Goal: Task Accomplishment & Management: Manage account settings

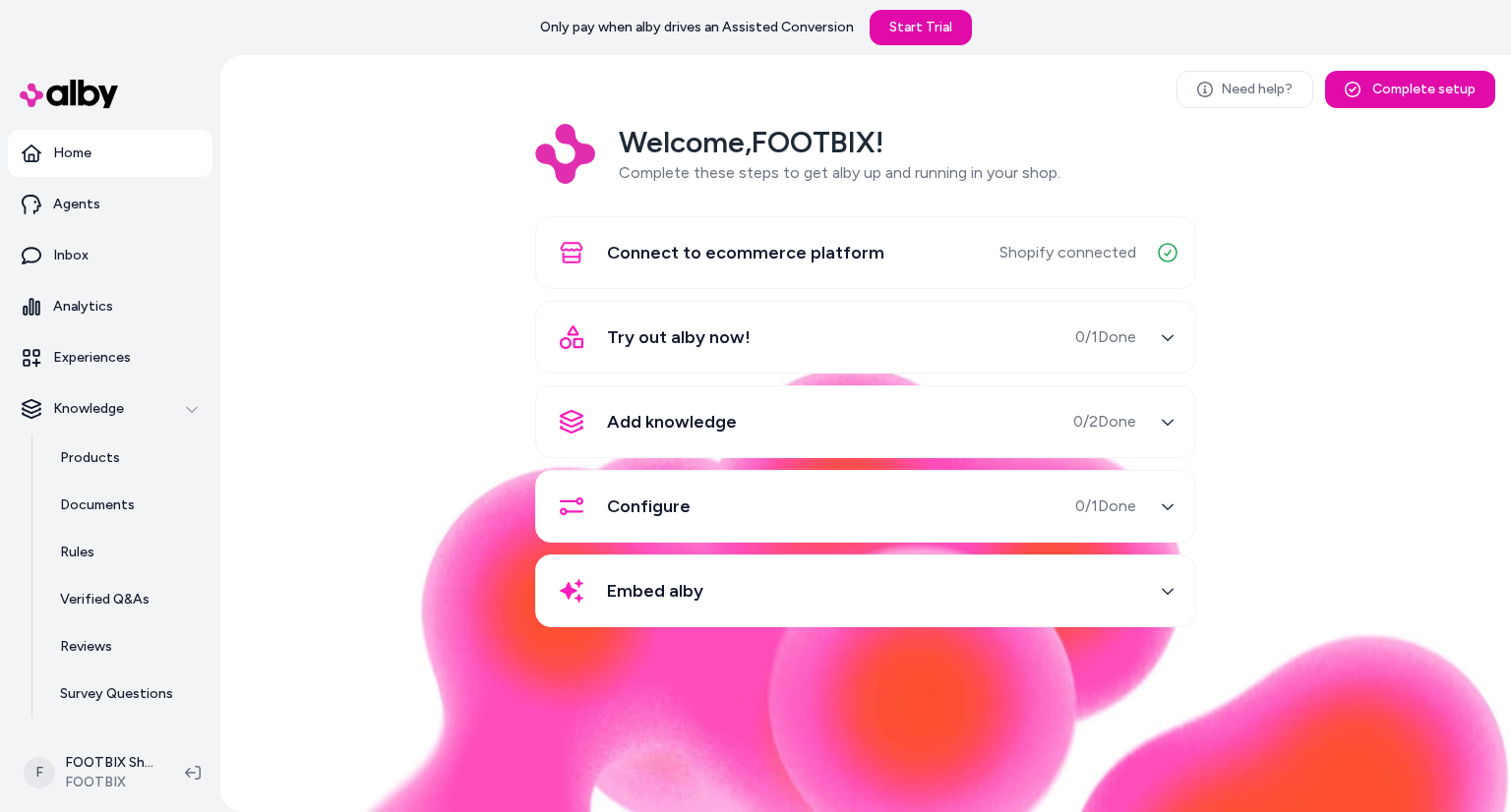
click at [631, 500] on span "Configure" at bounding box center [648, 506] width 83 height 28
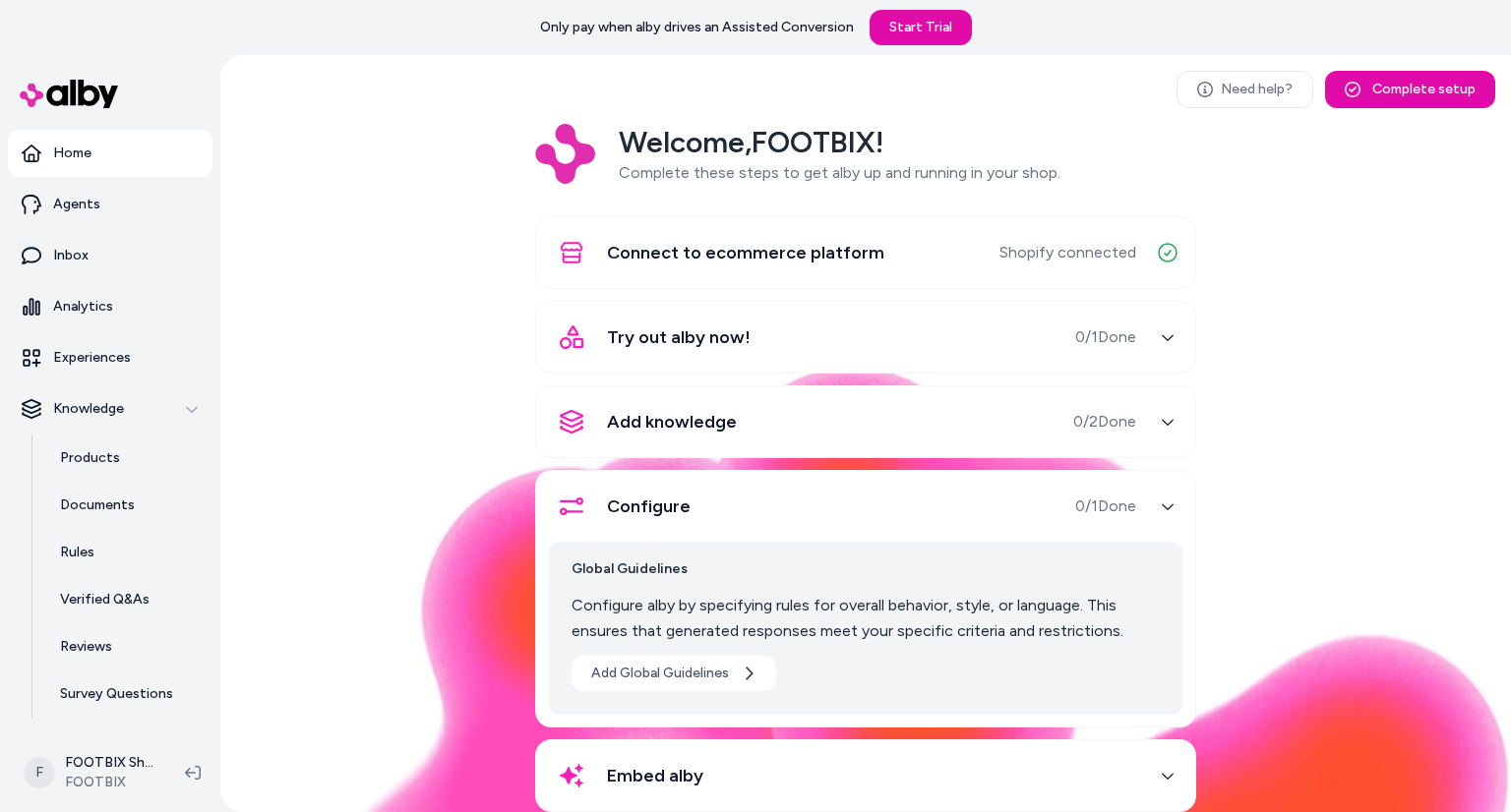
click at [627, 767] on span "Embed alby" at bounding box center [654, 776] width 96 height 28
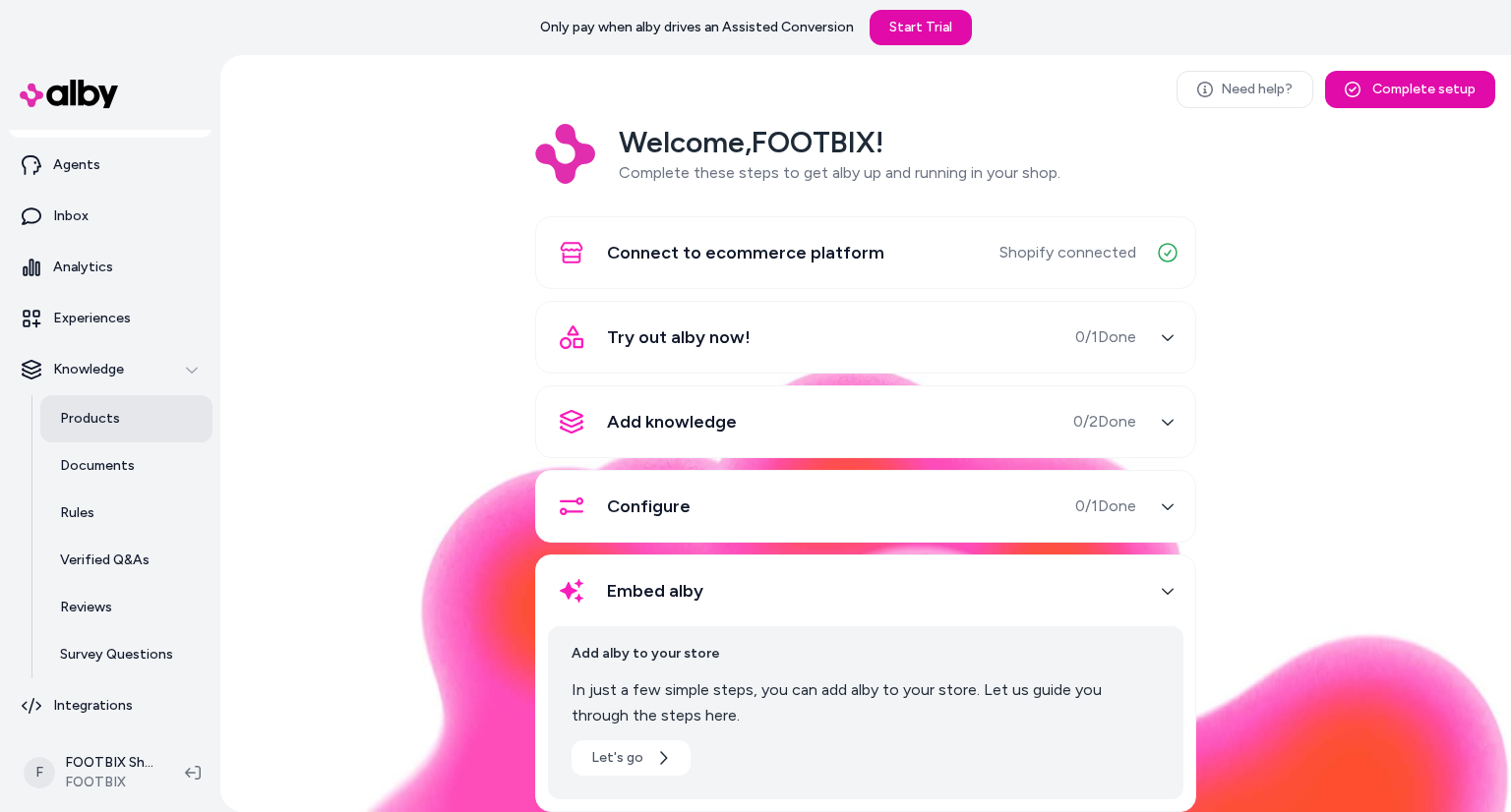
scroll to position [40, 0]
click at [79, 209] on p "Inbox" at bounding box center [70, 216] width 36 height 20
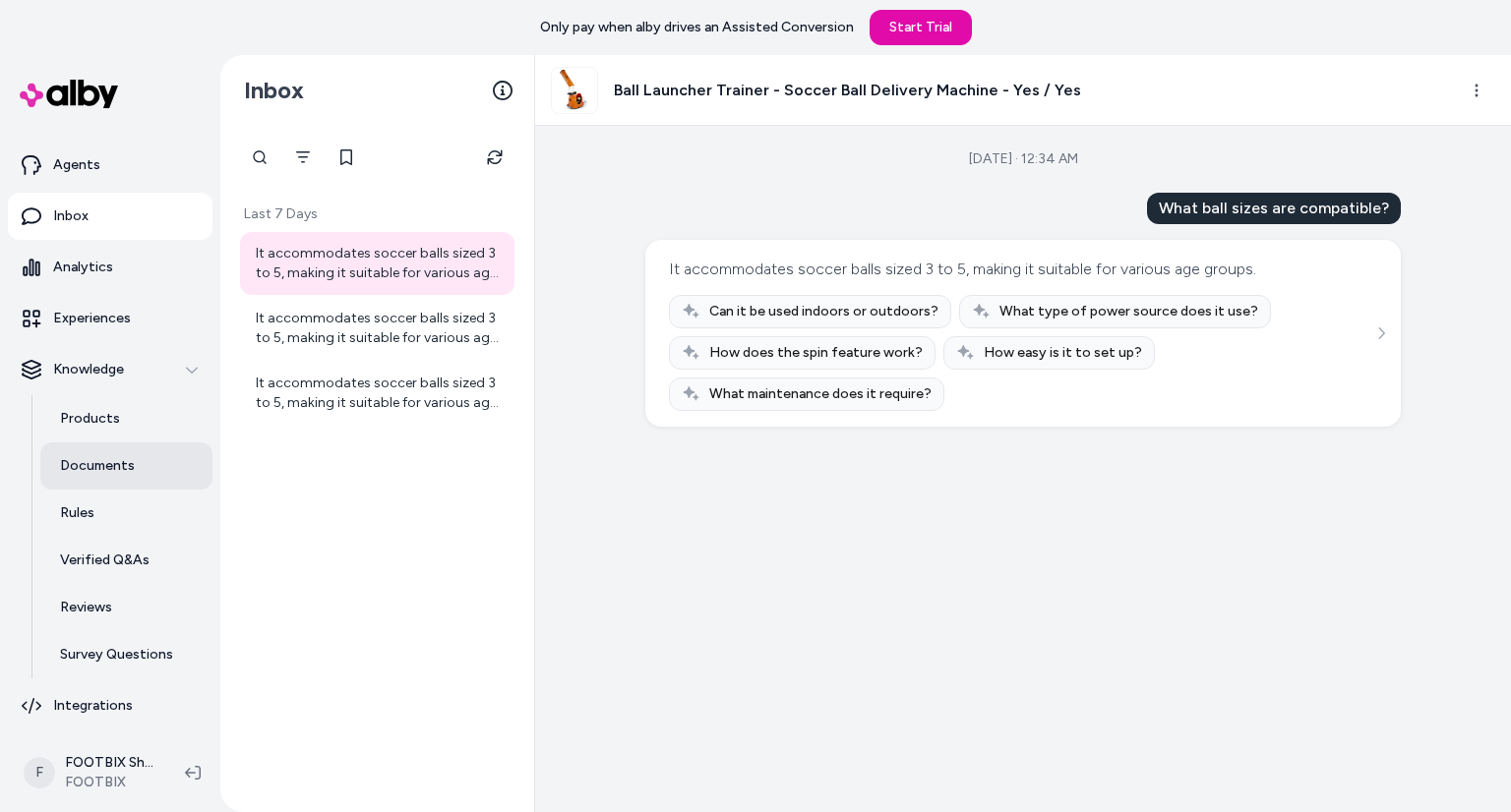
scroll to position [40, 0]
click at [97, 706] on p "Integrations" at bounding box center [92, 706] width 79 height 20
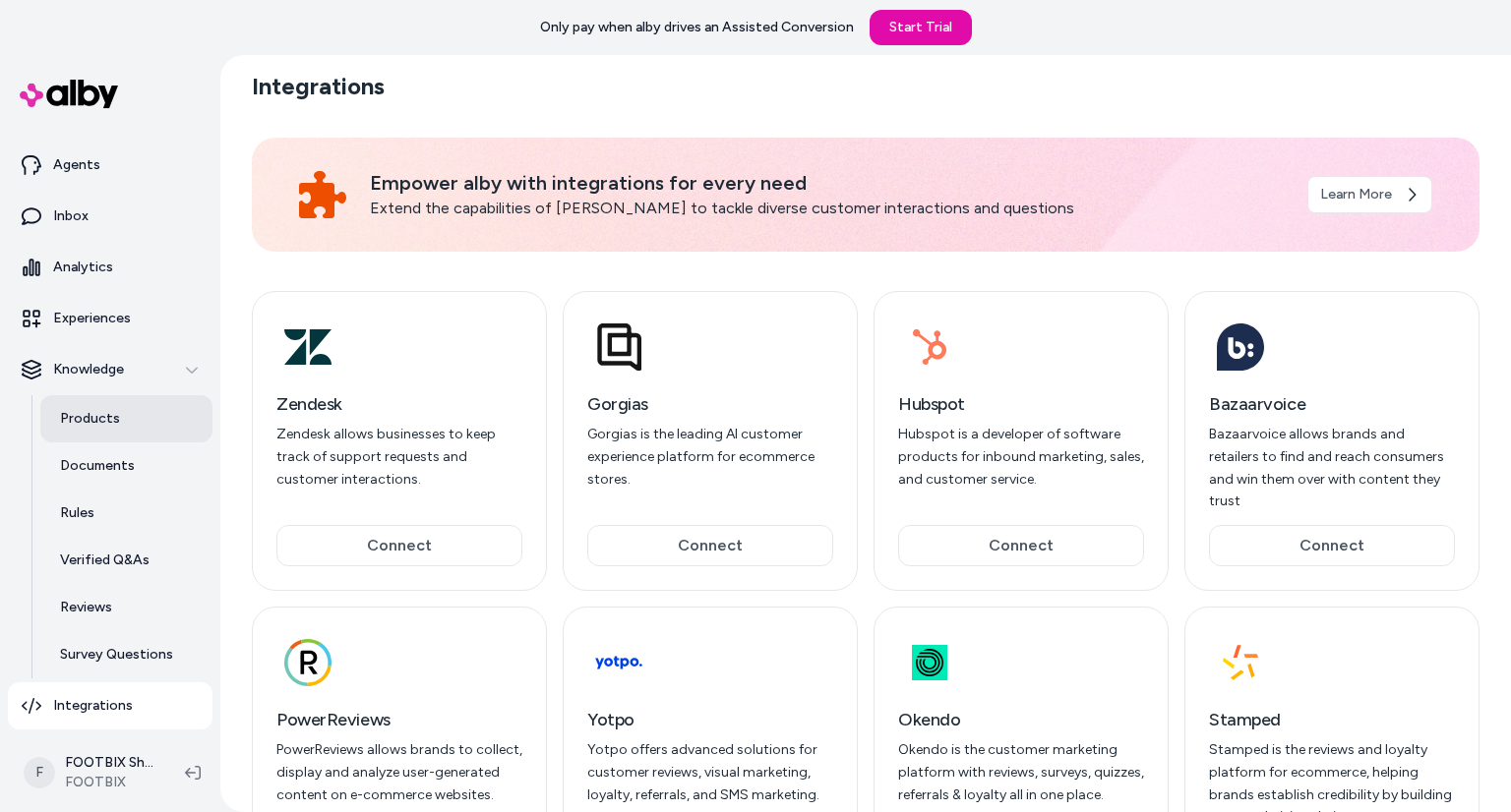
click at [114, 437] on link "Products" at bounding box center [126, 419] width 172 height 48
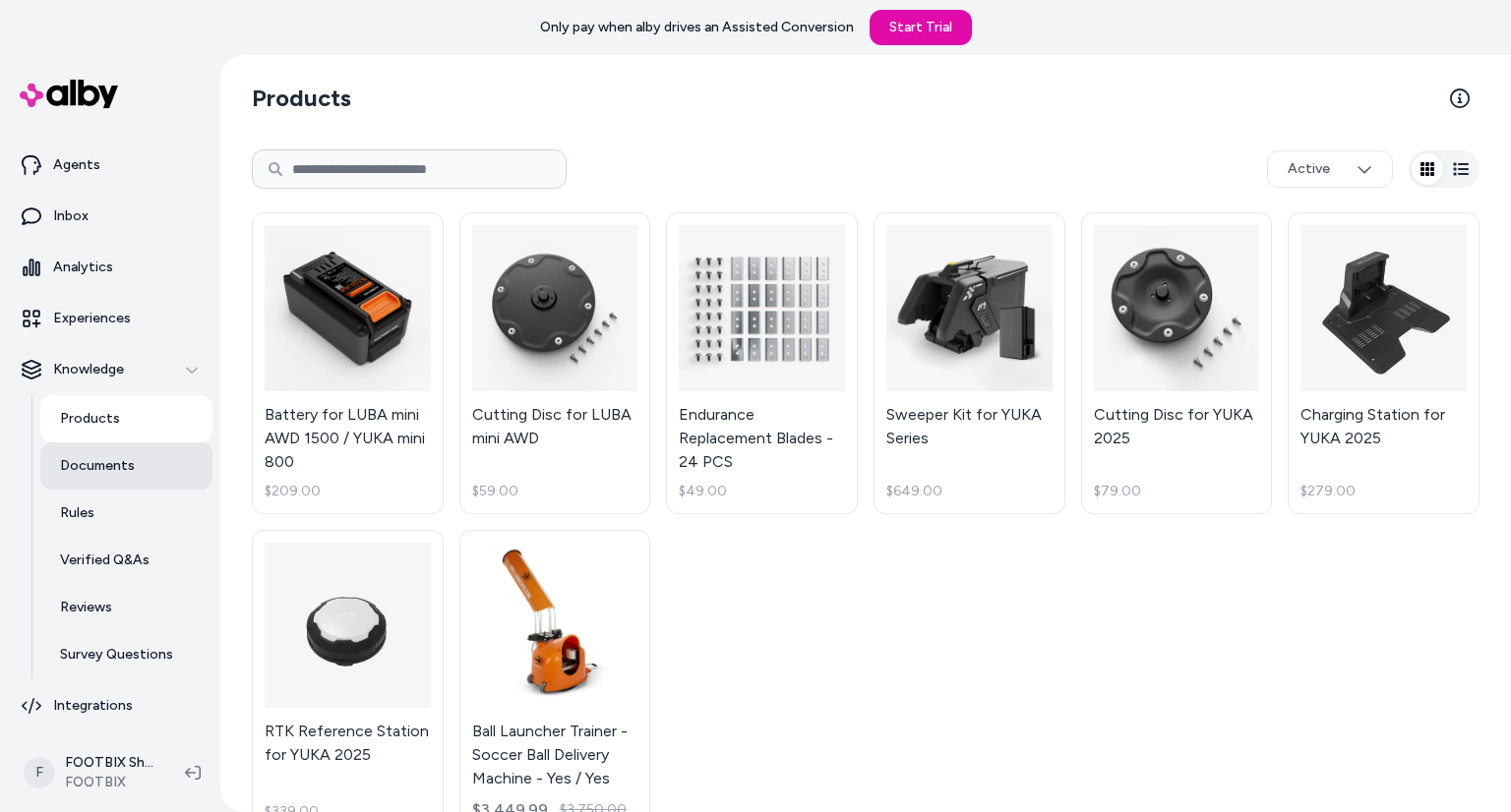
scroll to position [36, 0]
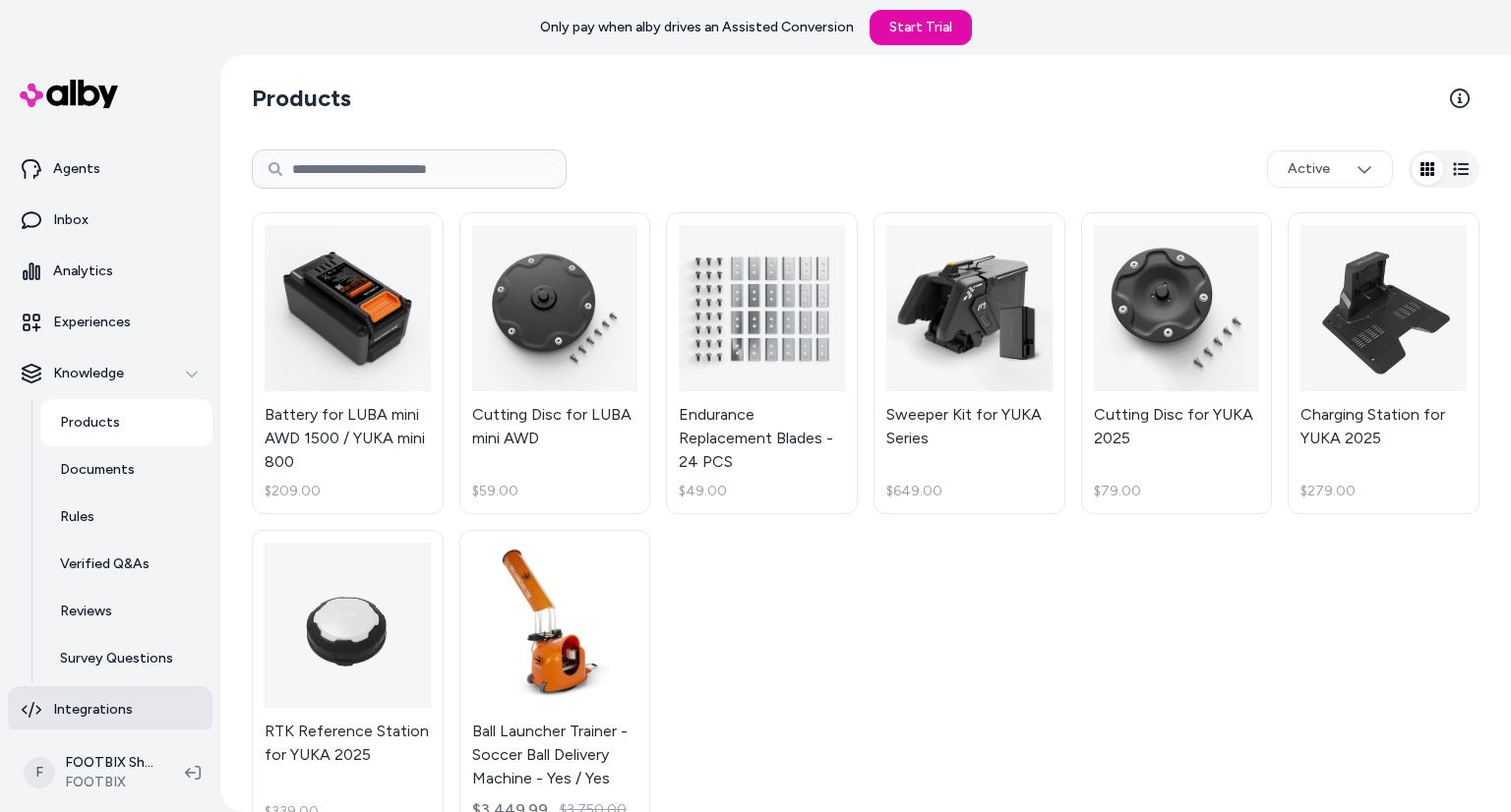
click at [76, 693] on link "Integrations" at bounding box center [110, 710] width 205 height 48
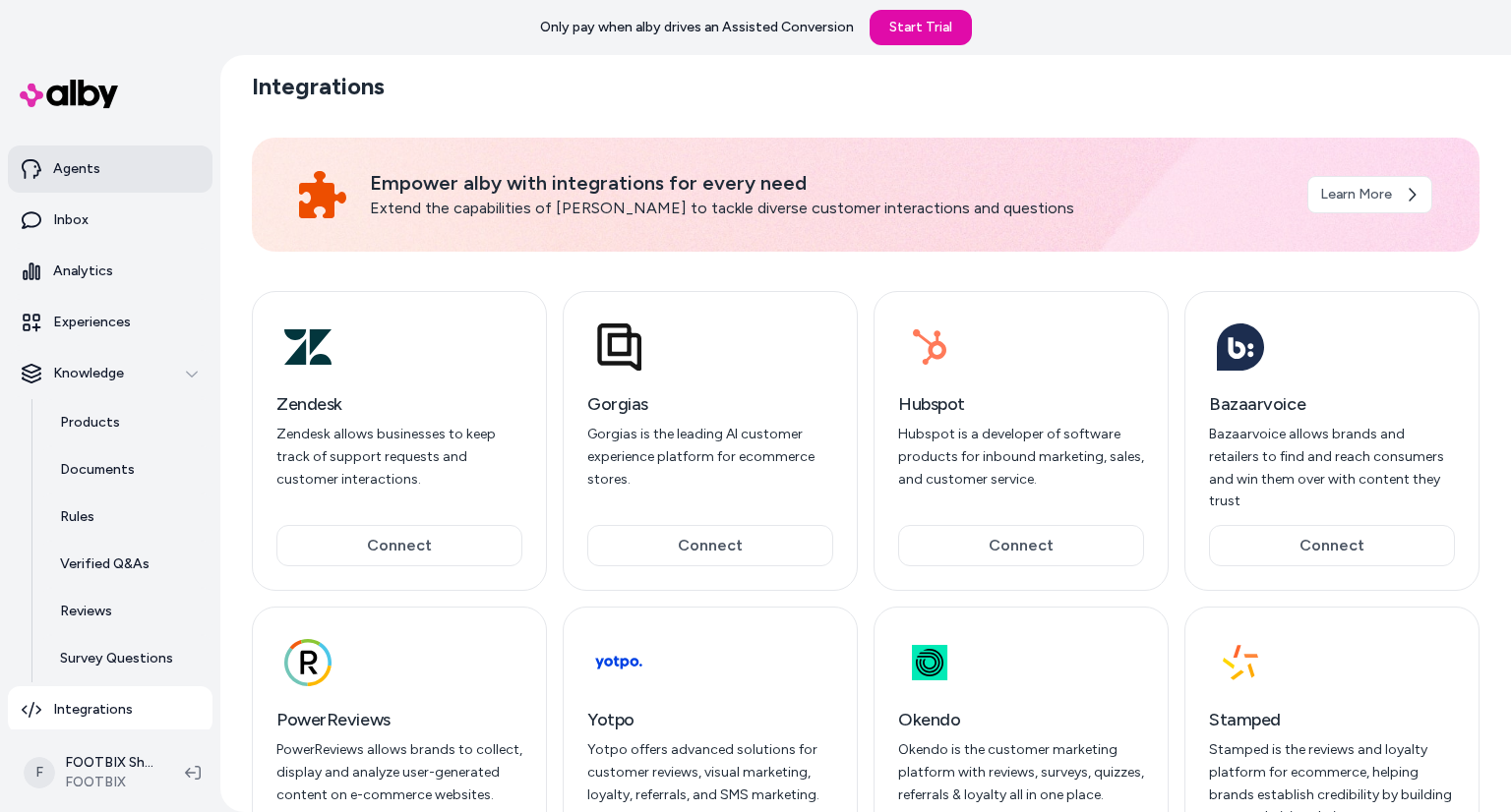
click at [103, 175] on link "Agents" at bounding box center [110, 170] width 205 height 48
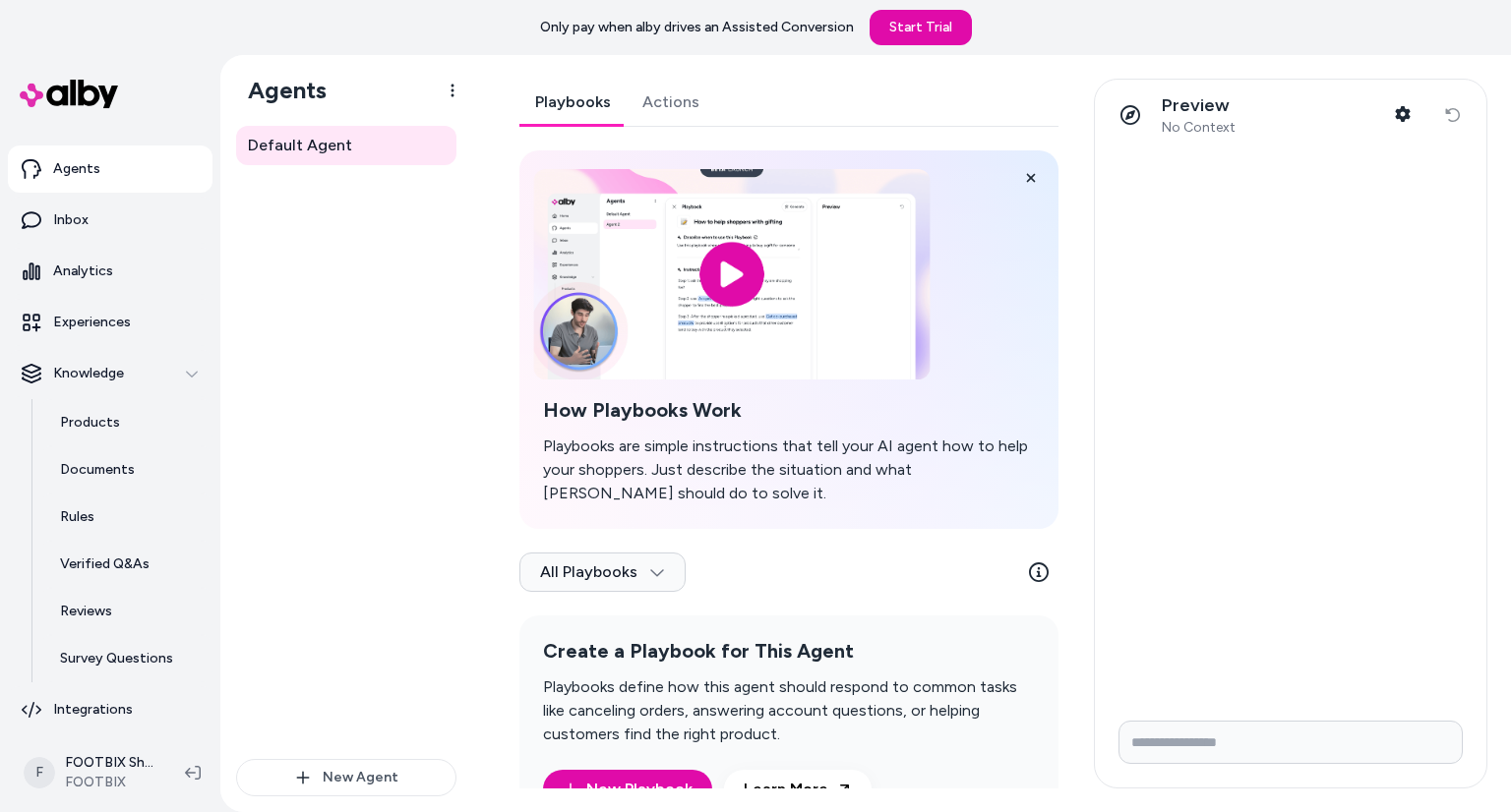
scroll to position [67, 0]
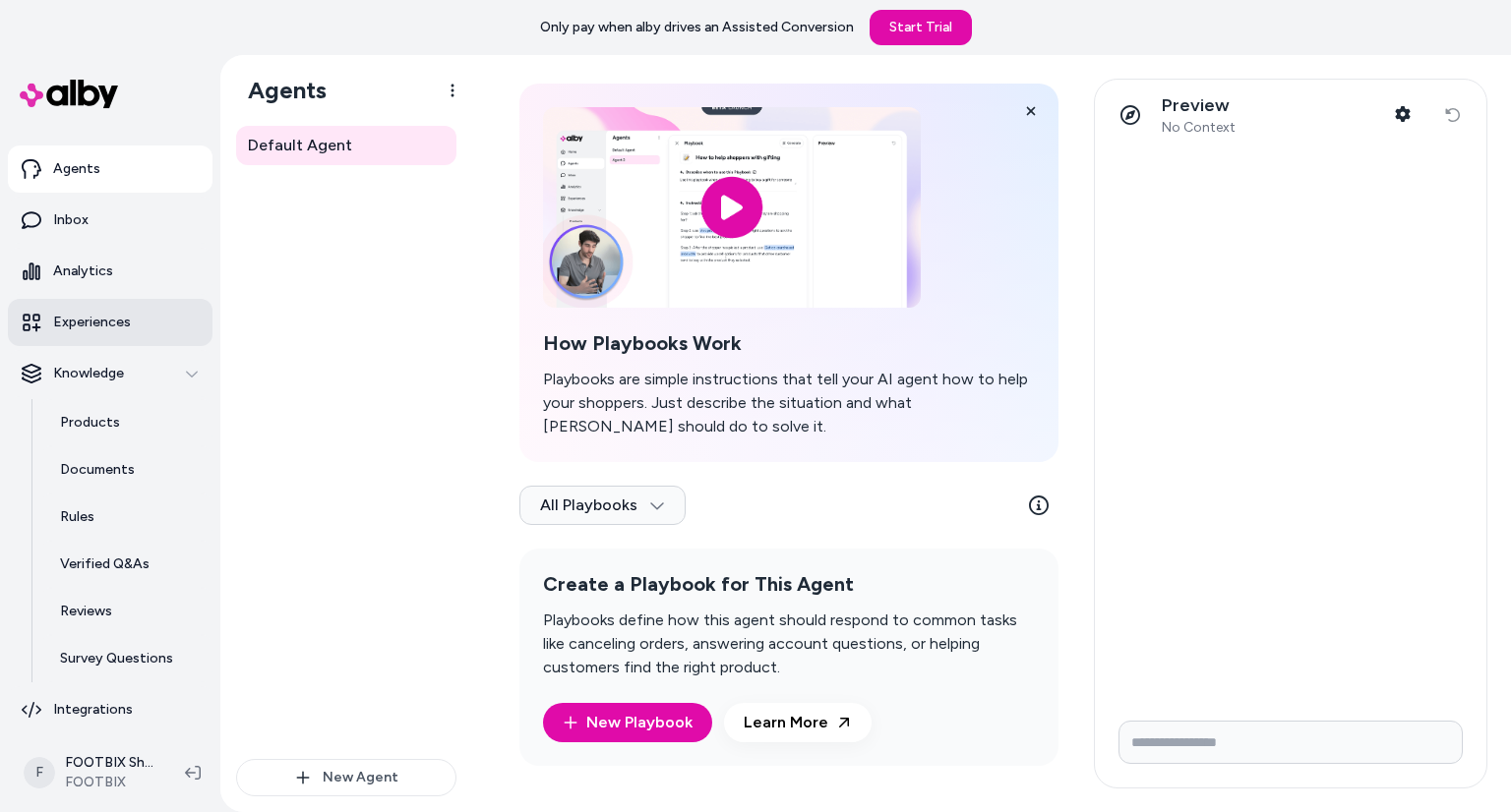
click at [116, 323] on p "Experiences" at bounding box center [91, 323] width 77 height 20
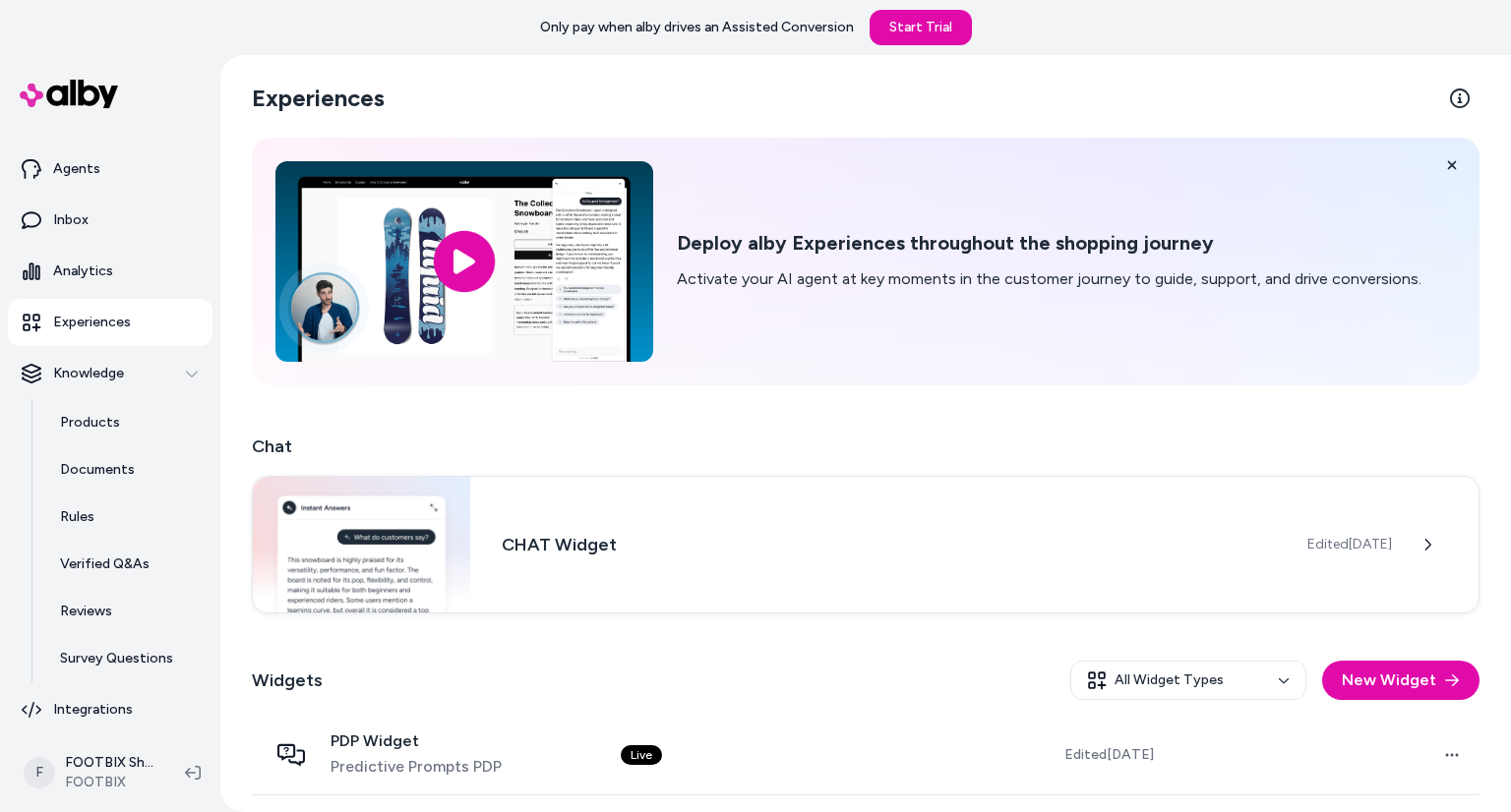
scroll to position [77, 0]
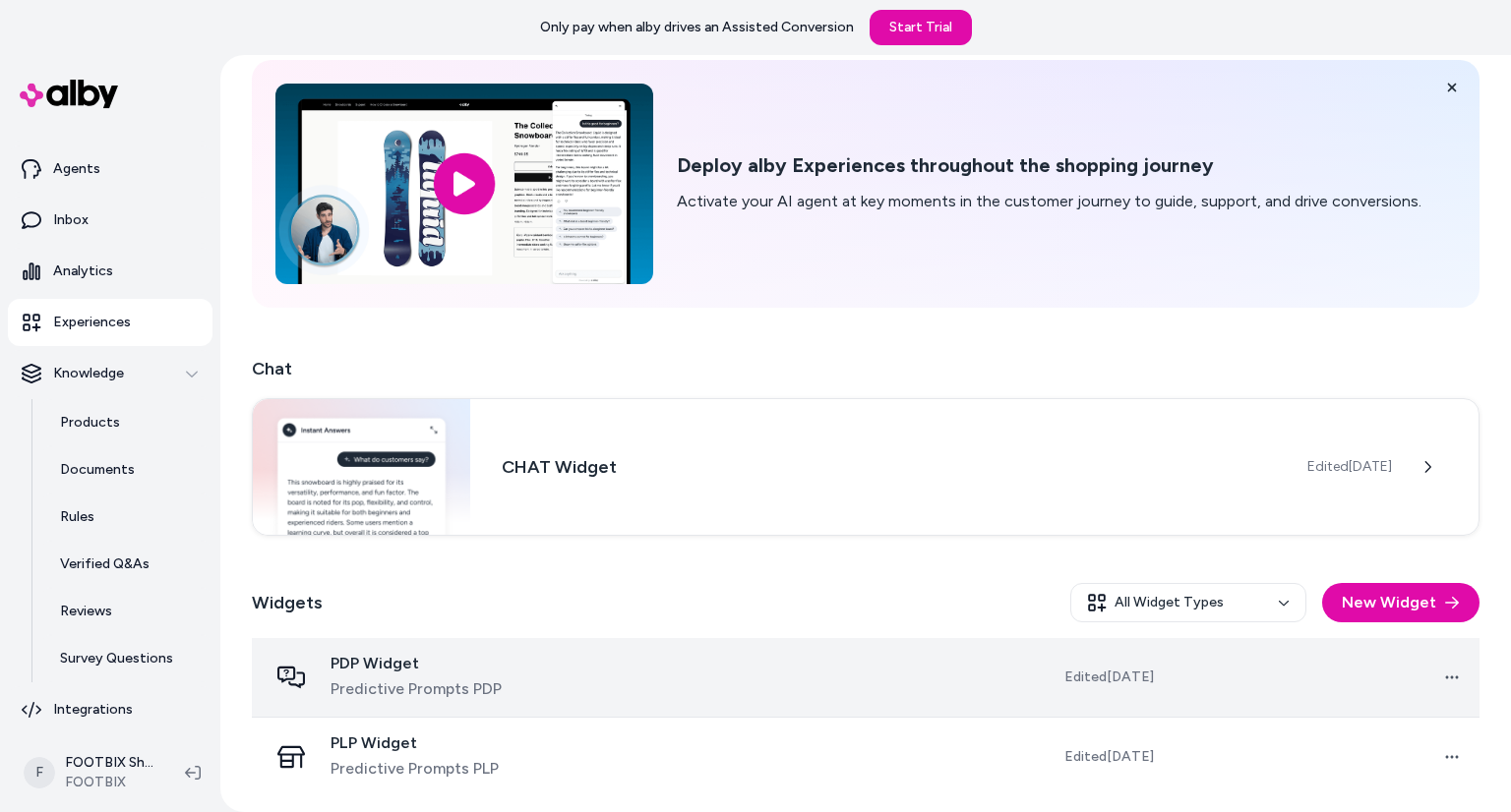
click at [830, 658] on td at bounding box center [759, 678] width 310 height 79
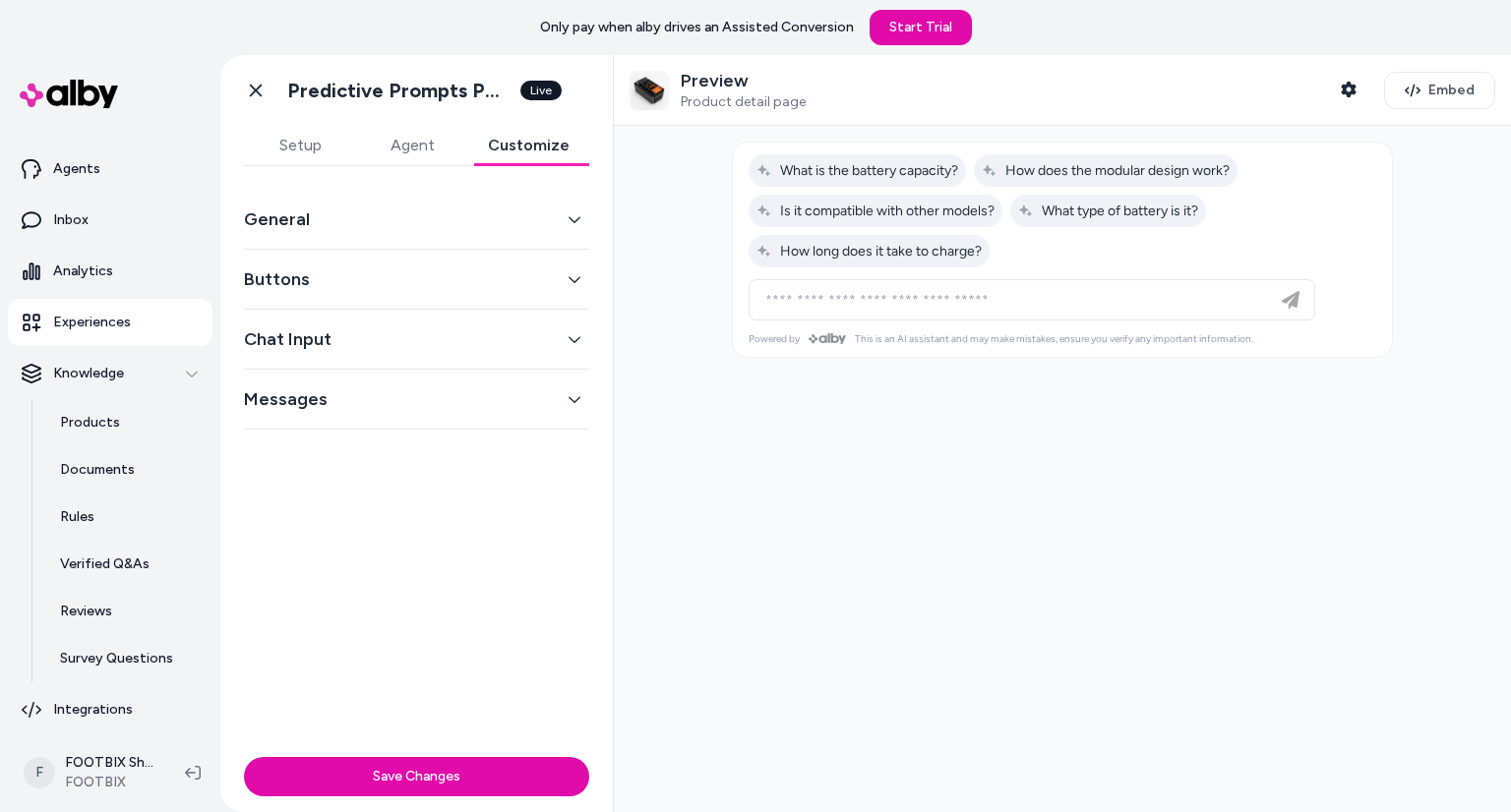
click at [504, 150] on button "Customize" at bounding box center [529, 146] width 121 height 40
click at [365, 338] on button "Chat Input" at bounding box center [417, 339] width 345 height 28
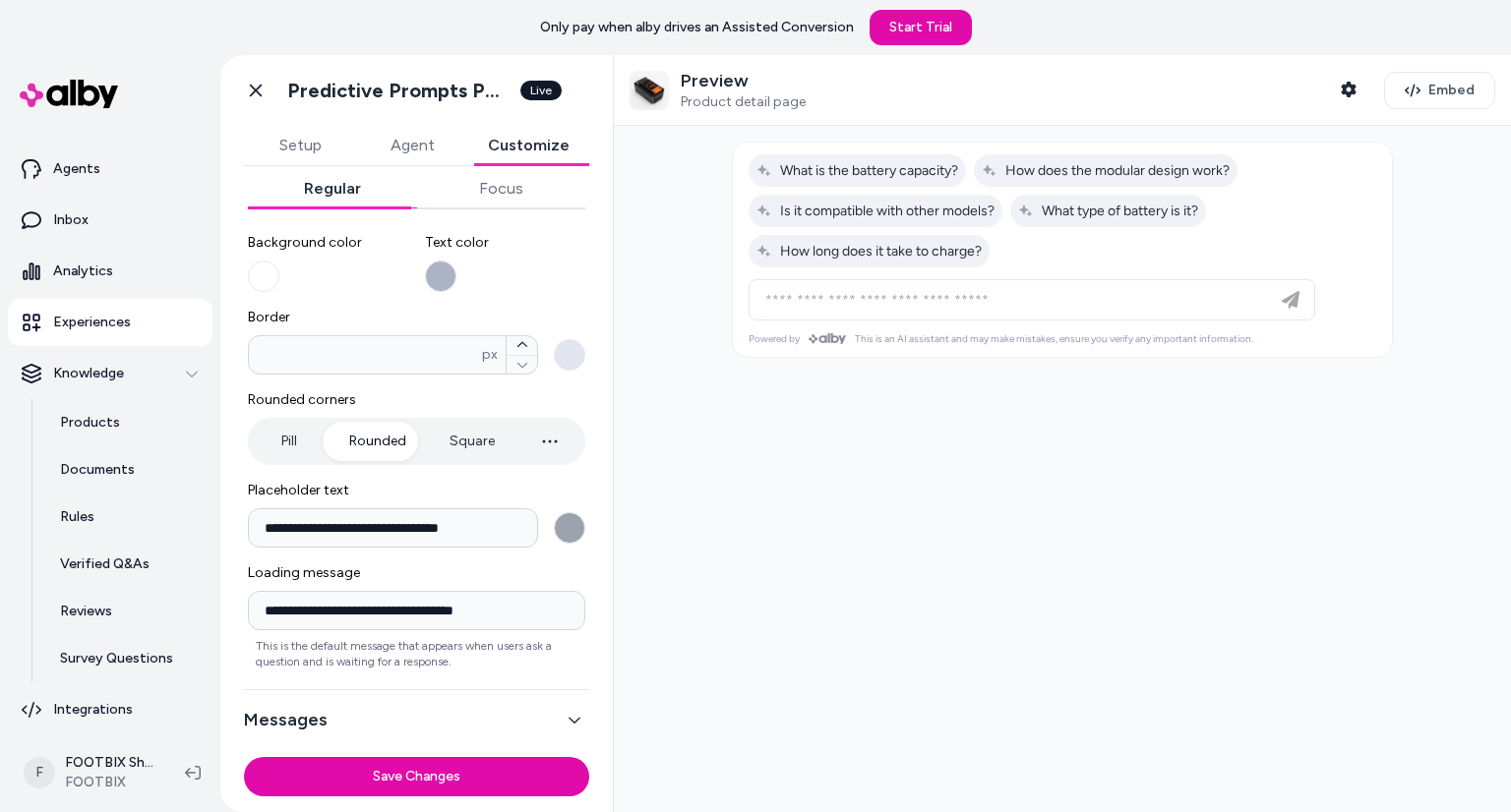
scroll to position [203, 0]
click at [430, 434] on button "Square" at bounding box center [472, 442] width 84 height 40
click at [379, 439] on button "Rounded" at bounding box center [377, 442] width 96 height 40
click at [279, 445] on button "Pill" at bounding box center [289, 442] width 73 height 40
click at [355, 434] on button "Rounded" at bounding box center [377, 442] width 96 height 40
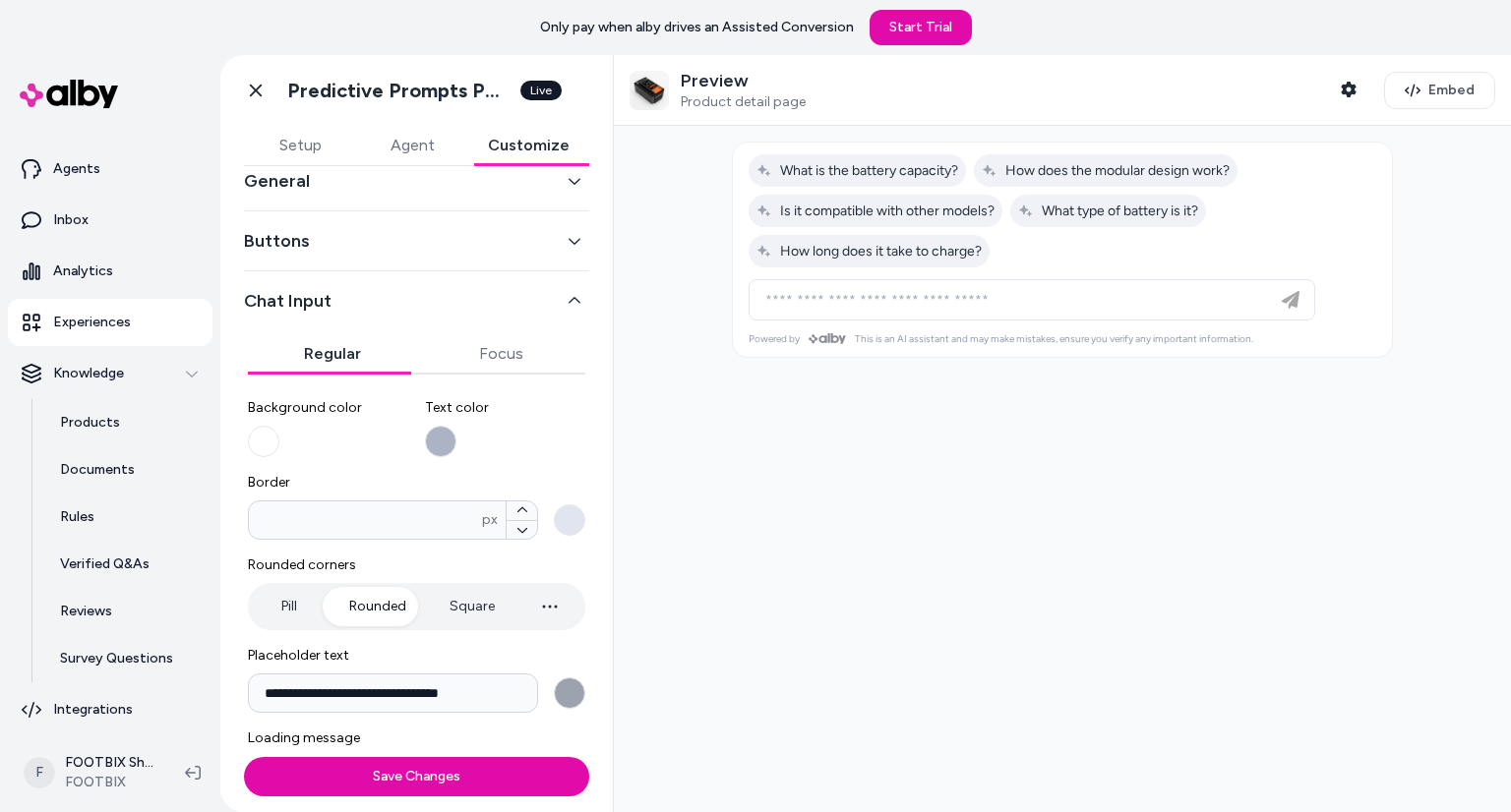
scroll to position [0, 0]
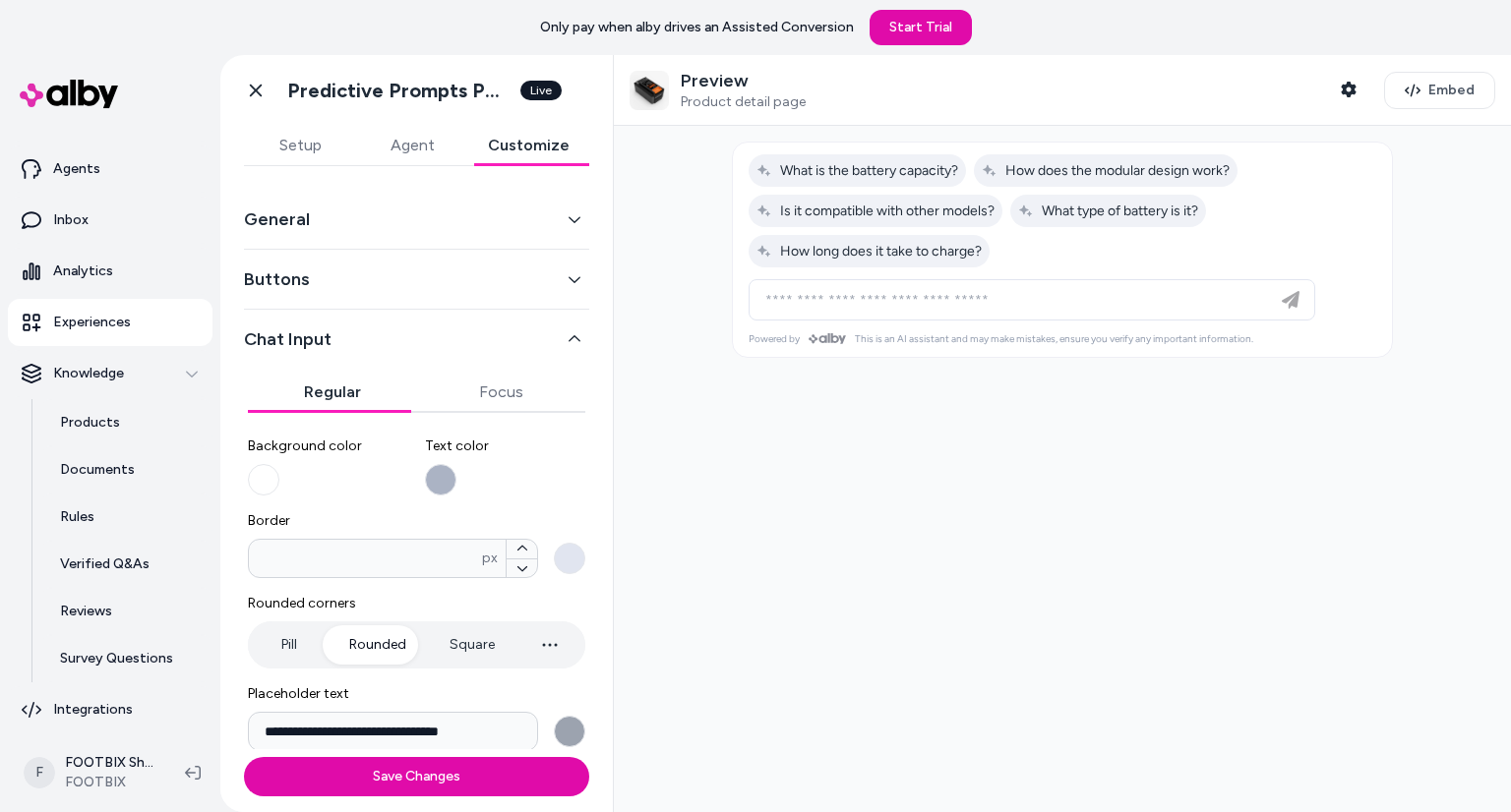
click at [381, 231] on button "General" at bounding box center [417, 219] width 345 height 28
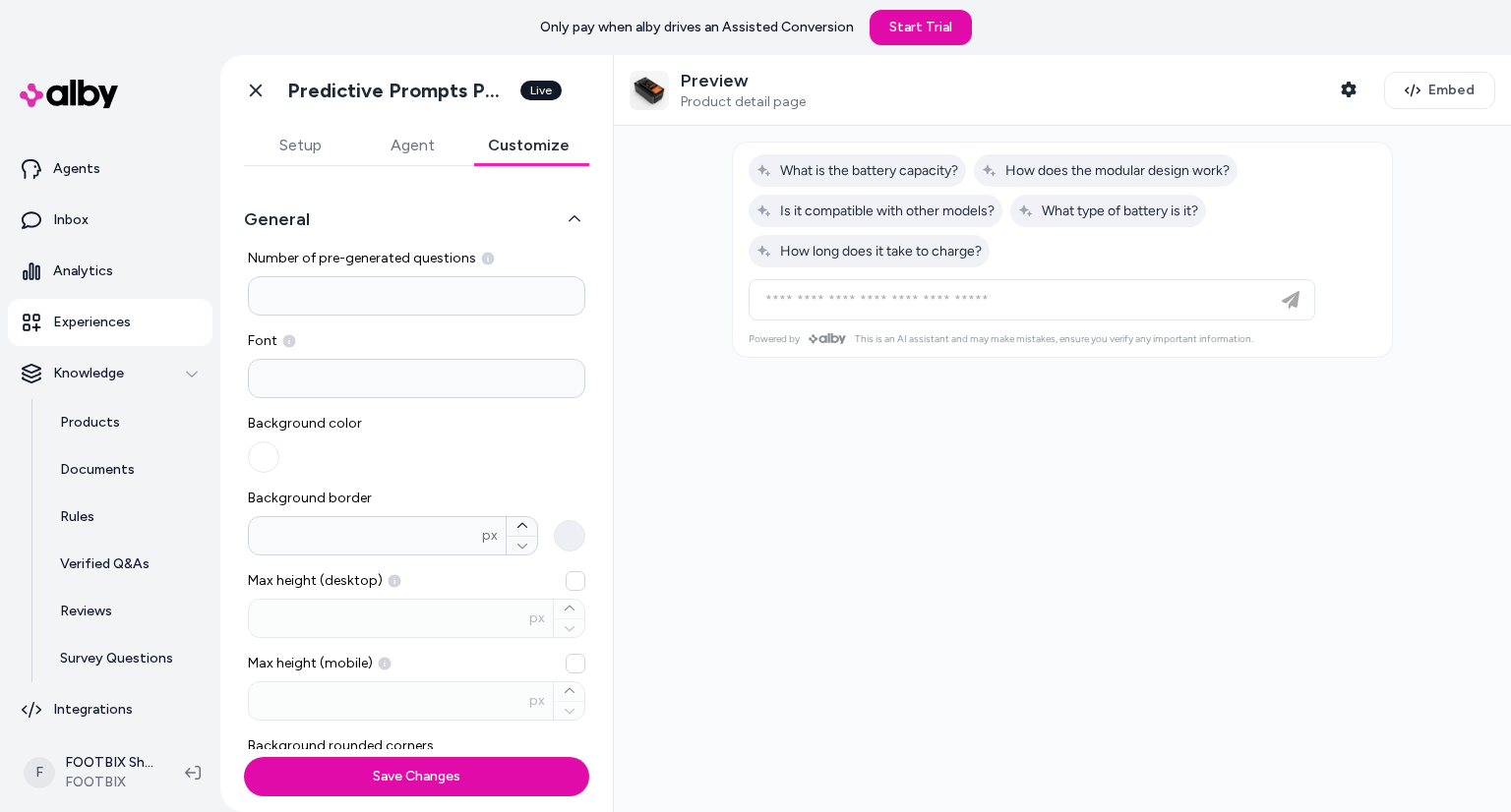
drag, startPoint x: 354, startPoint y: 280, endPoint x: 274, endPoint y: 282, distance: 80.0
click at [274, 282] on input "*" at bounding box center [417, 296] width 338 height 40
type input "*"
click at [356, 360] on input at bounding box center [417, 379] width 338 height 40
paste input "**********"
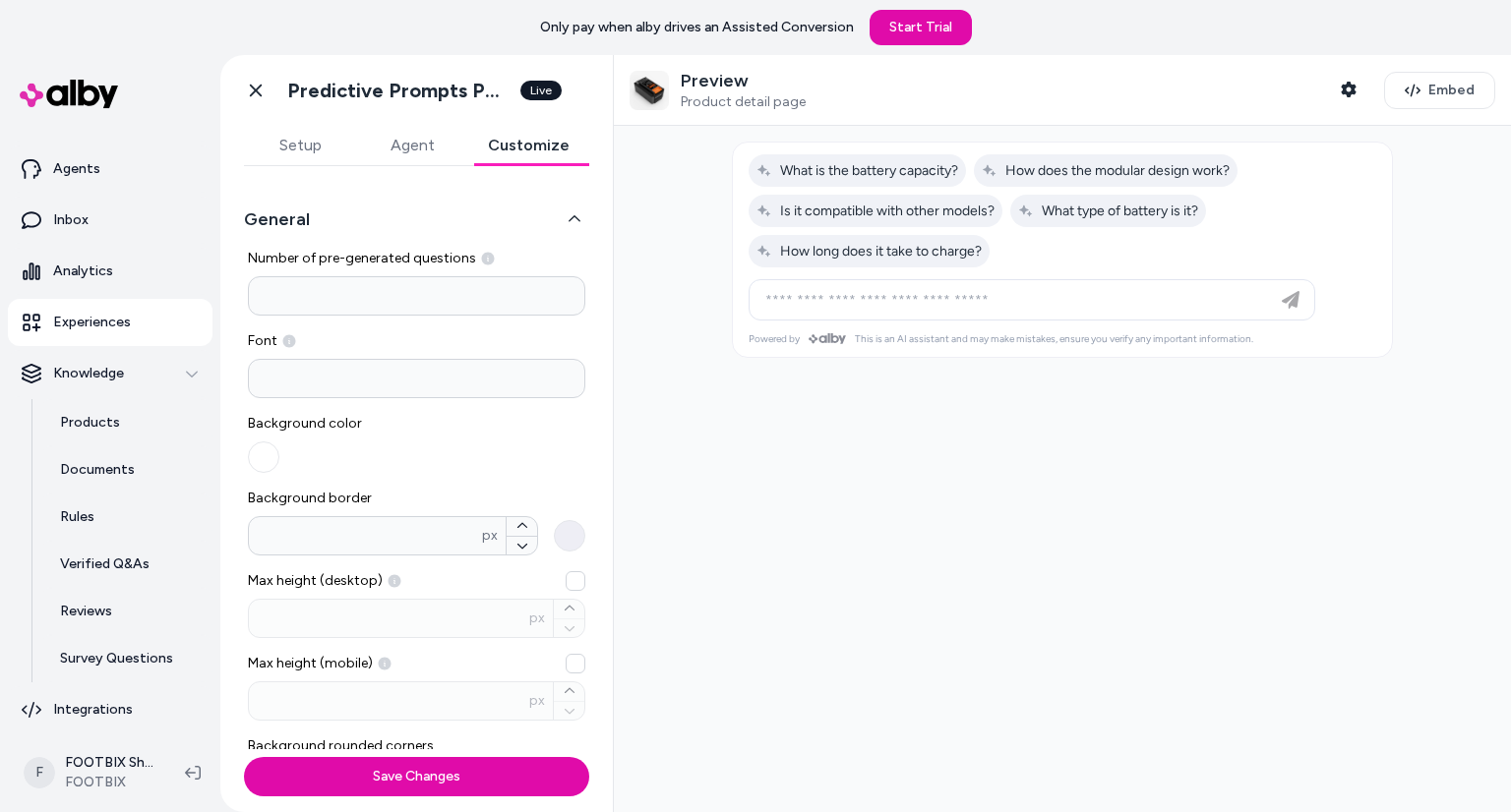
type input "**********"
paste input "**********"
click at [409, 337] on label "Font" at bounding box center [417, 341] width 338 height 20
click at [431, 367] on input "**********" at bounding box center [417, 379] width 338 height 40
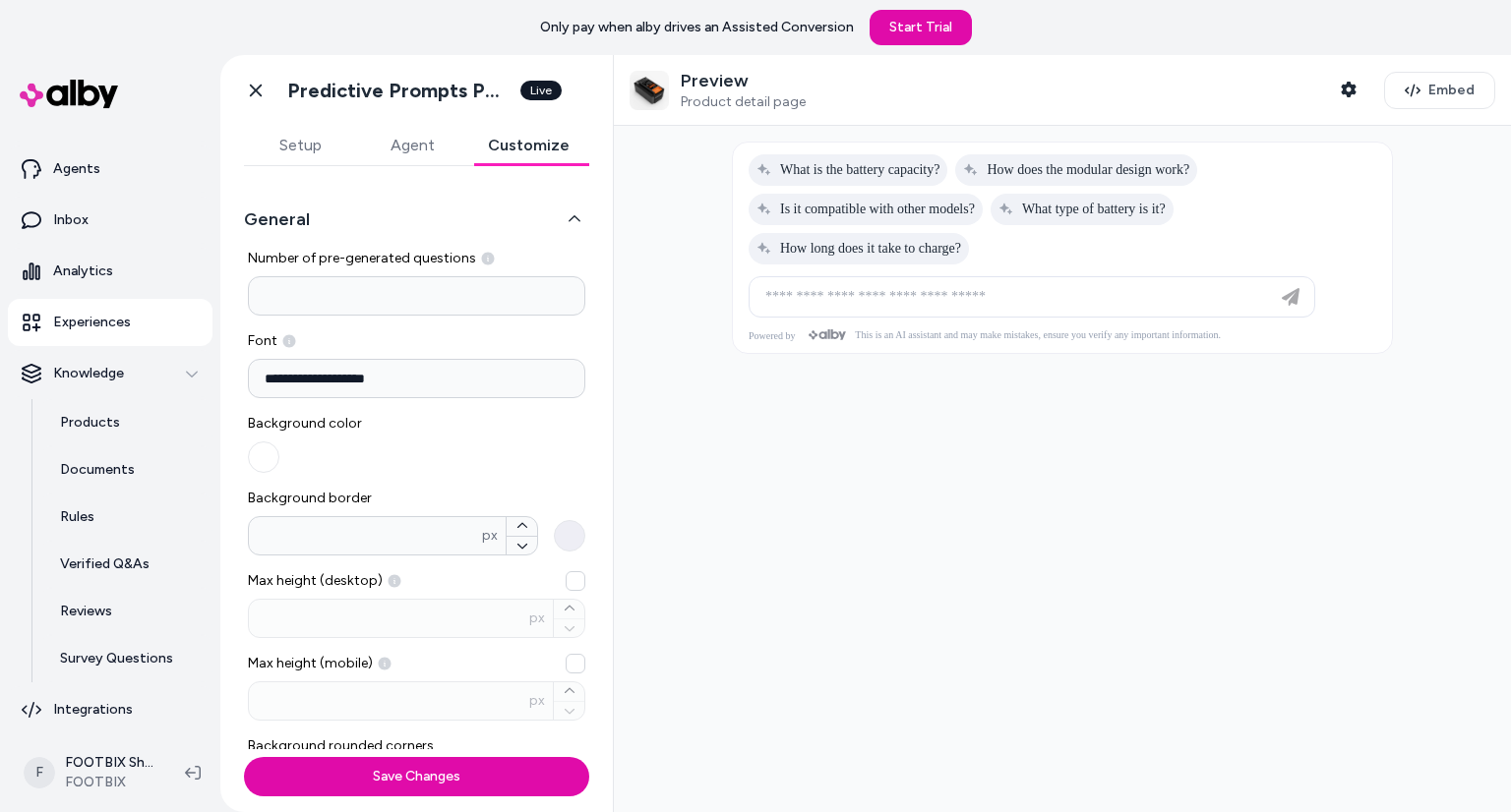
click at [435, 325] on div "**********" at bounding box center [417, 740] width 338 height 982
click at [425, 382] on input "**********" at bounding box center [417, 379] width 338 height 40
paste input "**"
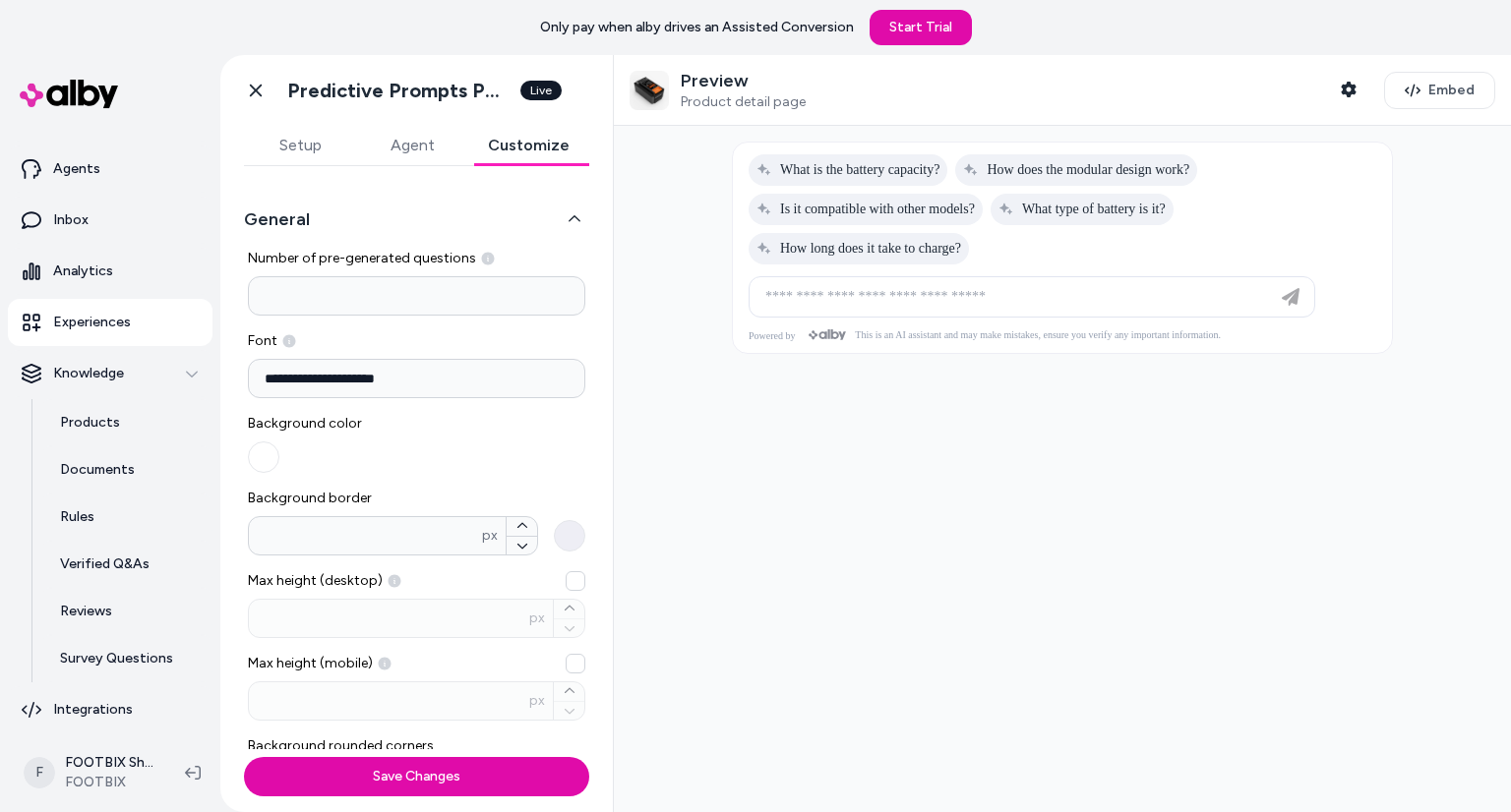
type input "**********"
click at [437, 457] on div "Background color" at bounding box center [417, 443] width 338 height 59
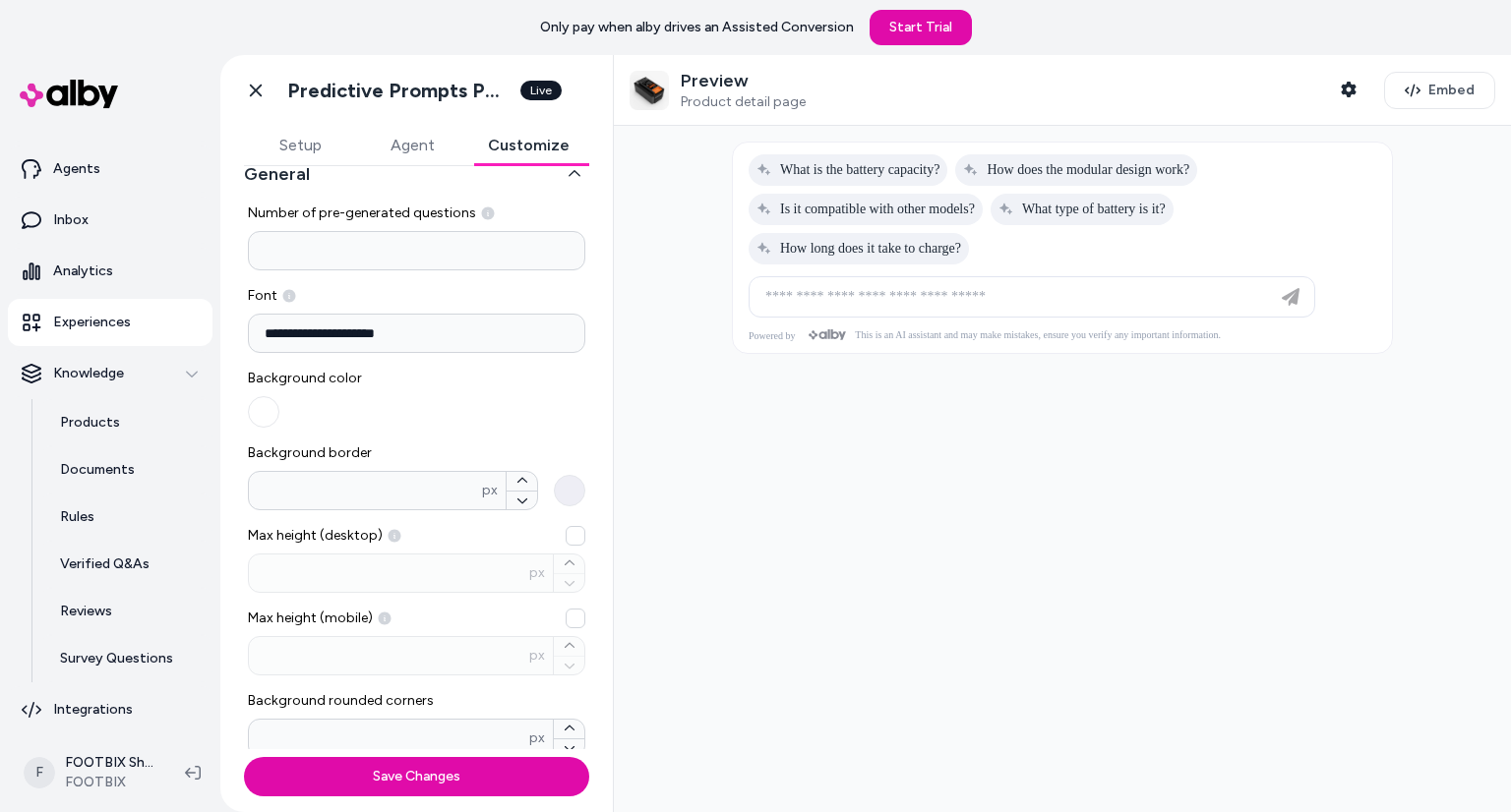
scroll to position [44, 0]
drag, startPoint x: 433, startPoint y: 328, endPoint x: 197, endPoint y: 362, distance: 238.4
click at [197, 362] on section "**********" at bounding box center [756, 461] width 1511 height 812
click at [445, 297] on label "Font" at bounding box center [417, 298] width 338 height 20
click at [401, 337] on input at bounding box center [417, 336] width 338 height 40
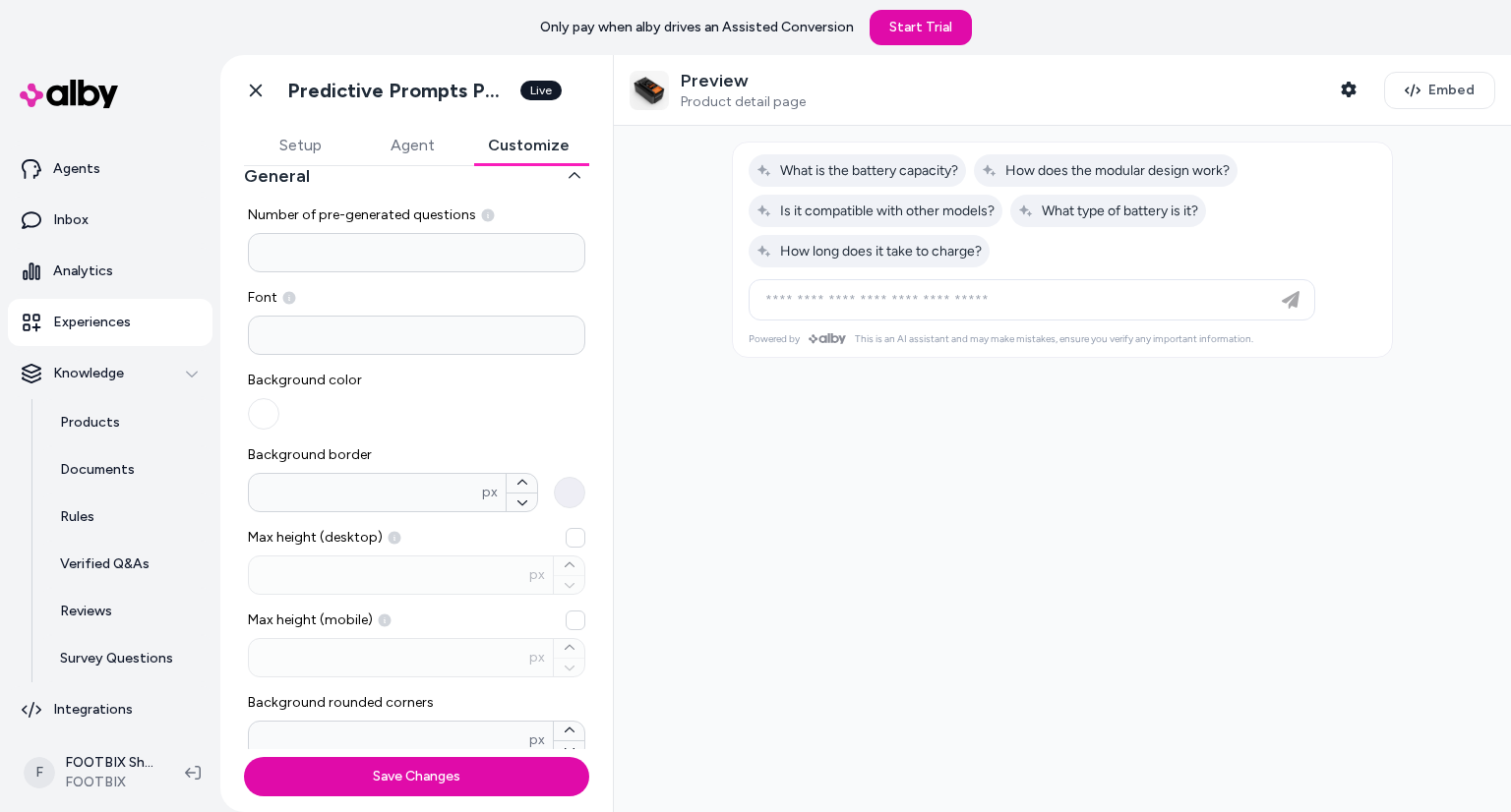
paste input "**********"
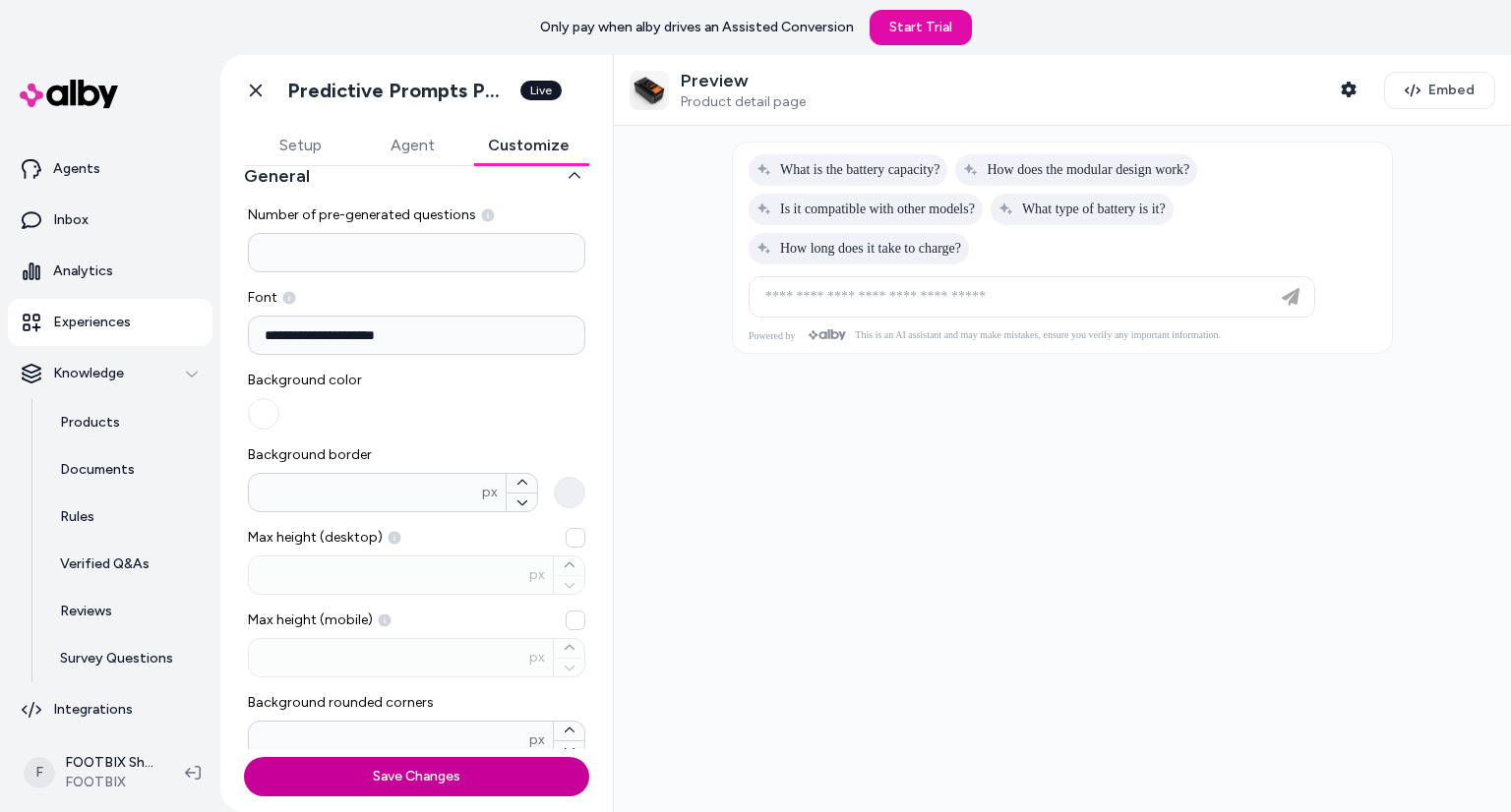
type input "**********"
click at [483, 783] on button "Save Changes" at bounding box center [417, 777] width 345 height 40
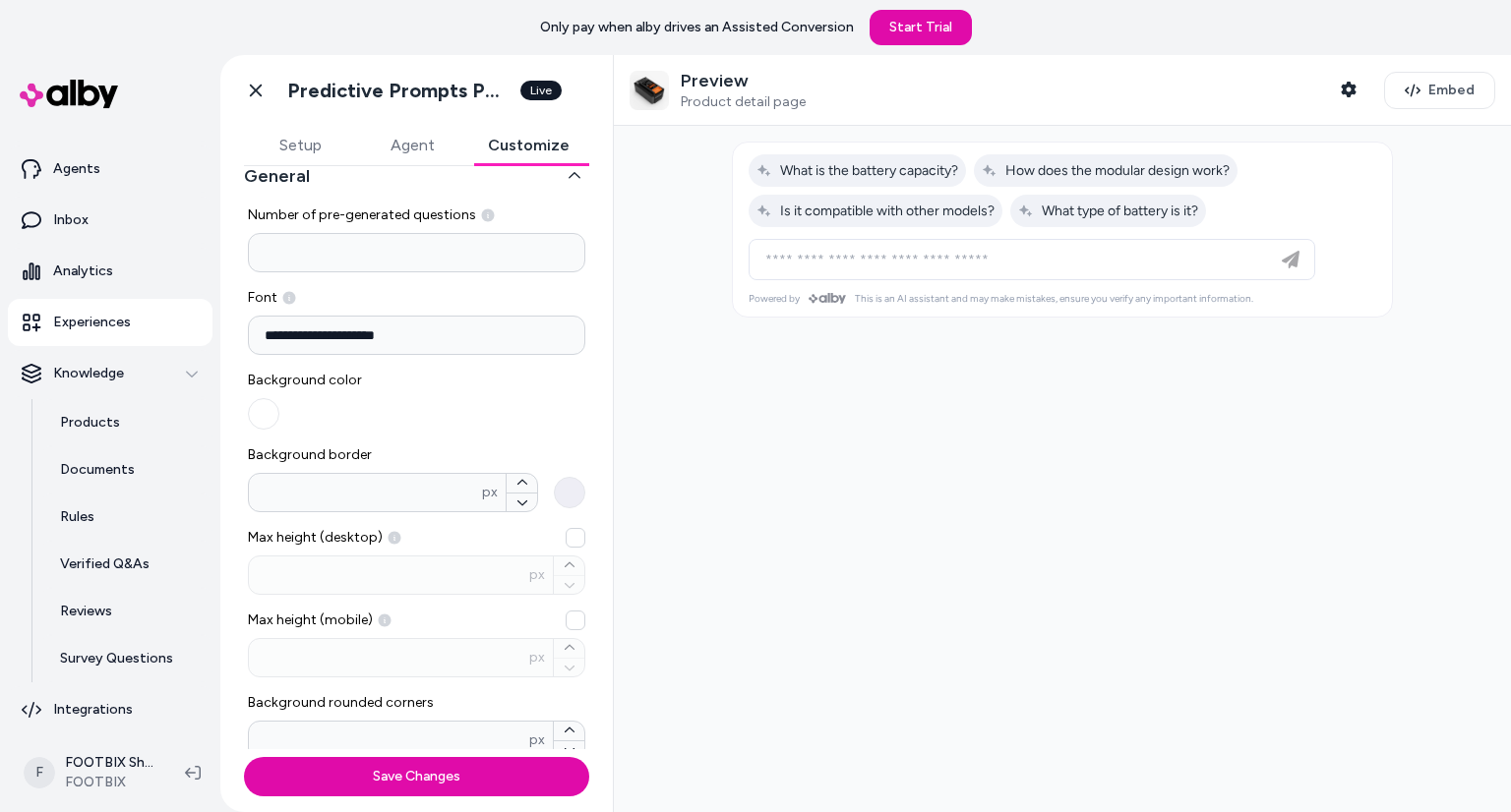
click at [424, 336] on input "**********" at bounding box center [417, 336] width 338 height 40
click at [381, 295] on label "Font" at bounding box center [417, 298] width 338 height 20
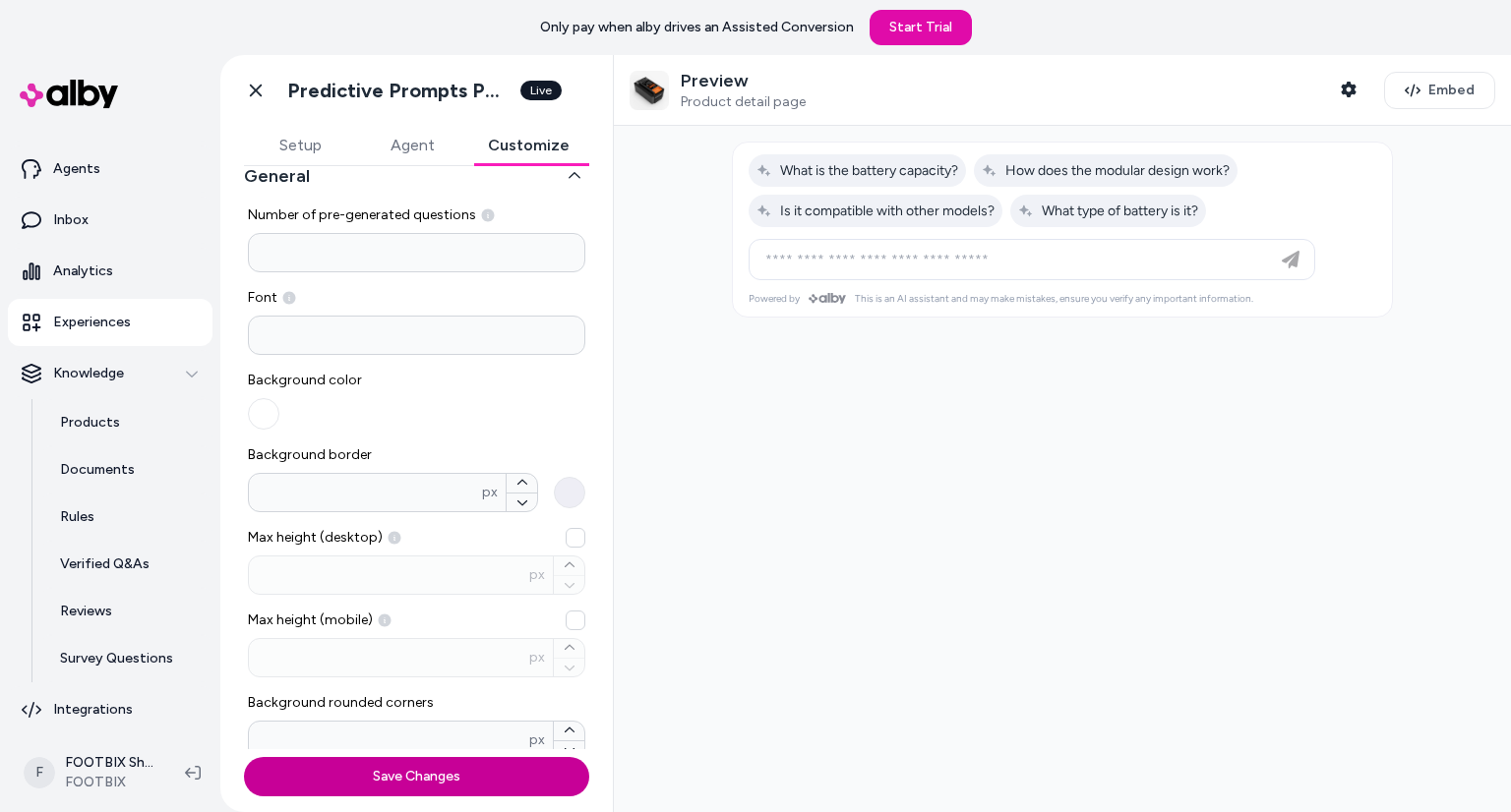
click at [469, 768] on button "Save Changes" at bounding box center [417, 777] width 345 height 40
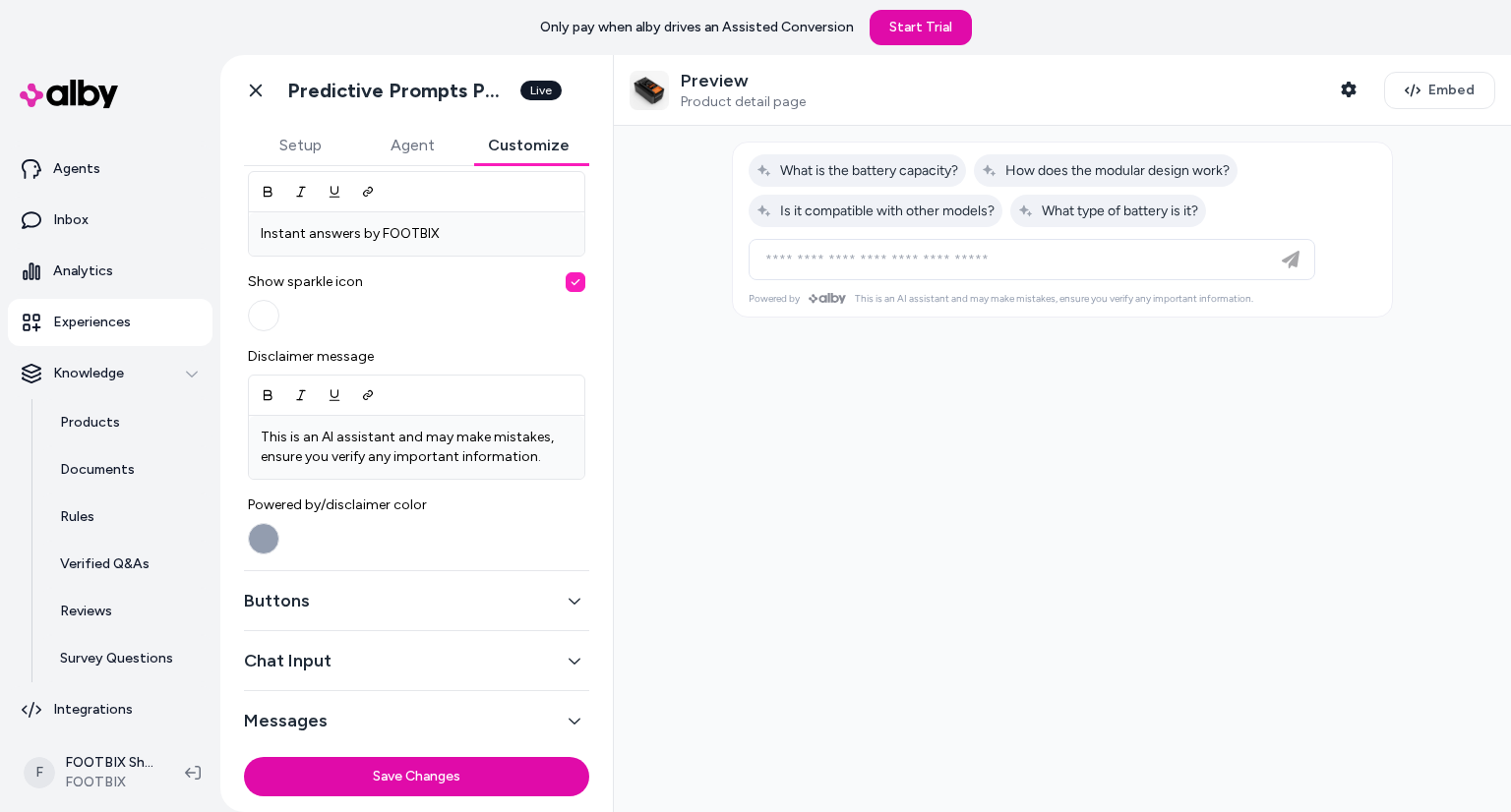
scroll to position [675, 0]
click at [353, 602] on button "Buttons" at bounding box center [417, 602] width 345 height 28
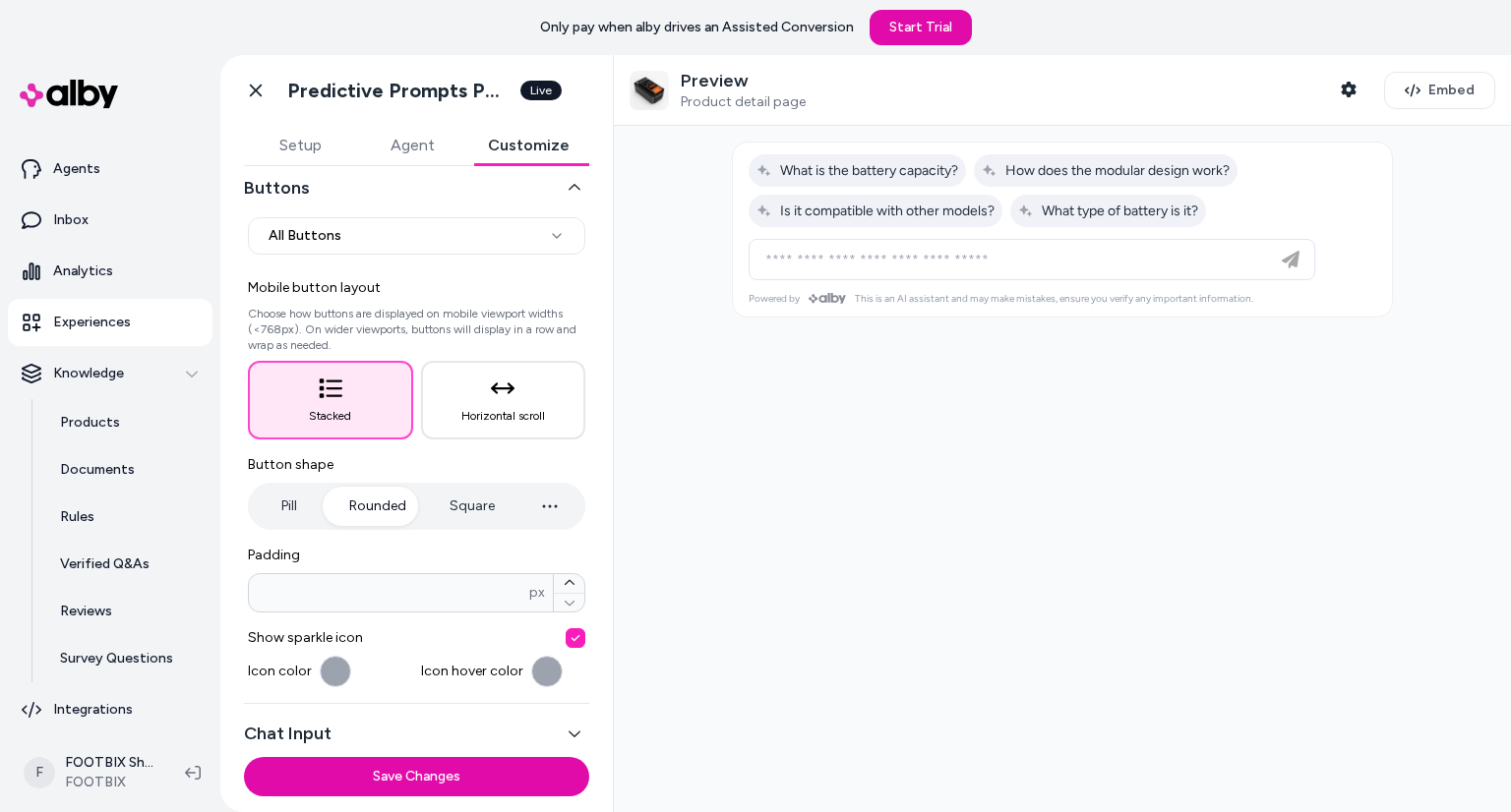
click at [304, 512] on button "Pill" at bounding box center [289, 506] width 73 height 40
click at [354, 502] on button "Rounded" at bounding box center [377, 506] width 96 height 40
click at [462, 394] on button "Horizontal scroll" at bounding box center [503, 400] width 165 height 78
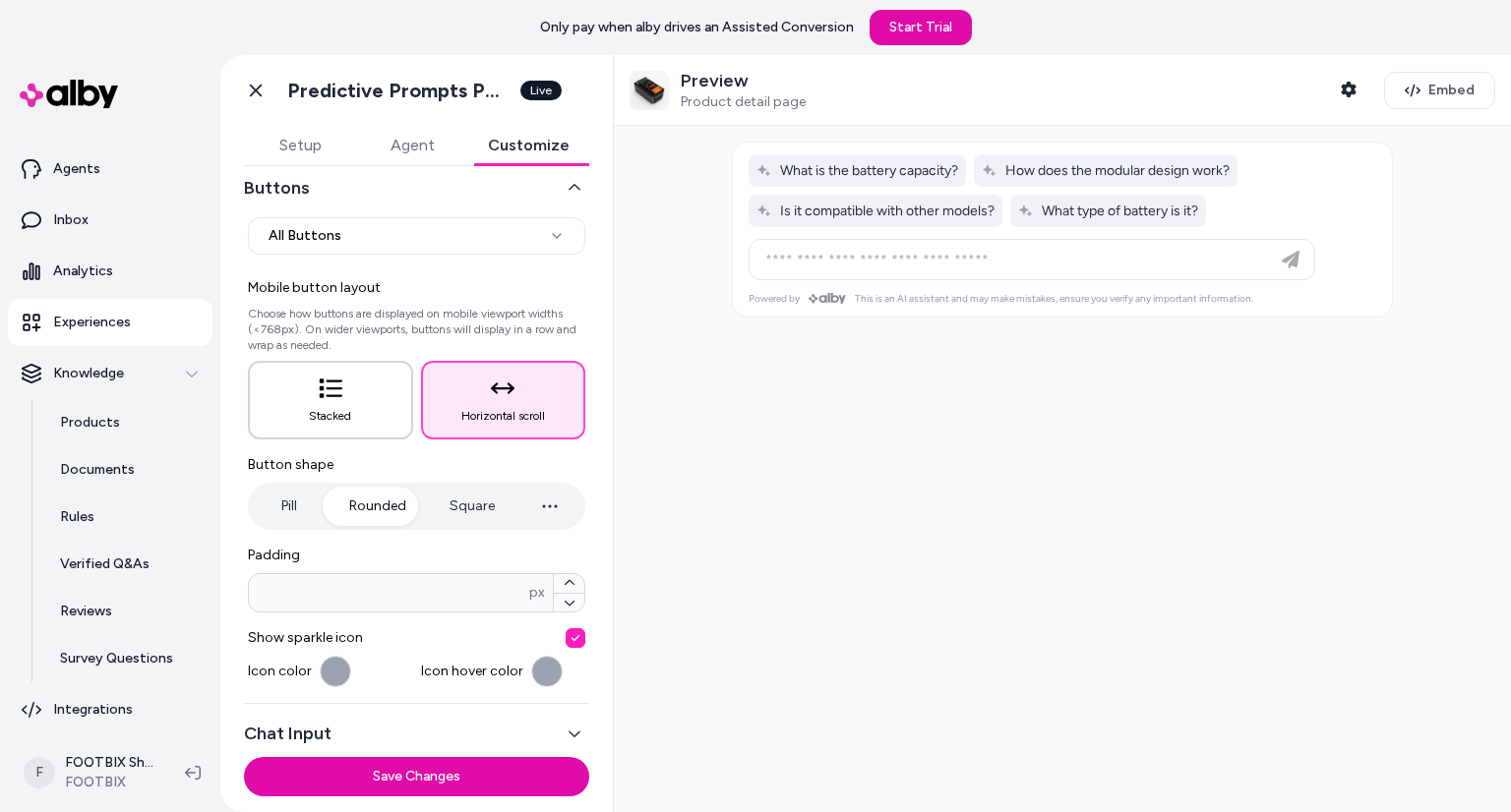
click at [363, 403] on button "Stacked" at bounding box center [331, 400] width 165 height 78
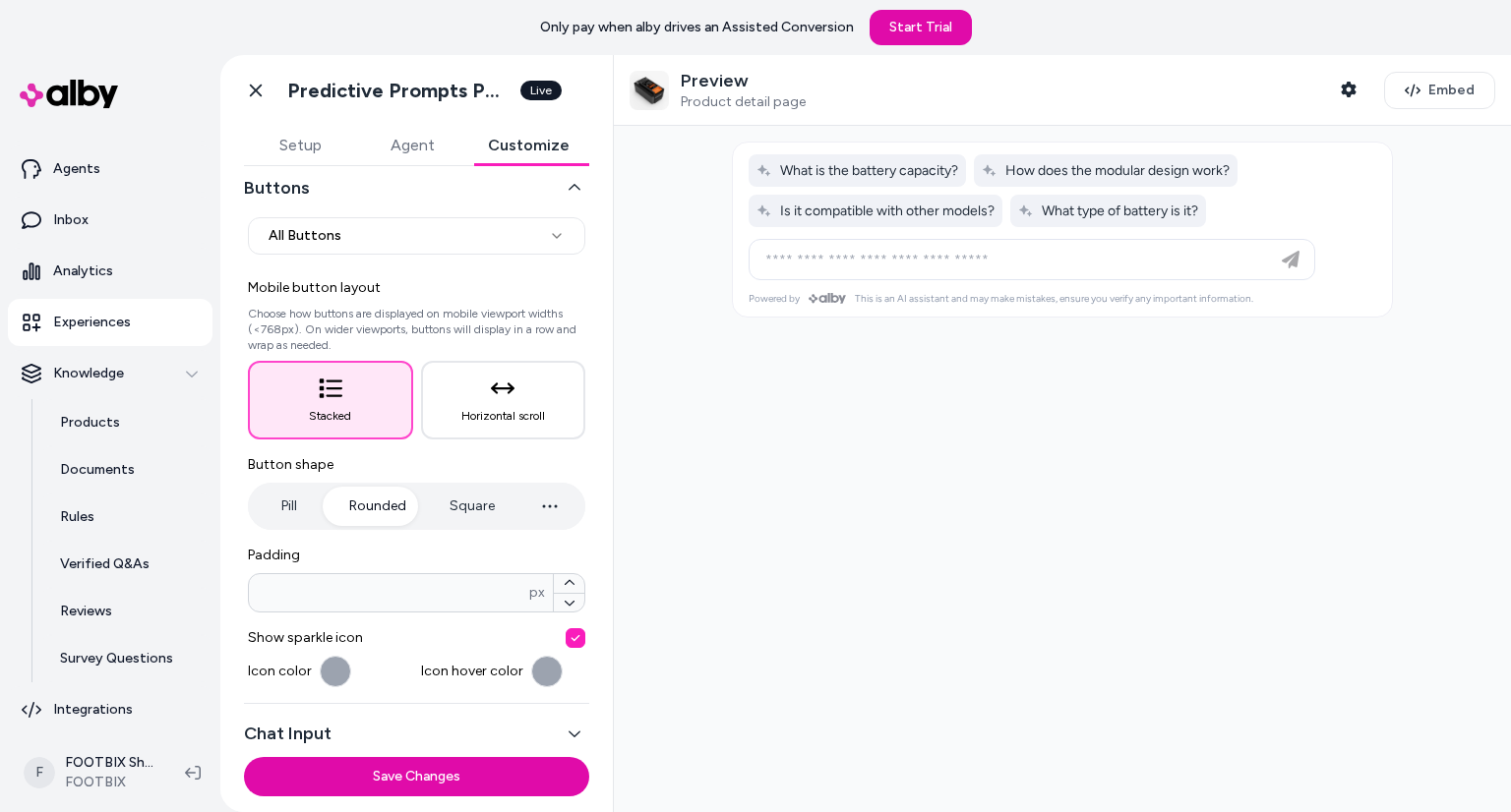
click at [335, 659] on button "button" at bounding box center [336, 672] width 32 height 32
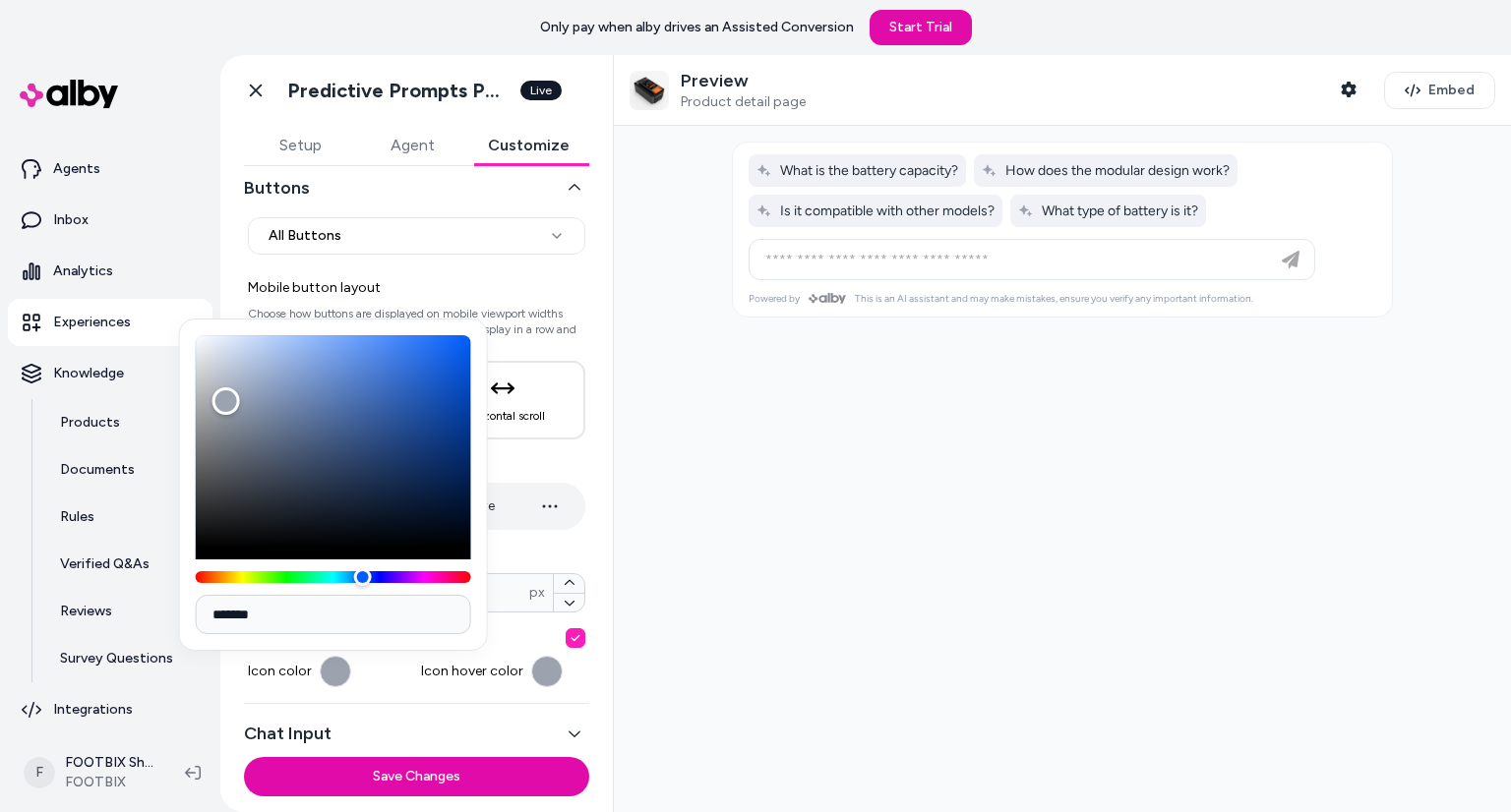
click at [335, 665] on button "button" at bounding box center [336, 672] width 32 height 32
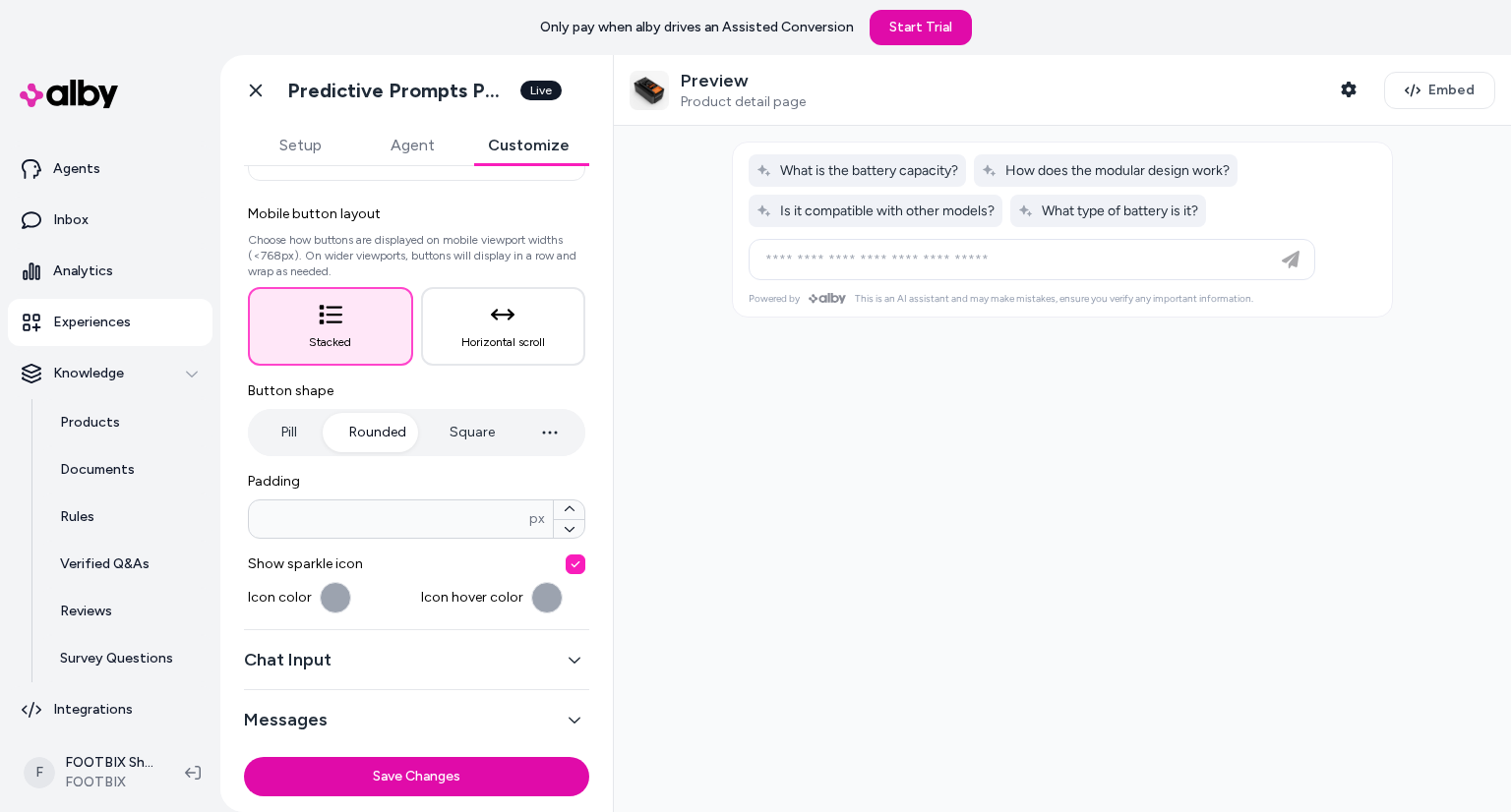
scroll to position [163, 0]
click at [430, 760] on button "Save Changes" at bounding box center [417, 777] width 345 height 40
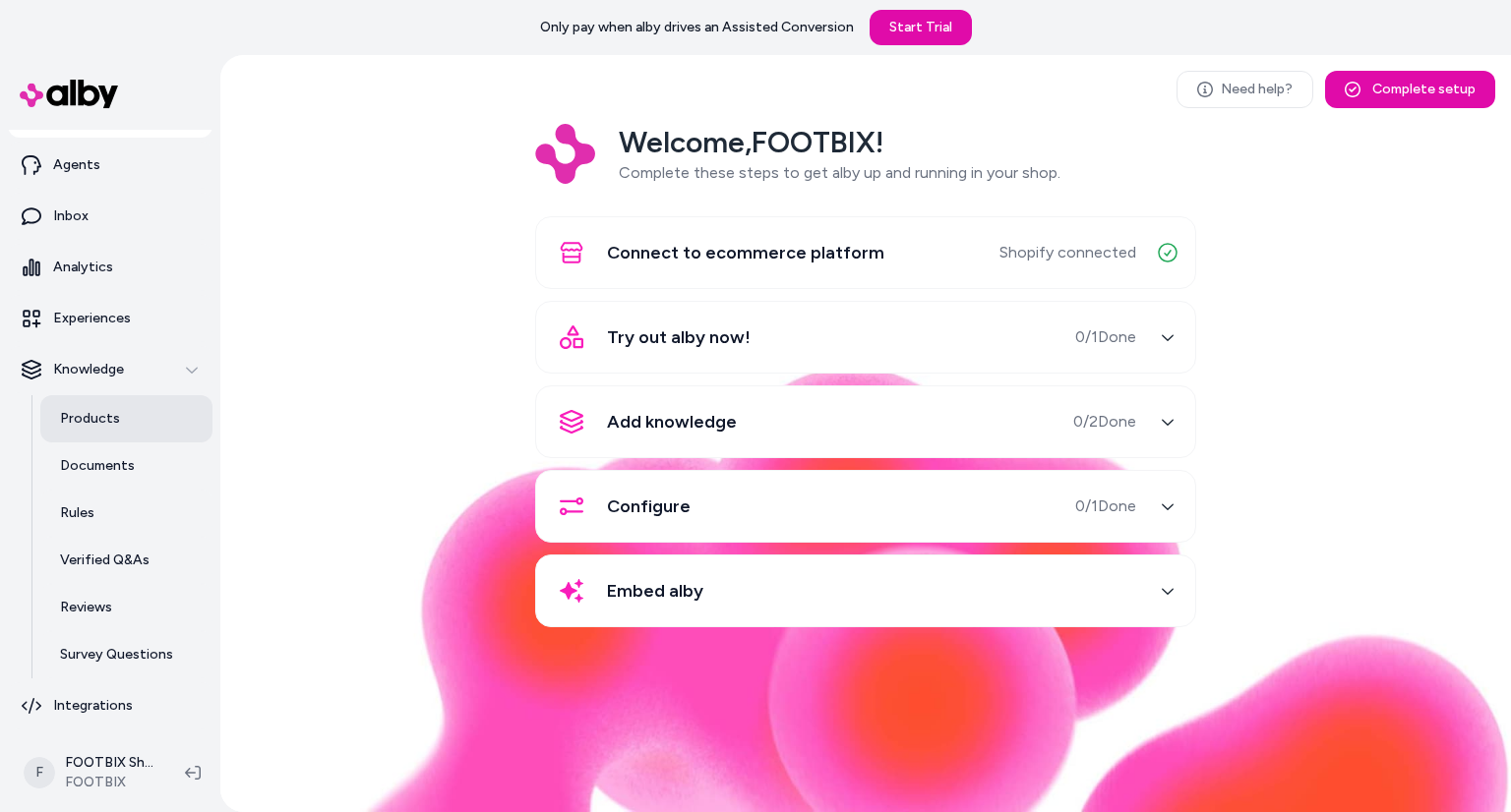
scroll to position [39, 0]
click at [554, 515] on div "button" at bounding box center [572, 506] width 48 height 48
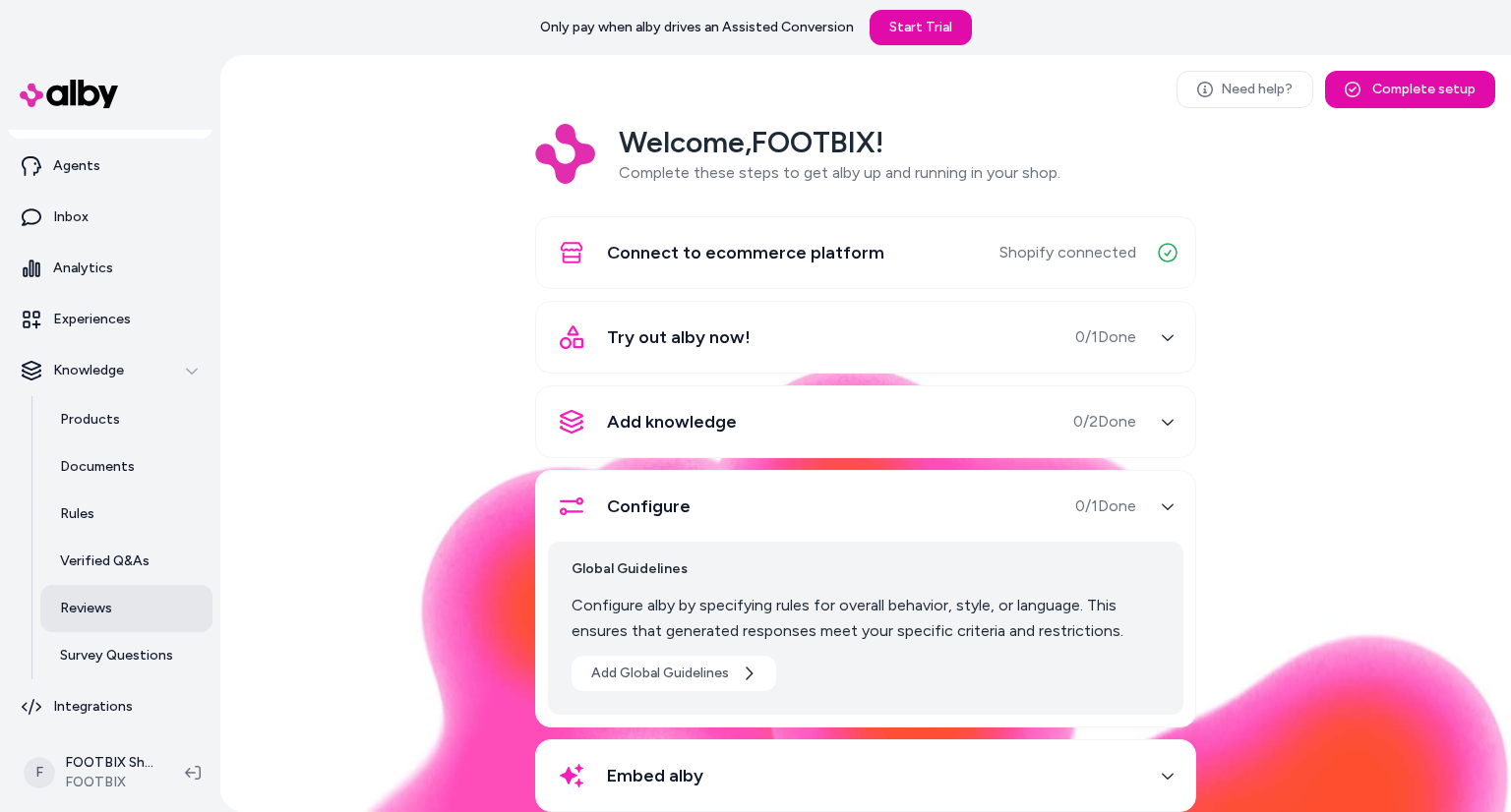
scroll to position [36, 0]
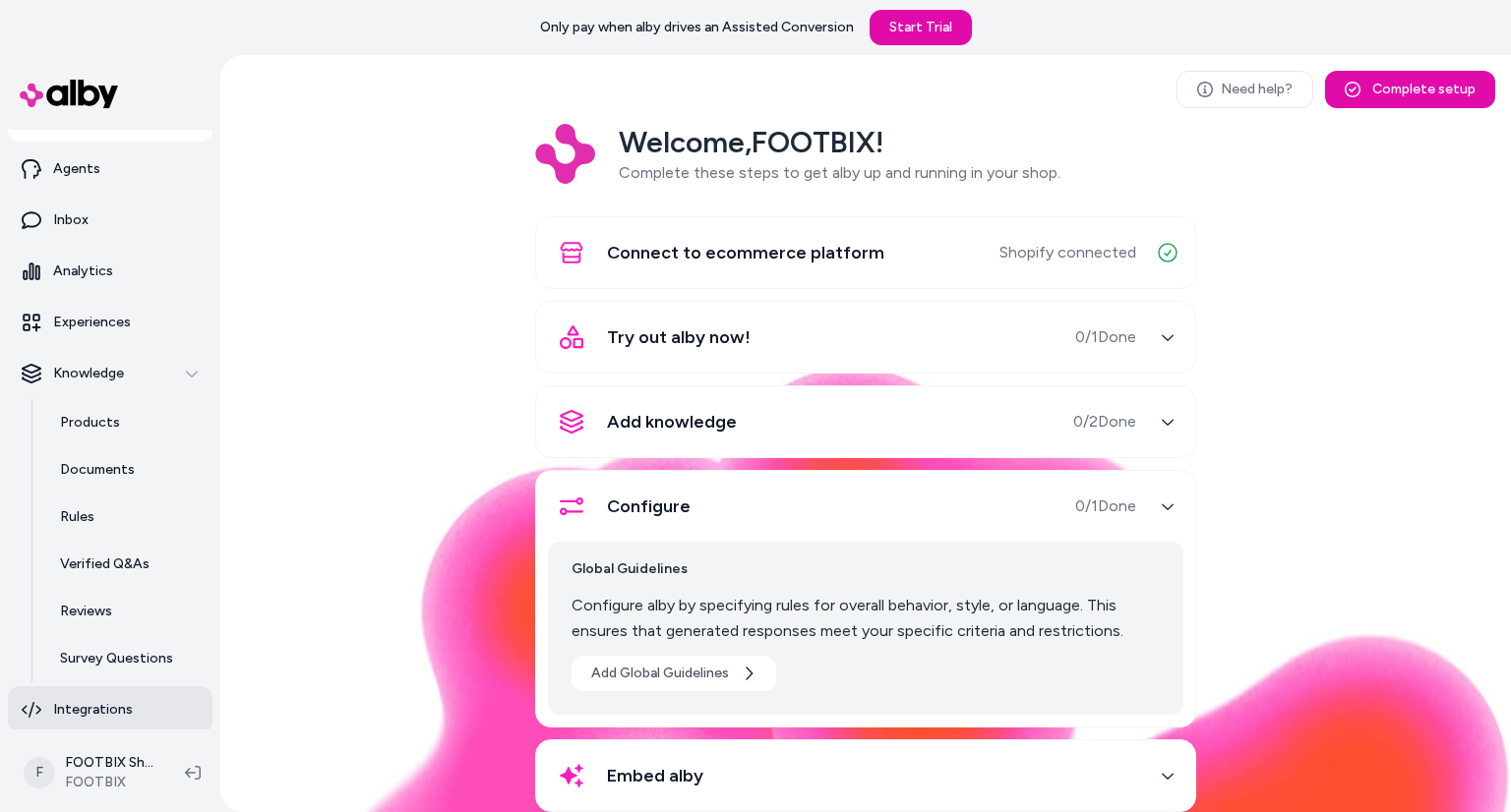
click at [121, 700] on p "Integrations" at bounding box center [92, 710] width 79 height 20
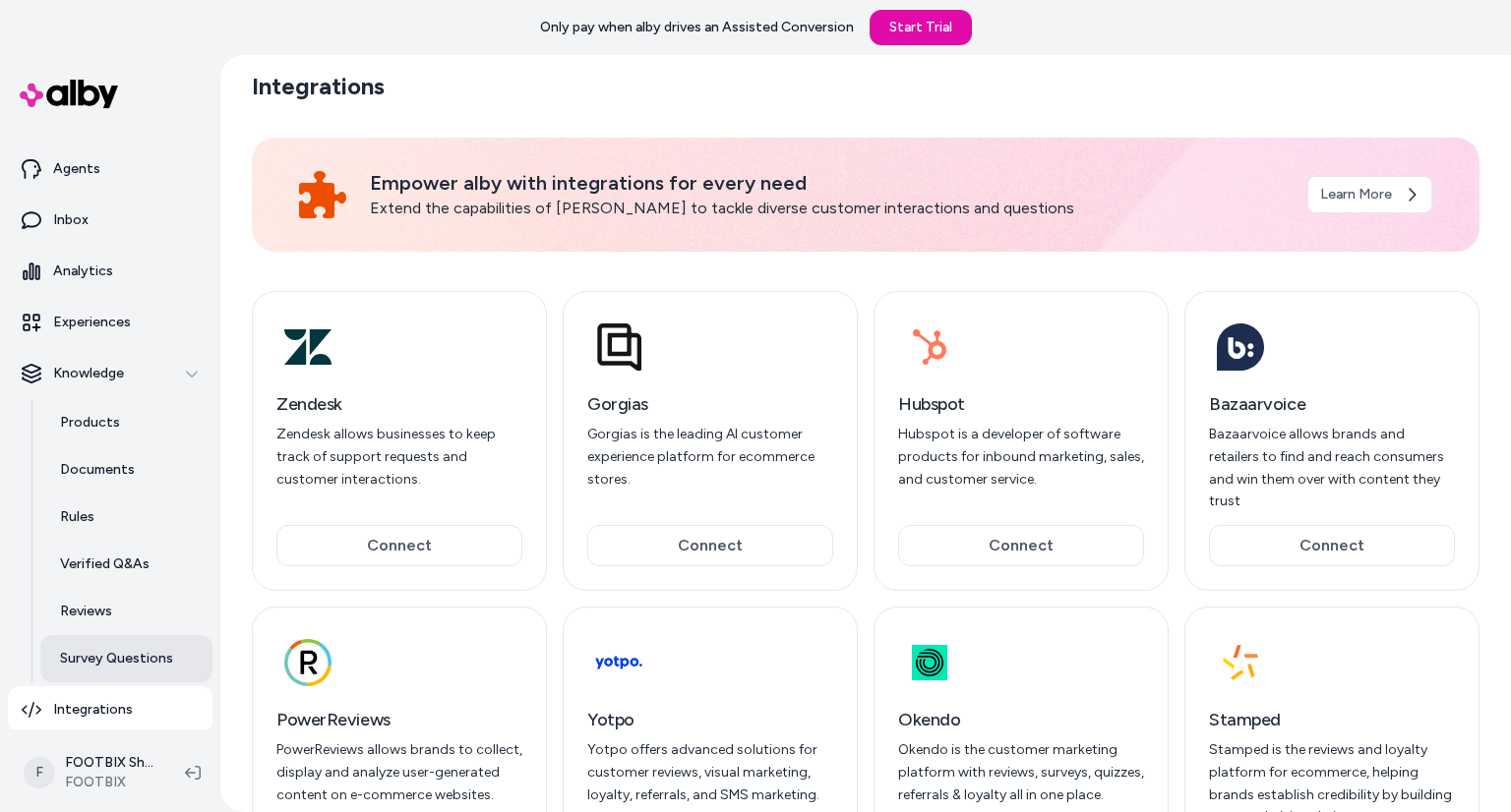
click at [116, 652] on p "Survey Questions" at bounding box center [116, 659] width 113 height 20
click at [106, 608] on p "Reviews" at bounding box center [85, 611] width 53 height 20
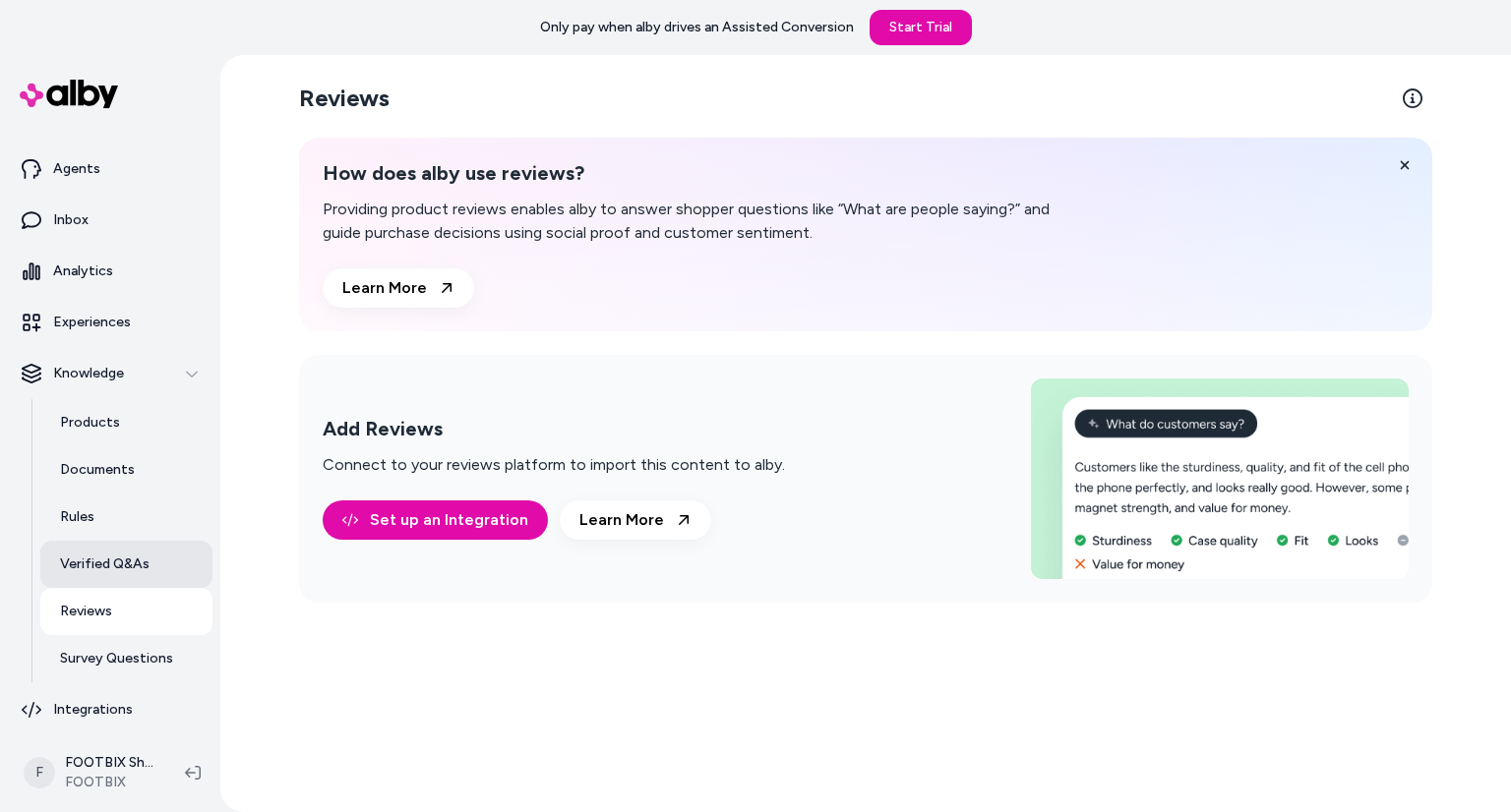
click at [105, 558] on p "Verified Q&As" at bounding box center [104, 565] width 89 height 20
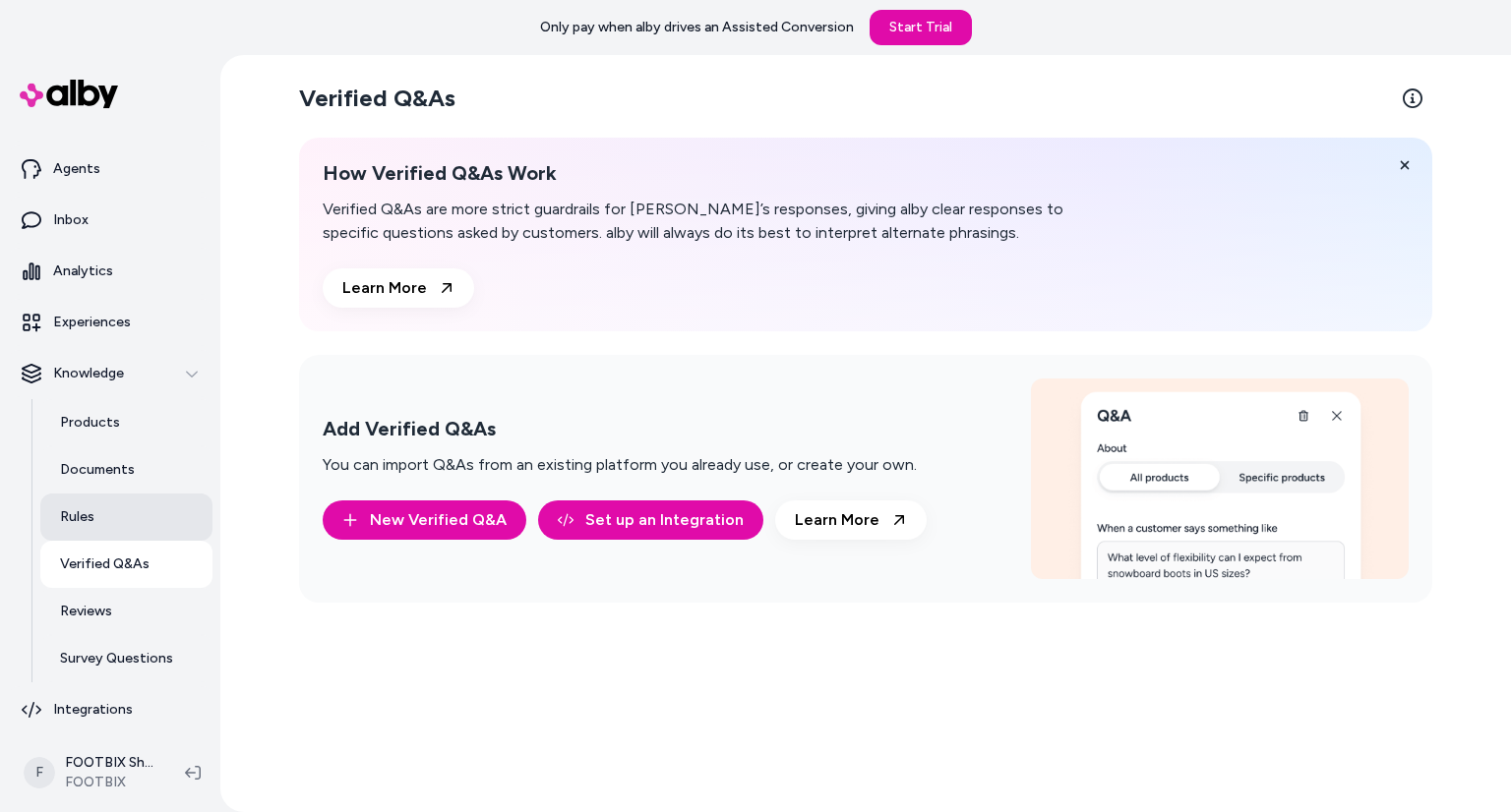
click at [105, 498] on link "Rules" at bounding box center [126, 517] width 172 height 48
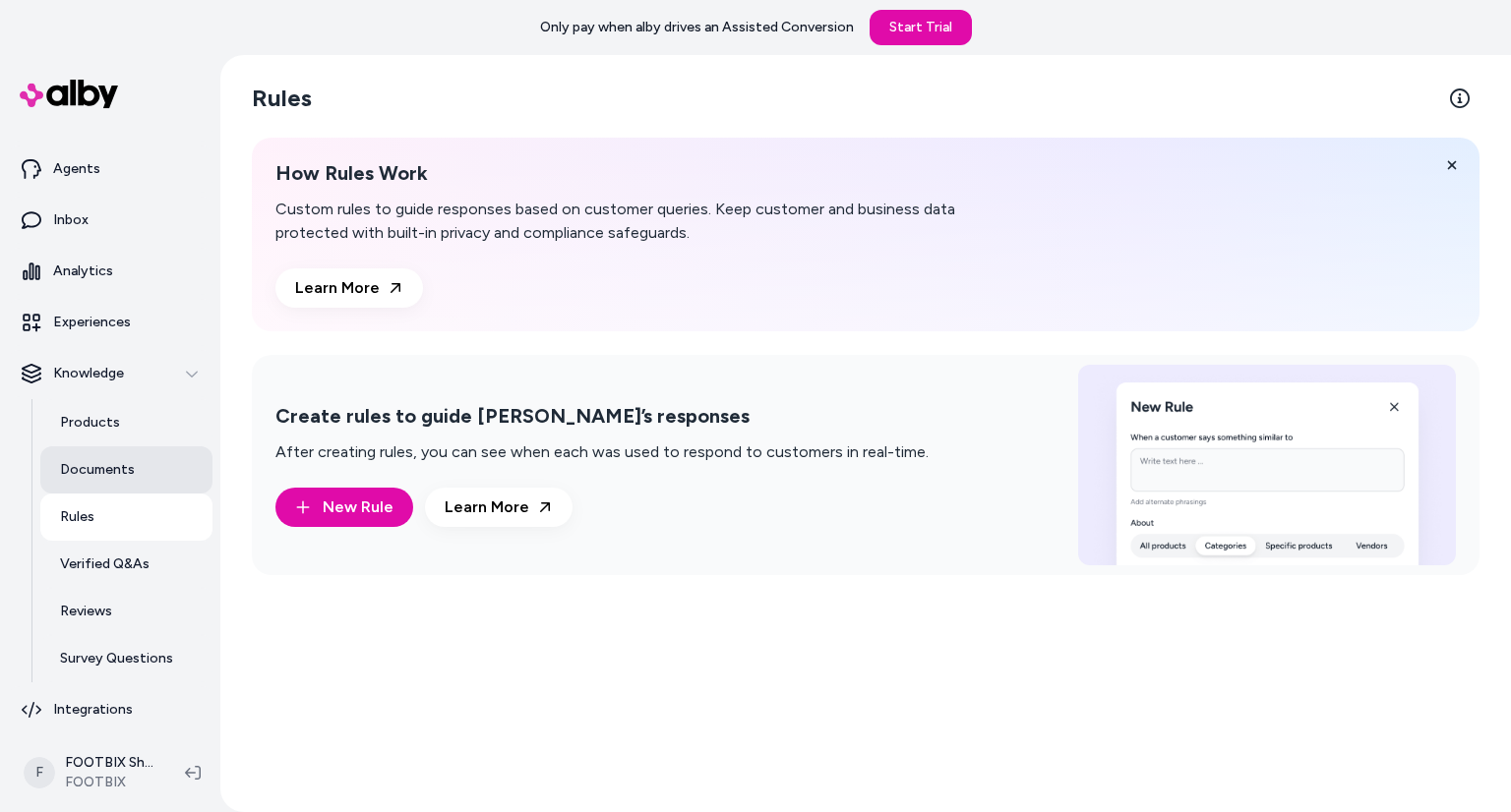
click at [113, 468] on p "Documents" at bounding box center [96, 471] width 74 height 20
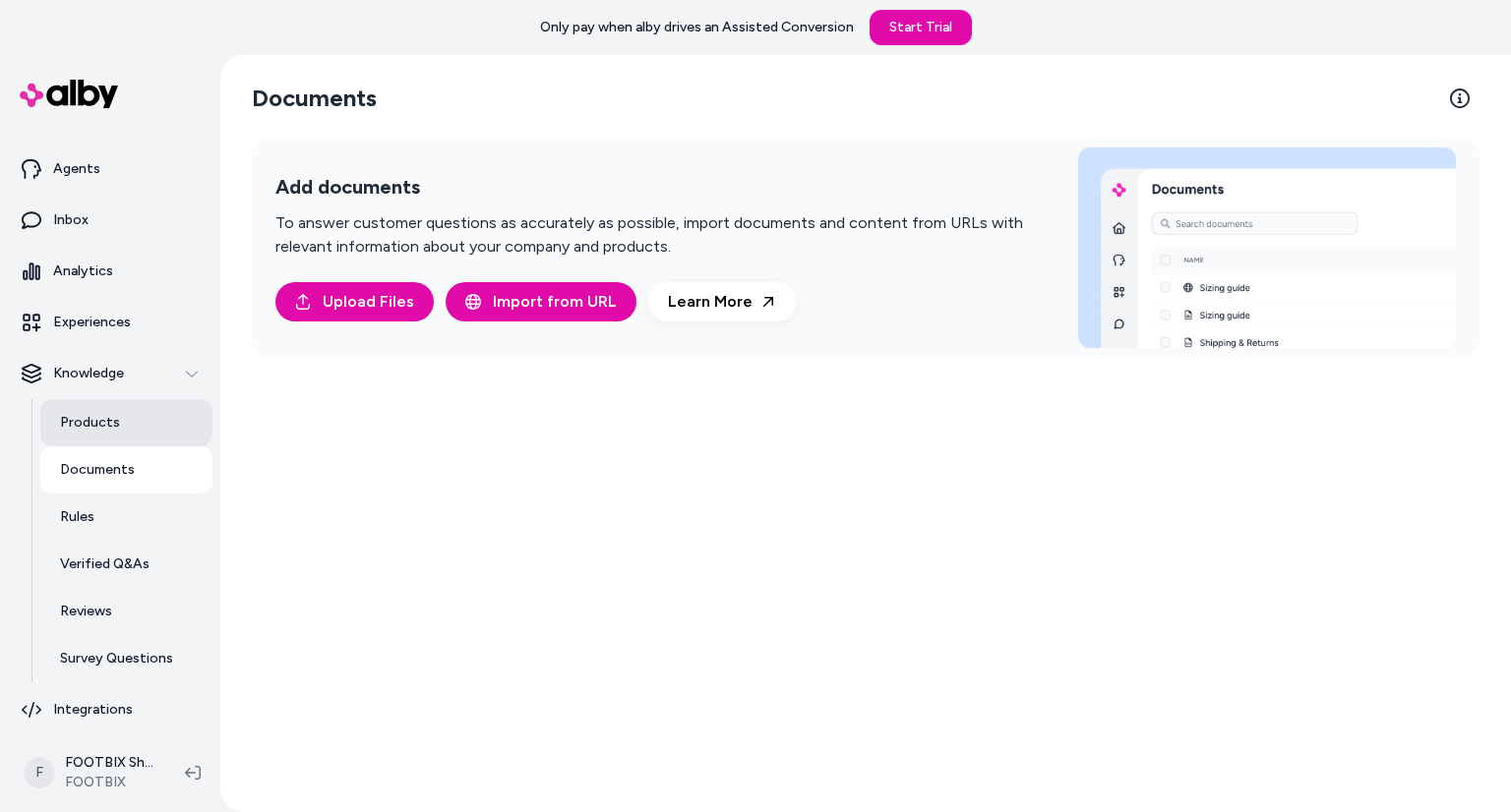
click at [122, 443] on link "Products" at bounding box center [126, 423] width 172 height 48
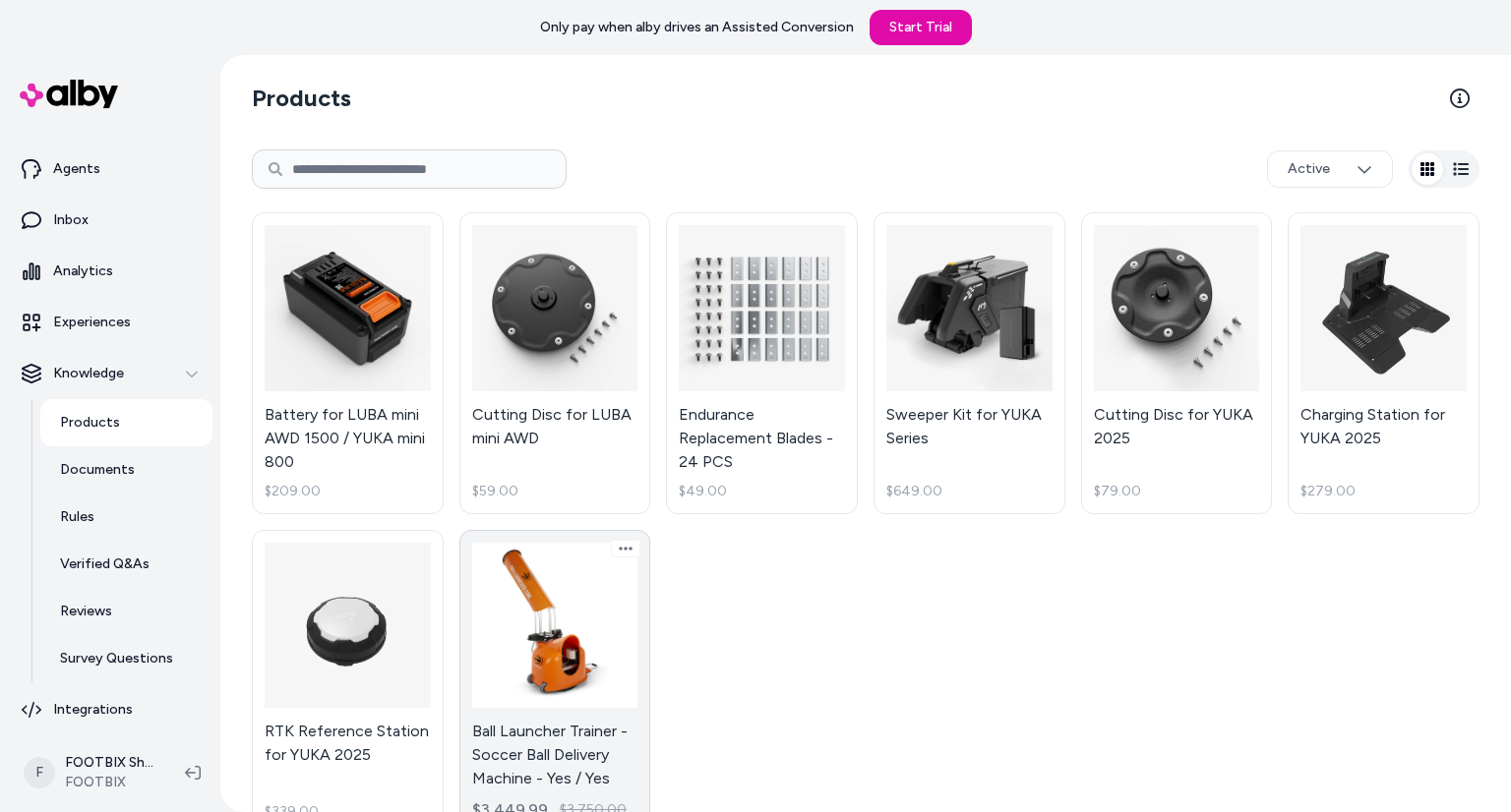
click at [509, 731] on link "Ball Launcher Trainer - Soccer Ball Delivery Machine - Yes / Yes $3,449.99 $3,7…" at bounding box center [555, 683] width 192 height 306
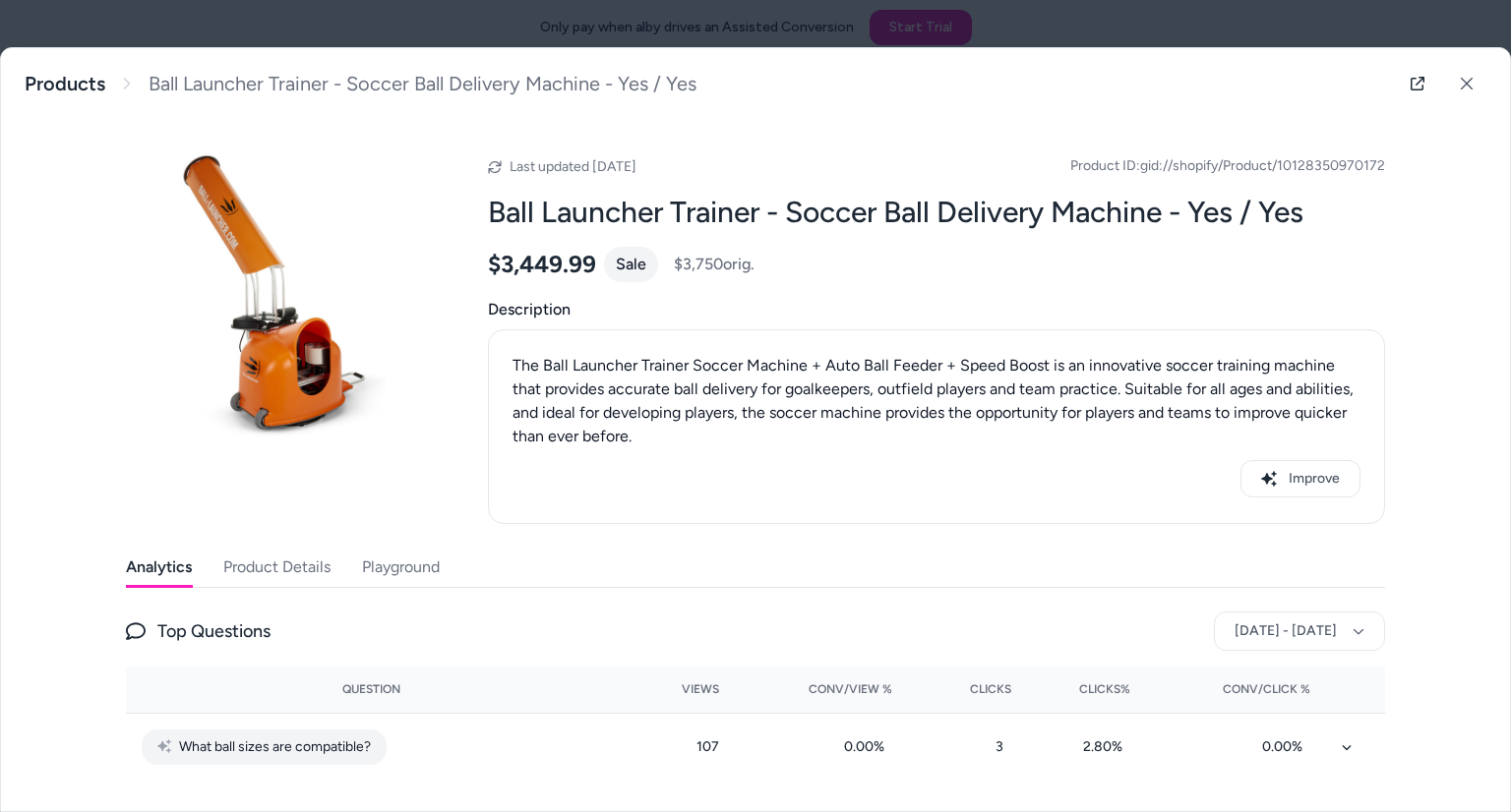
click at [478, 12] on div at bounding box center [756, 406] width 1511 height 812
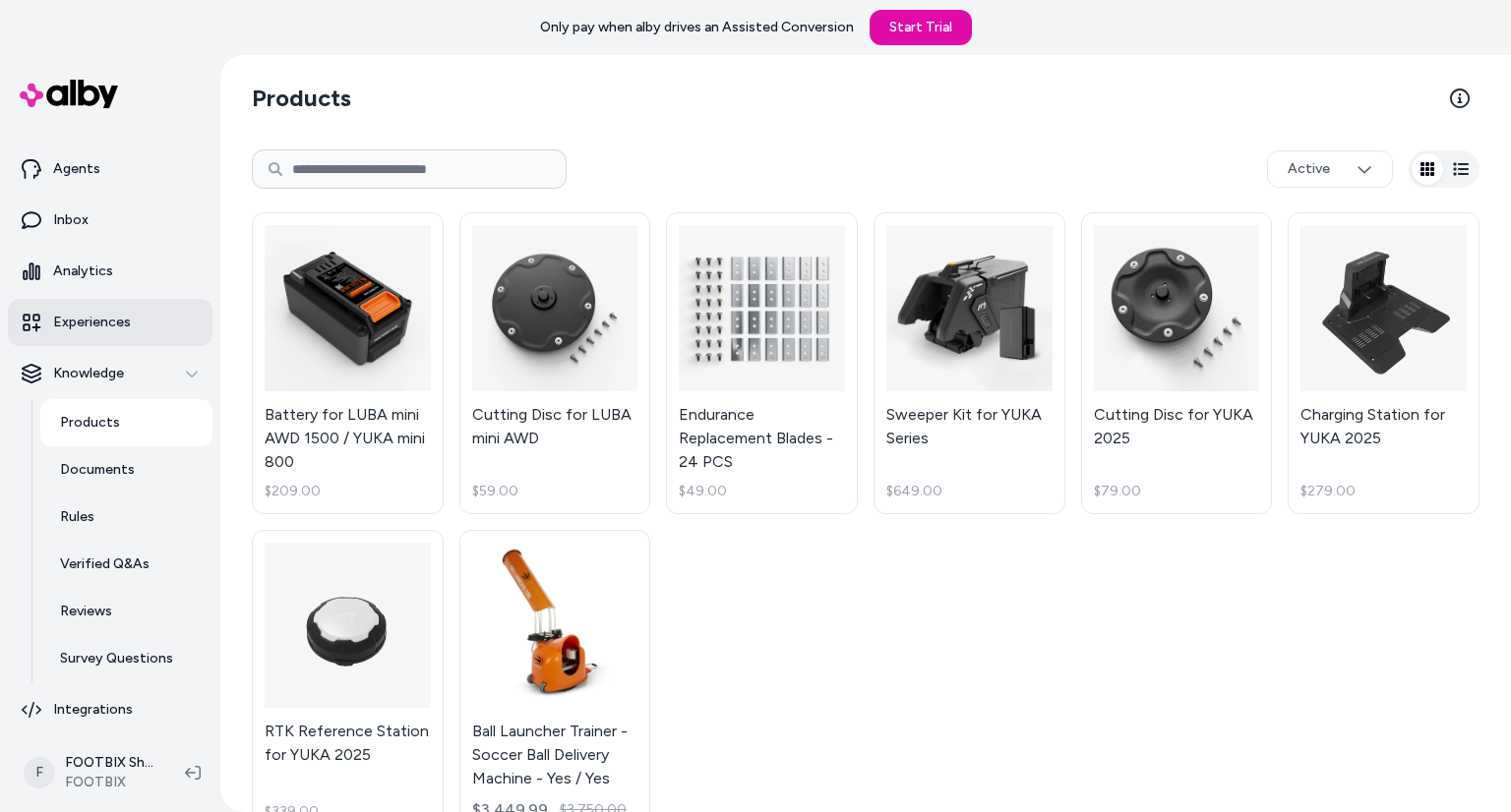
click at [102, 328] on p "Experiences" at bounding box center [91, 323] width 77 height 20
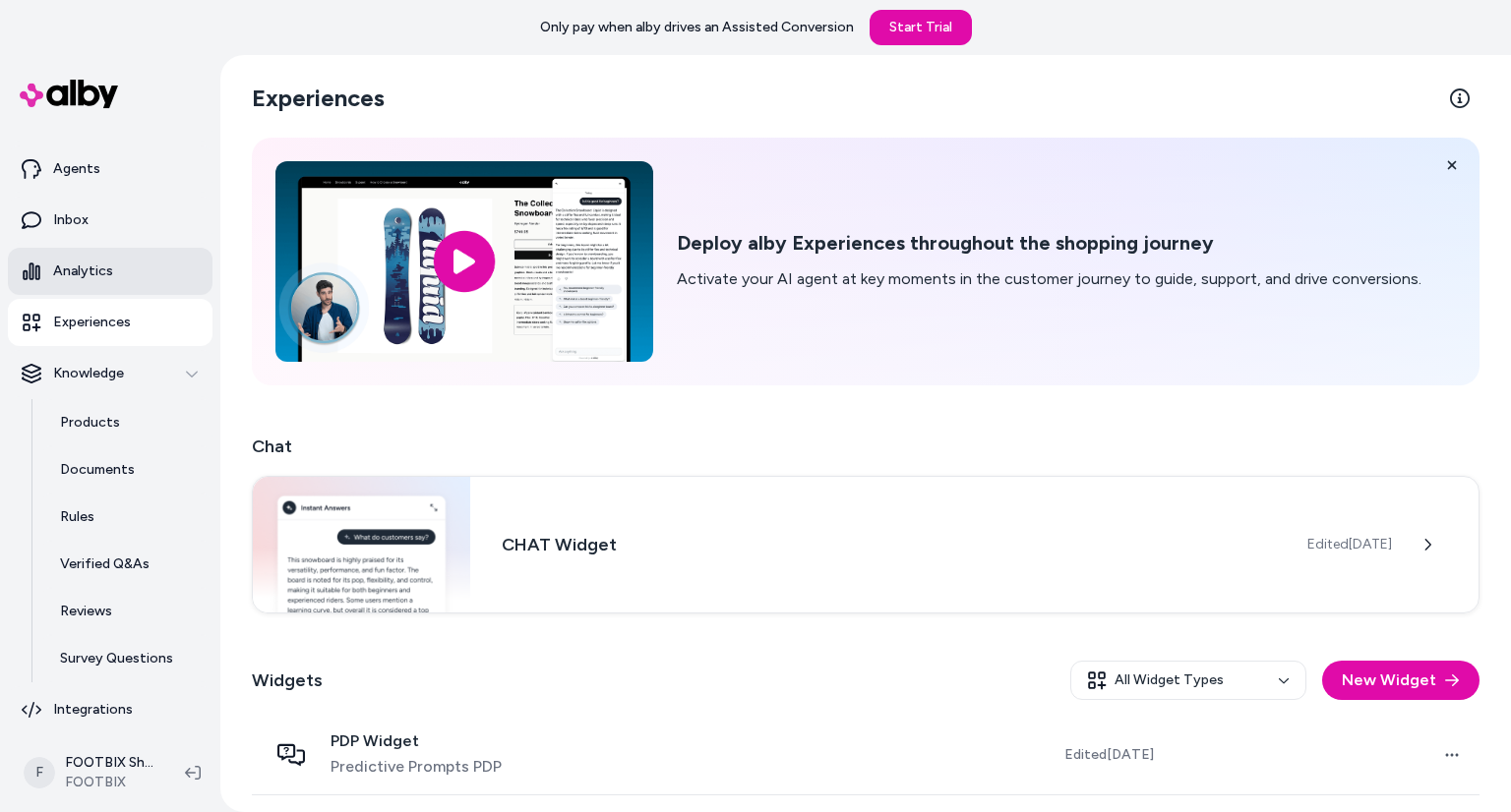
click at [93, 272] on p "Analytics" at bounding box center [82, 272] width 60 height 20
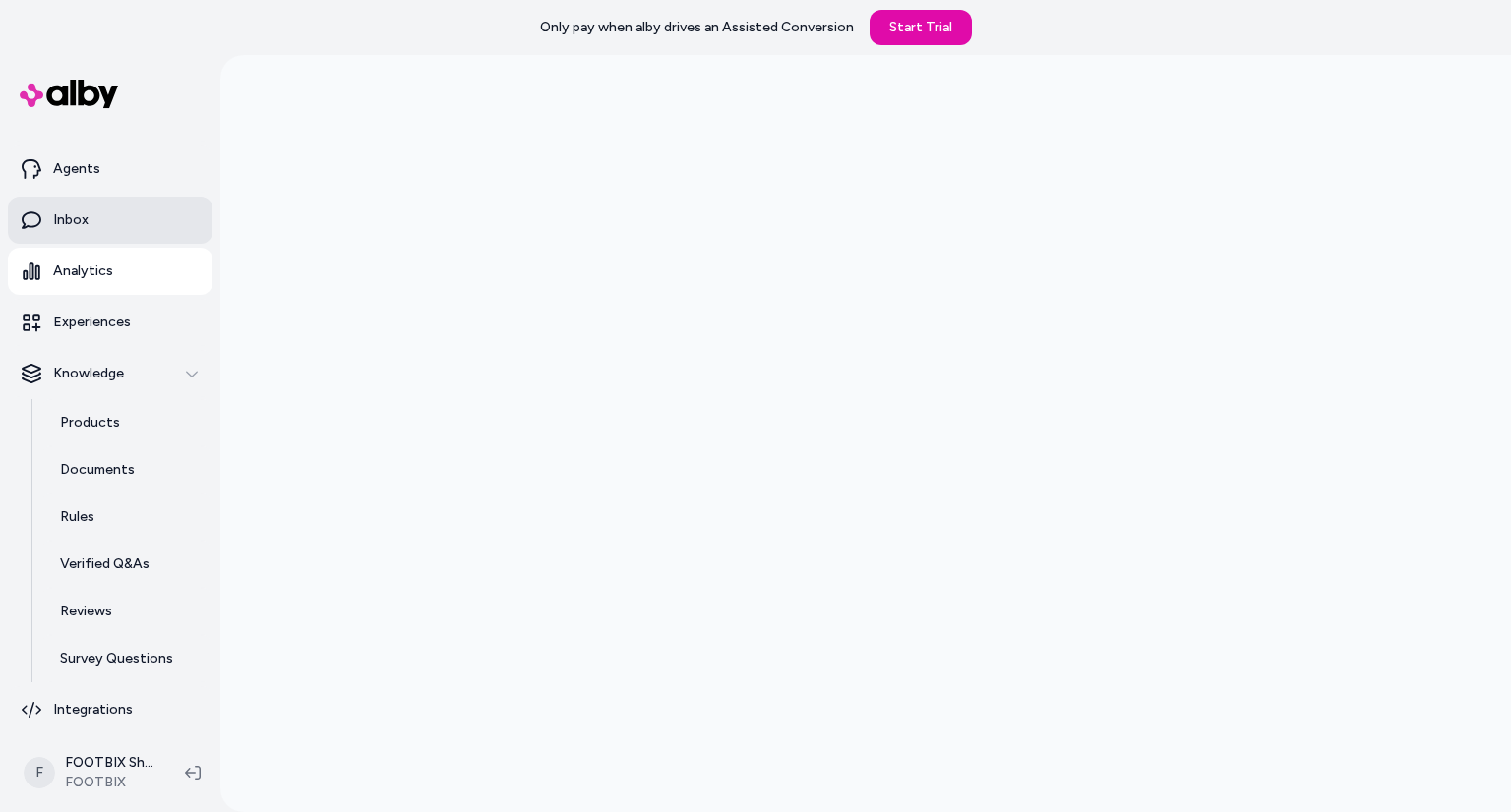
click at [131, 208] on link "Inbox" at bounding box center [110, 220] width 205 height 48
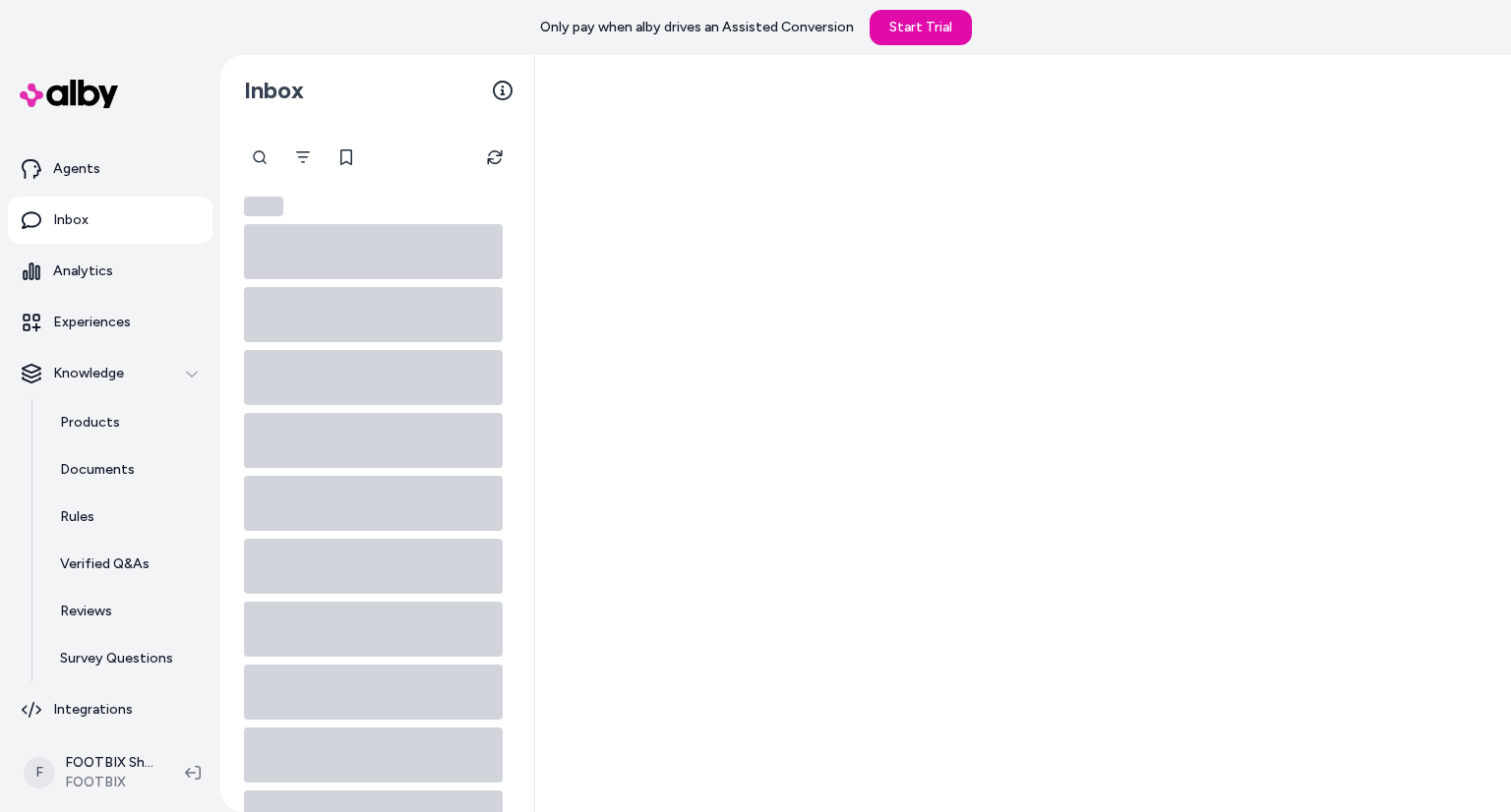
click at [131, 208] on link "Inbox" at bounding box center [110, 220] width 205 height 48
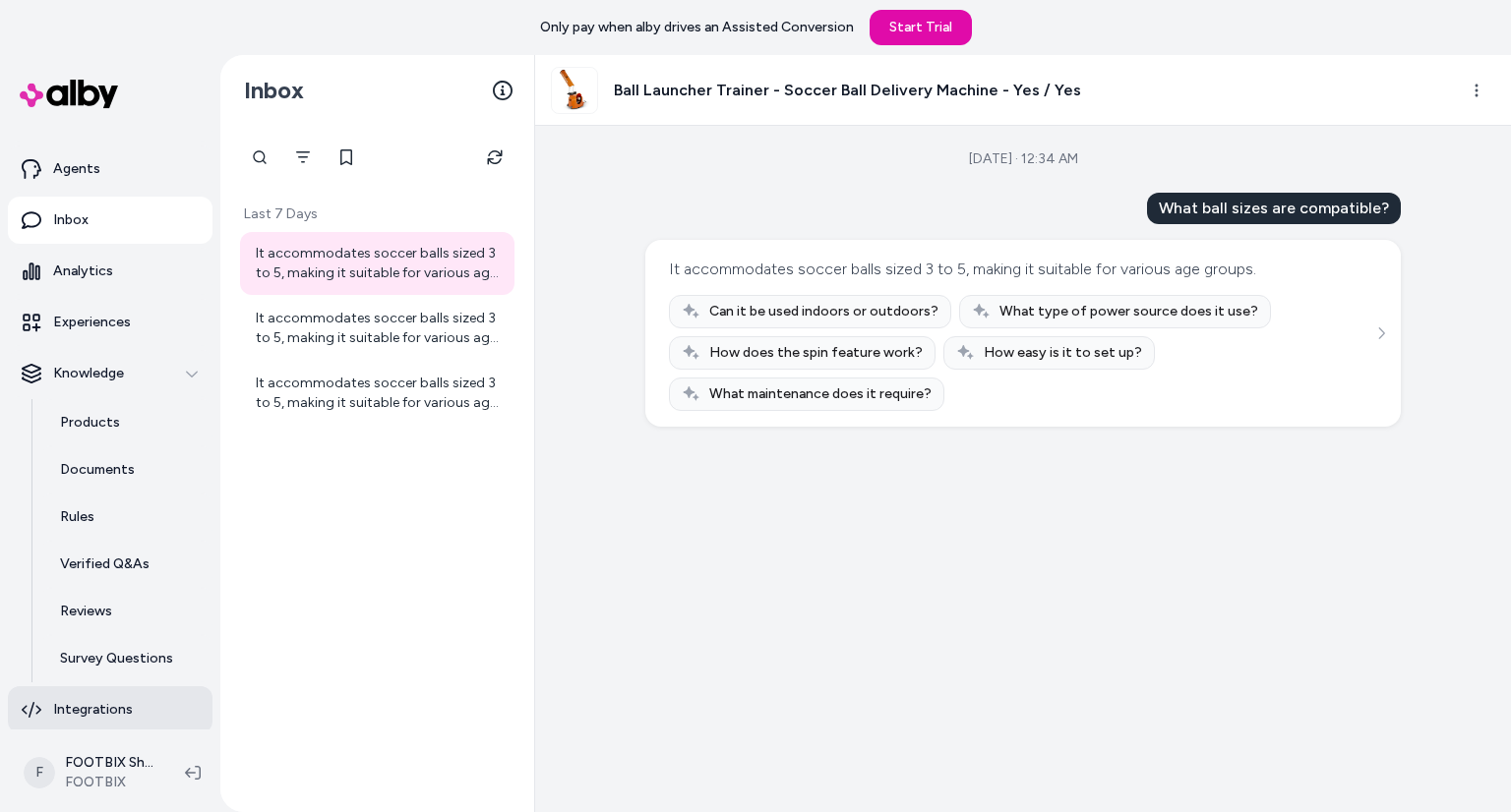
click at [121, 722] on link "Integrations" at bounding box center [110, 710] width 205 height 48
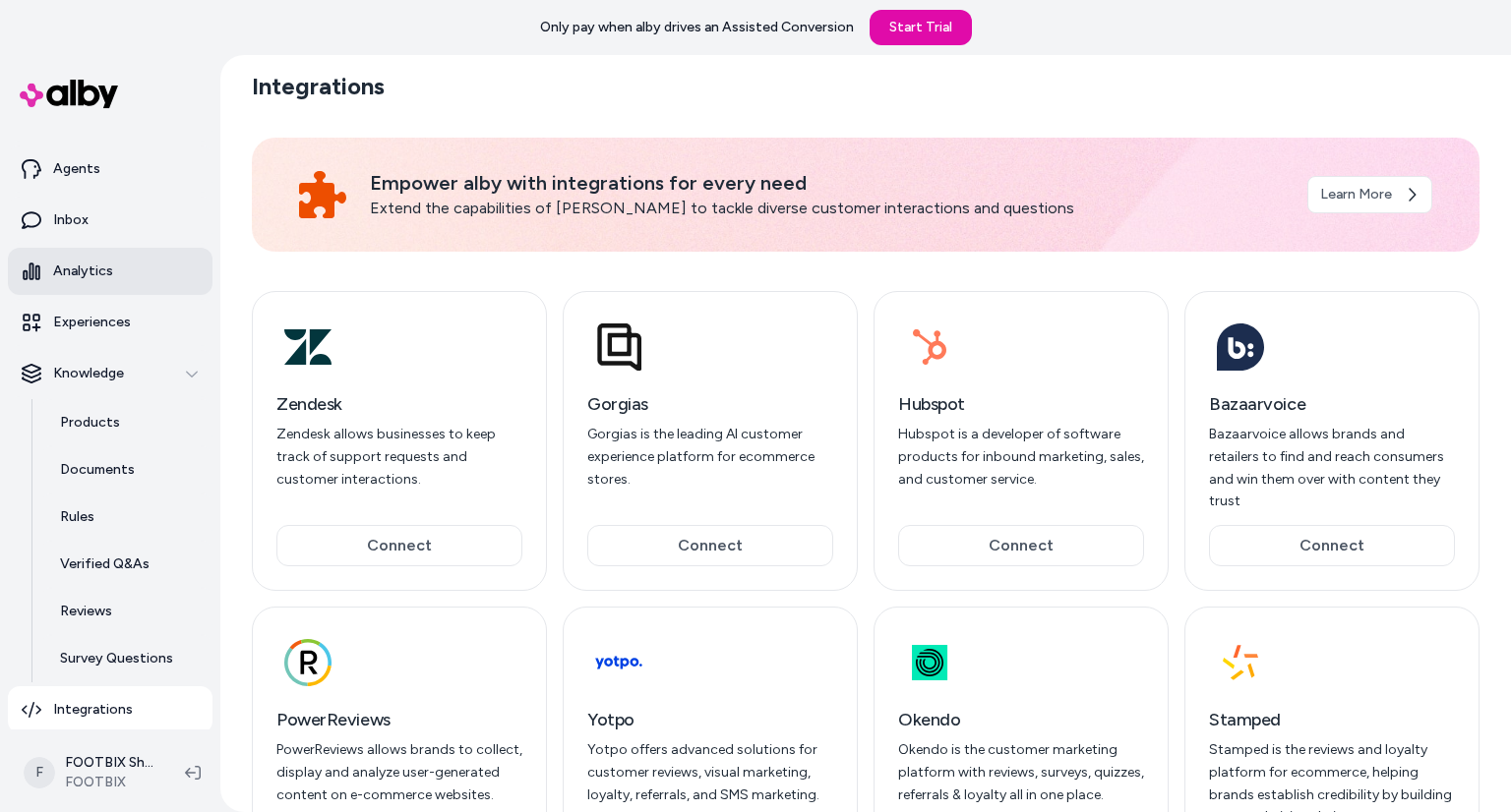
click at [105, 272] on p "Analytics" at bounding box center [82, 272] width 60 height 20
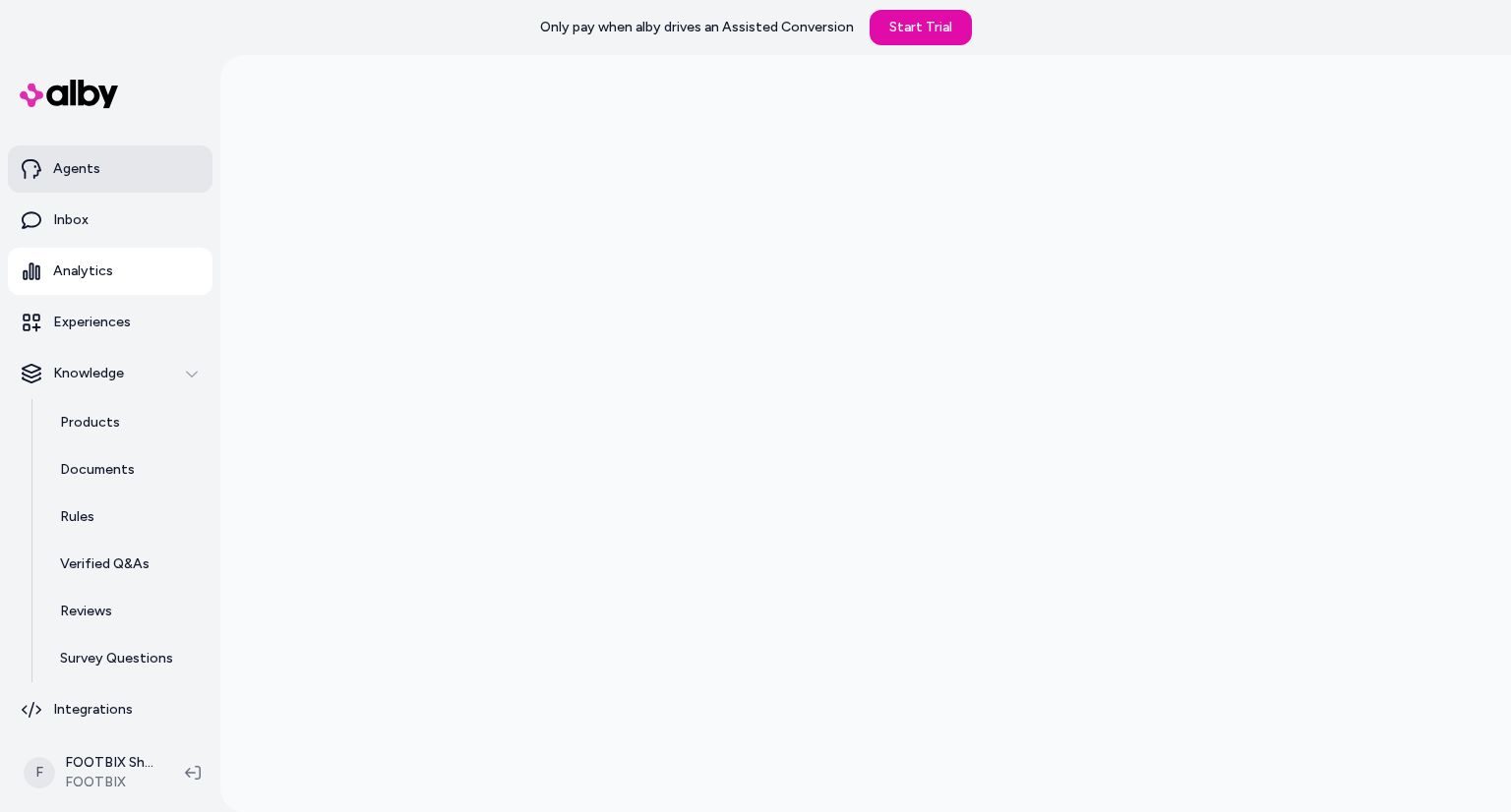
click at [112, 166] on link "Agents" at bounding box center [110, 170] width 205 height 48
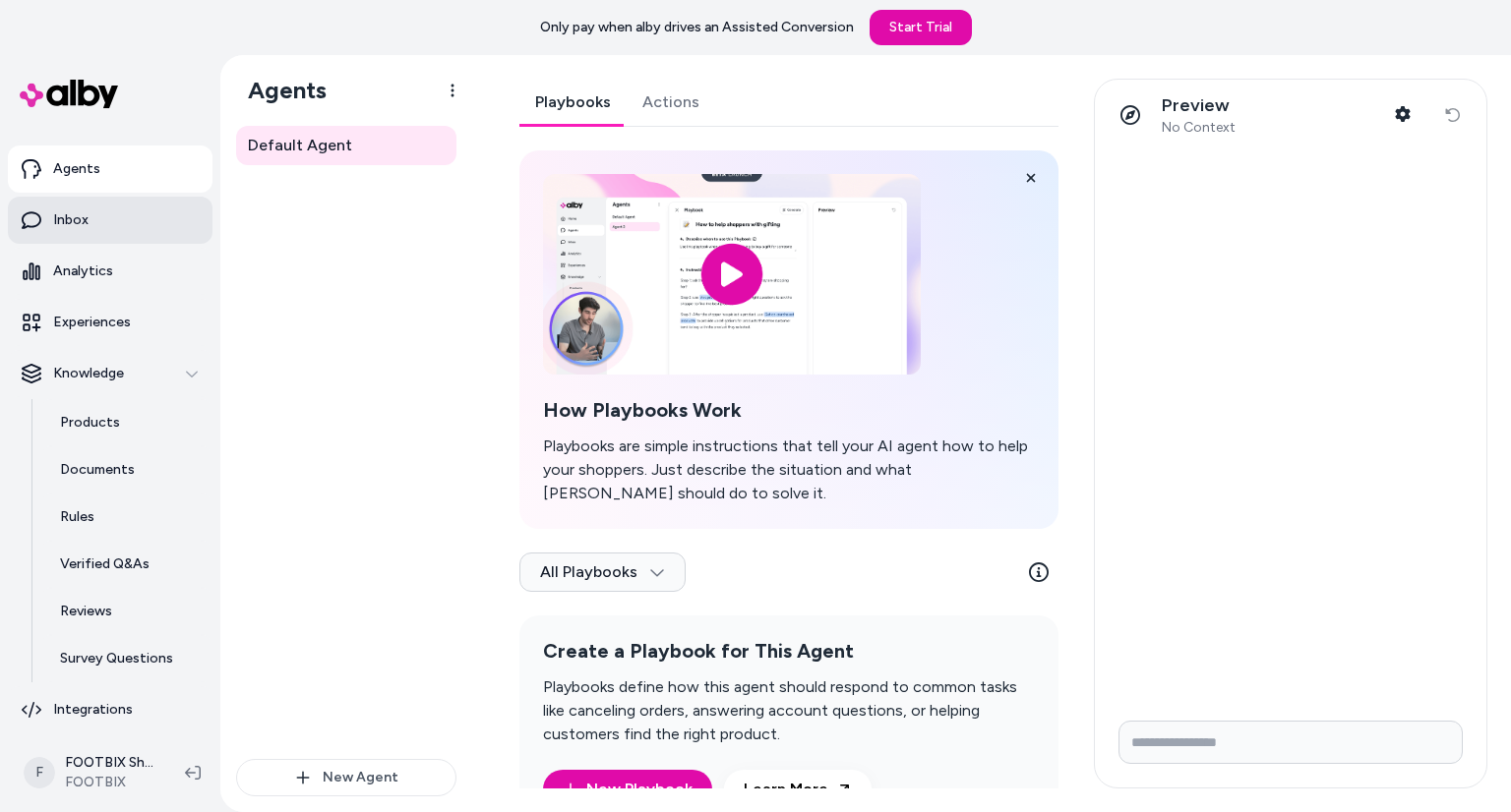
click at [106, 200] on link "Inbox" at bounding box center [110, 220] width 205 height 48
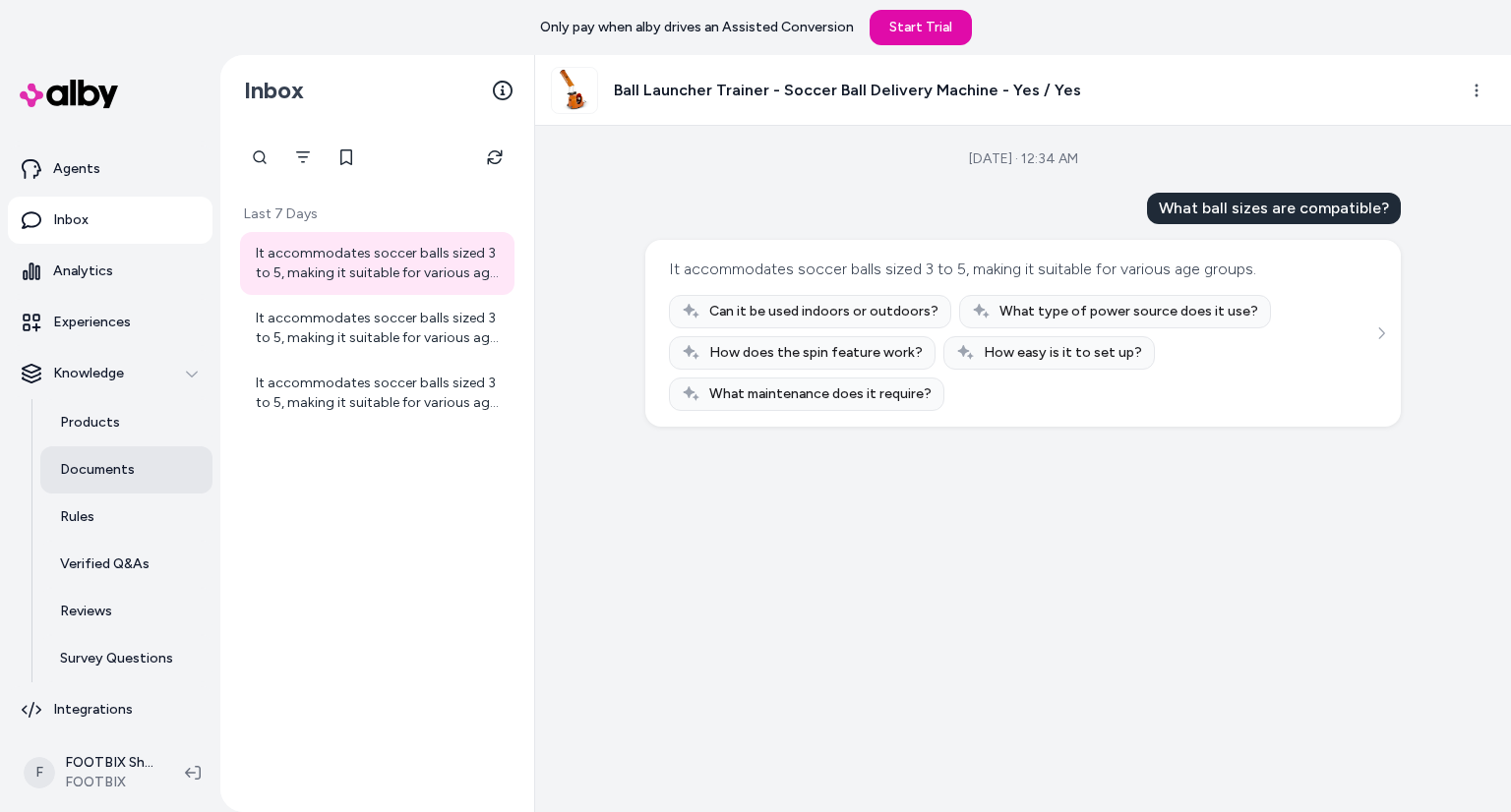
click at [131, 461] on link "Documents" at bounding box center [126, 471] width 172 height 48
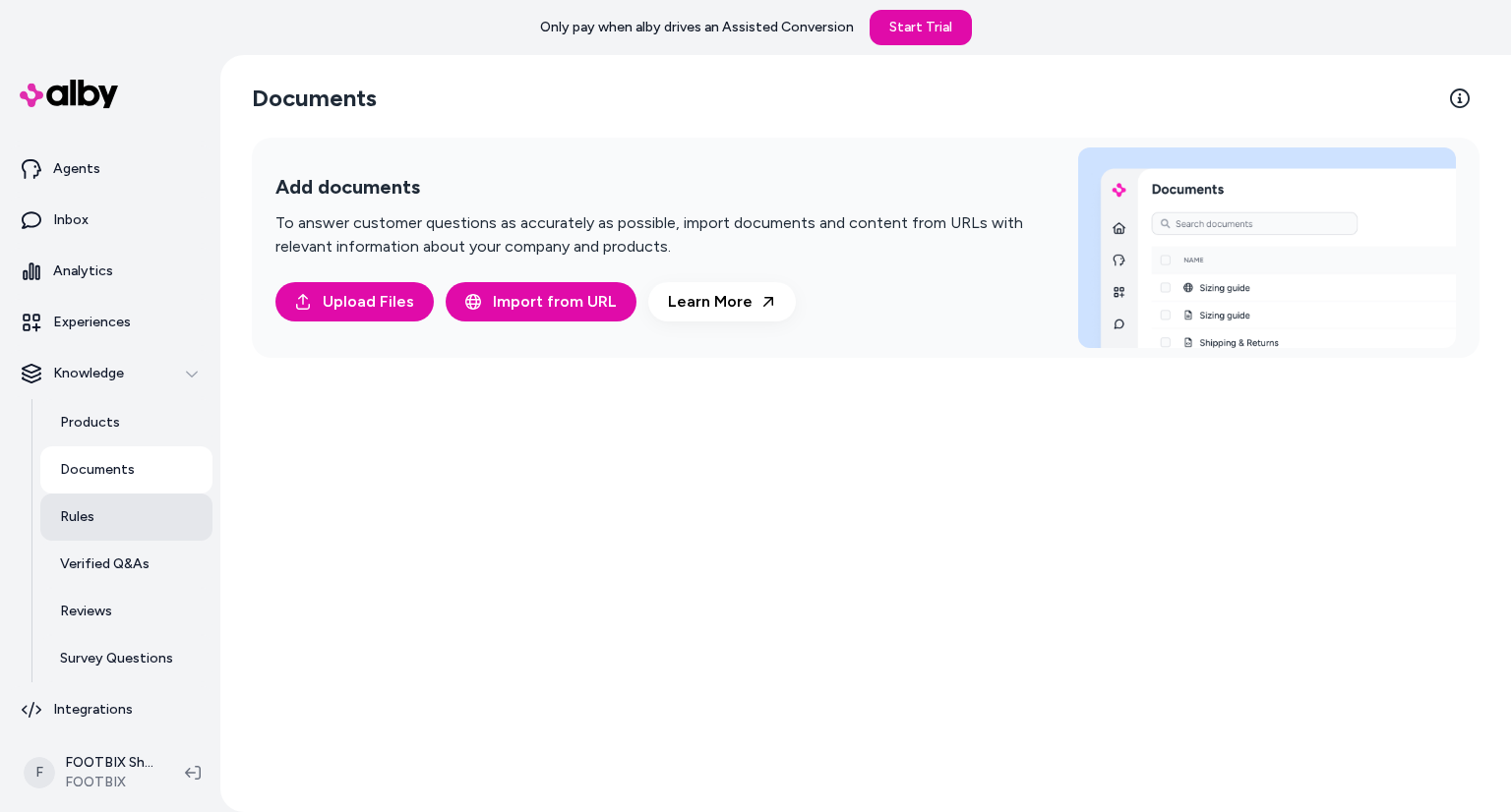
click at [128, 512] on link "Rules" at bounding box center [126, 517] width 172 height 48
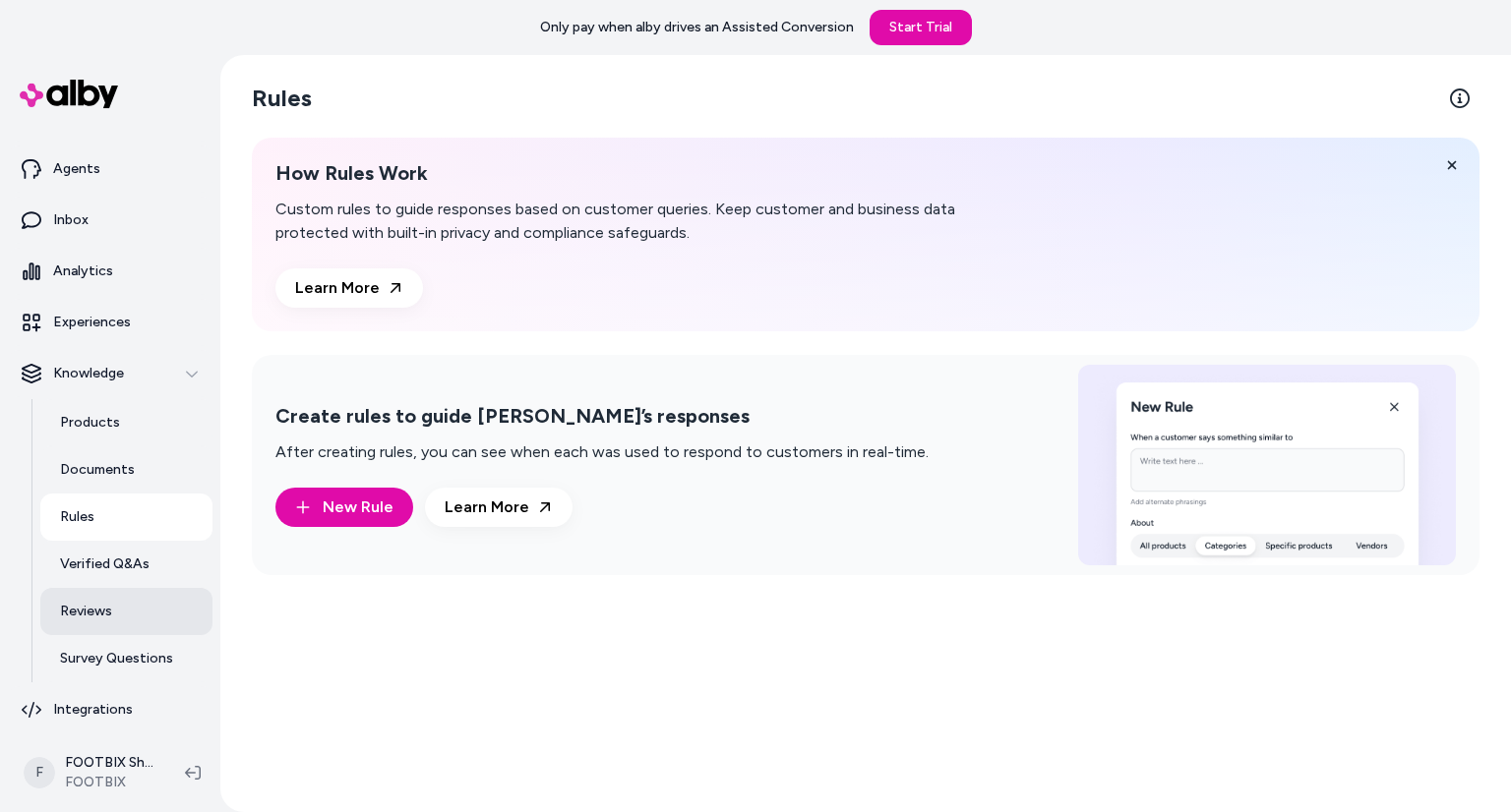
scroll to position [40, 0]
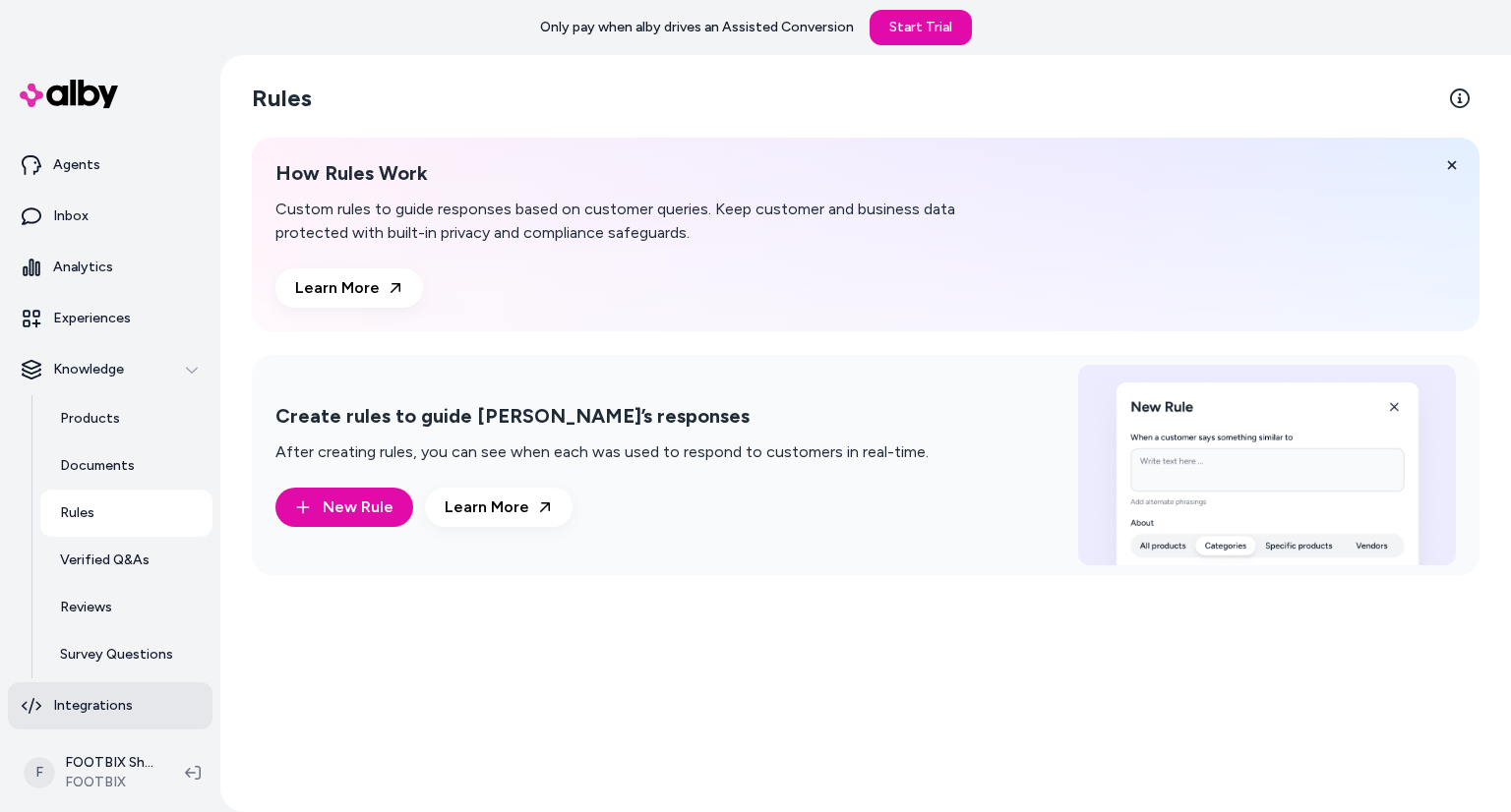
click at [118, 689] on link "Integrations" at bounding box center [110, 706] width 205 height 48
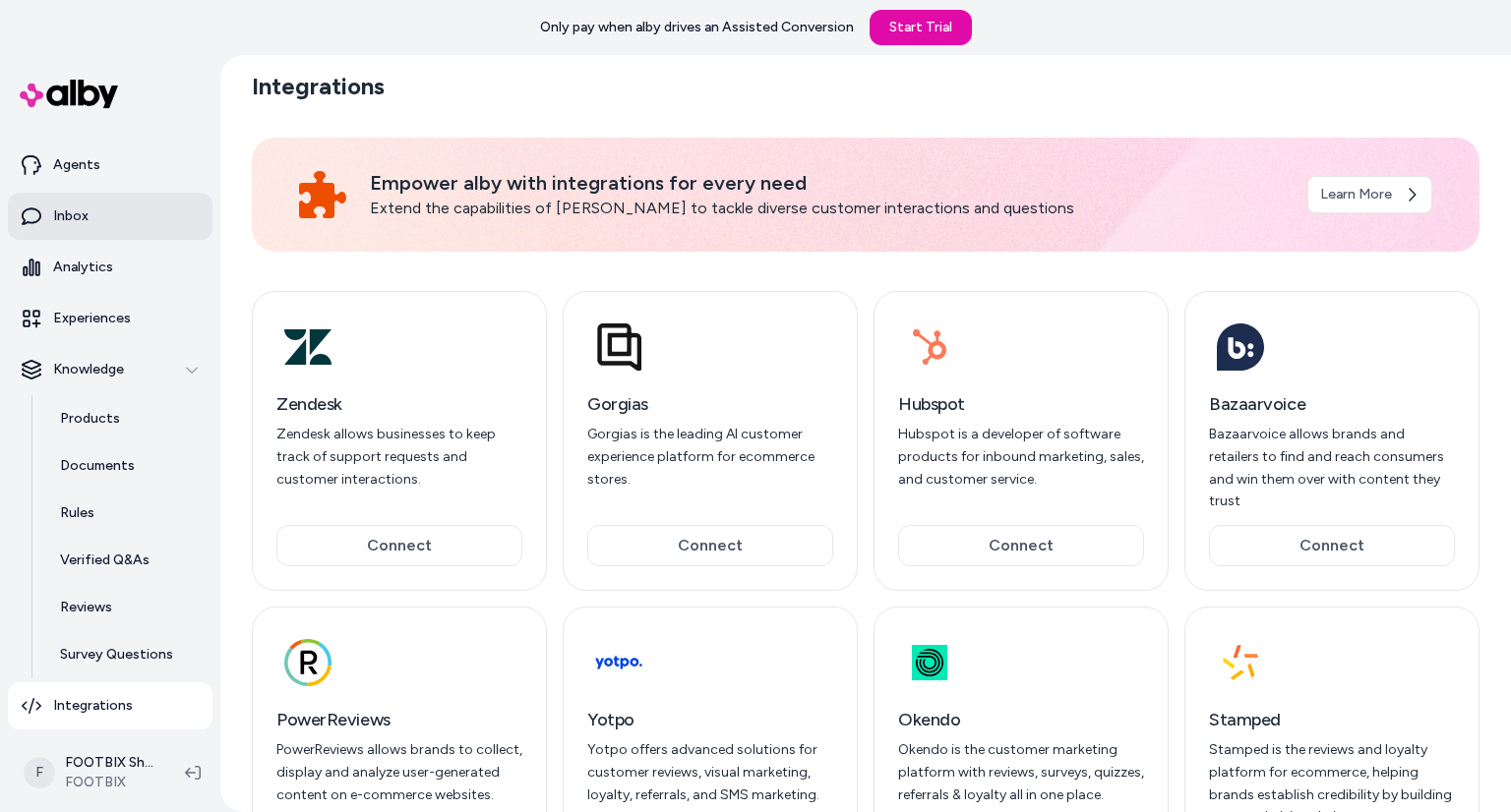
click at [118, 209] on link "Inbox" at bounding box center [110, 216] width 205 height 48
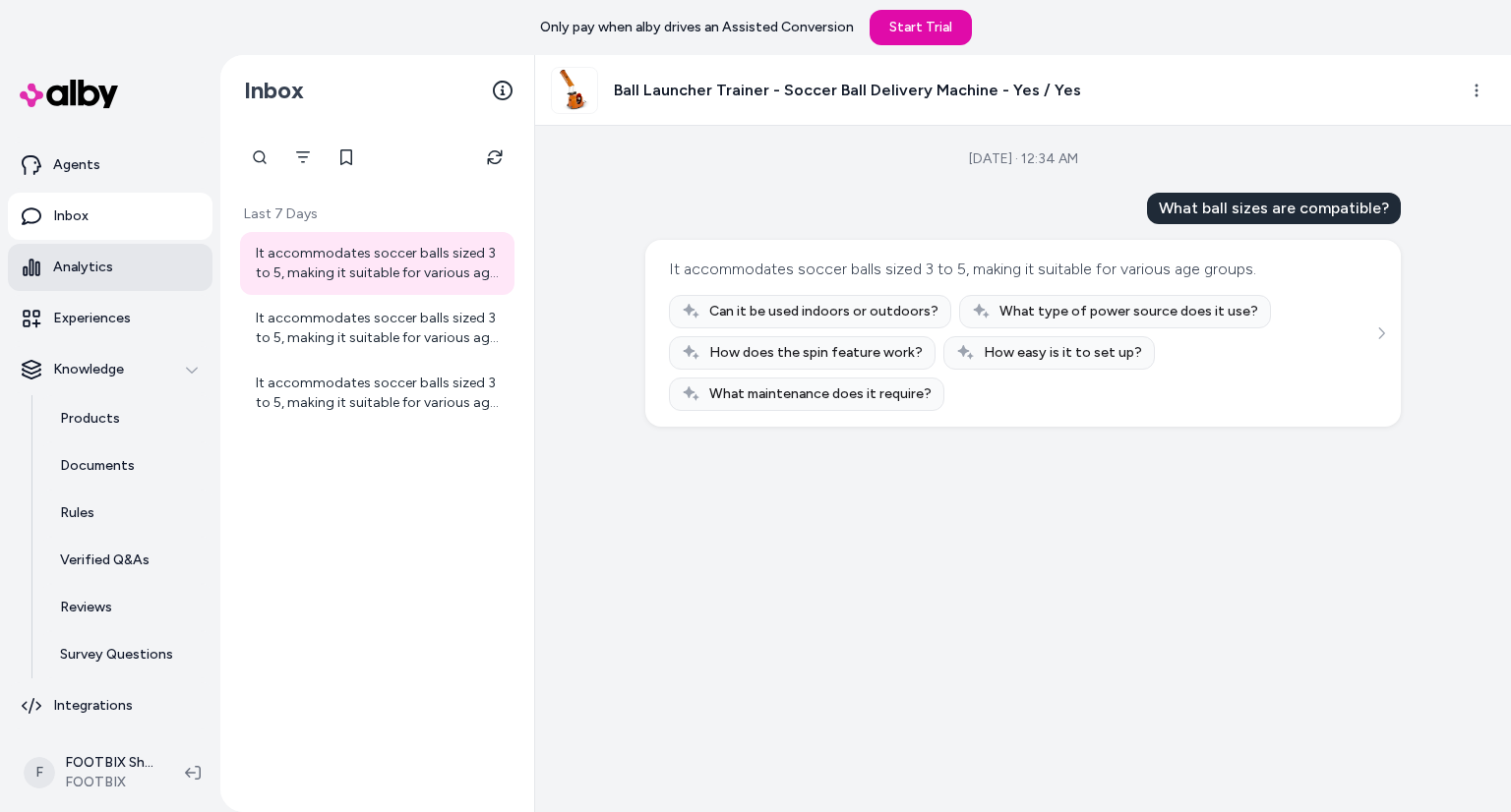
click at [142, 267] on link "Analytics" at bounding box center [110, 268] width 205 height 48
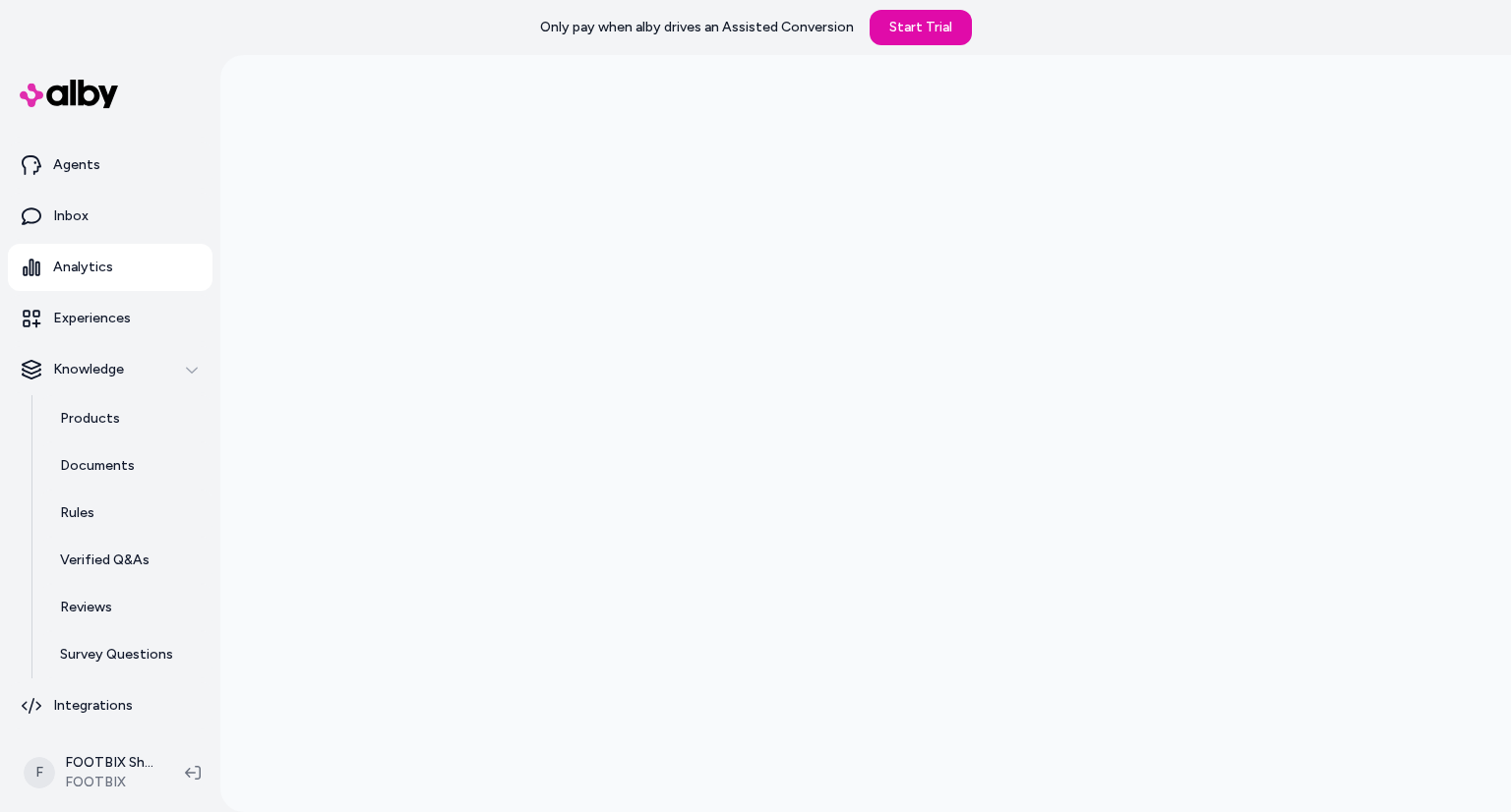
click at [90, 96] on img at bounding box center [69, 93] width 98 height 29
click at [97, 103] on img at bounding box center [69, 93] width 98 height 29
click at [84, 701] on p "Integrations" at bounding box center [92, 706] width 79 height 20
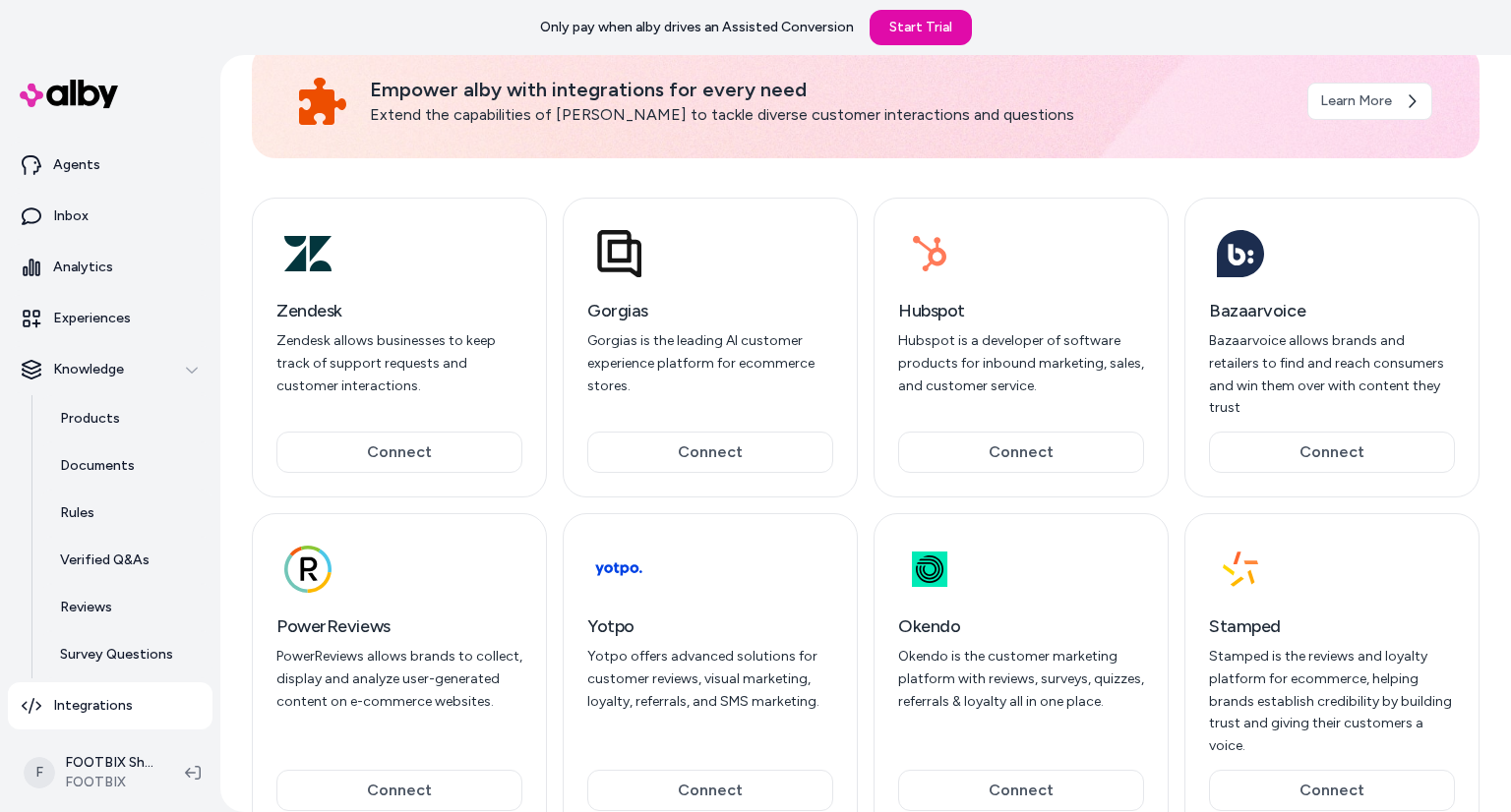
scroll to position [118, 0]
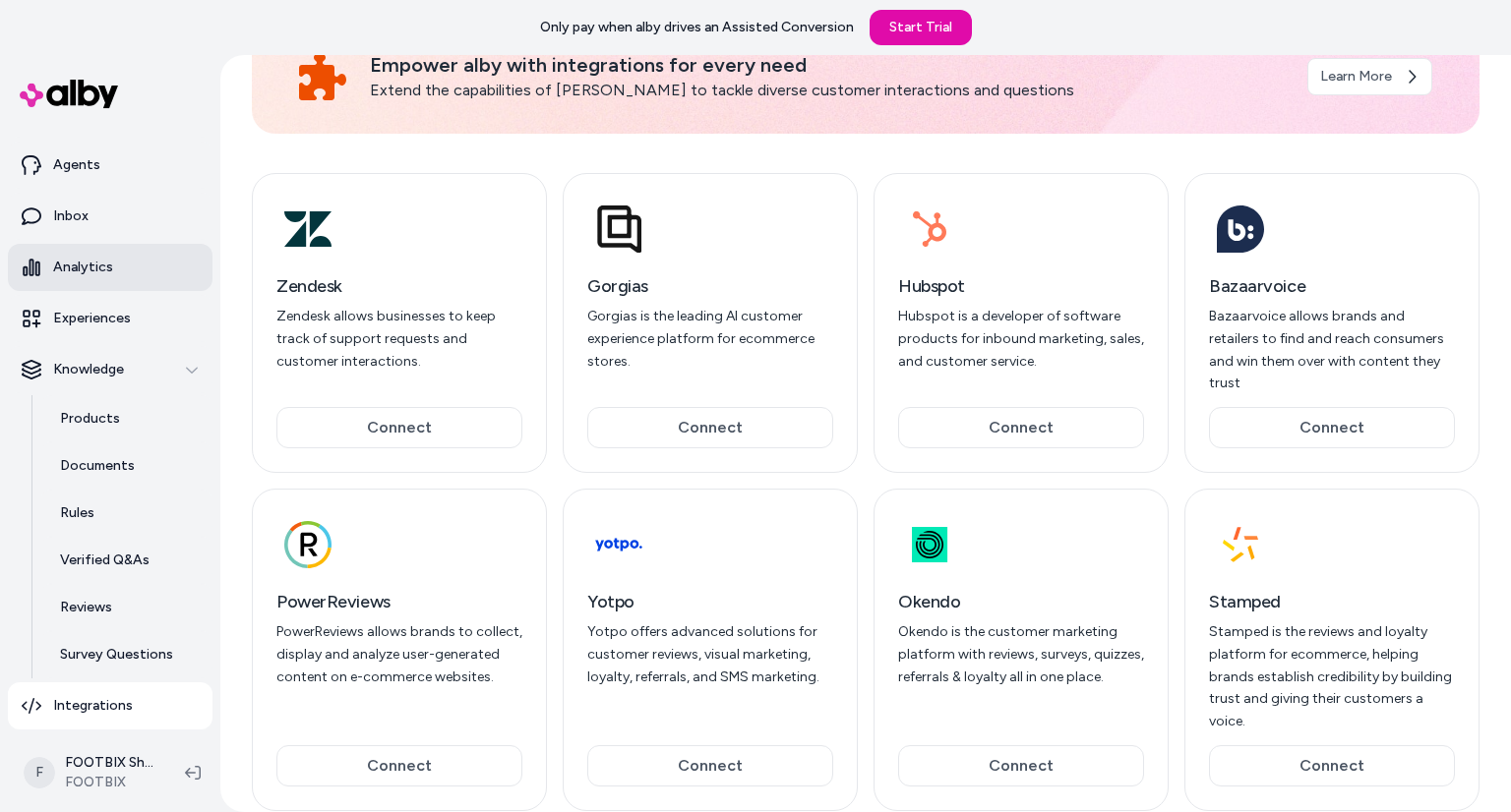
click at [107, 264] on p "Analytics" at bounding box center [82, 268] width 60 height 20
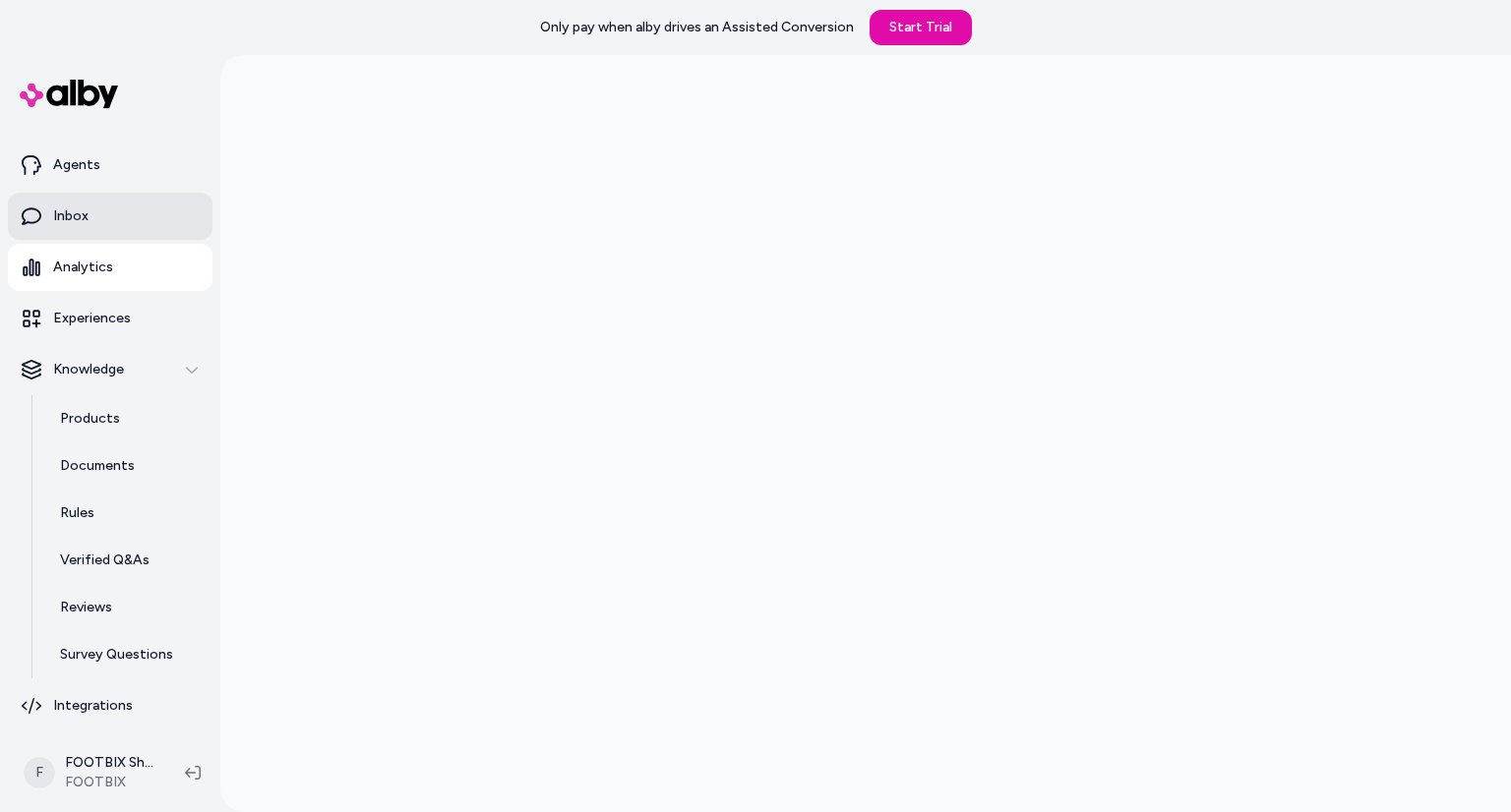
click at [108, 226] on link "Inbox" at bounding box center [110, 216] width 205 height 48
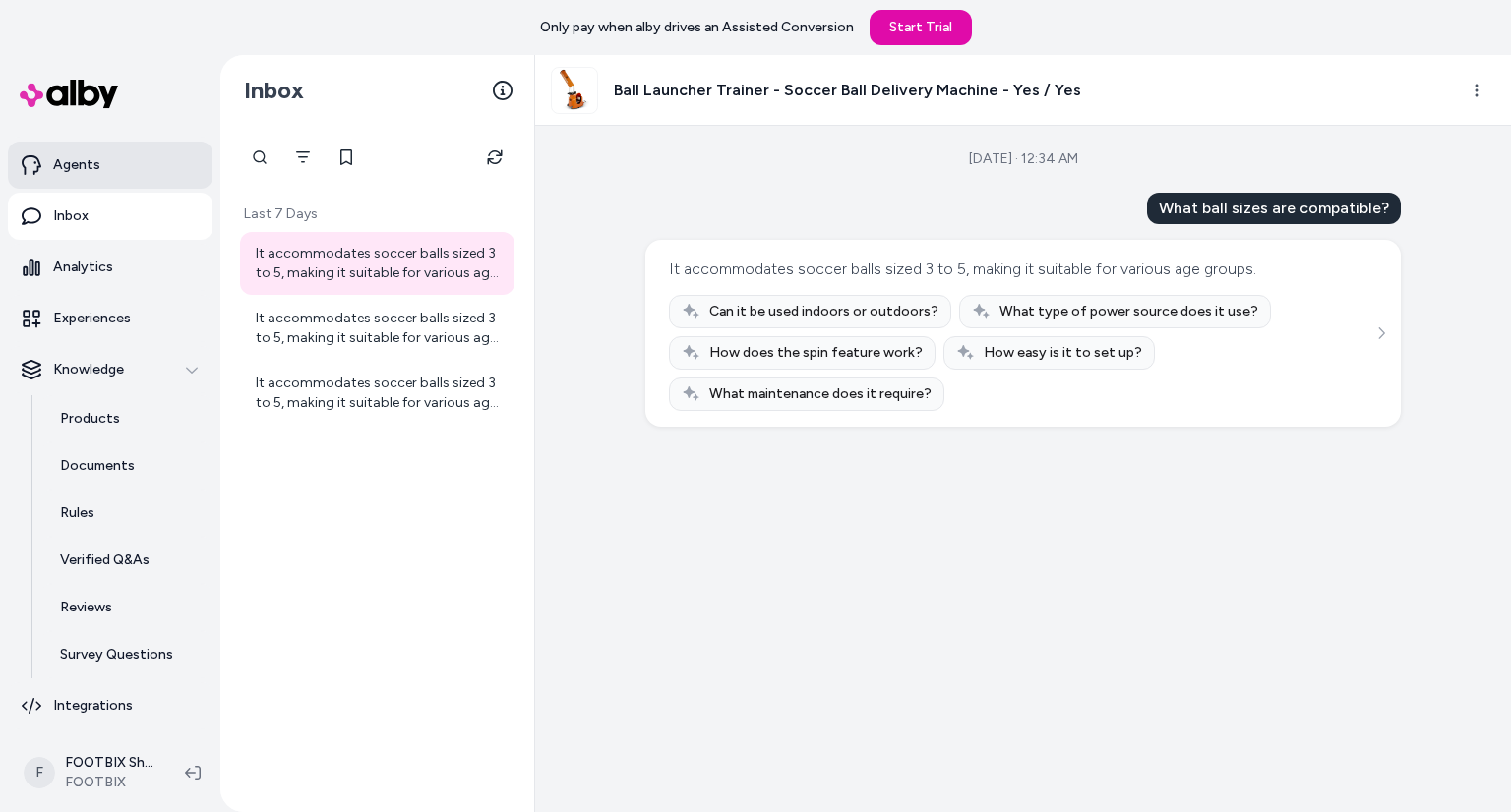
click at [130, 170] on link "Agents" at bounding box center [110, 166] width 205 height 48
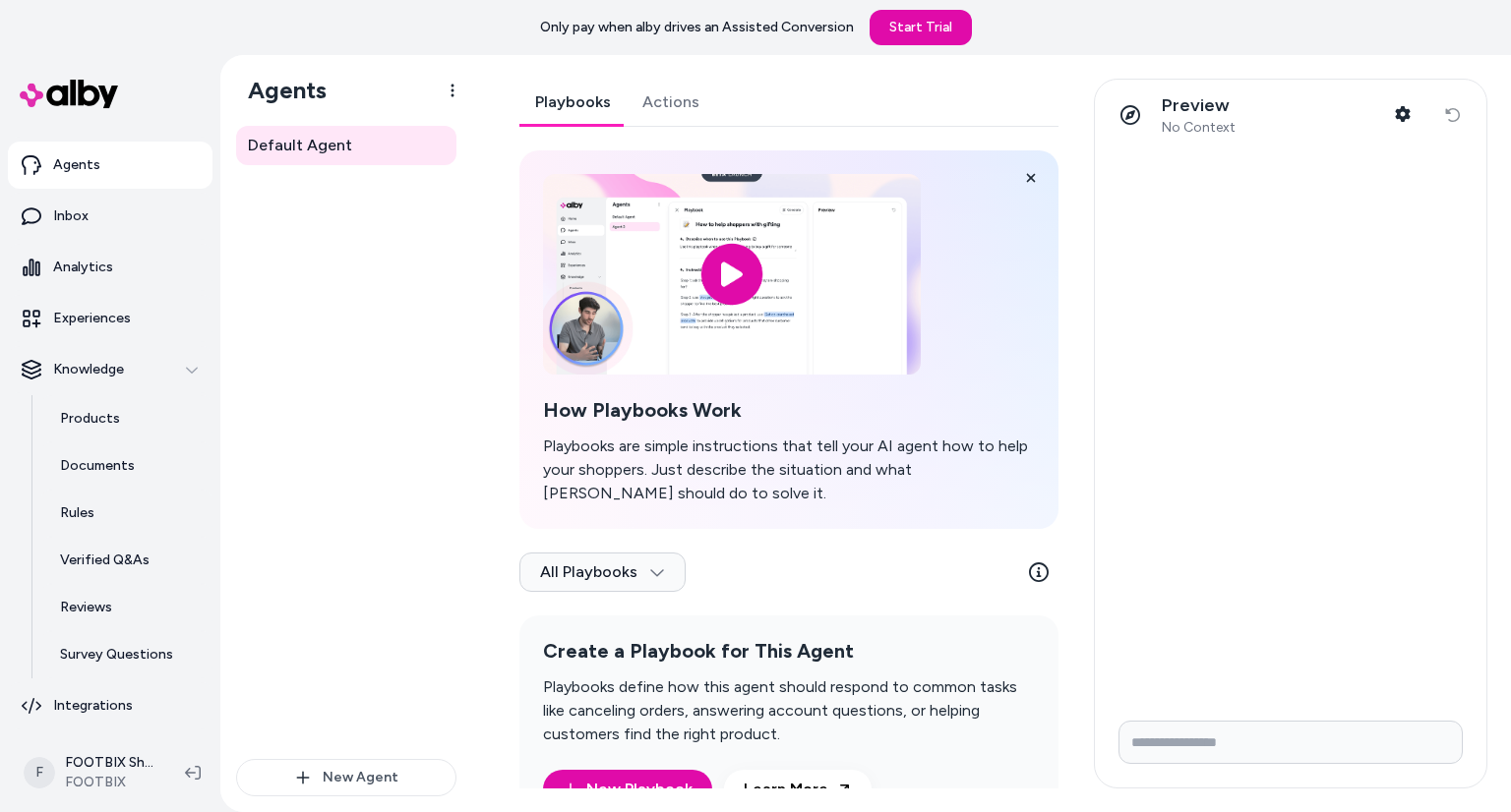
scroll to position [67, 0]
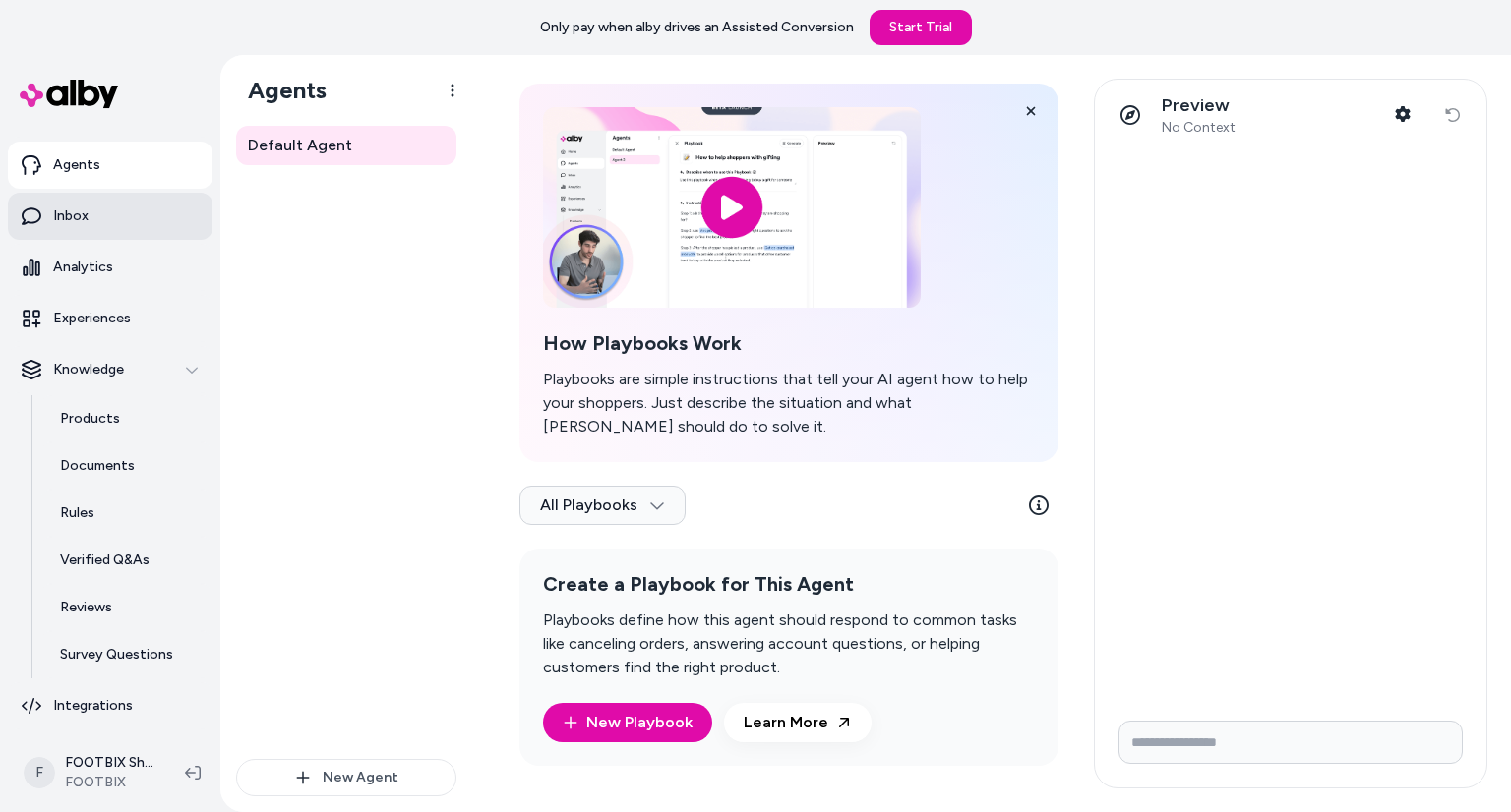
click at [122, 225] on link "Inbox" at bounding box center [110, 216] width 205 height 48
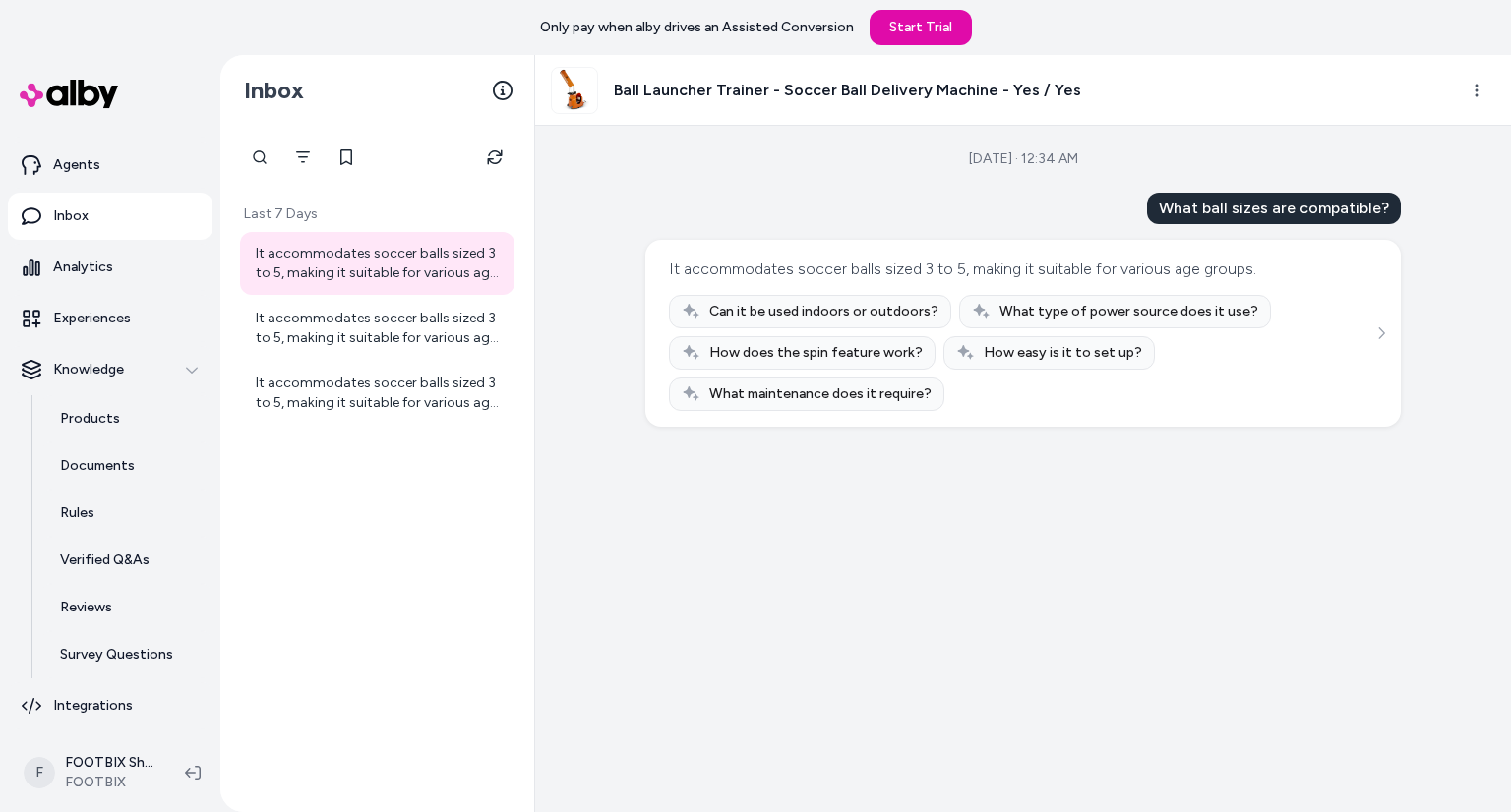
click at [802, 300] on div "Can it be used indoors or outdoors?" at bounding box center [810, 312] width 282 height 34
click at [785, 315] on span "Can it be used indoors or outdoors?" at bounding box center [823, 312] width 229 height 20
click at [383, 314] on div "It accommodates soccer balls sized 3 to 5, making it suitable for various age g…" at bounding box center [379, 329] width 247 height 40
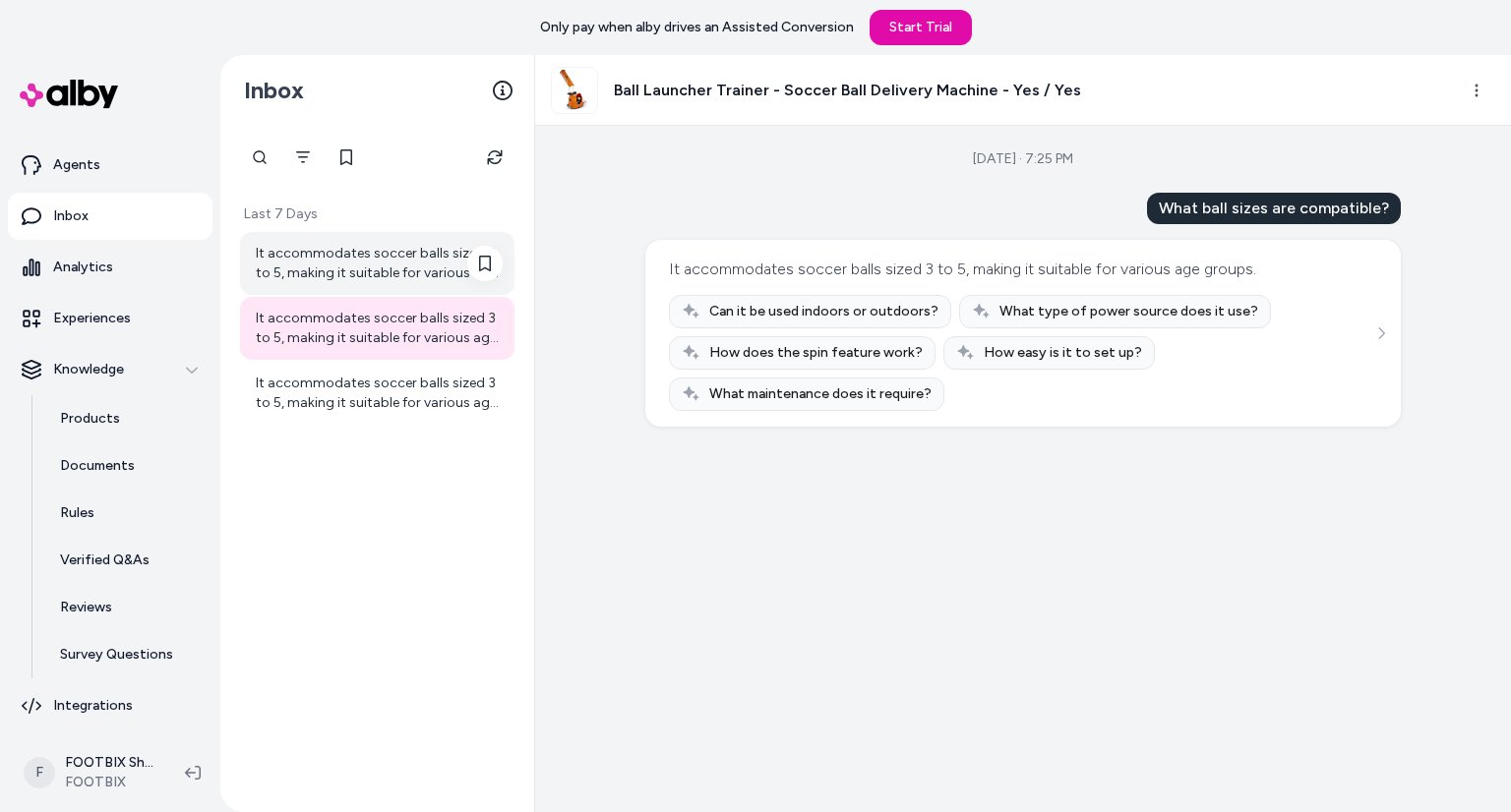
click at [350, 250] on div "It accommodates soccer balls sized 3 to 5, making it suitable for various age g…" at bounding box center [379, 264] width 247 height 40
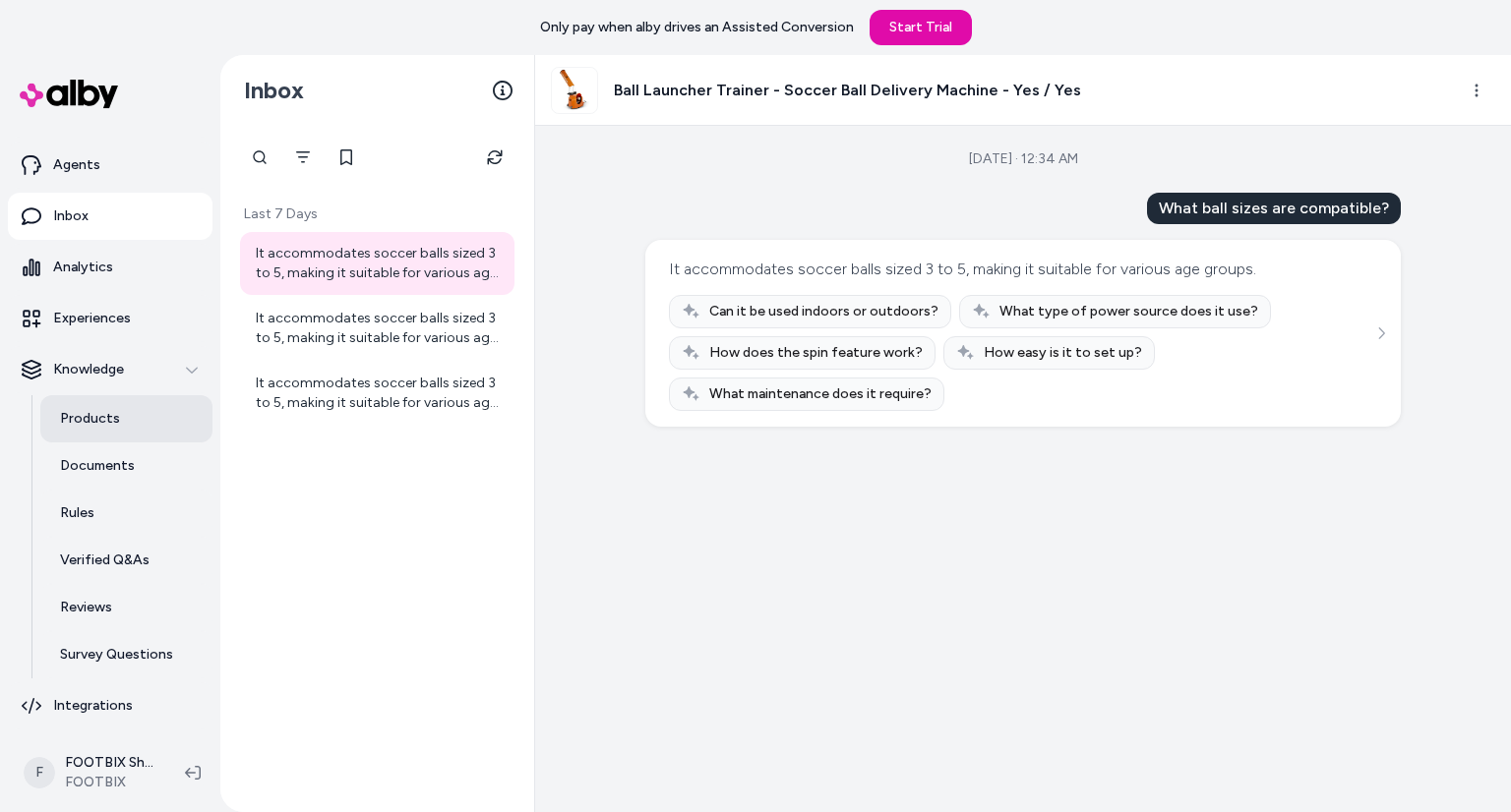
click at [154, 408] on link "Products" at bounding box center [126, 419] width 172 height 48
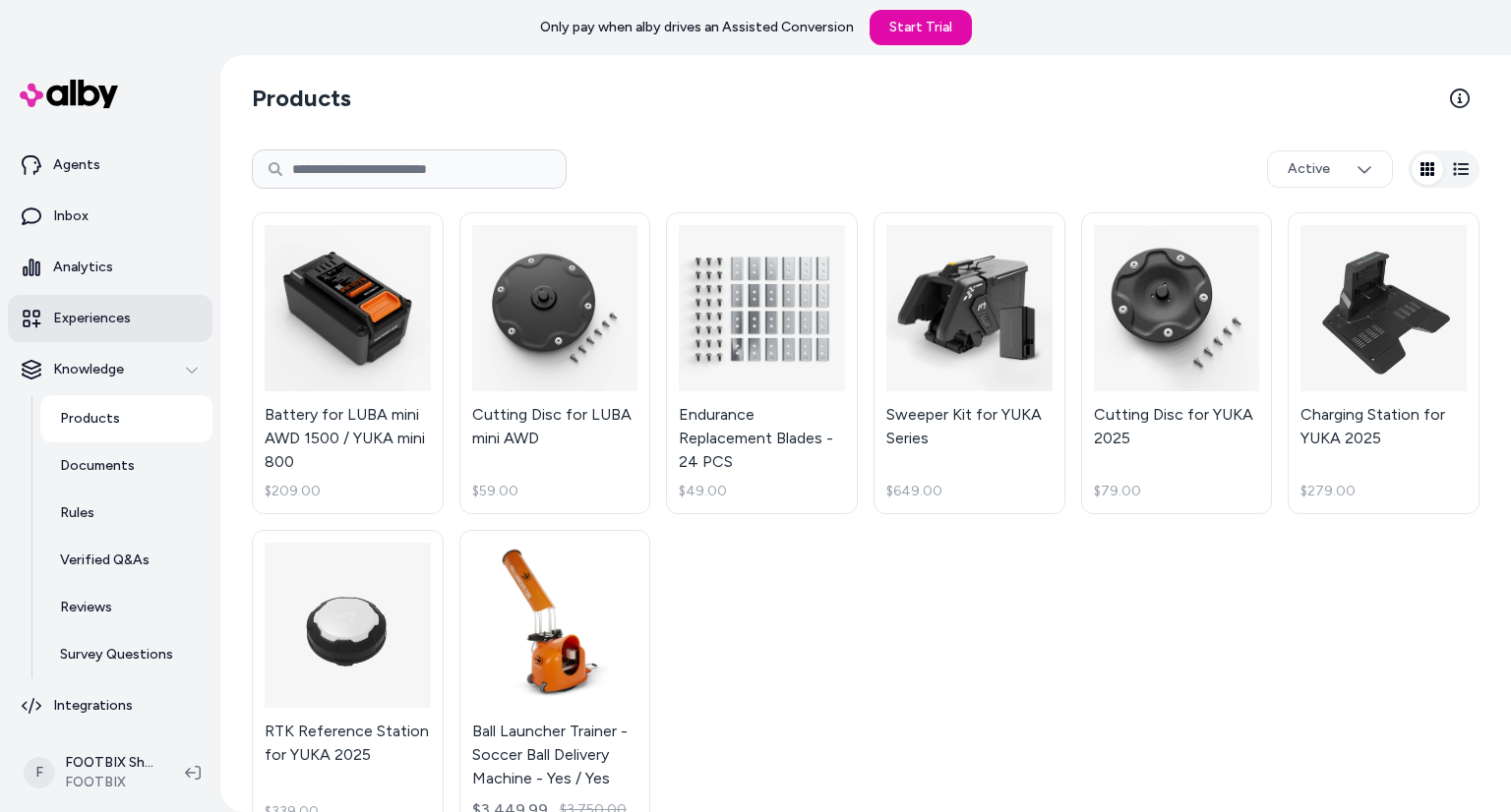
click at [118, 301] on link "Experiences" at bounding box center [110, 319] width 205 height 48
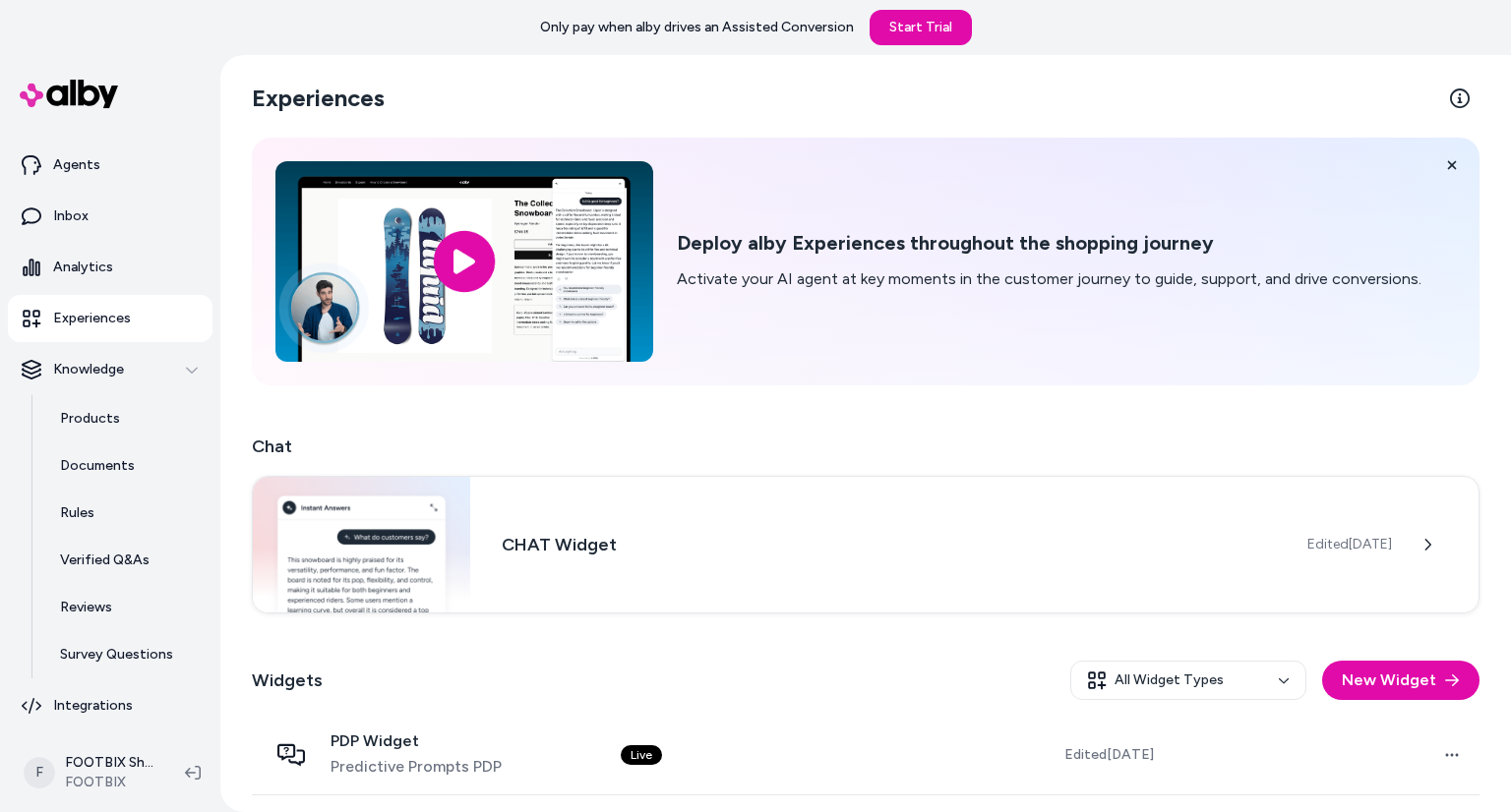
scroll to position [77, 0]
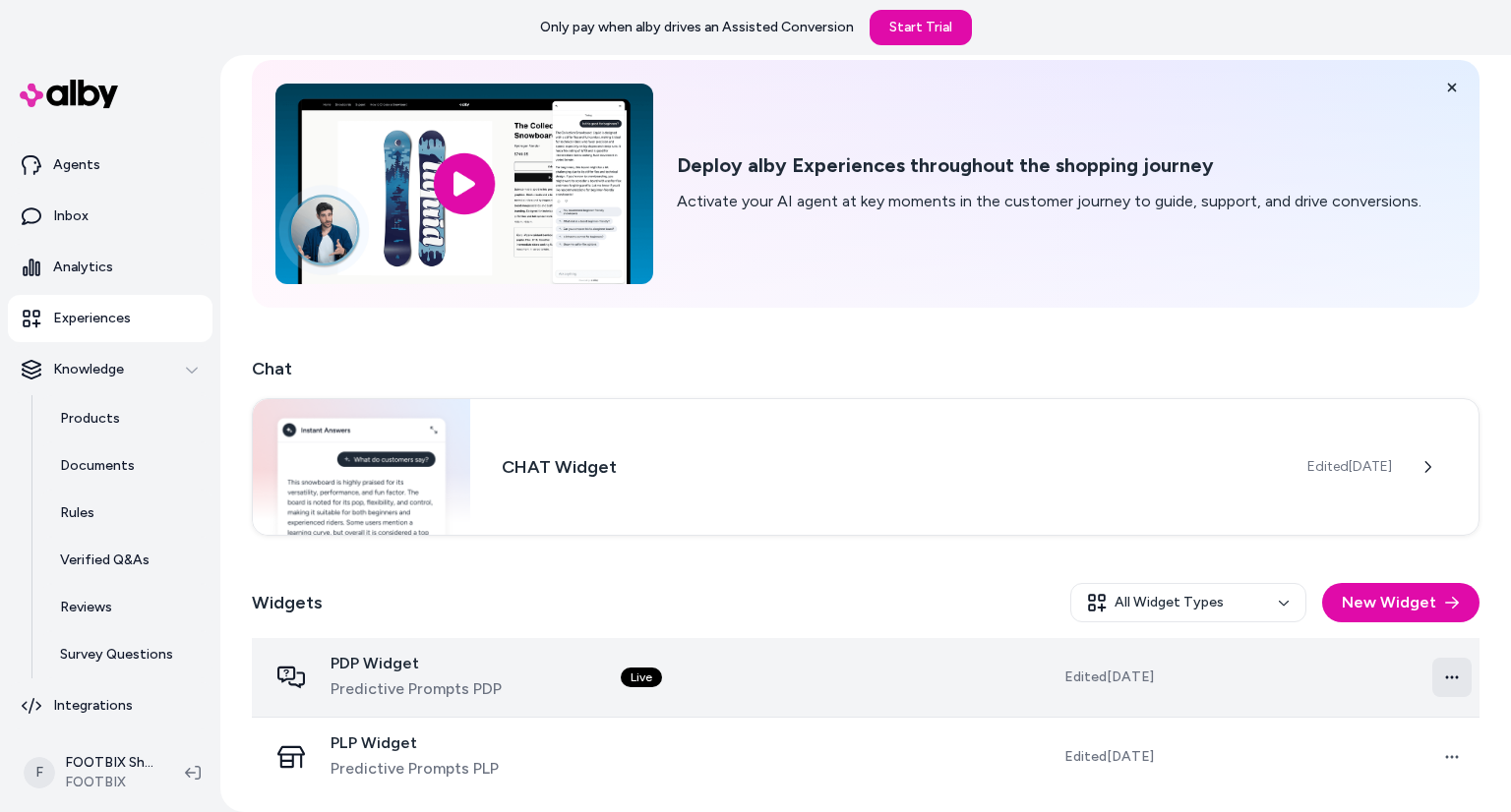
click at [1447, 674] on html "Only pay when alby drives an Assisted Conversion Start Trial Home Agents Inbox …" at bounding box center [756, 406] width 1511 height 812
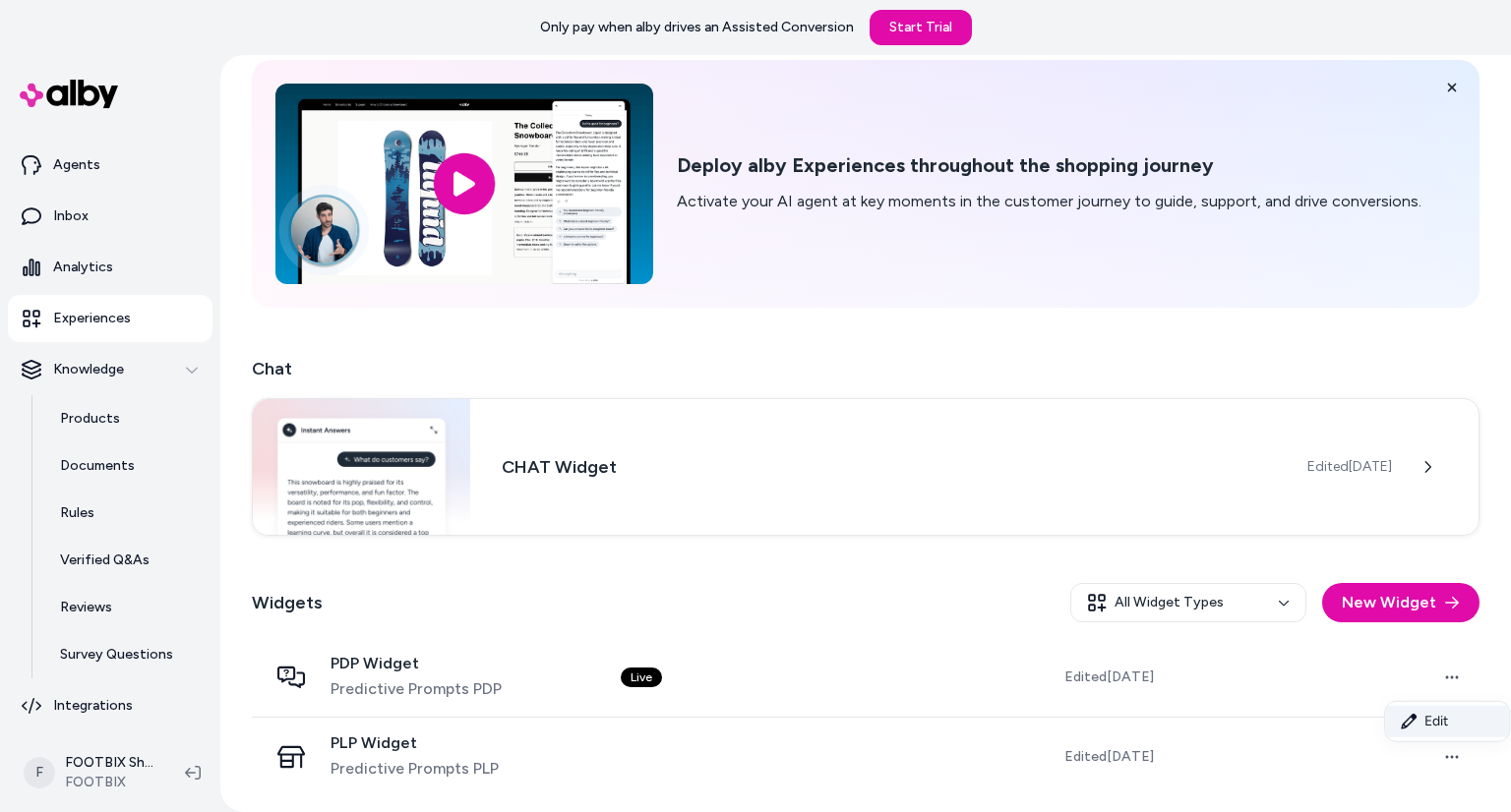
click at [1436, 713] on link "Edit" at bounding box center [1446, 722] width 124 height 32
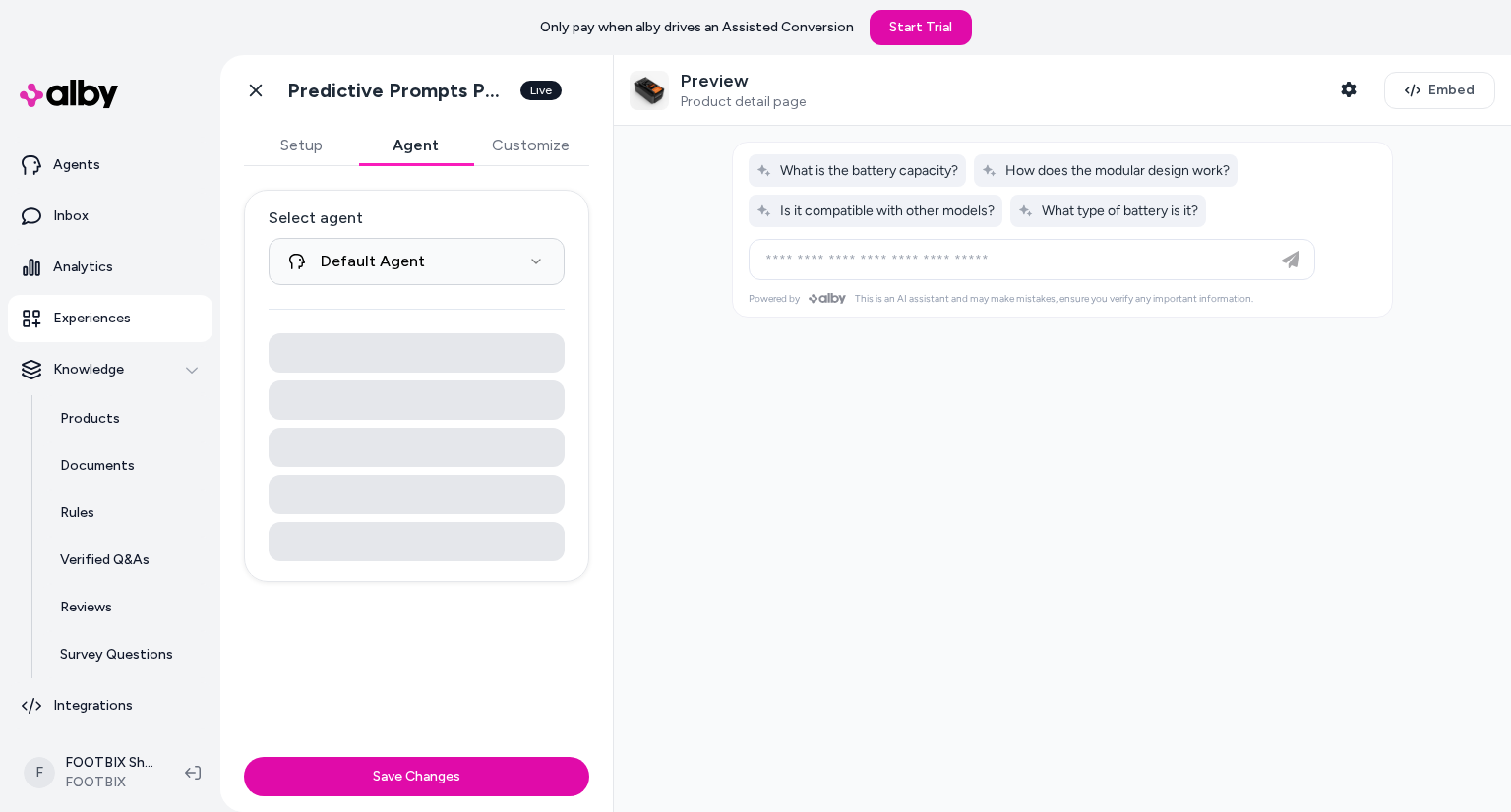
click at [393, 158] on button "Agent" at bounding box center [415, 146] width 114 height 40
click at [472, 159] on button "Agent" at bounding box center [415, 146] width 114 height 40
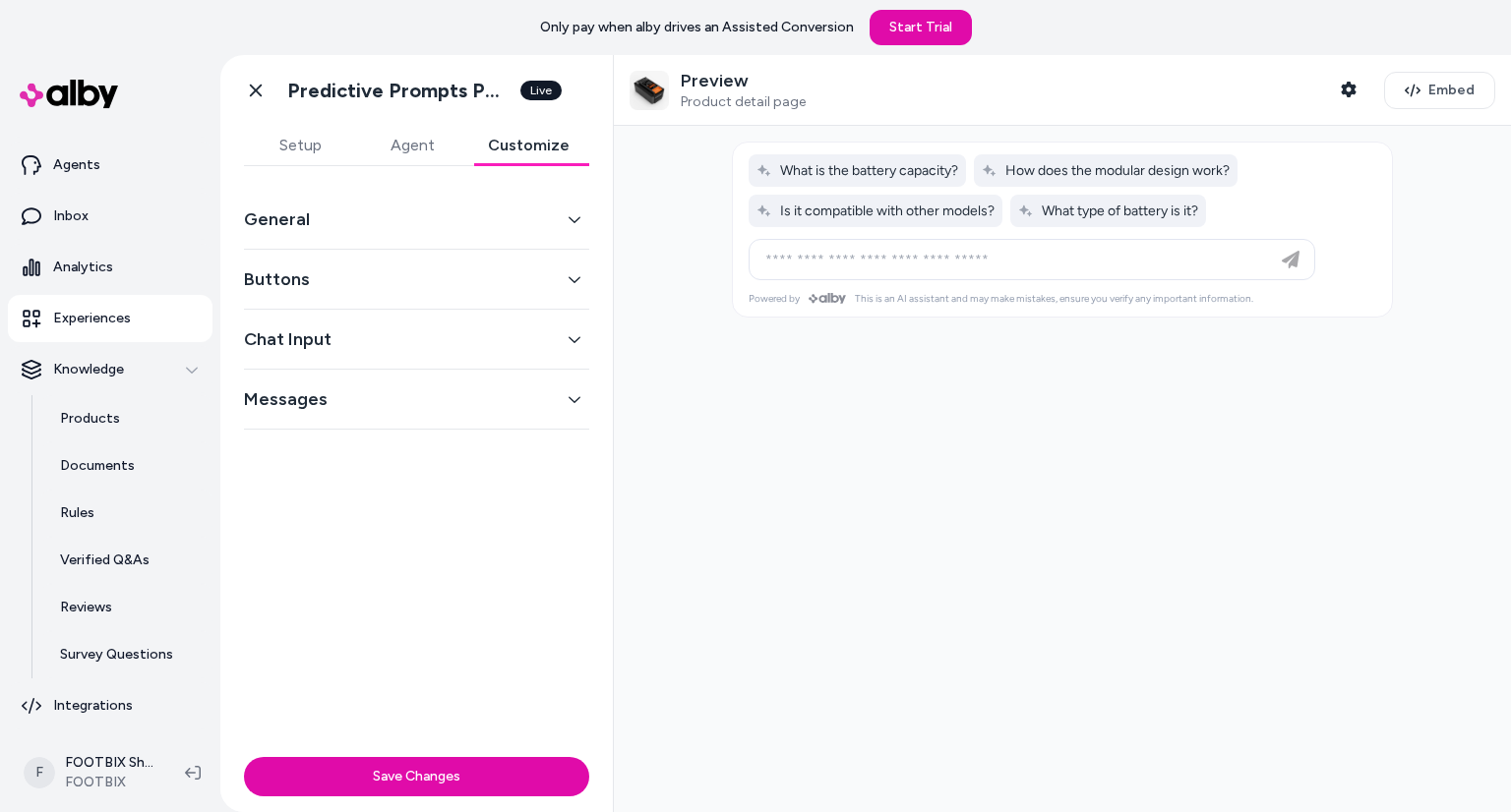
click at [495, 147] on button "Customize" at bounding box center [529, 146] width 121 height 40
click at [310, 223] on button "General" at bounding box center [417, 219] width 345 height 28
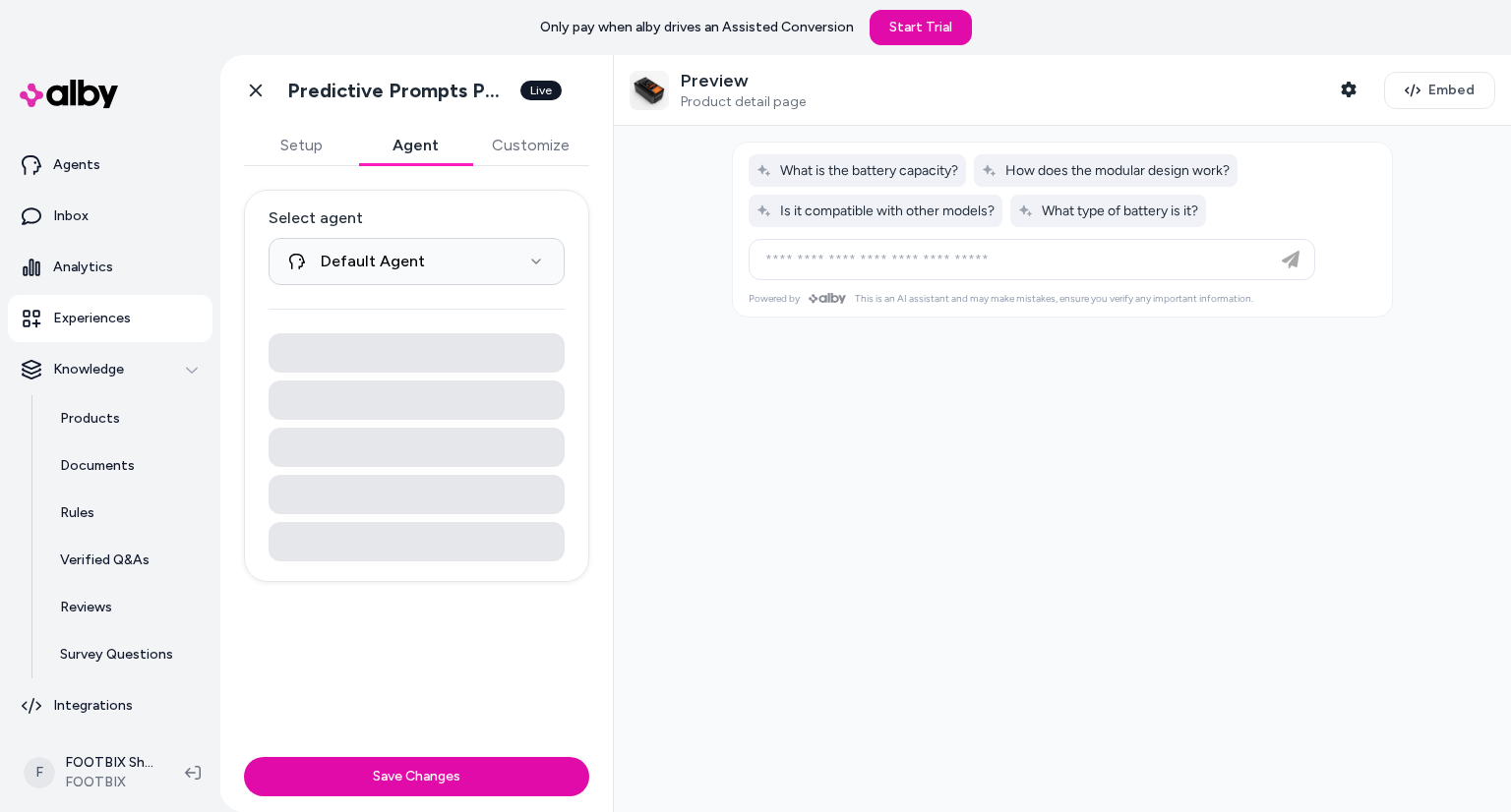
click at [403, 155] on button "Agent" at bounding box center [415, 146] width 114 height 40
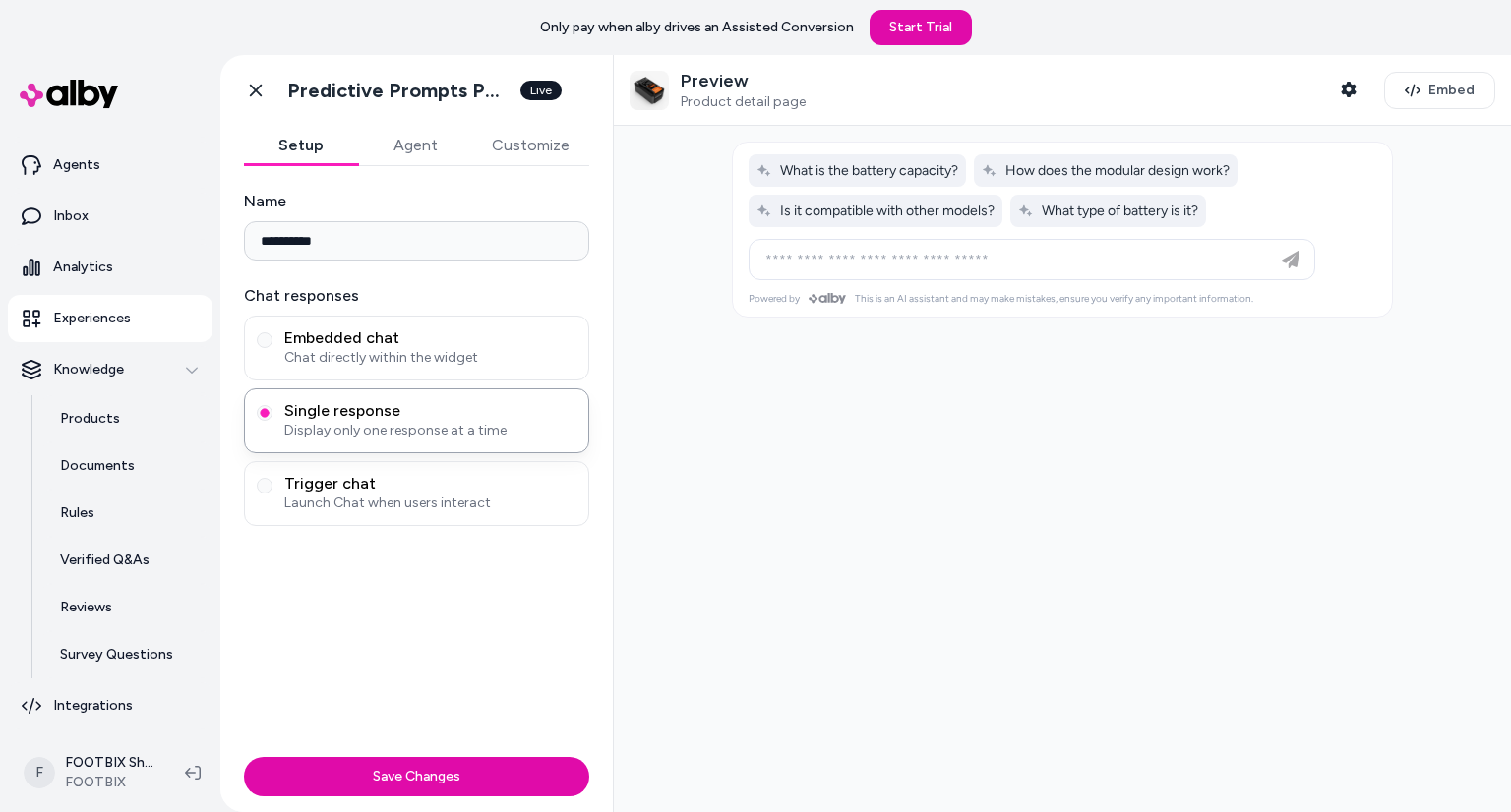
click at [319, 151] on button "Setup" at bounding box center [301, 146] width 114 height 40
click at [502, 135] on button "Customize" at bounding box center [530, 146] width 117 height 40
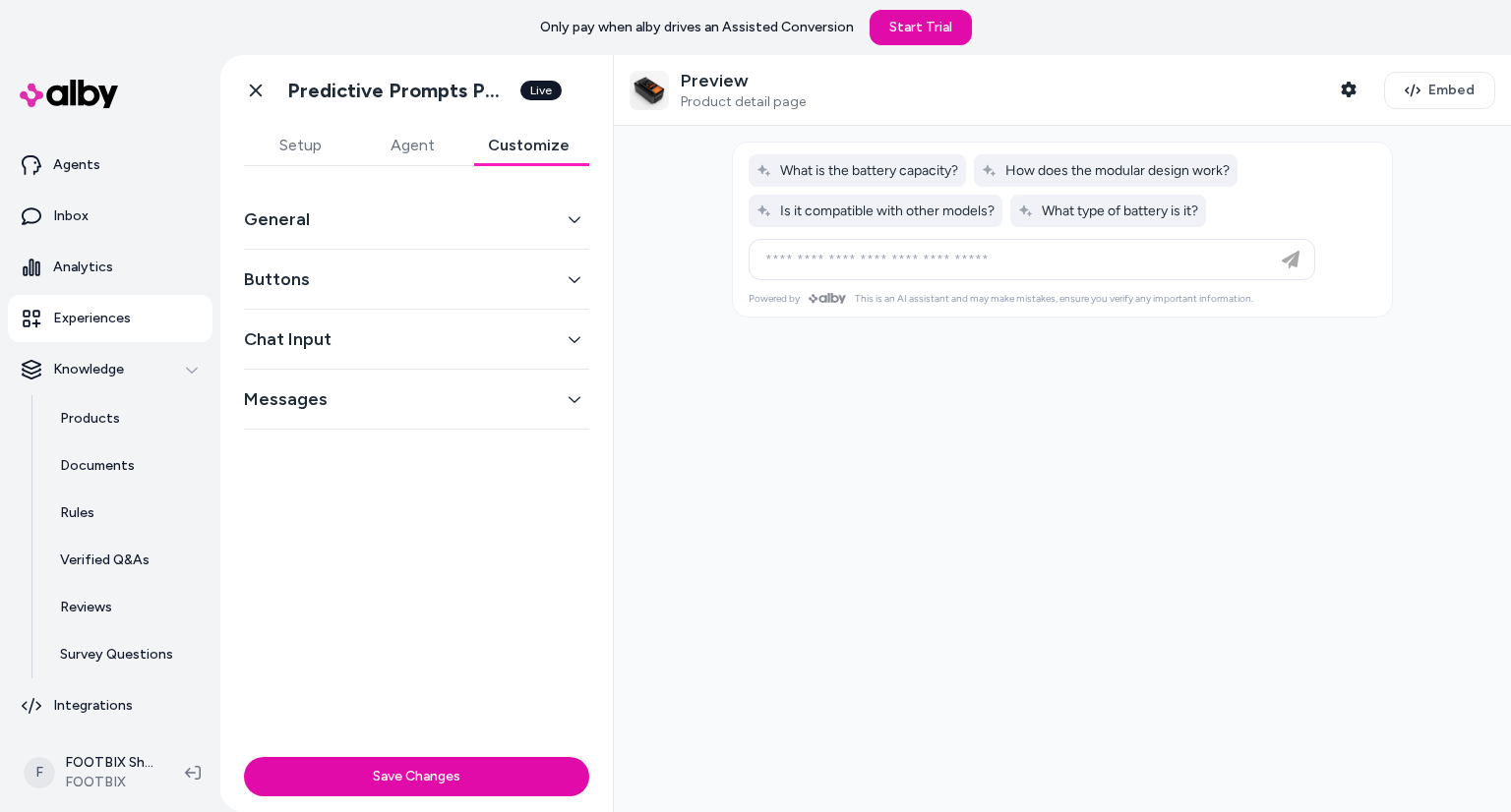
click at [354, 280] on button "Buttons" at bounding box center [417, 279] width 345 height 28
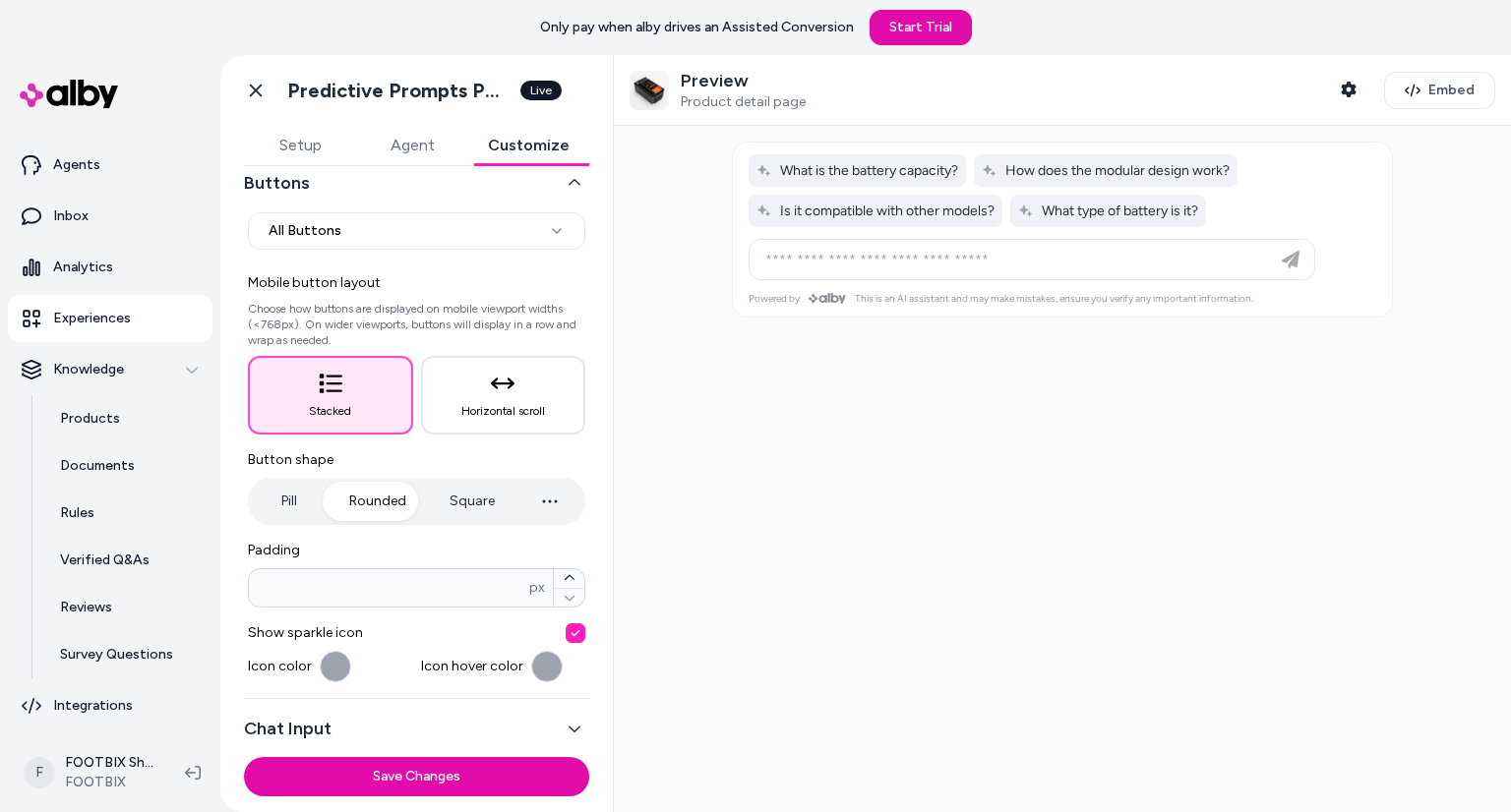
scroll to position [114, 0]
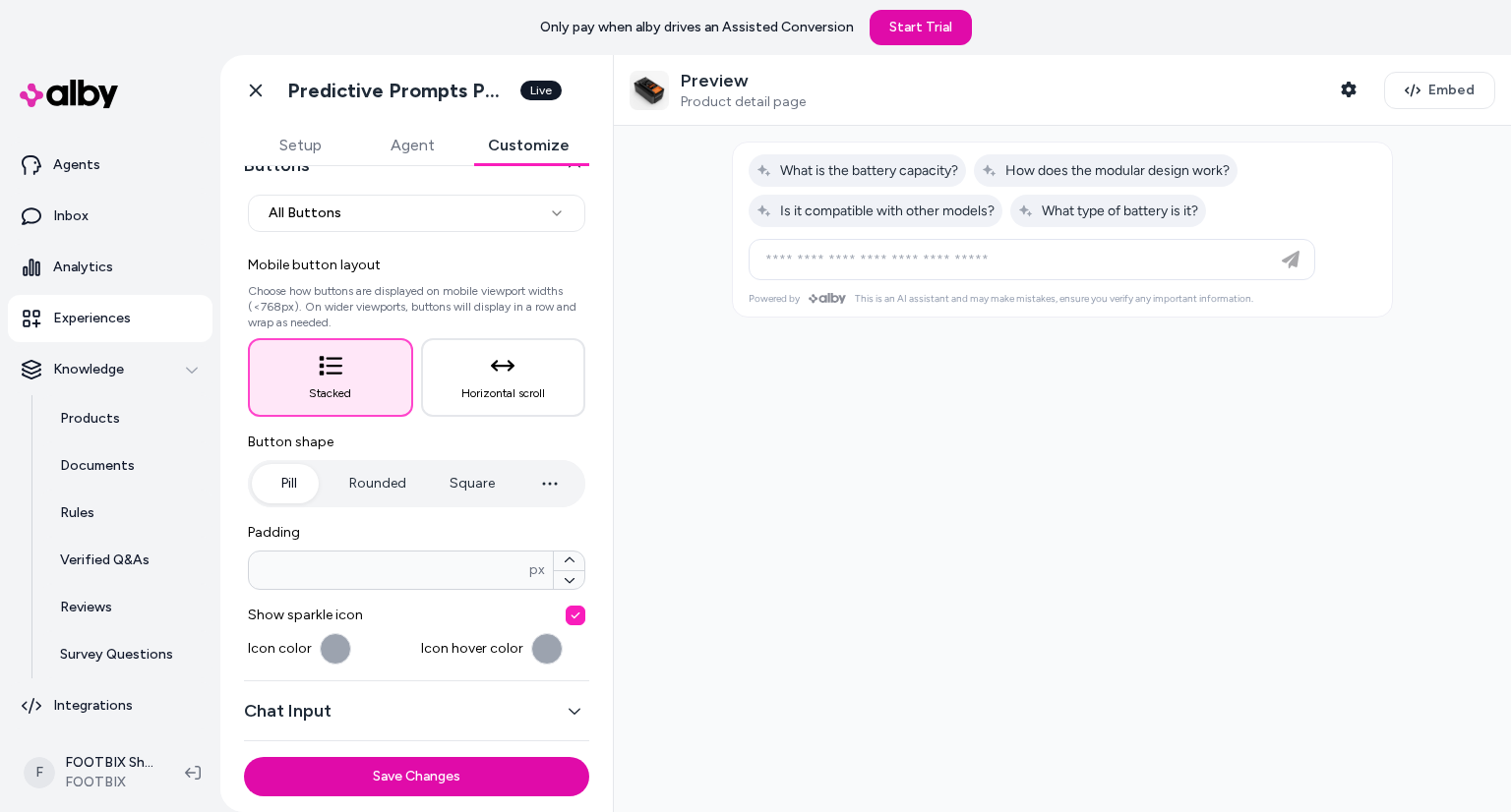
click at [279, 487] on button "Pill" at bounding box center [289, 484] width 73 height 40
click at [337, 486] on button "Rounded" at bounding box center [377, 484] width 96 height 40
click at [277, 483] on button "Pill" at bounding box center [289, 484] width 73 height 40
click at [350, 483] on button "Rounded" at bounding box center [377, 484] width 96 height 40
click at [290, 484] on button "Pill" at bounding box center [289, 484] width 73 height 40
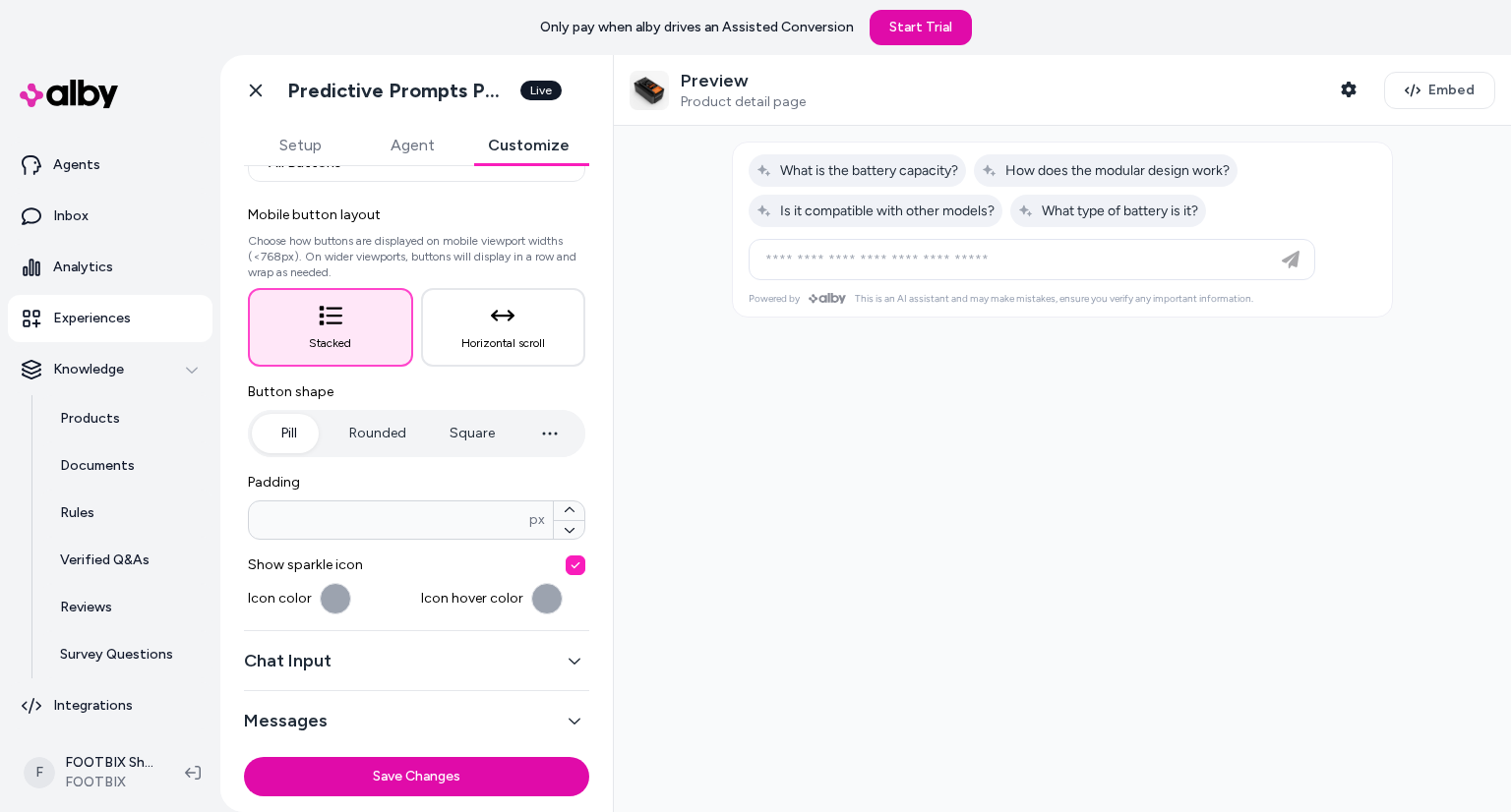
scroll to position [165, 0]
click at [472, 510] on input "*" at bounding box center [389, 519] width 280 height 20
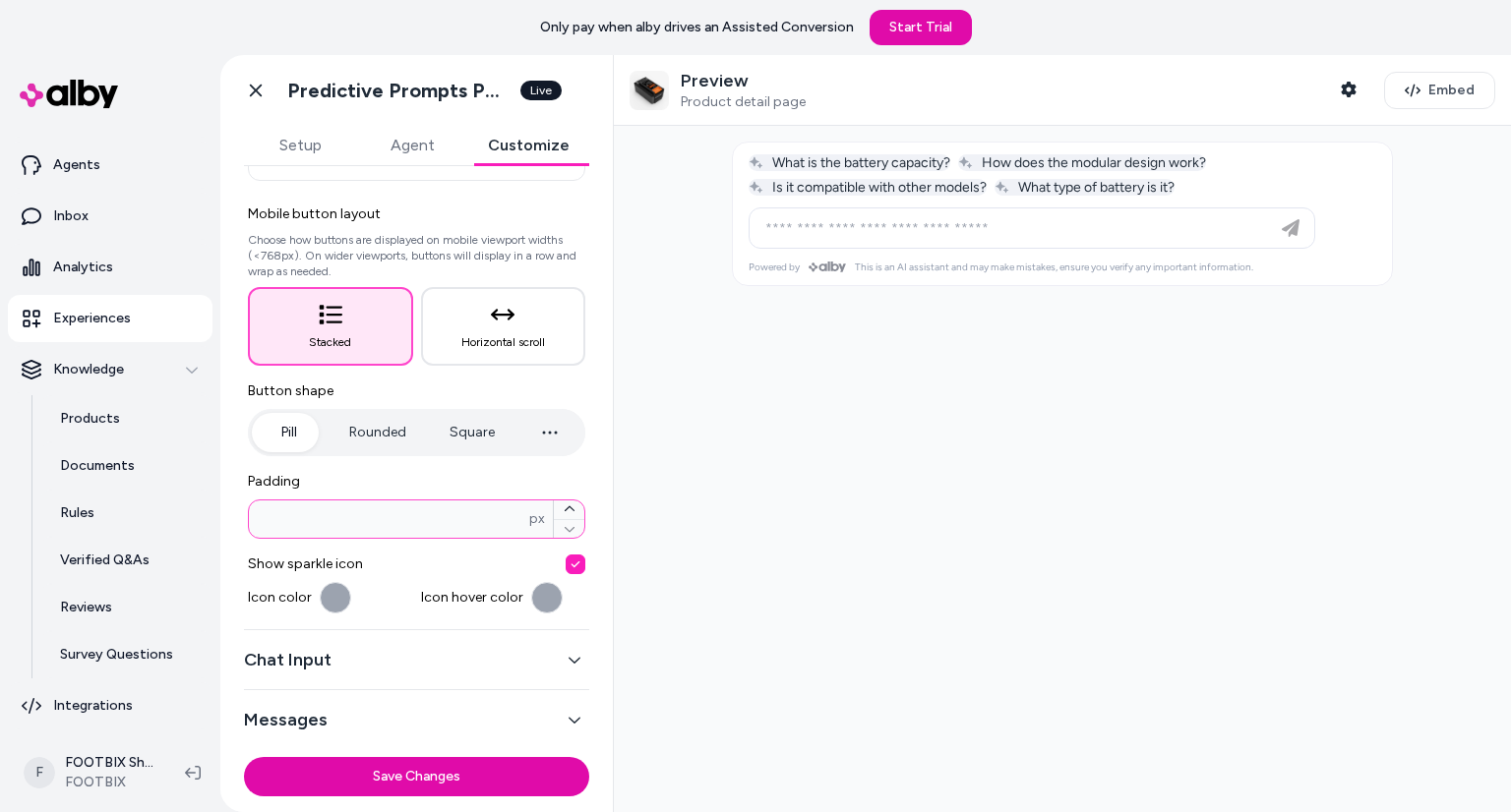
type input "*"
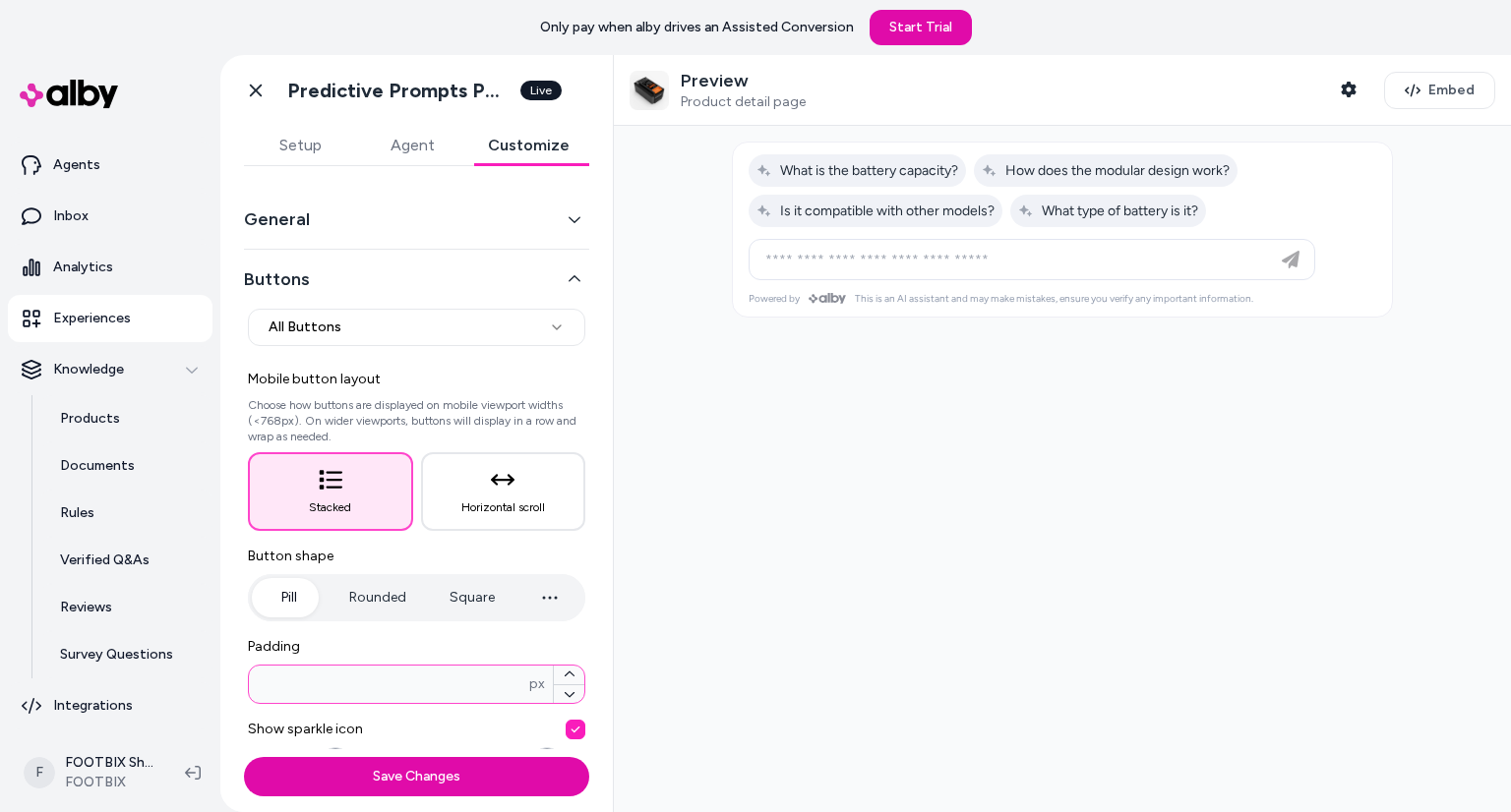
scroll to position [0, 0]
click at [331, 149] on button "Setup" at bounding box center [300, 146] width 112 height 40
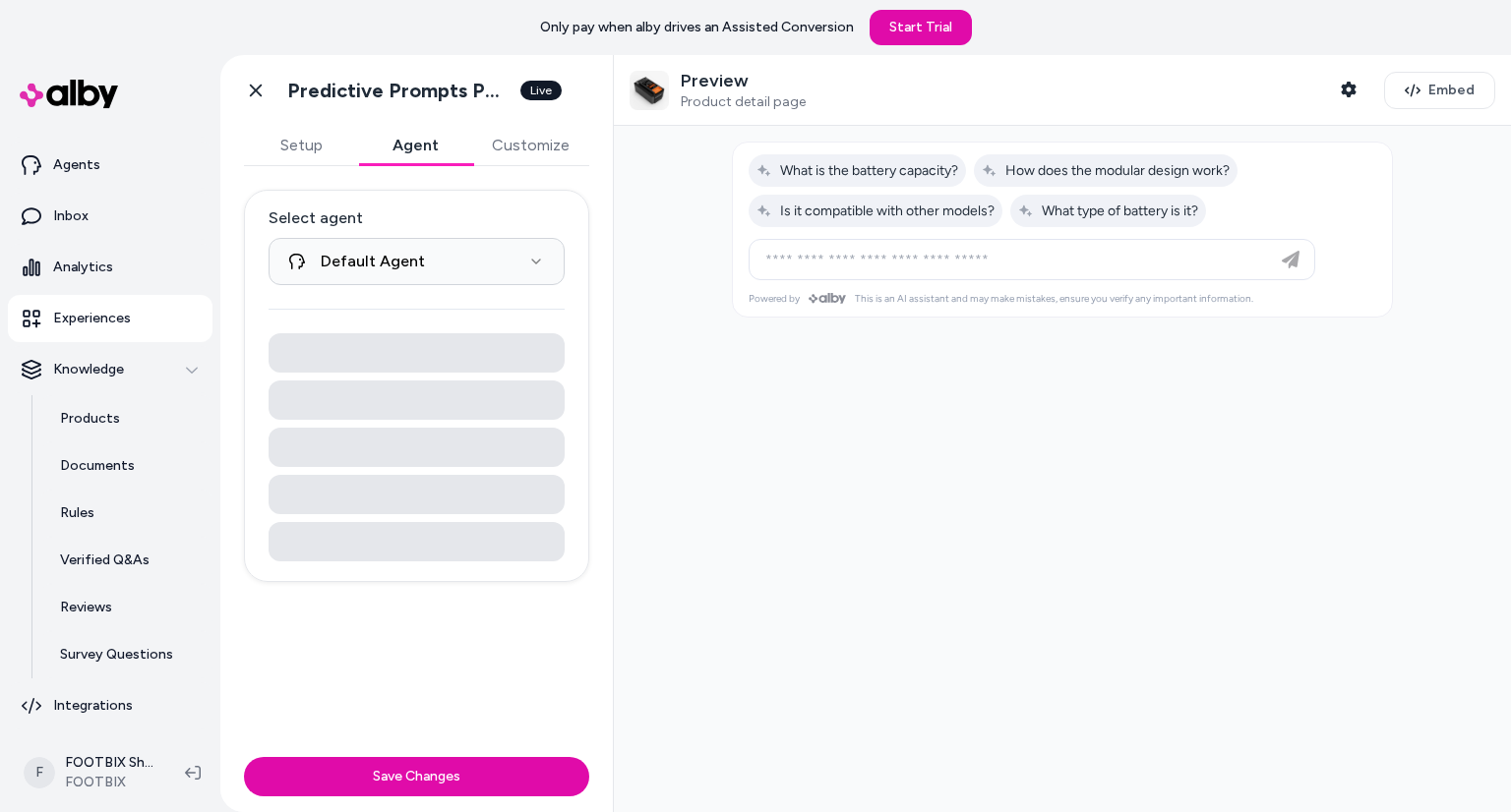
click at [385, 132] on button "Agent" at bounding box center [415, 146] width 114 height 40
click at [473, 150] on button "Customize" at bounding box center [530, 146] width 117 height 40
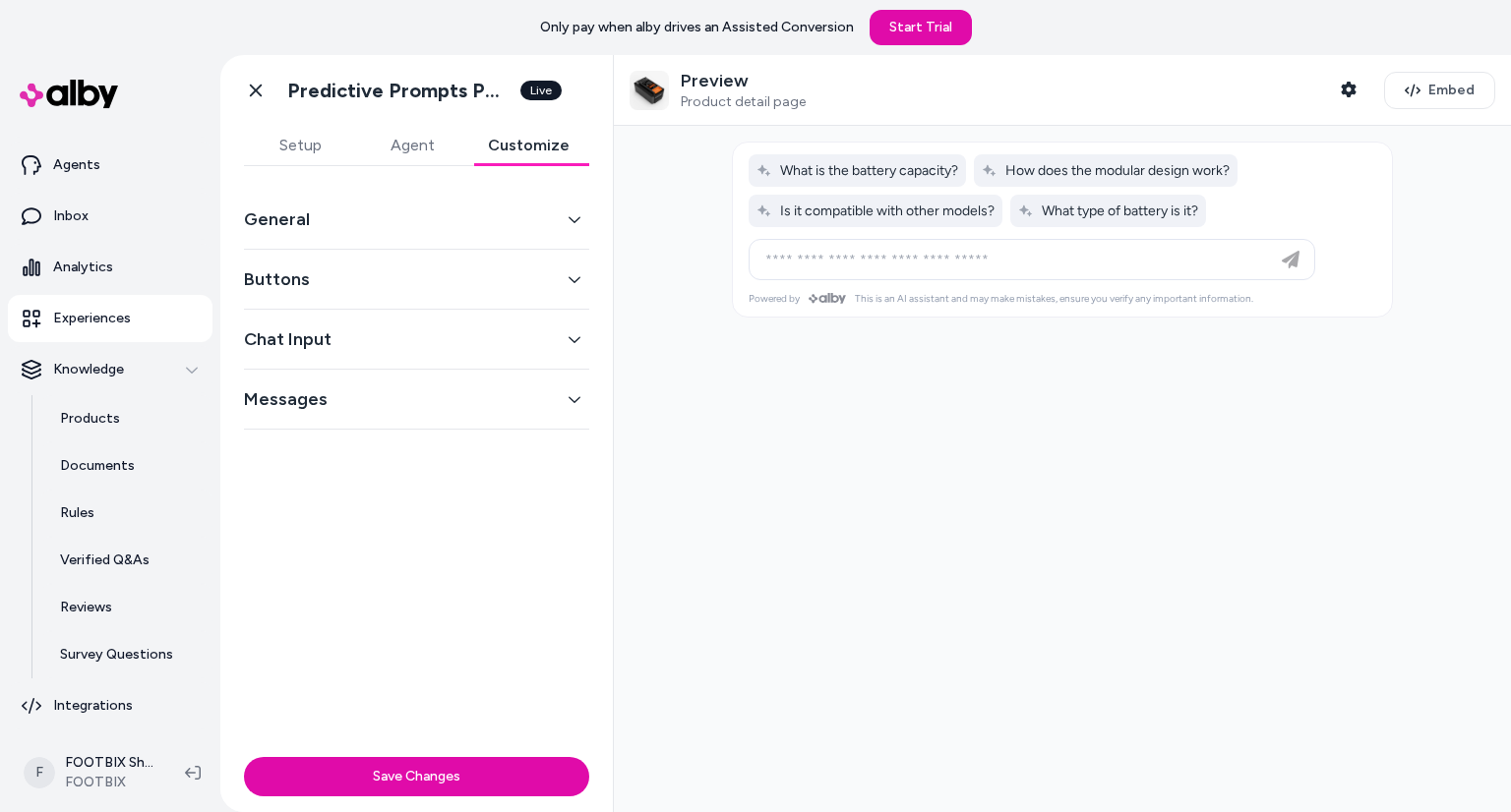
click at [427, 223] on button "General" at bounding box center [417, 219] width 345 height 28
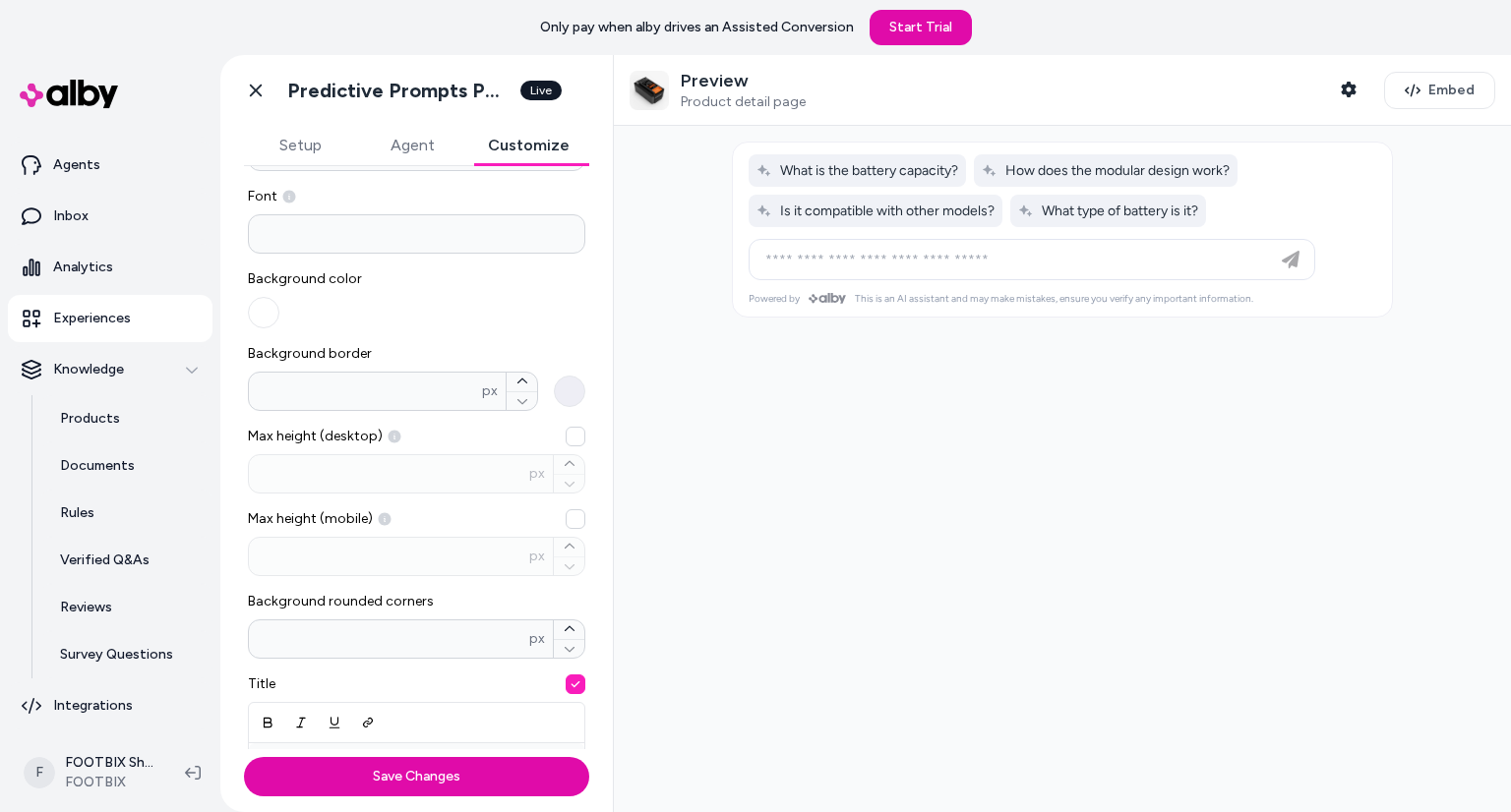
scroll to position [146, 0]
click at [566, 437] on button "Max height (desktop) px" at bounding box center [576, 436] width 20 height 20
drag, startPoint x: 418, startPoint y: 466, endPoint x: 240, endPoint y: 474, distance: 178.2
click at [240, 474] on div "General Number of pre-generated questions * Font Background color Background bo…" at bounding box center [416, 312] width 392 height 583
type input "**"
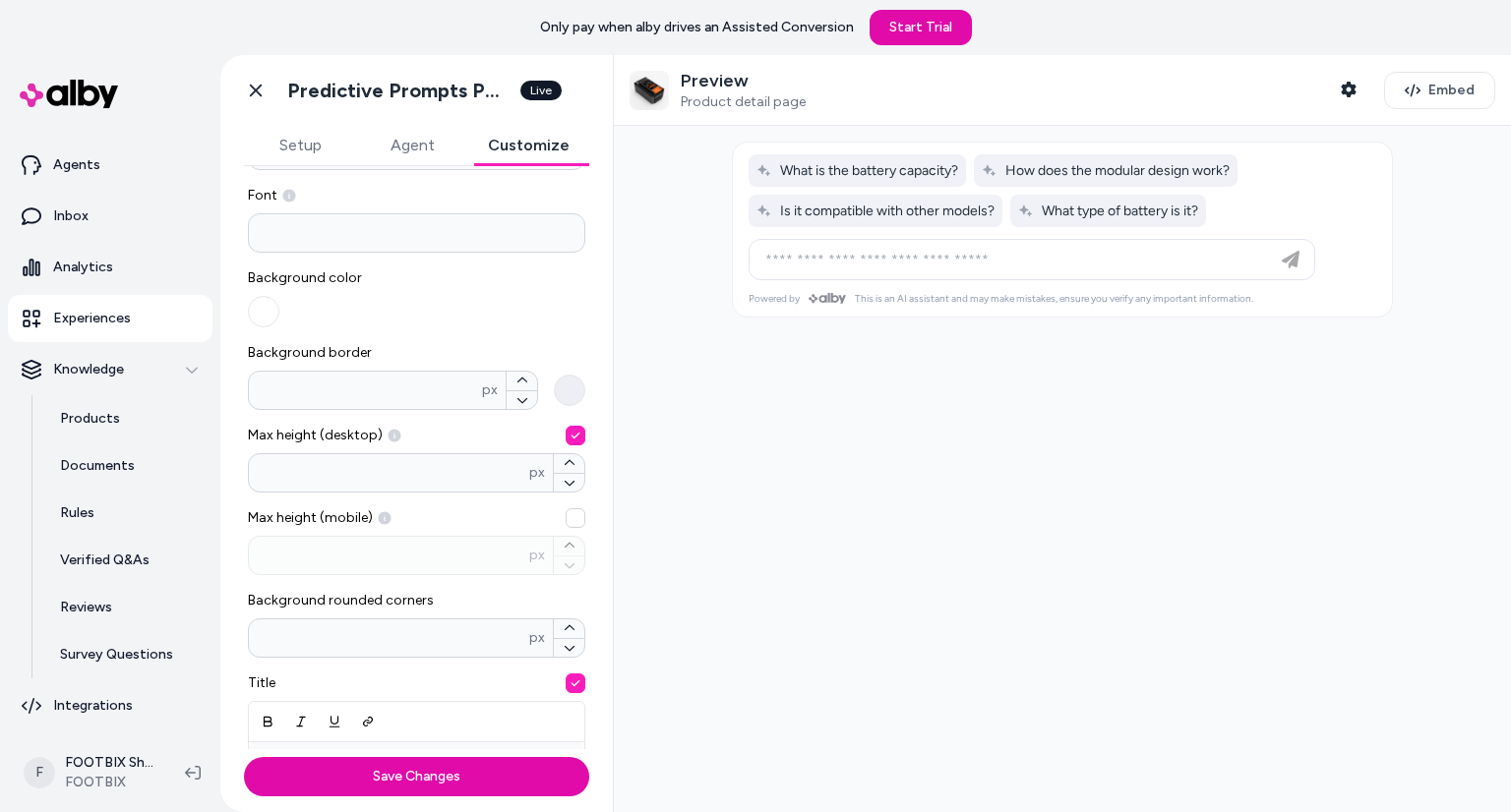
click at [566, 510] on button "Max height (mobile) px" at bounding box center [576, 518] width 20 height 20
drag, startPoint x: 428, startPoint y: 575, endPoint x: 211, endPoint y: 569, distance: 217.1
click at [211, 569] on section "Home Agents Inbox Analytics Experiences Knowledge Products Documents Rules Veri…" at bounding box center [756, 461] width 1511 height 812
type input "**"
click at [287, 524] on span "Max height (mobile)" at bounding box center [417, 518] width 338 height 20
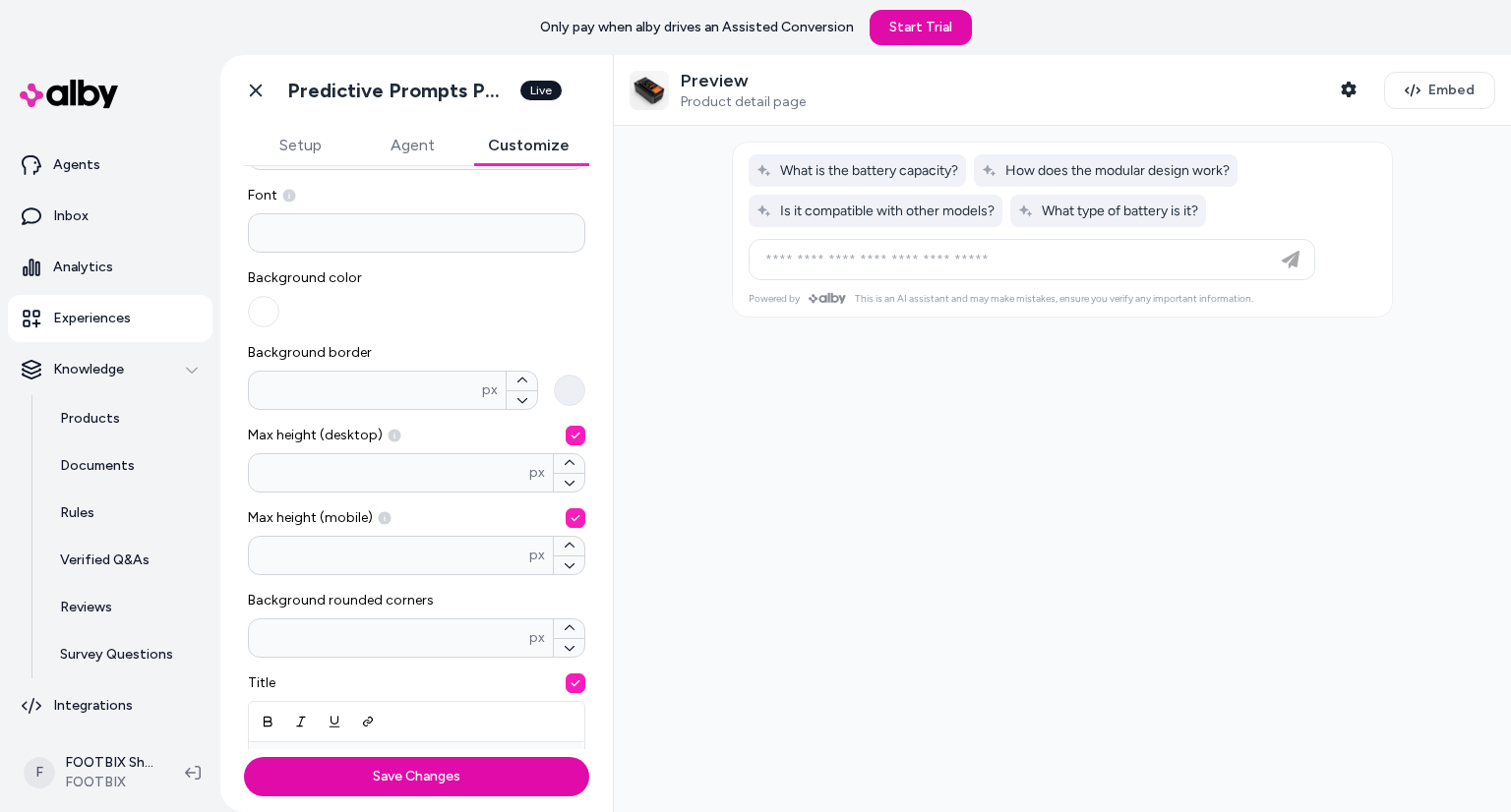
click at [566, 524] on button "Max height (mobile) ** px" at bounding box center [576, 518] width 20 height 20
click at [338, 540] on div "px" at bounding box center [417, 556] width 338 height 40
click at [566, 528] on button "Max height (mobile) px" at bounding box center [576, 518] width 20 height 20
type input "***"
click at [575, 521] on button "Max height (mobile) *** px" at bounding box center [576, 518] width 20 height 20
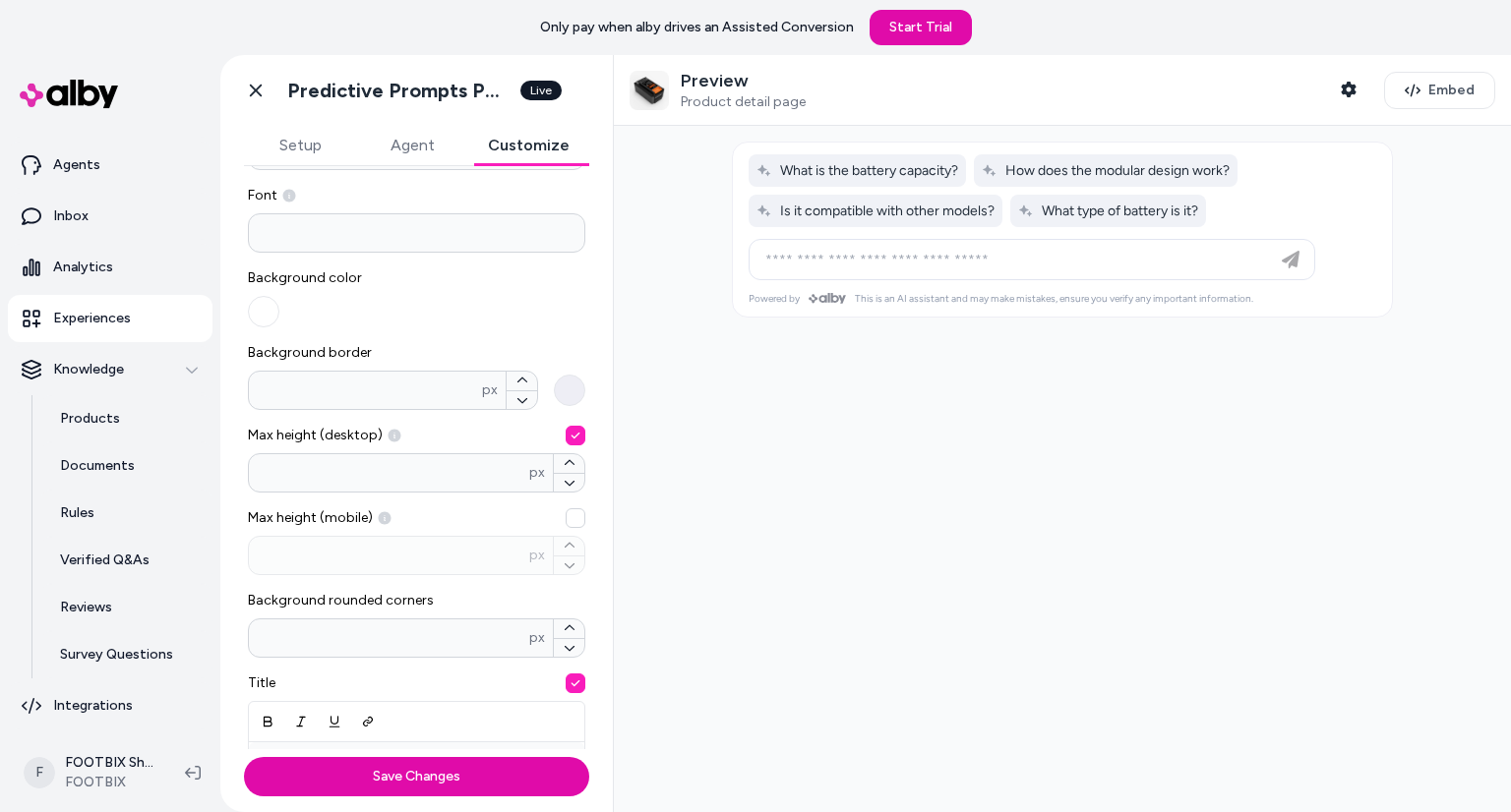
click at [568, 443] on button "Max height (desktop) ** px" at bounding box center [576, 436] width 20 height 20
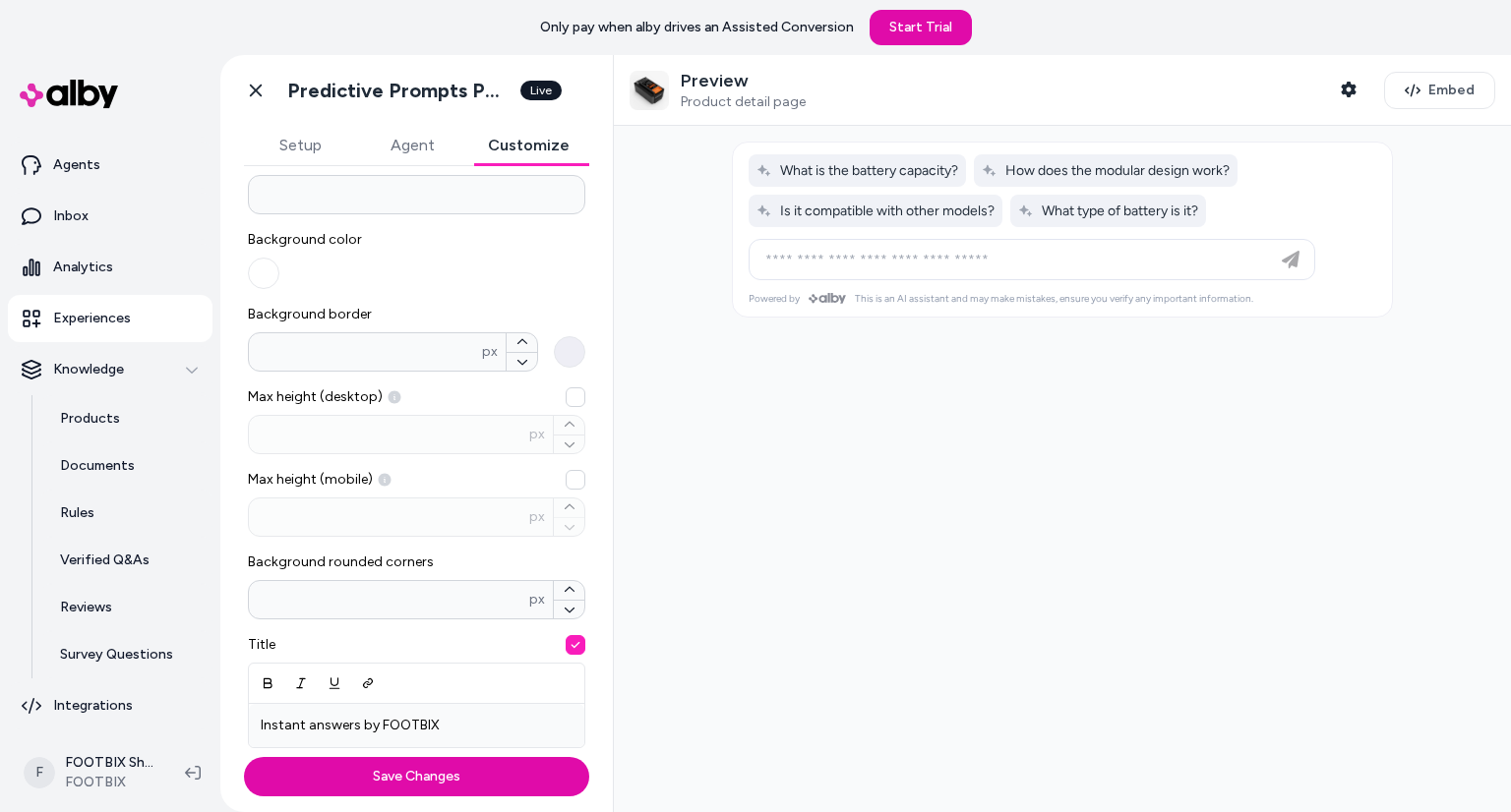
scroll to position [216, 0]
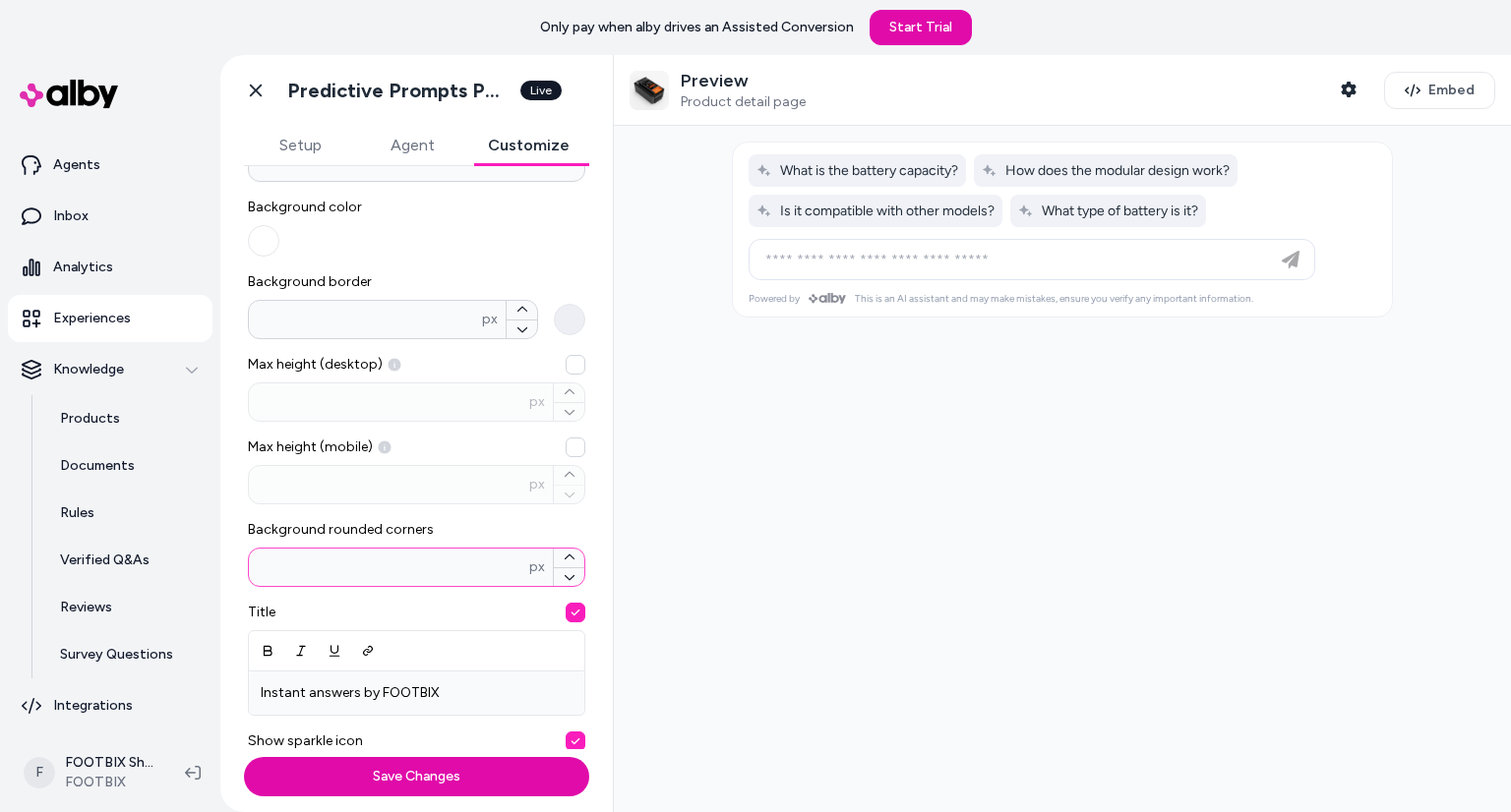
click at [481, 568] on input "**" at bounding box center [389, 568] width 280 height 20
click at [412, 548] on div "* px" at bounding box center [417, 568] width 338 height 40
click at [412, 558] on input "*" at bounding box center [389, 568] width 280 height 20
click at [408, 559] on input "*" at bounding box center [389, 568] width 280 height 20
click at [554, 552] on button "Background rounded corners * px" at bounding box center [569, 558] width 31 height 19
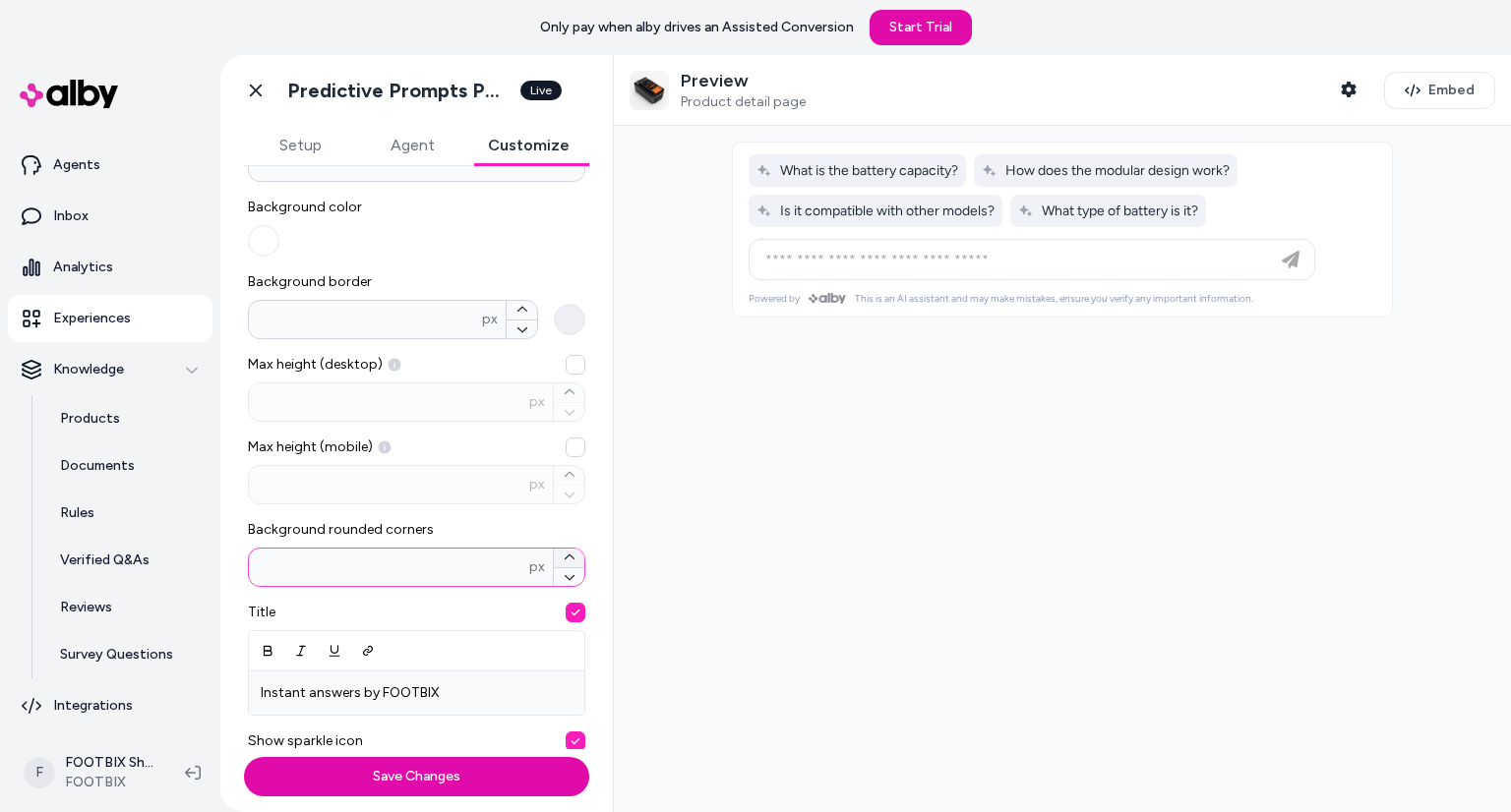
click at [554, 552] on button "Background rounded corners * px" at bounding box center [569, 558] width 31 height 19
click at [554, 552] on button "Background rounded corners ** px" at bounding box center [569, 558] width 31 height 19
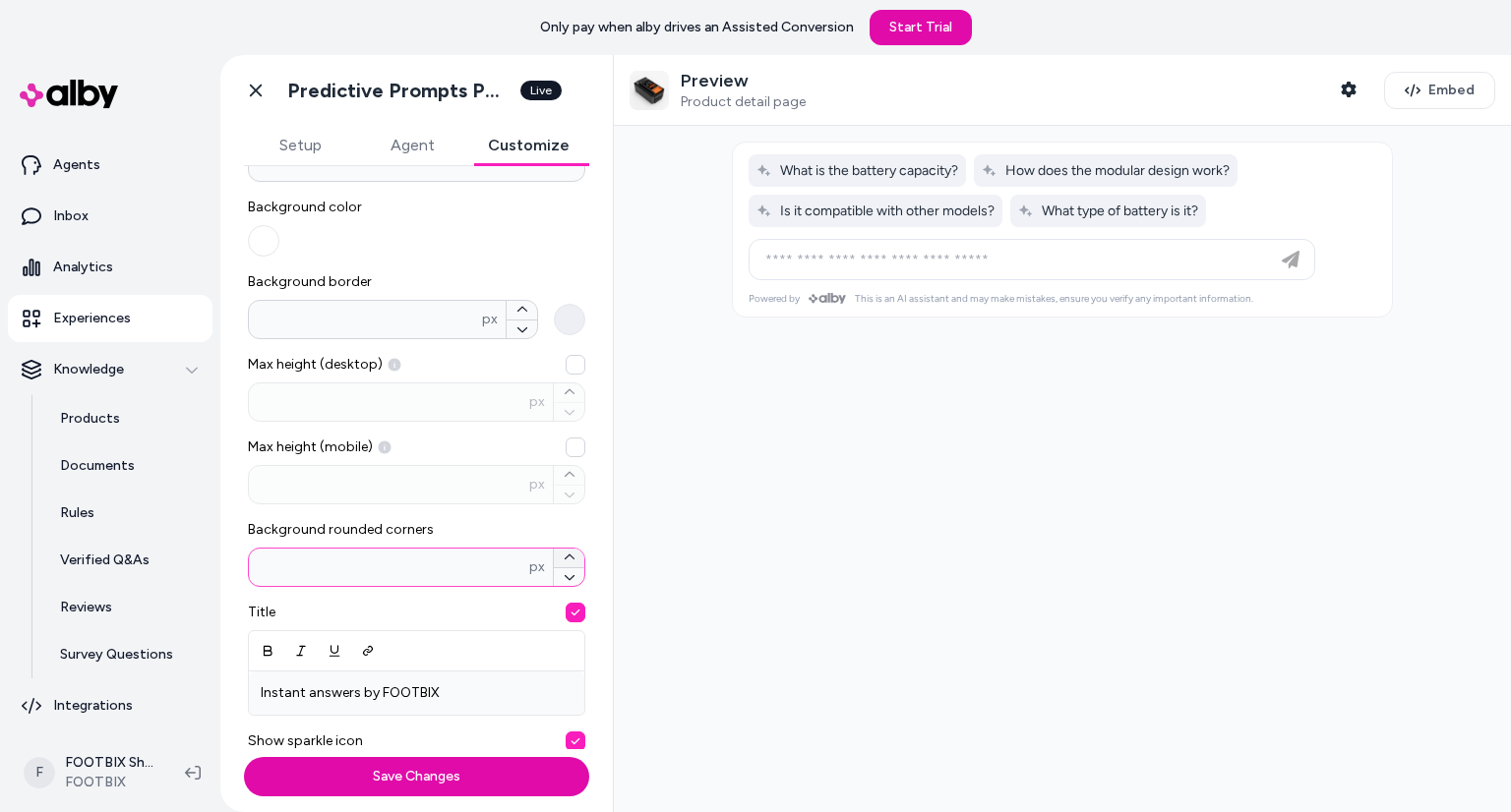
click at [554, 552] on button "Background rounded corners ** px" at bounding box center [569, 558] width 31 height 19
drag, startPoint x: 405, startPoint y: 554, endPoint x: 355, endPoint y: 553, distance: 50.0
click at [355, 553] on div "** px" at bounding box center [417, 568] width 338 height 40
click at [355, 558] on input "**" at bounding box center [389, 568] width 280 height 20
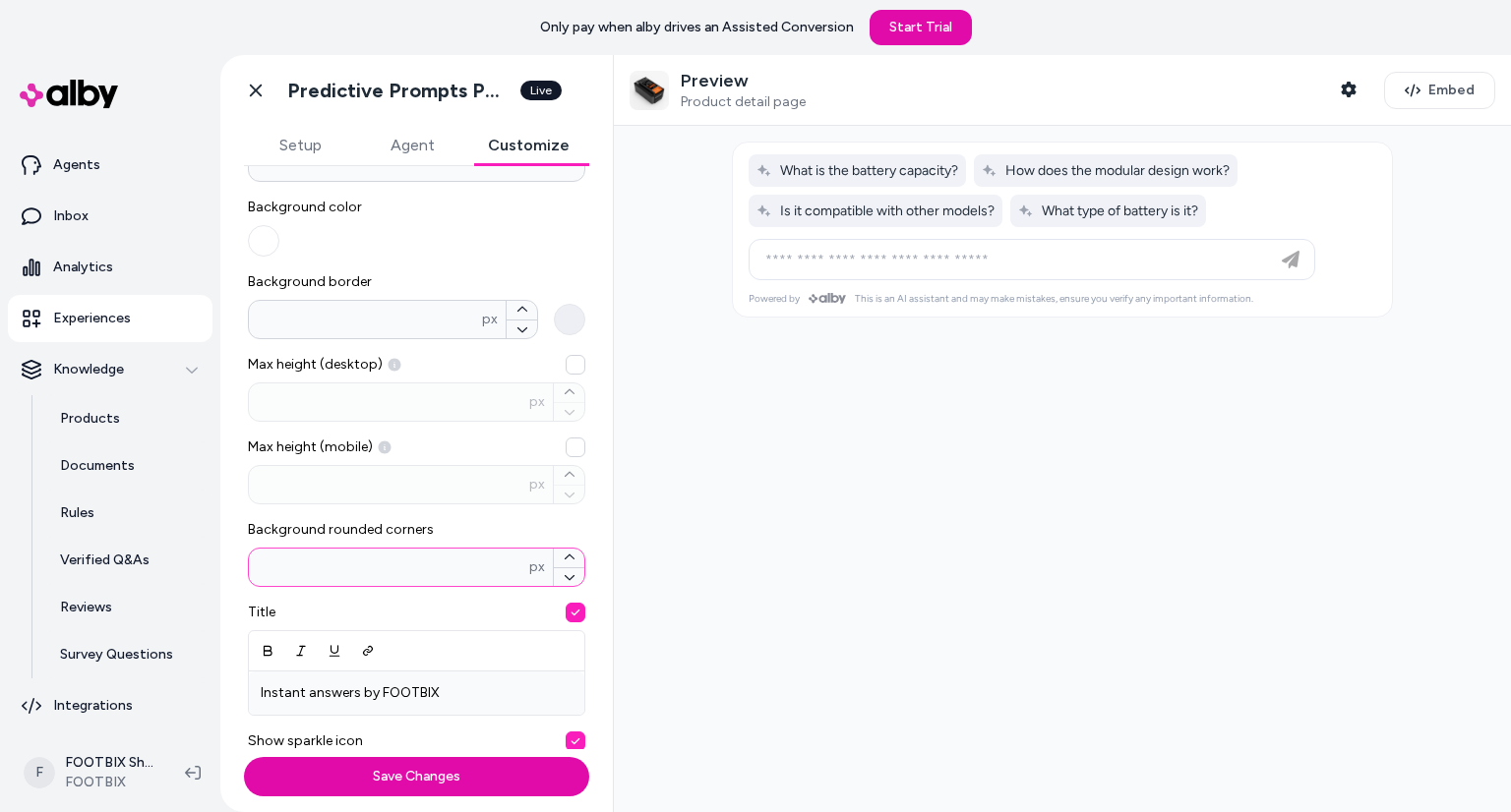
drag, startPoint x: 344, startPoint y: 554, endPoint x: 293, endPoint y: 560, distance: 51.4
click at [293, 560] on div "** px" at bounding box center [417, 568] width 338 height 40
click at [293, 560] on input "**" at bounding box center [389, 568] width 280 height 20
drag, startPoint x: 296, startPoint y: 564, endPoint x: 193, endPoint y: 568, distance: 103.1
click at [193, 568] on section "Home Agents Inbox Analytics Experiences Knowledge Products Documents Rules Veri…" at bounding box center [756, 461] width 1511 height 812
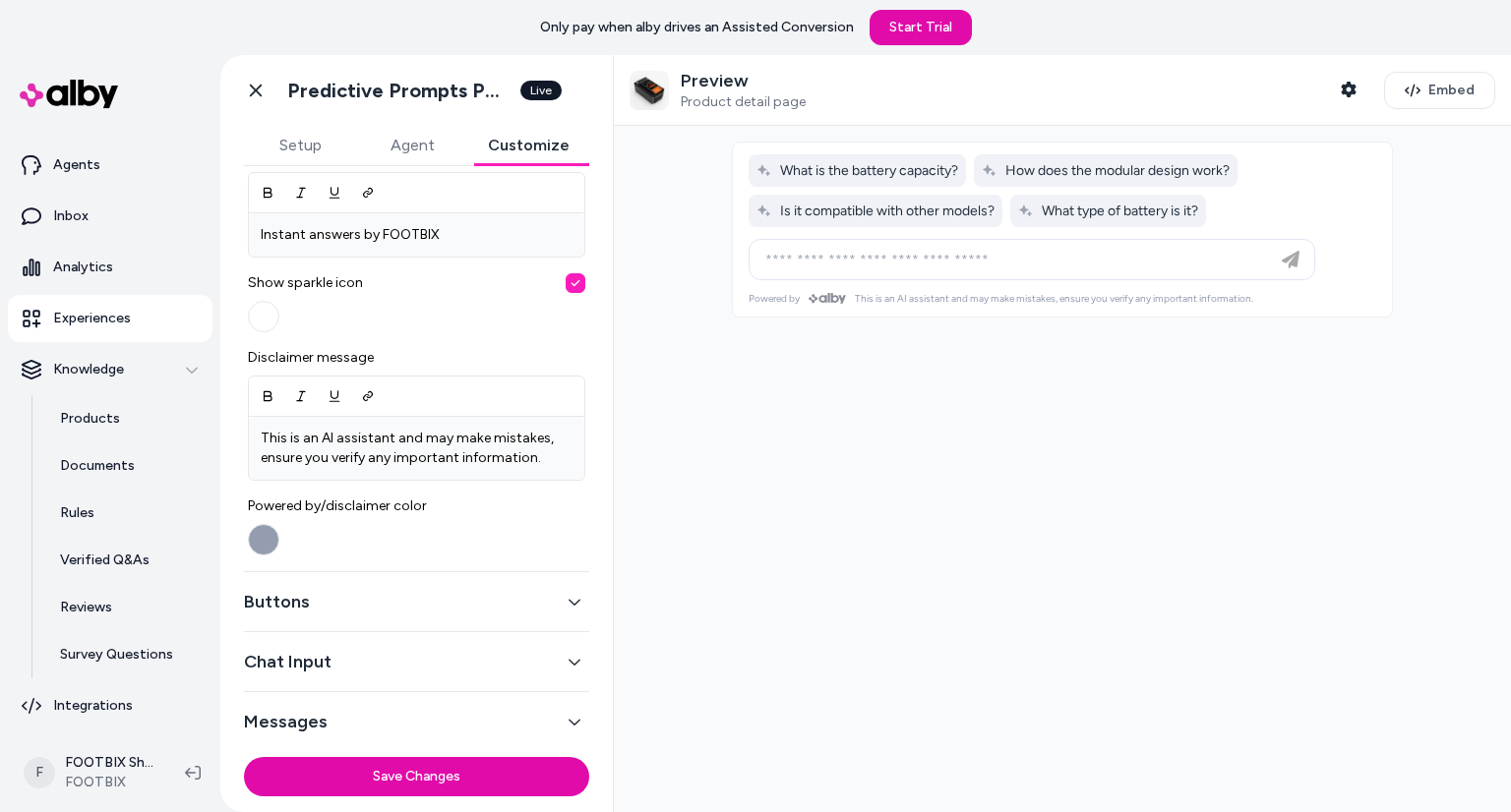
scroll to position [676, 0]
click at [463, 768] on button "Save Changes" at bounding box center [417, 777] width 345 height 40
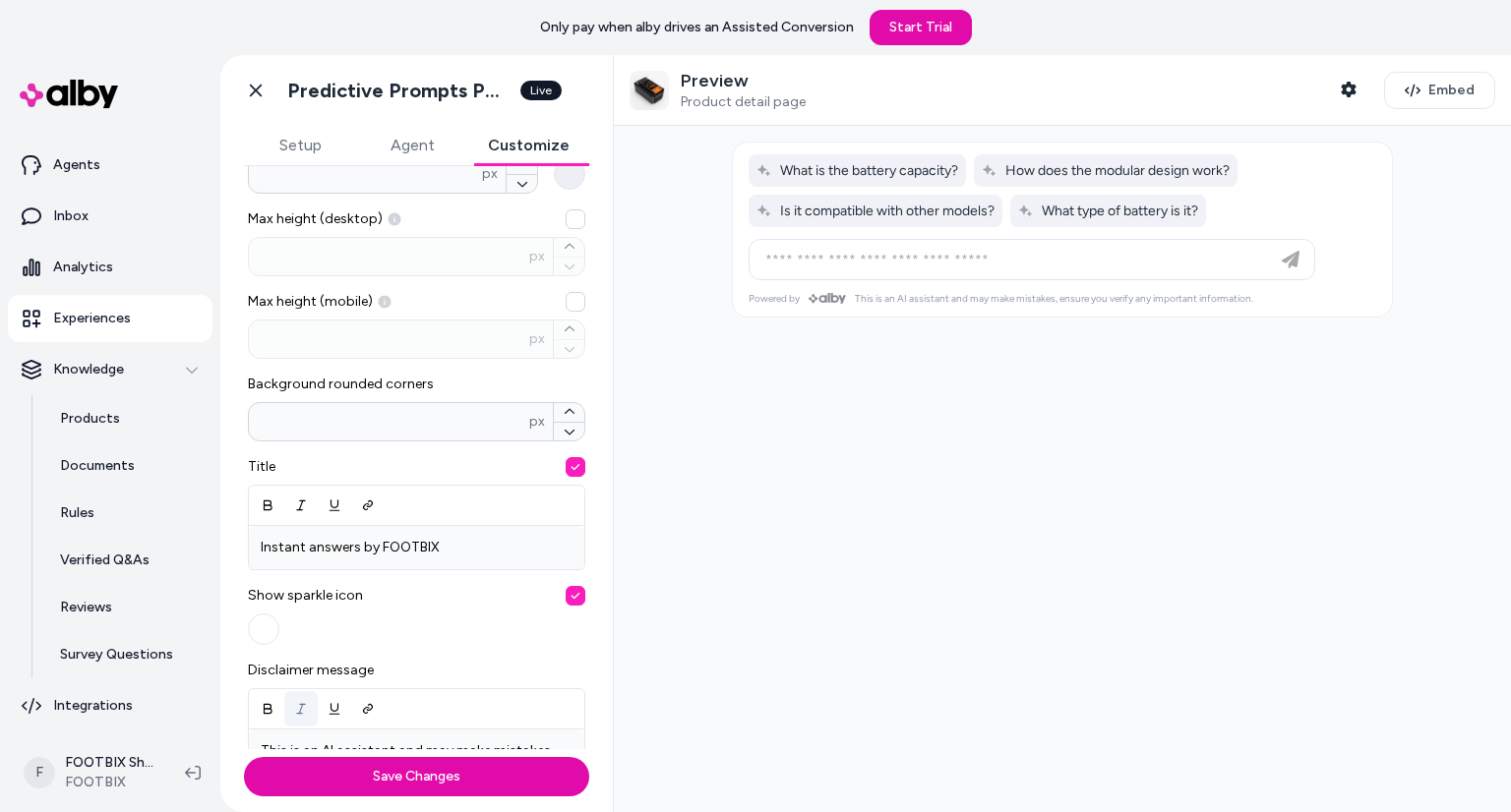
scroll to position [297, 0]
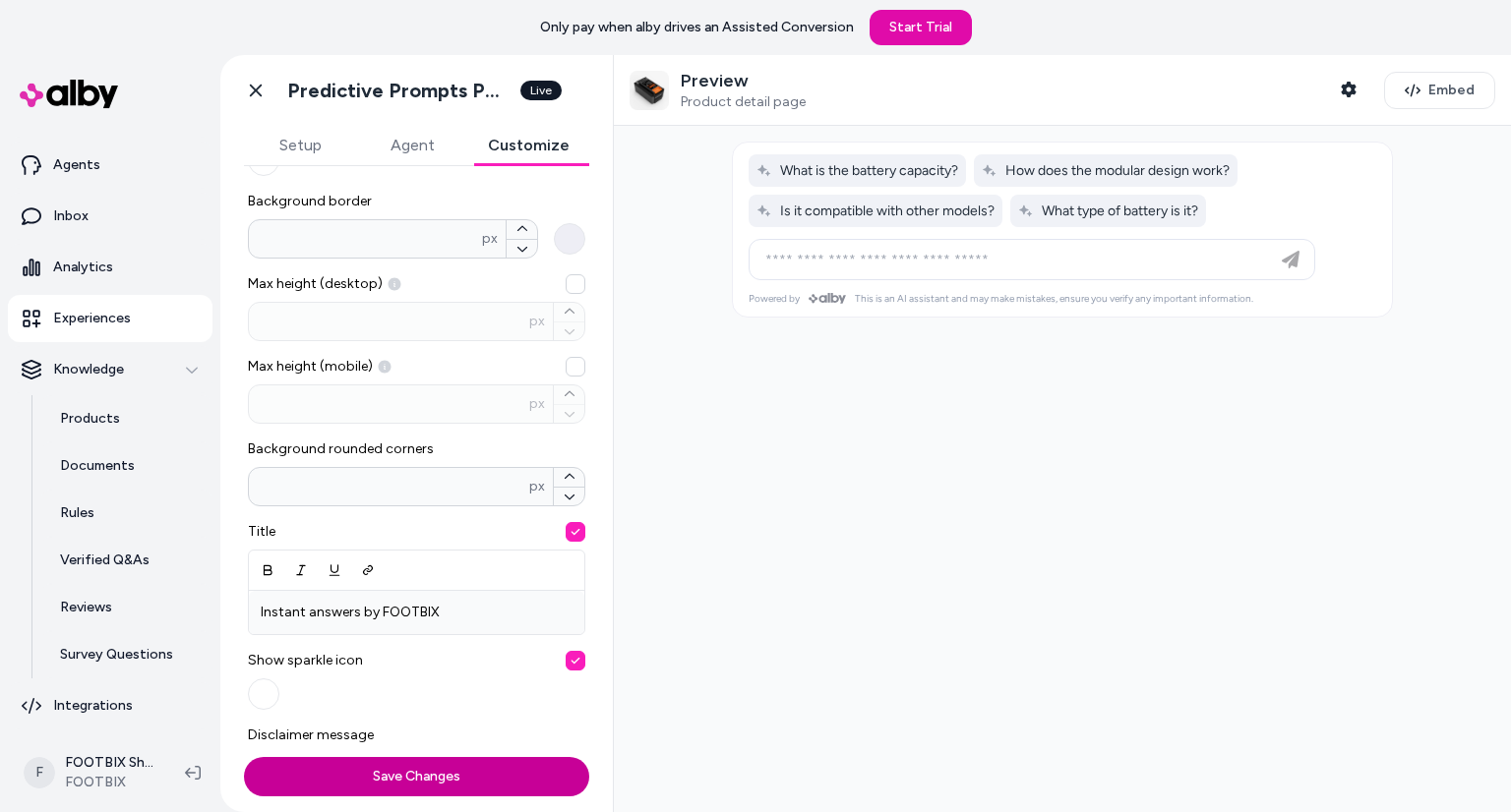
click at [449, 773] on button "Save Changes" at bounding box center [417, 777] width 345 height 40
click at [344, 472] on div "* px" at bounding box center [417, 487] width 338 height 40
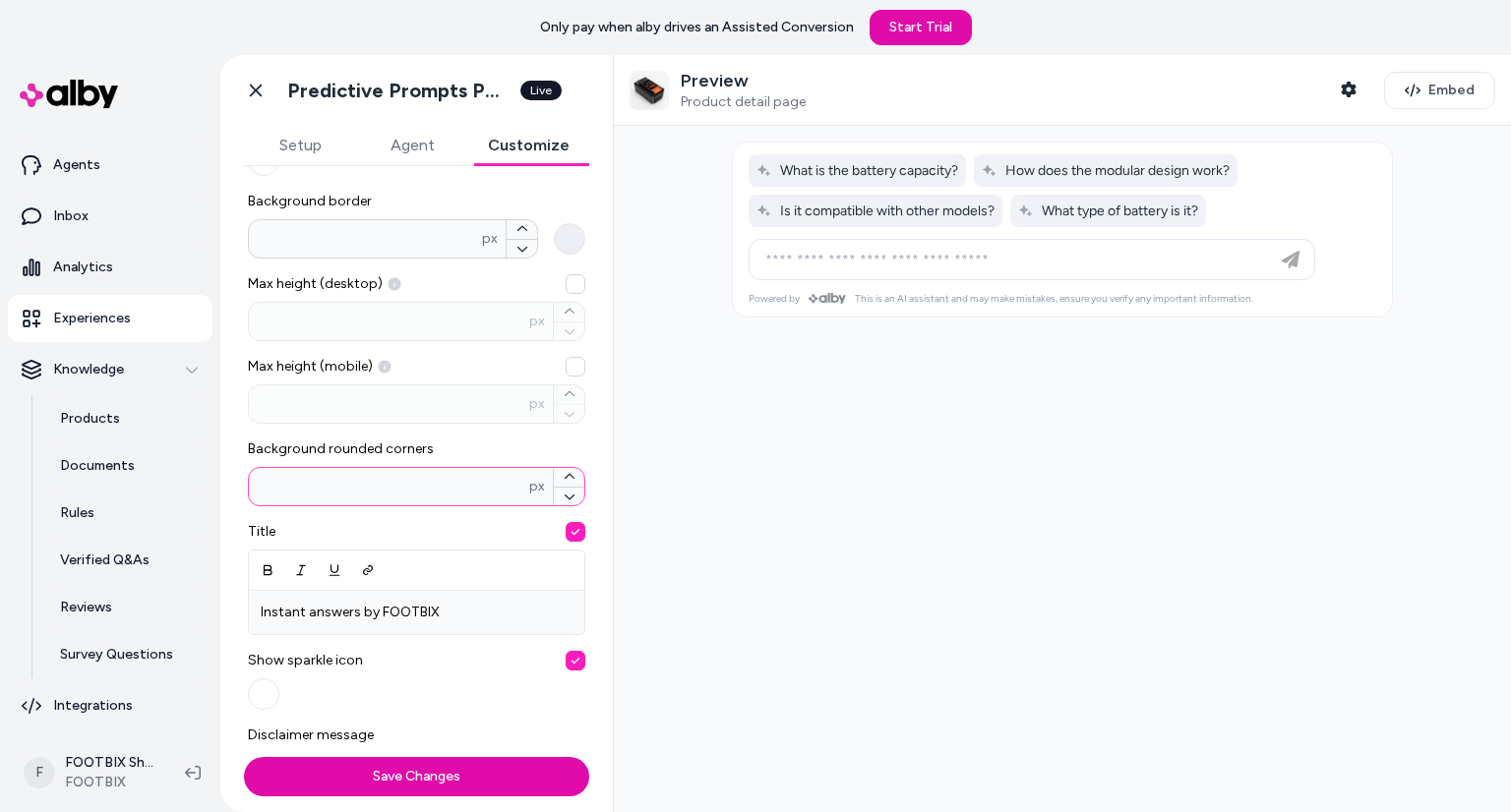
click at [344, 476] on input "*" at bounding box center [389, 486] width 280 height 20
type input "**"
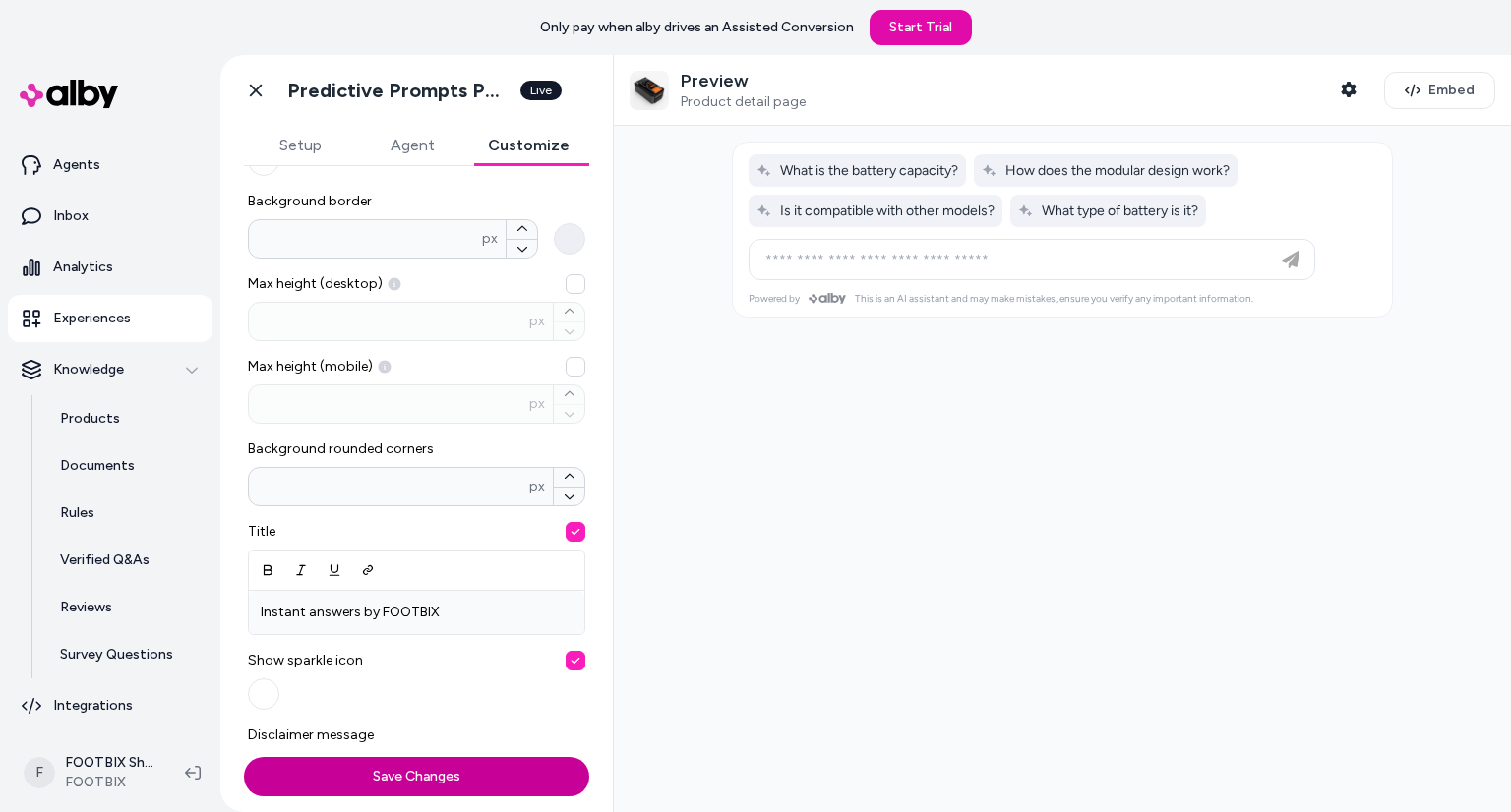
click at [424, 780] on button "Save Changes" at bounding box center [417, 777] width 345 height 40
click at [272, 684] on button "button" at bounding box center [264, 695] width 32 height 32
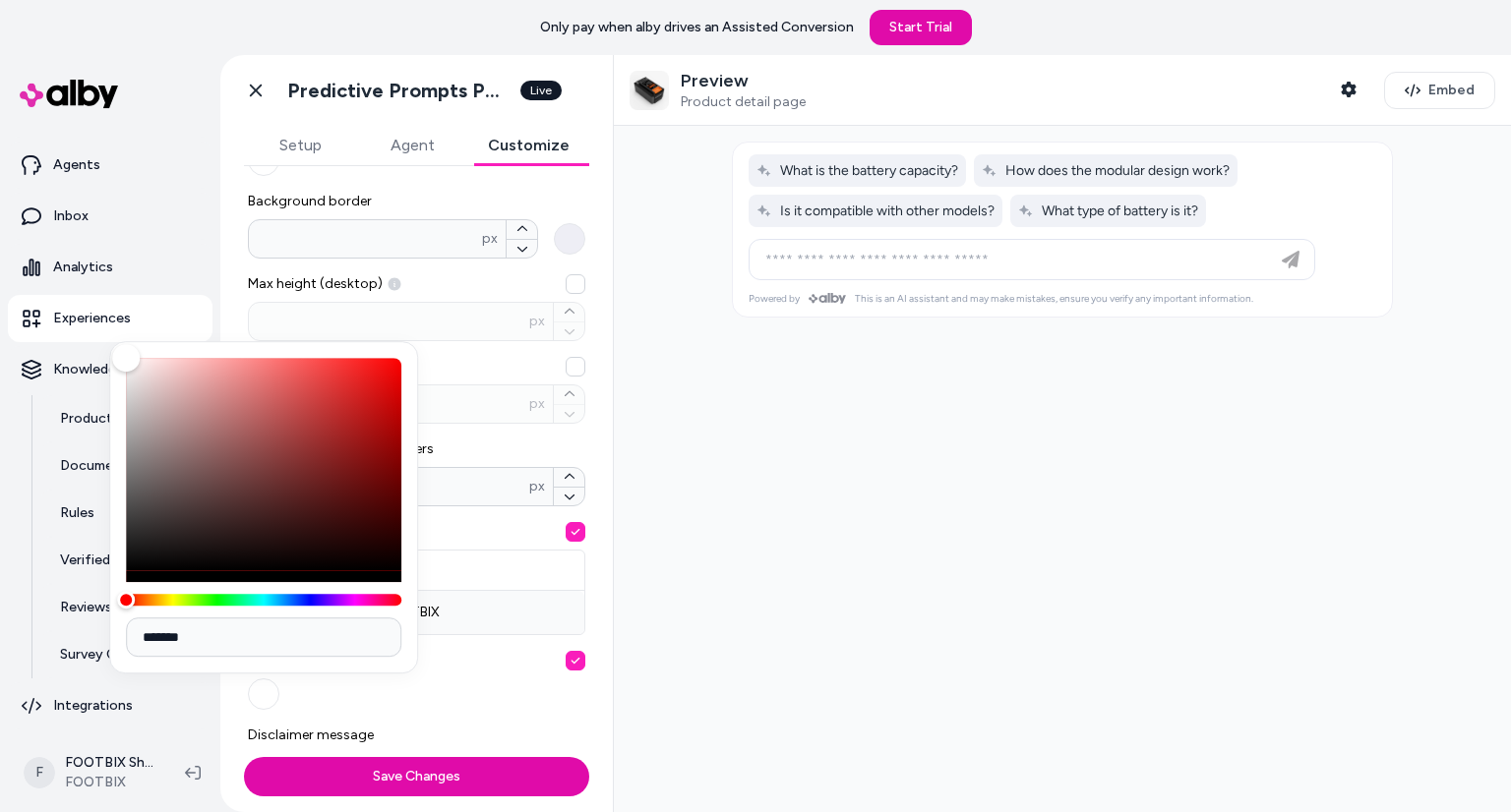
click at [428, 664] on span "Show sparkle icon" at bounding box center [417, 661] width 338 height 20
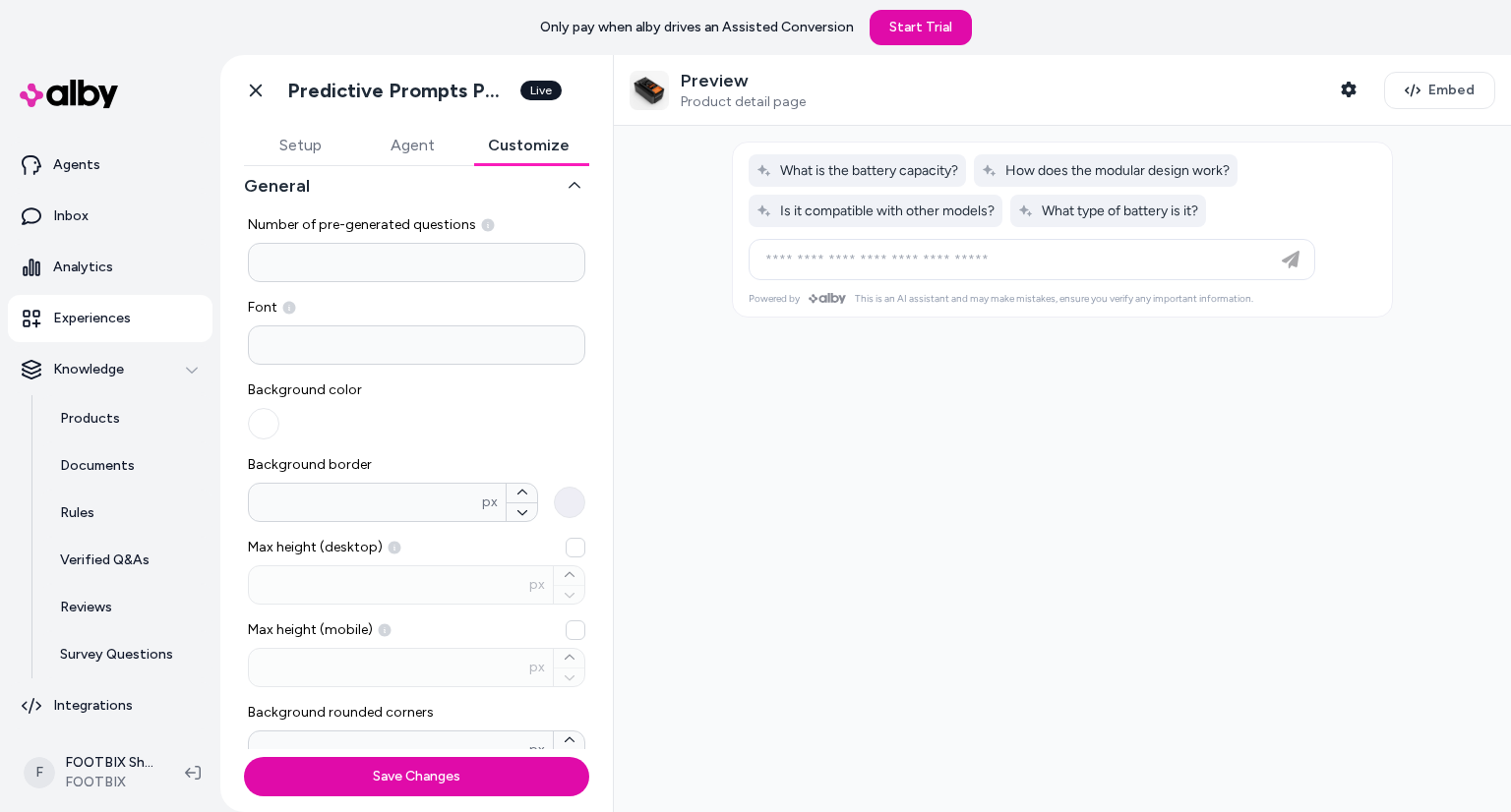
scroll to position [0, 0]
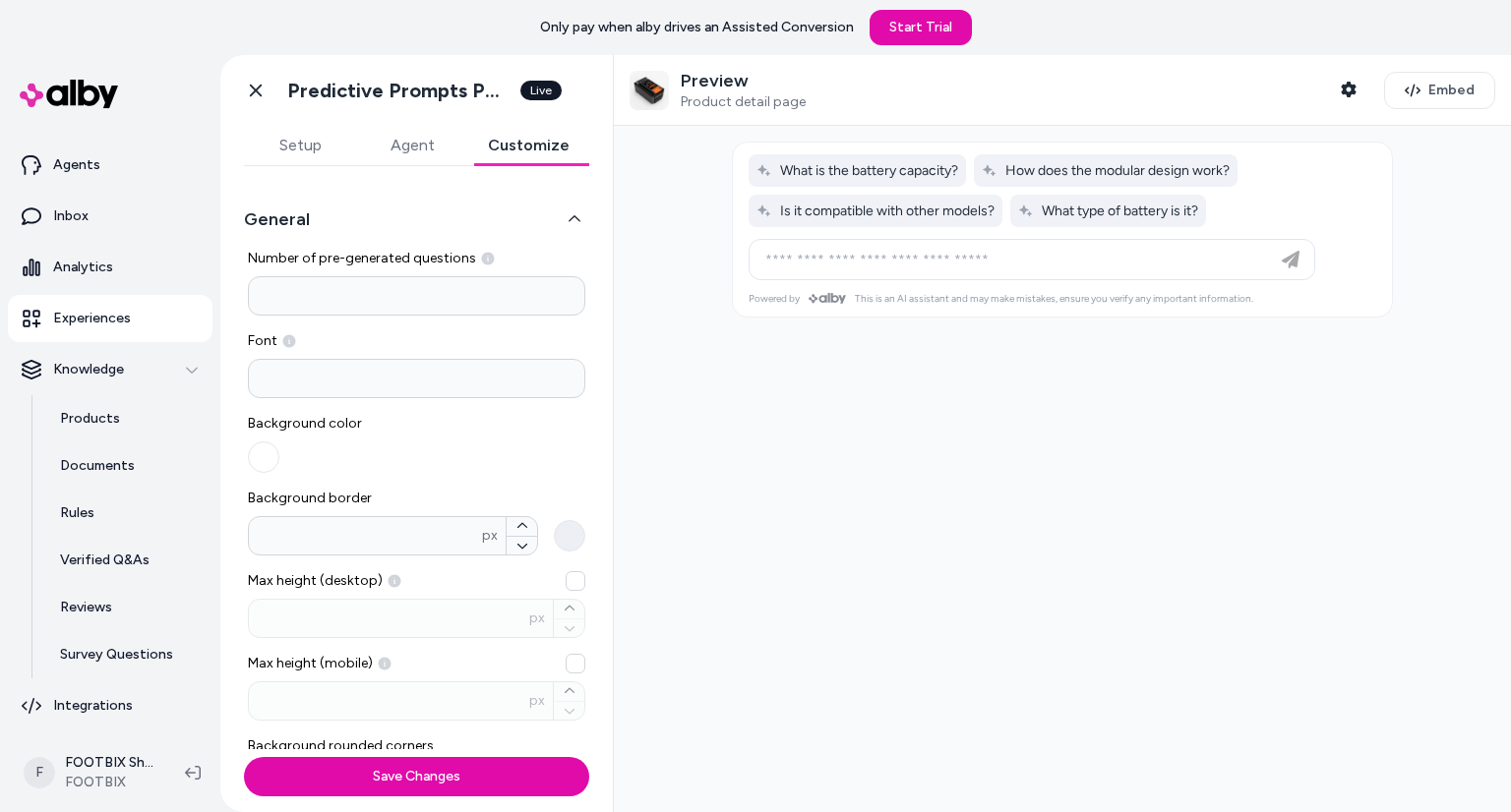
click at [256, 458] on button "button" at bounding box center [264, 458] width 32 height 32
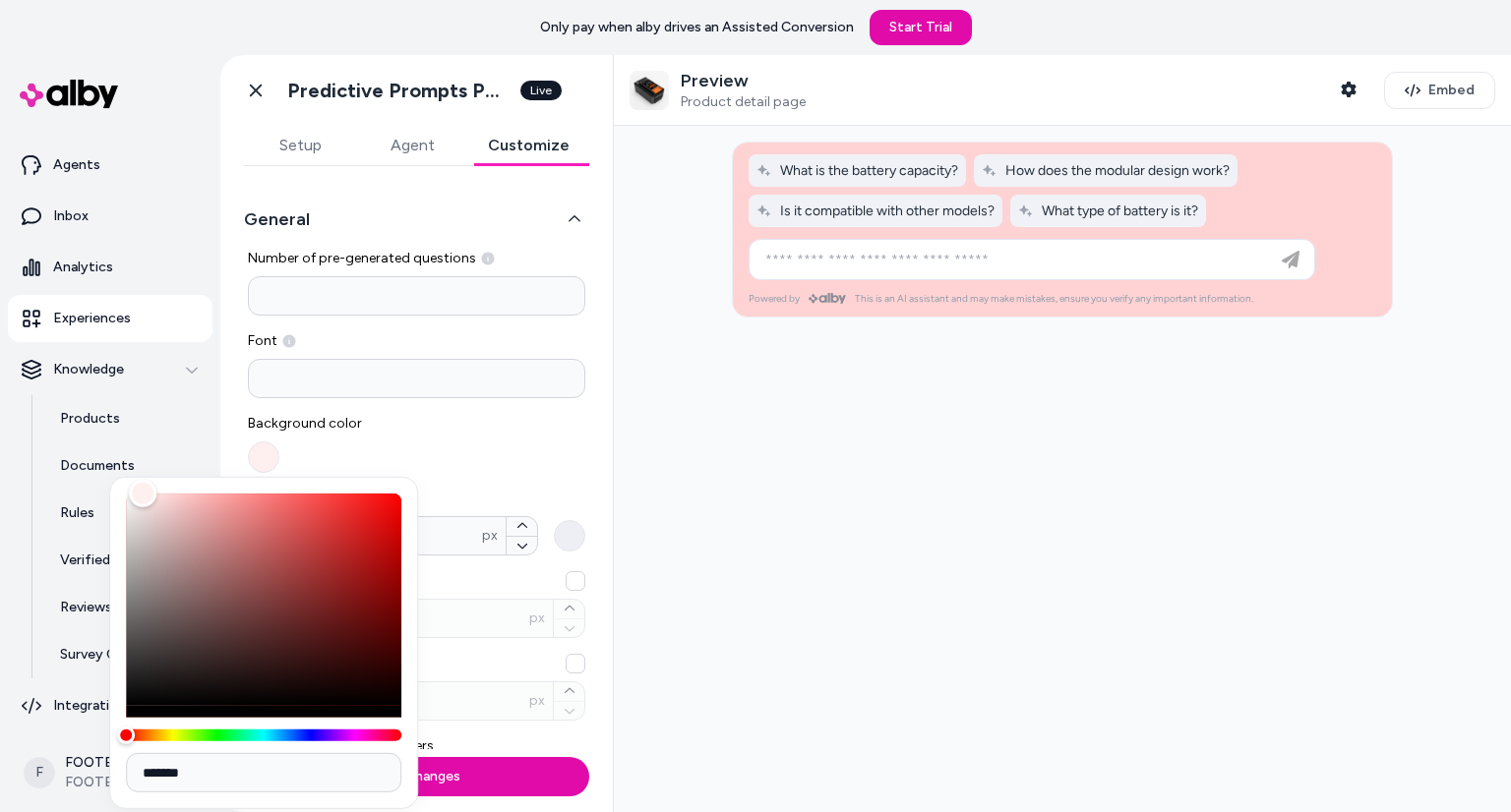
type input "*******"
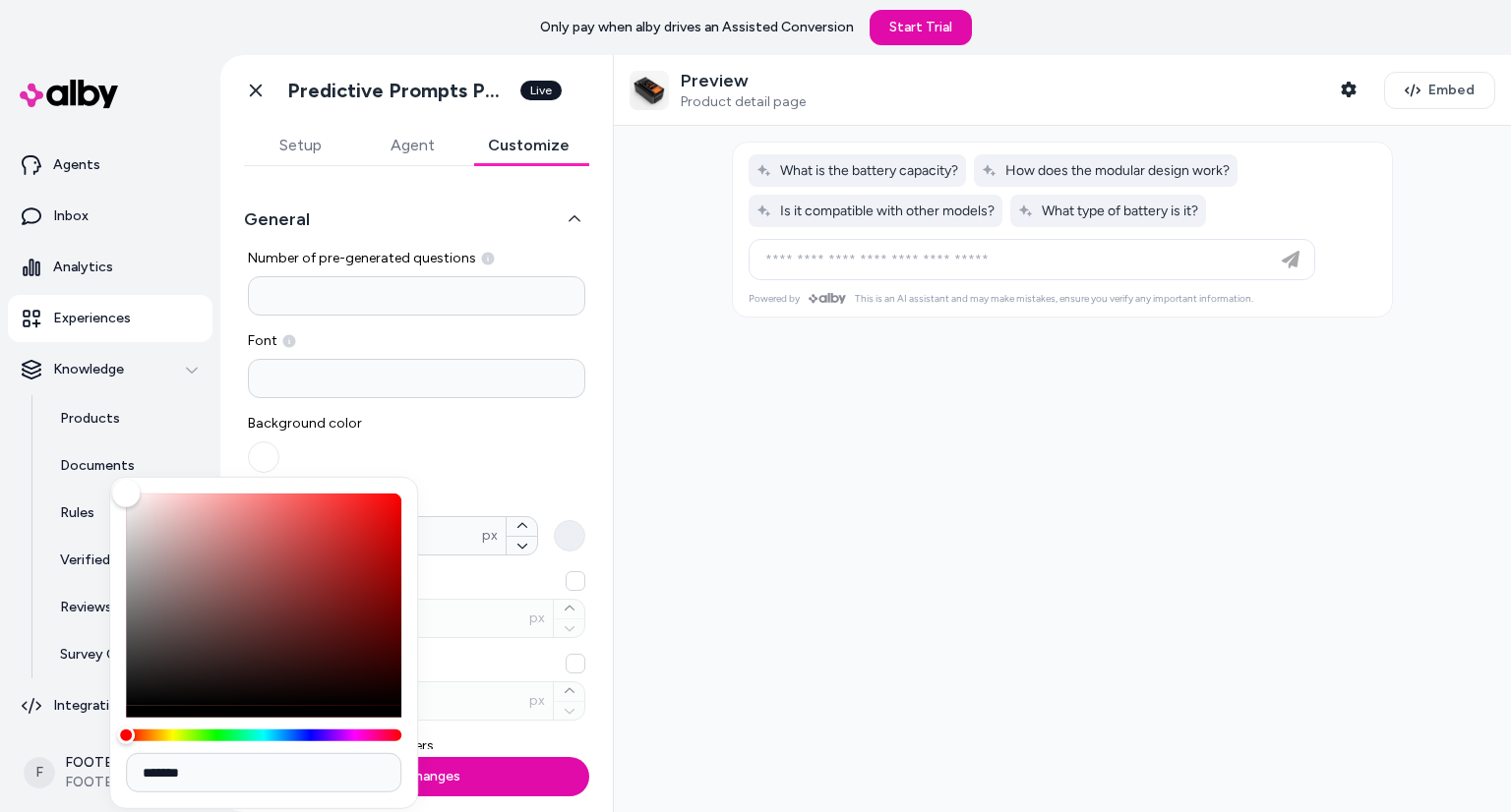
drag, startPoint x: 331, startPoint y: 521, endPoint x: 15, endPoint y: 444, distance: 325.2
click at [15, 444] on body "Only pay when alby drives an Assisted Conversion Start Trial Home Agents Inbox …" at bounding box center [756, 406] width 1511 height 812
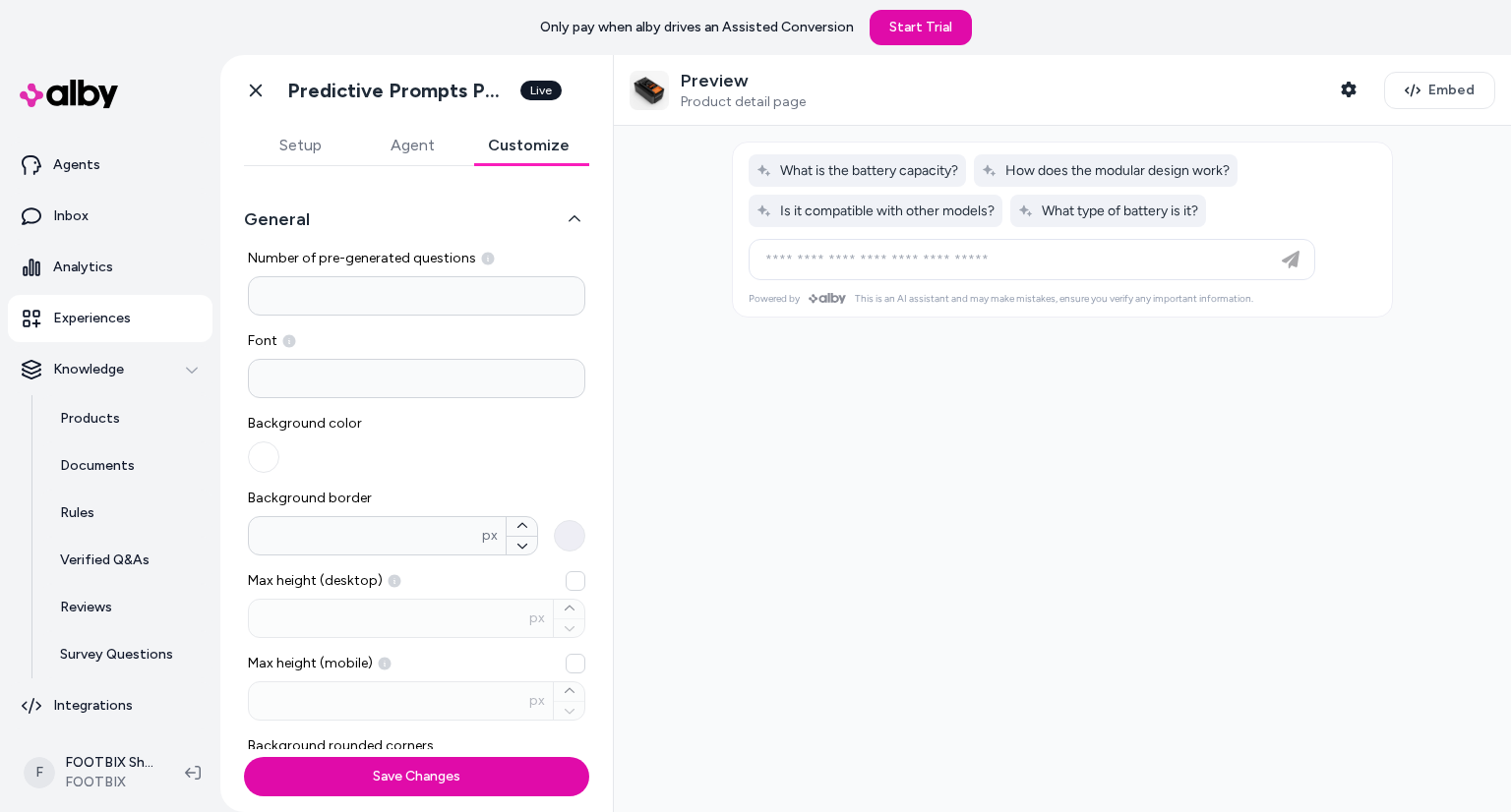
click at [407, 434] on div "Background color" at bounding box center [417, 443] width 338 height 59
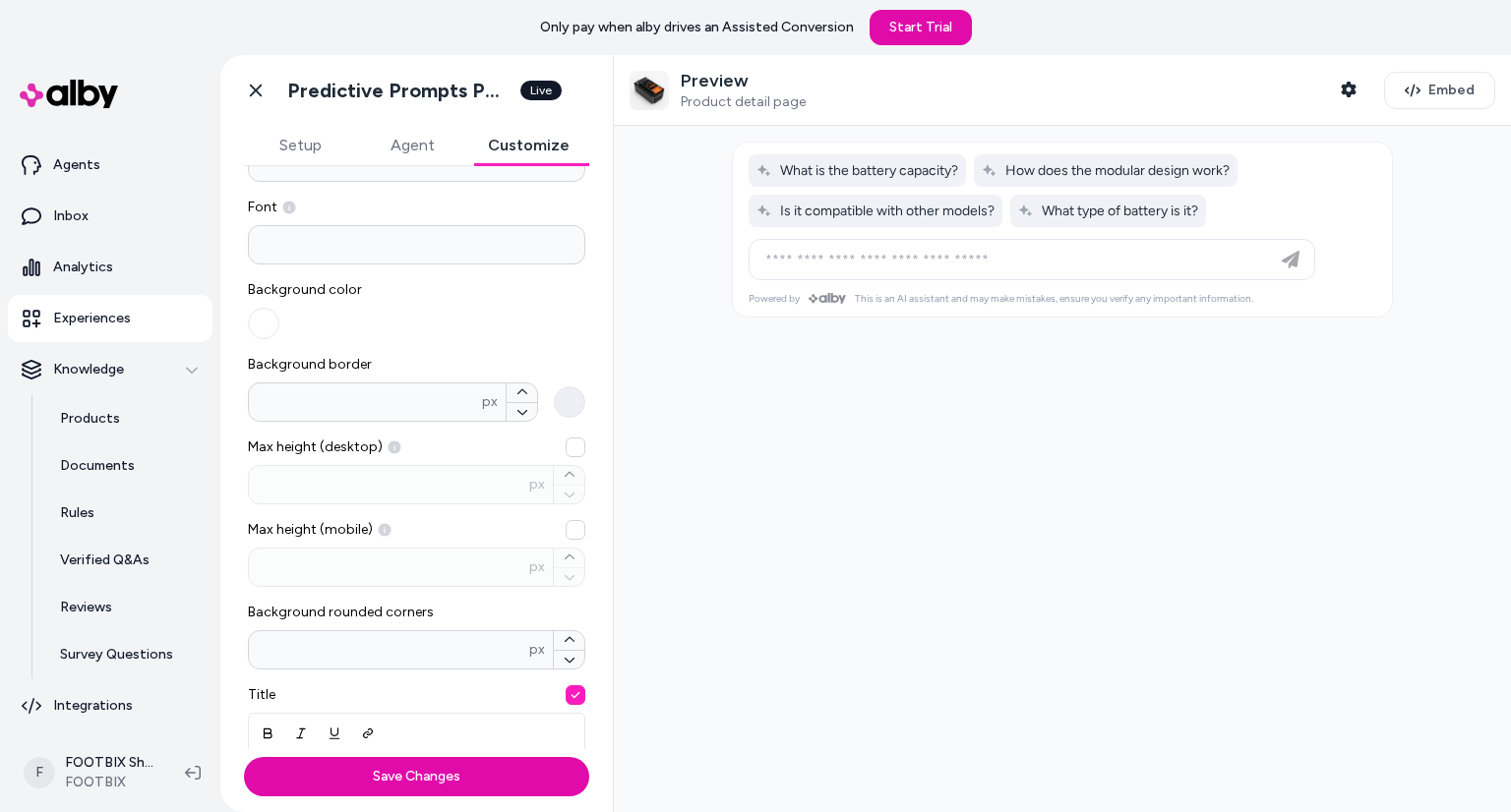
scroll to position [136, 0]
click at [563, 410] on button "Background border * px" at bounding box center [570, 400] width 32 height 32
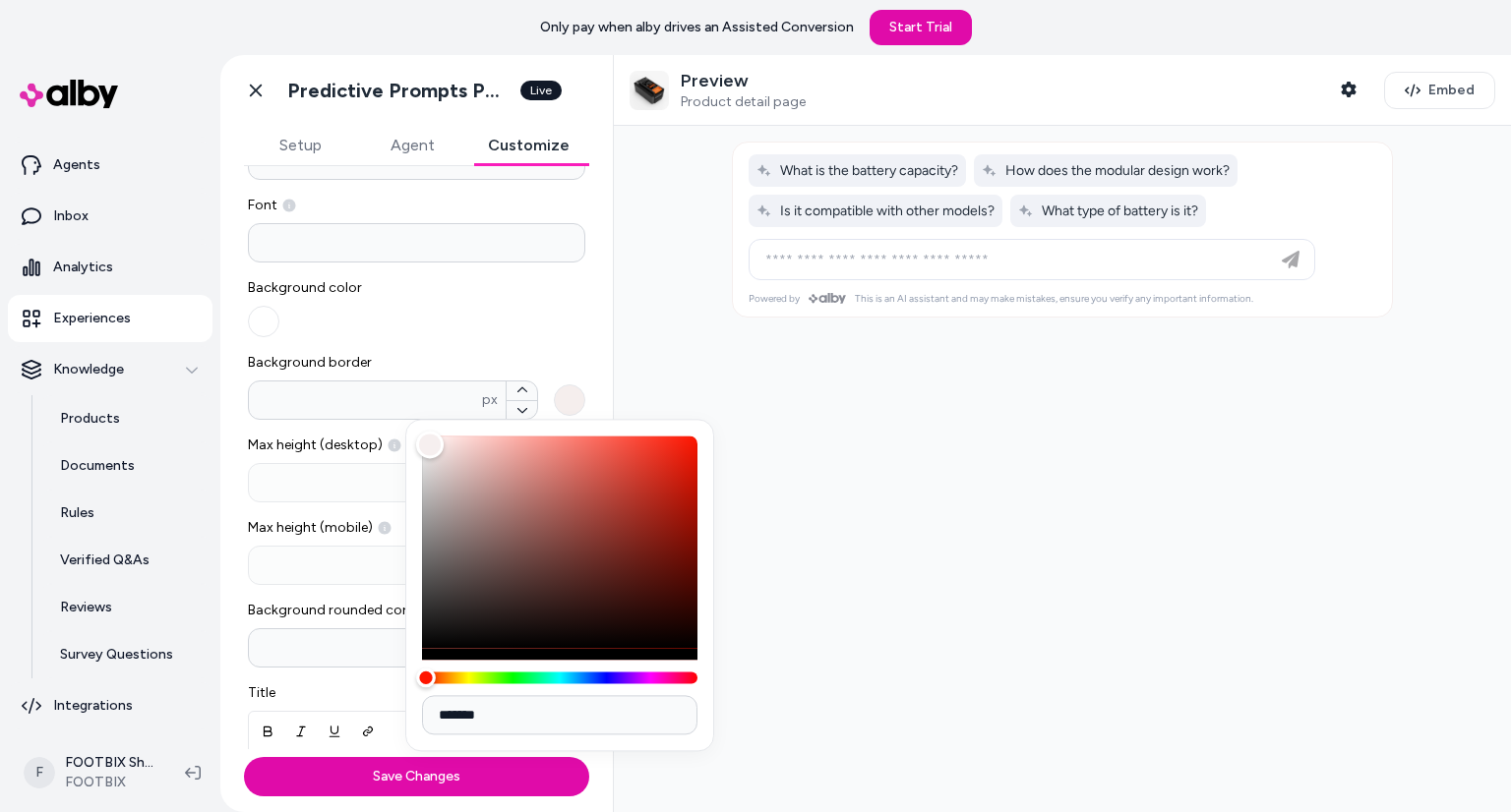
click at [426, 681] on div "Hue" at bounding box center [559, 678] width 275 height 12
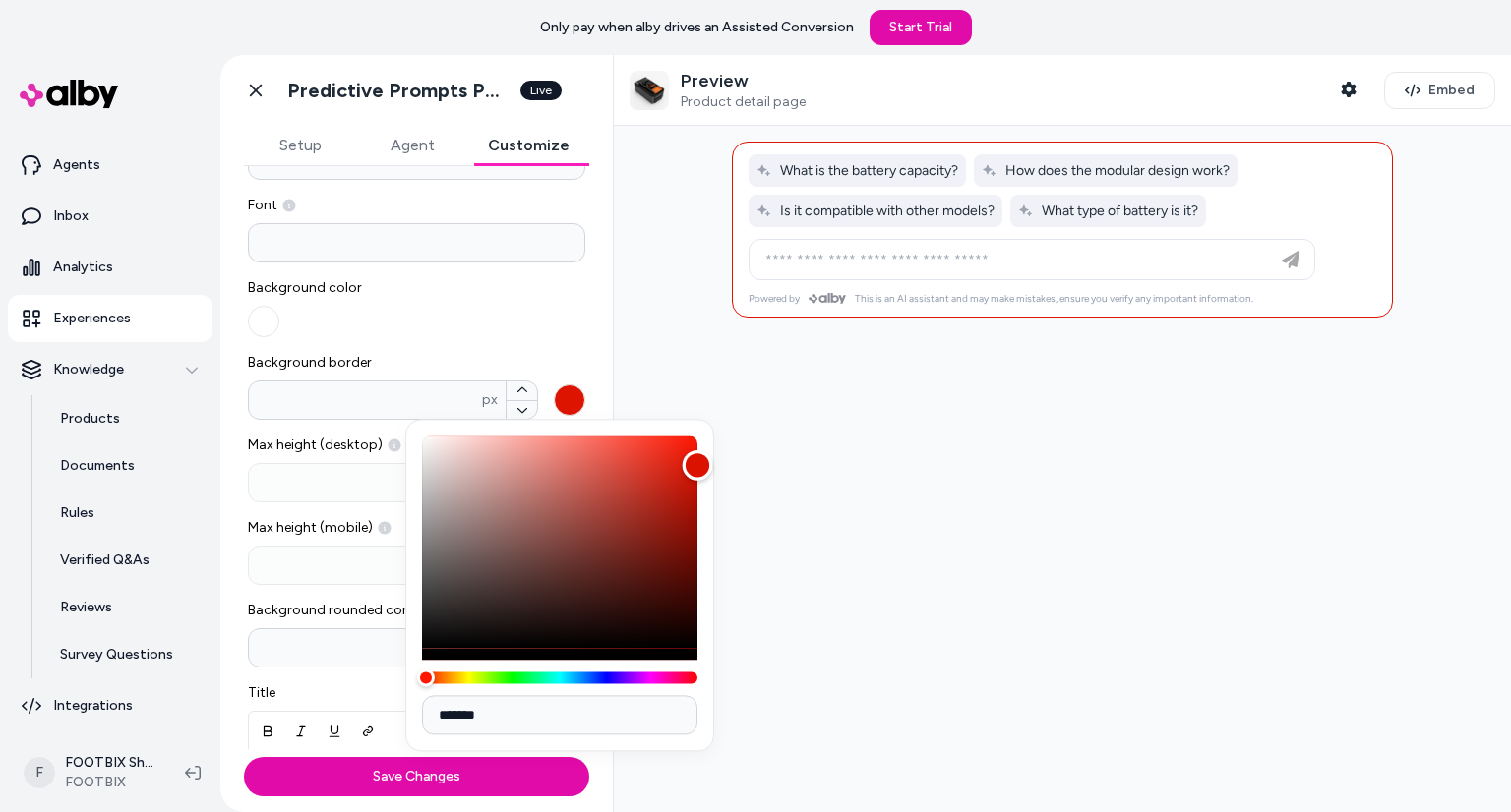
drag, startPoint x: 607, startPoint y: 439, endPoint x: 706, endPoint y: 468, distance: 103.2
click at [697, 468] on div "Color" at bounding box center [559, 542] width 275 height 212
type input "*******"
click at [536, 335] on div "Background color" at bounding box center [417, 307] width 338 height 59
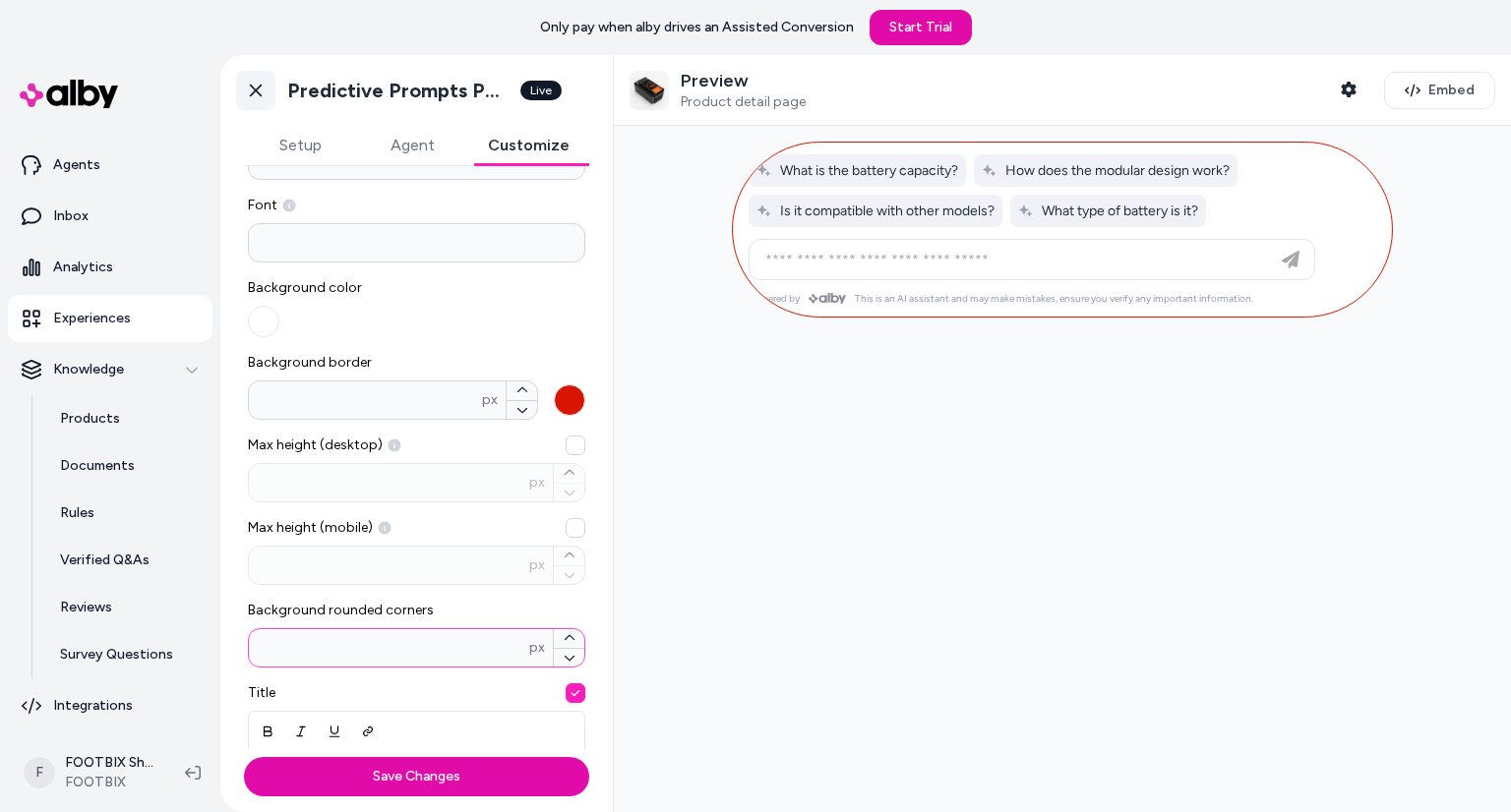
type input "***"
click at [250, 95] on icon at bounding box center [256, 90] width 12 height 13
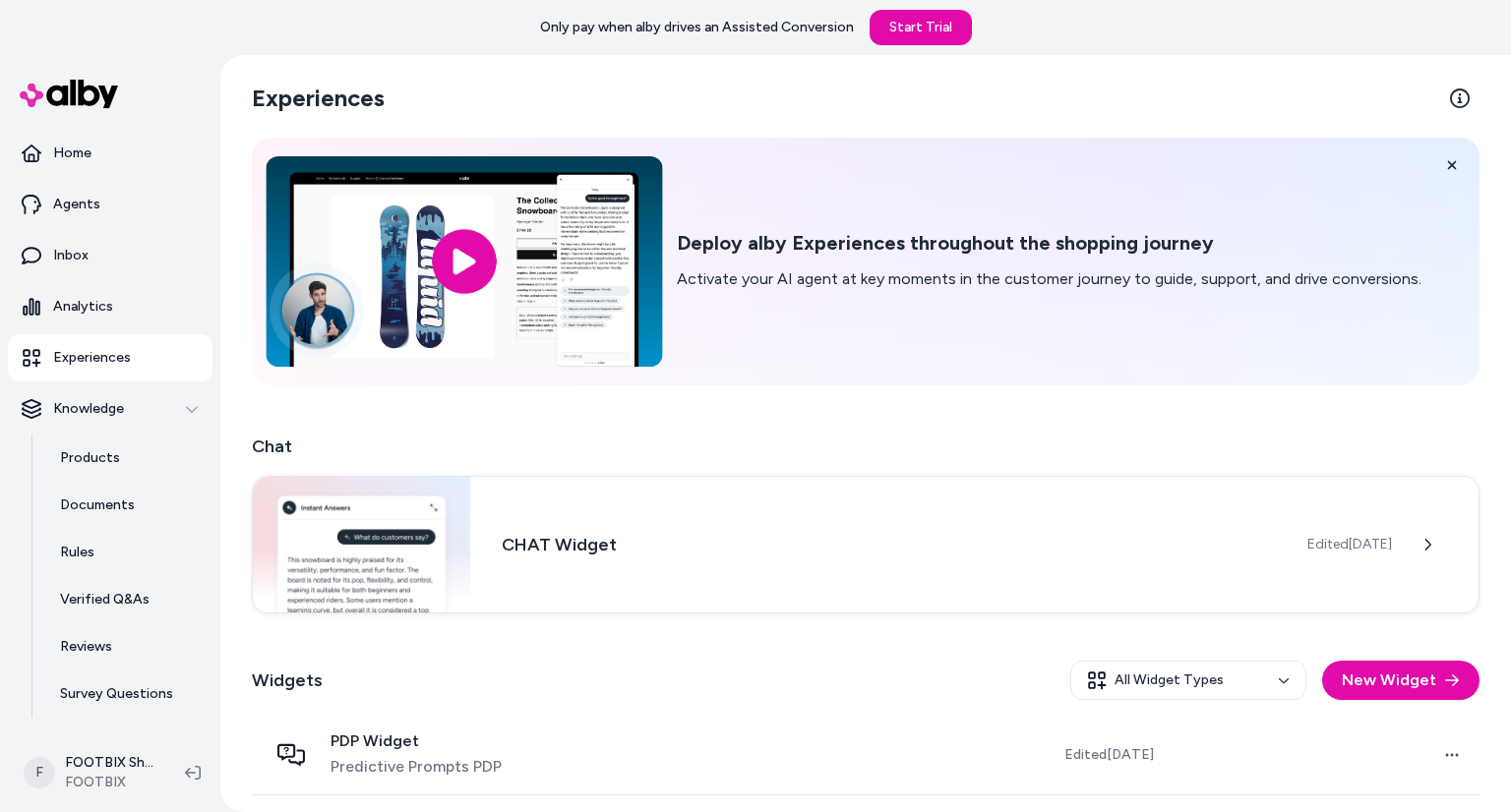
scroll to position [77, 0]
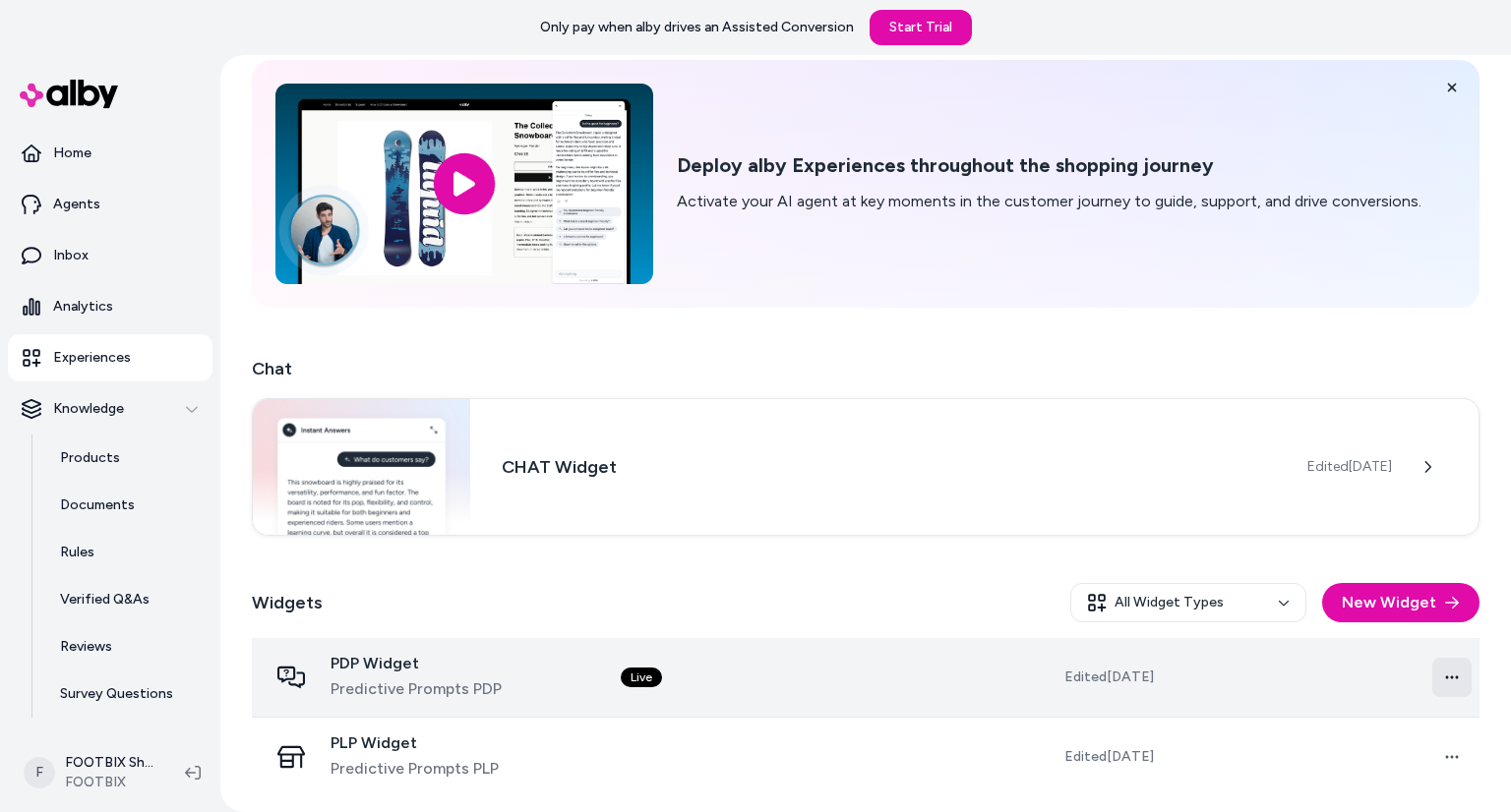
click at [1432, 675] on html "Only pay when alby drives an Assisted Conversion Start Trial Home Agents Inbox …" at bounding box center [756, 406] width 1511 height 812
click at [1436, 667] on html "Only pay when alby drives an Assisted Conversion Start Trial Home Agents Inbox …" at bounding box center [756, 406] width 1511 height 812
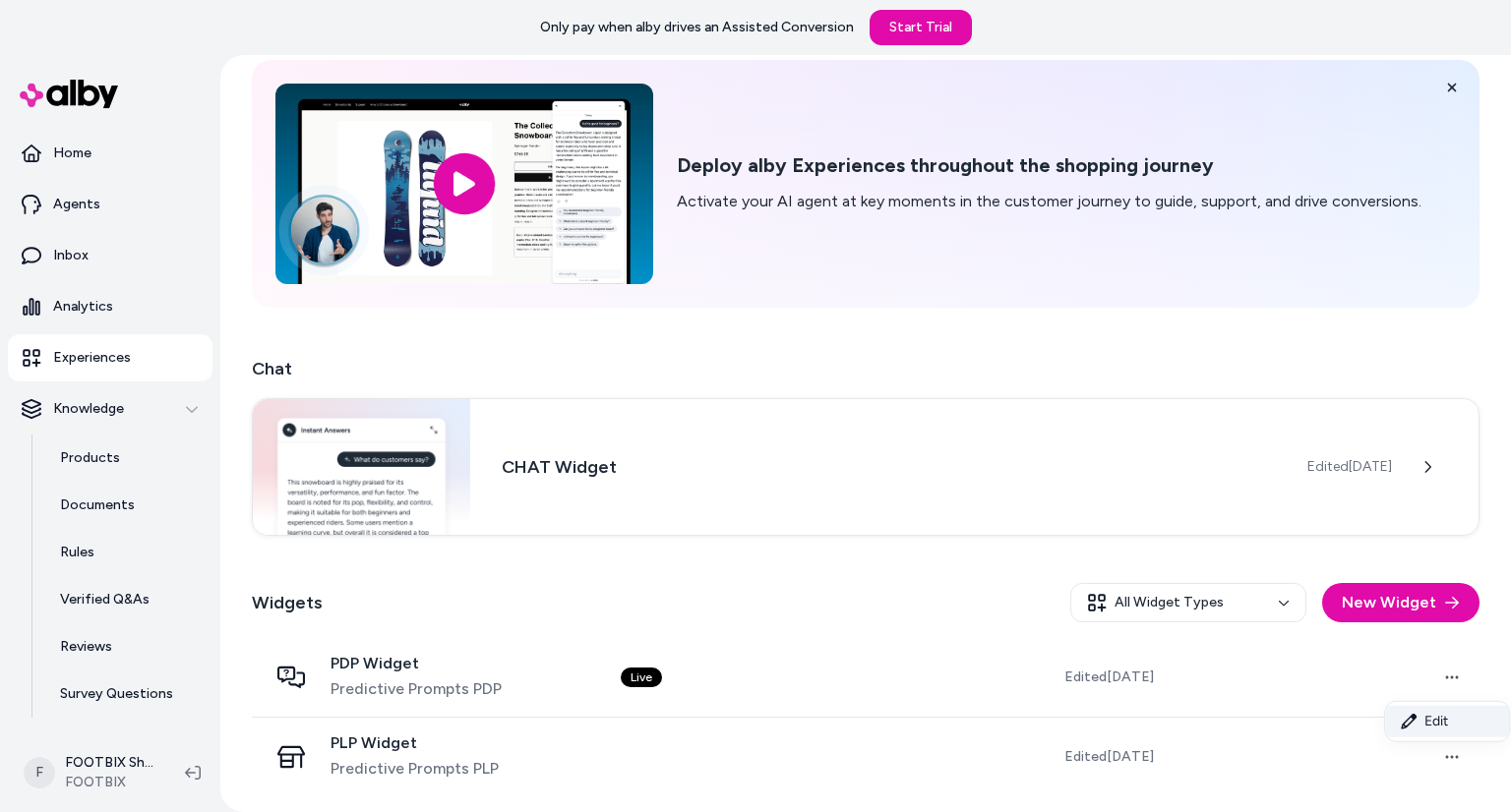
click at [1428, 720] on link "Edit" at bounding box center [1446, 722] width 124 height 32
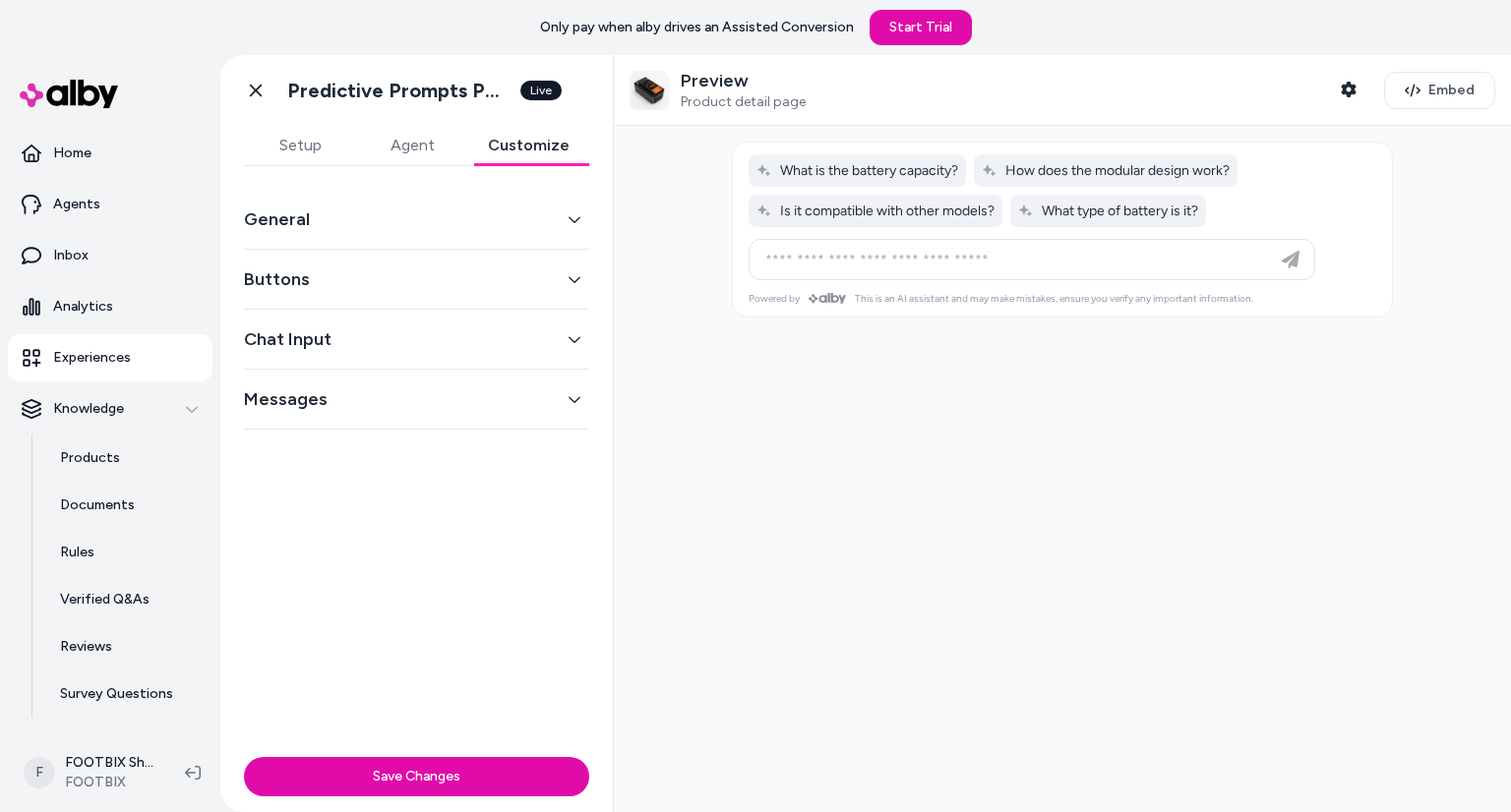
click at [527, 151] on button "Customize" at bounding box center [529, 146] width 121 height 40
click at [457, 217] on button "General" at bounding box center [417, 219] width 345 height 28
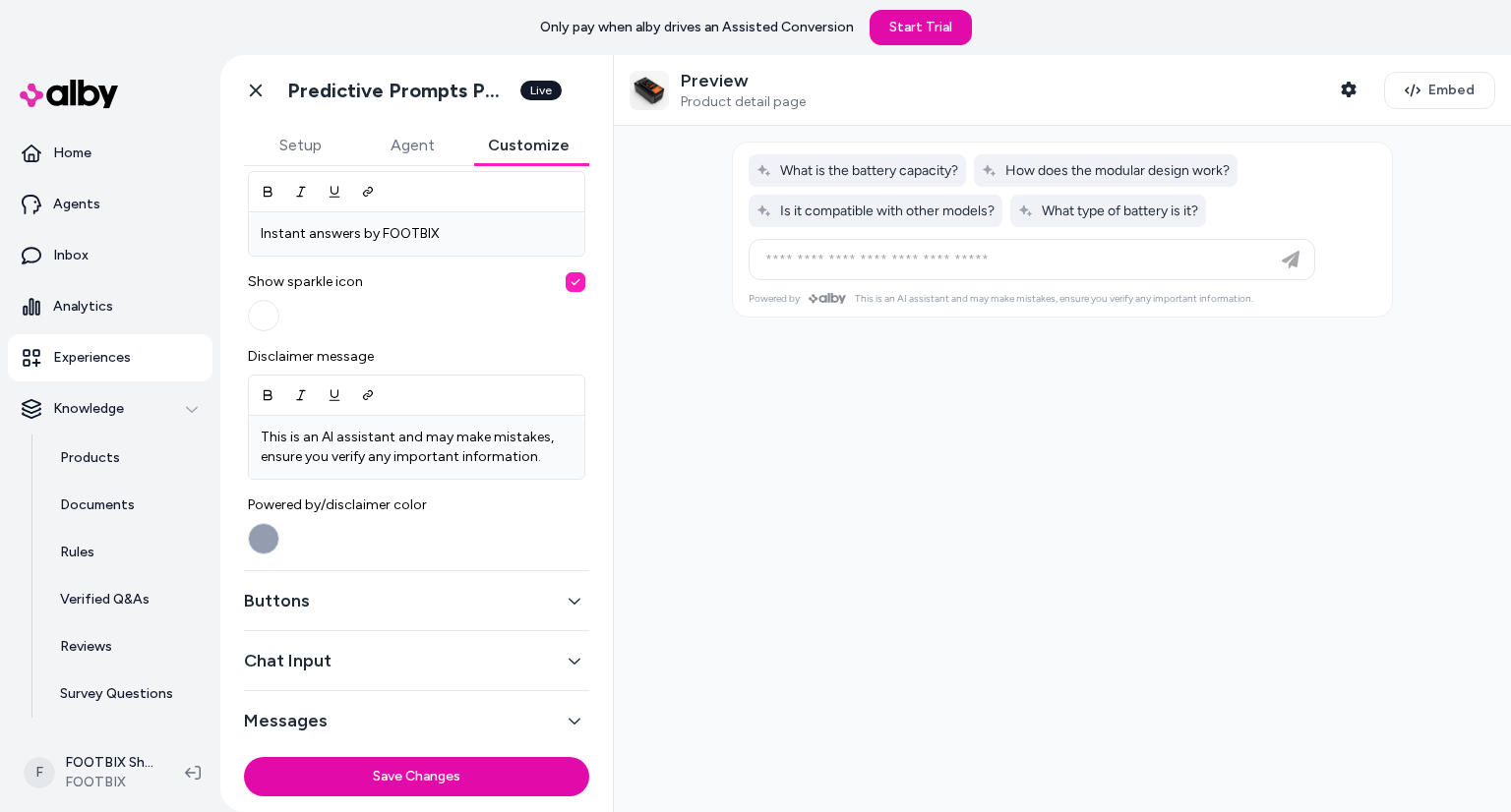
scroll to position [674, 0]
click at [355, 597] on button "Buttons" at bounding box center [417, 603] width 345 height 28
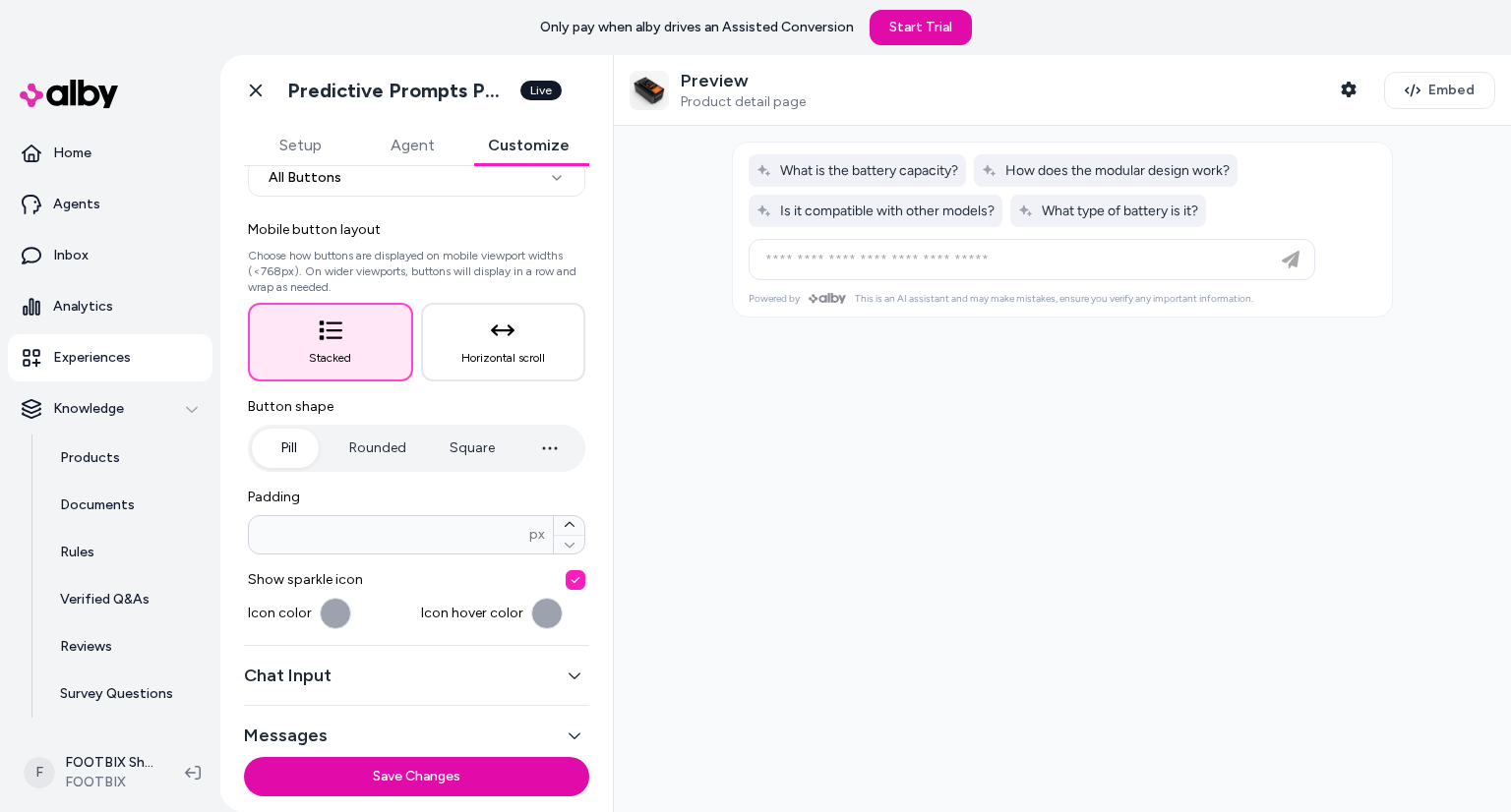
scroll to position [91, 0]
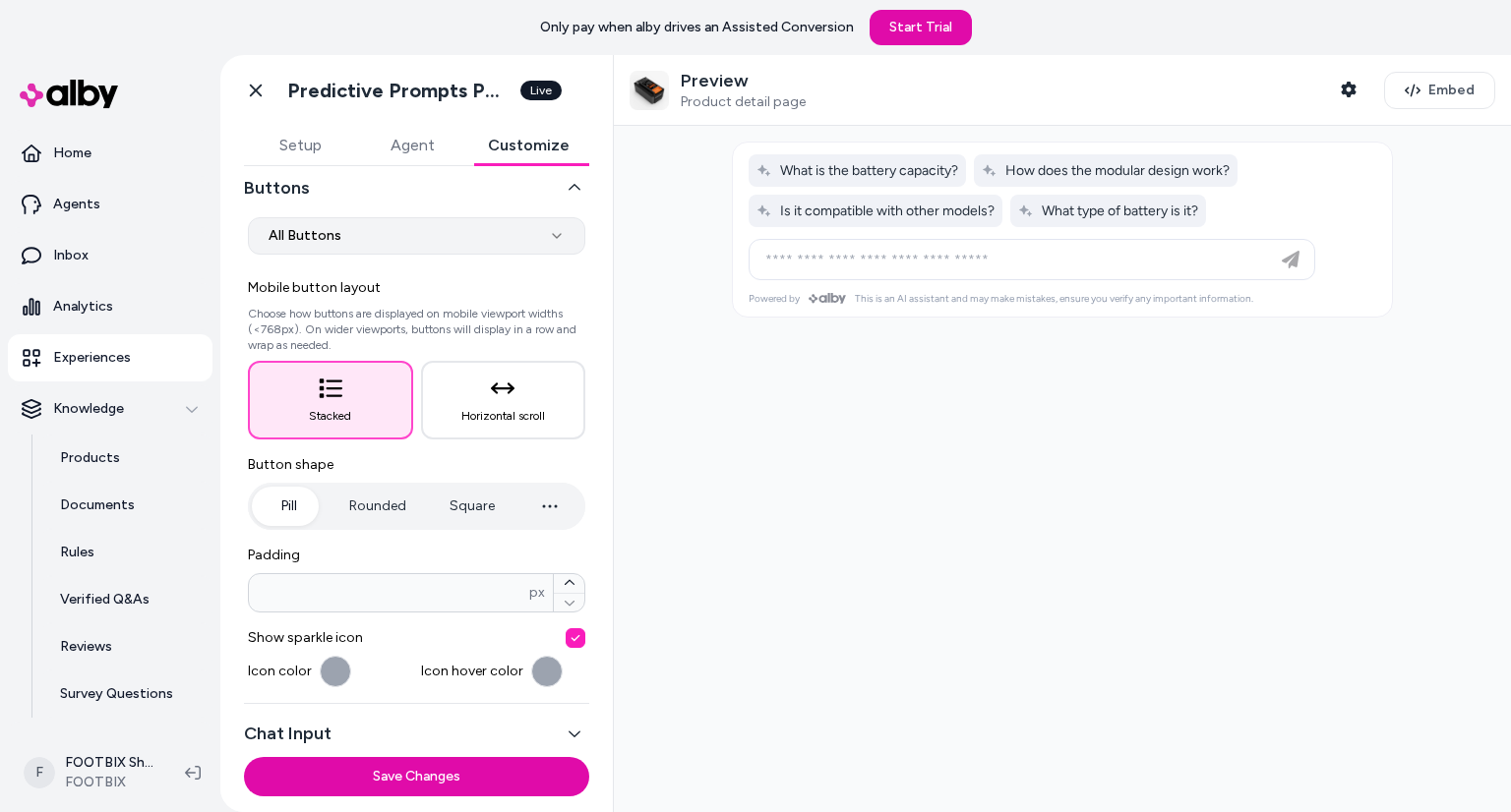
click at [413, 249] on body "**********" at bounding box center [756, 406] width 1511 height 812
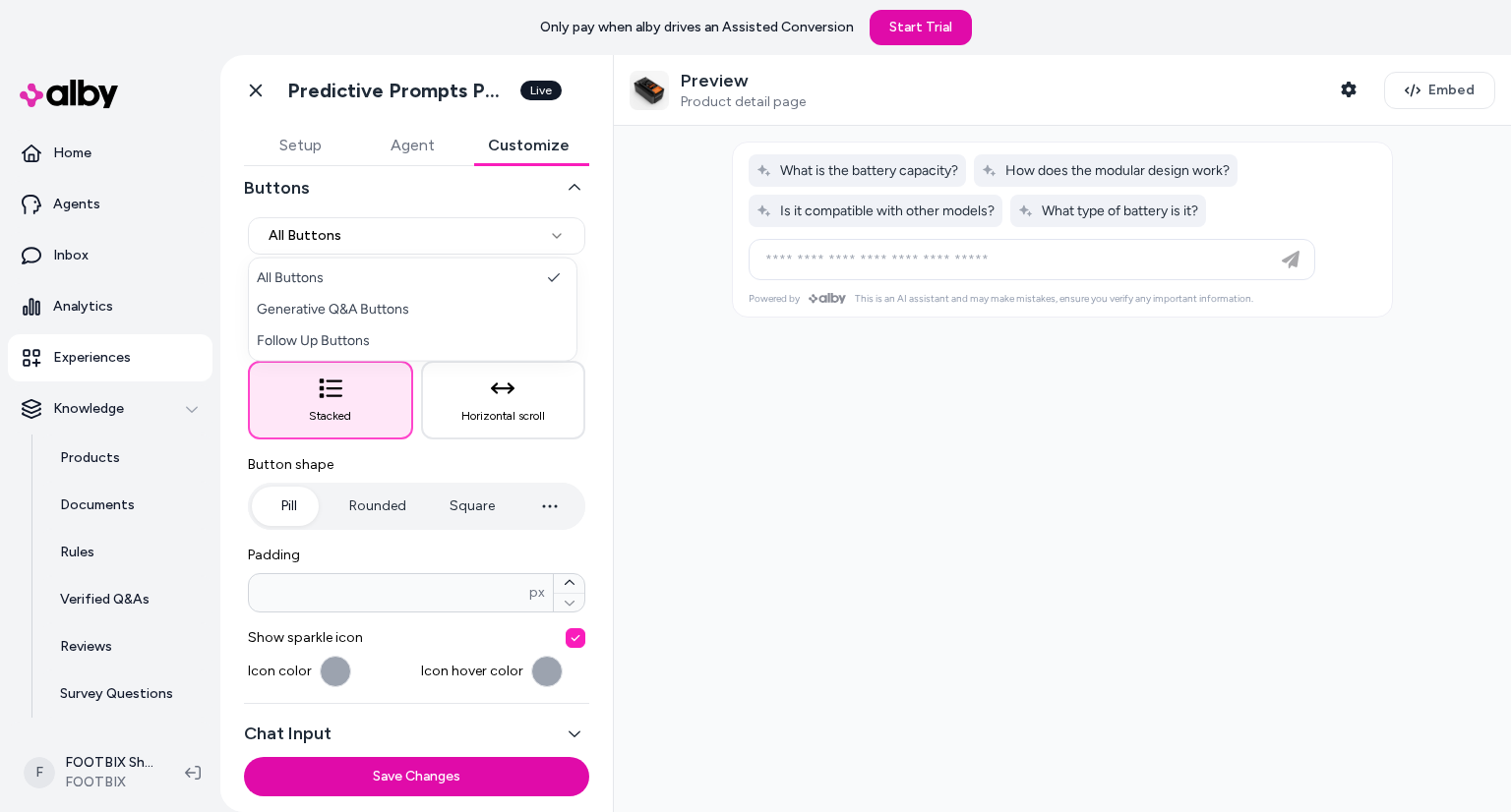
click at [398, 251] on html "**********" at bounding box center [756, 406] width 1511 height 812
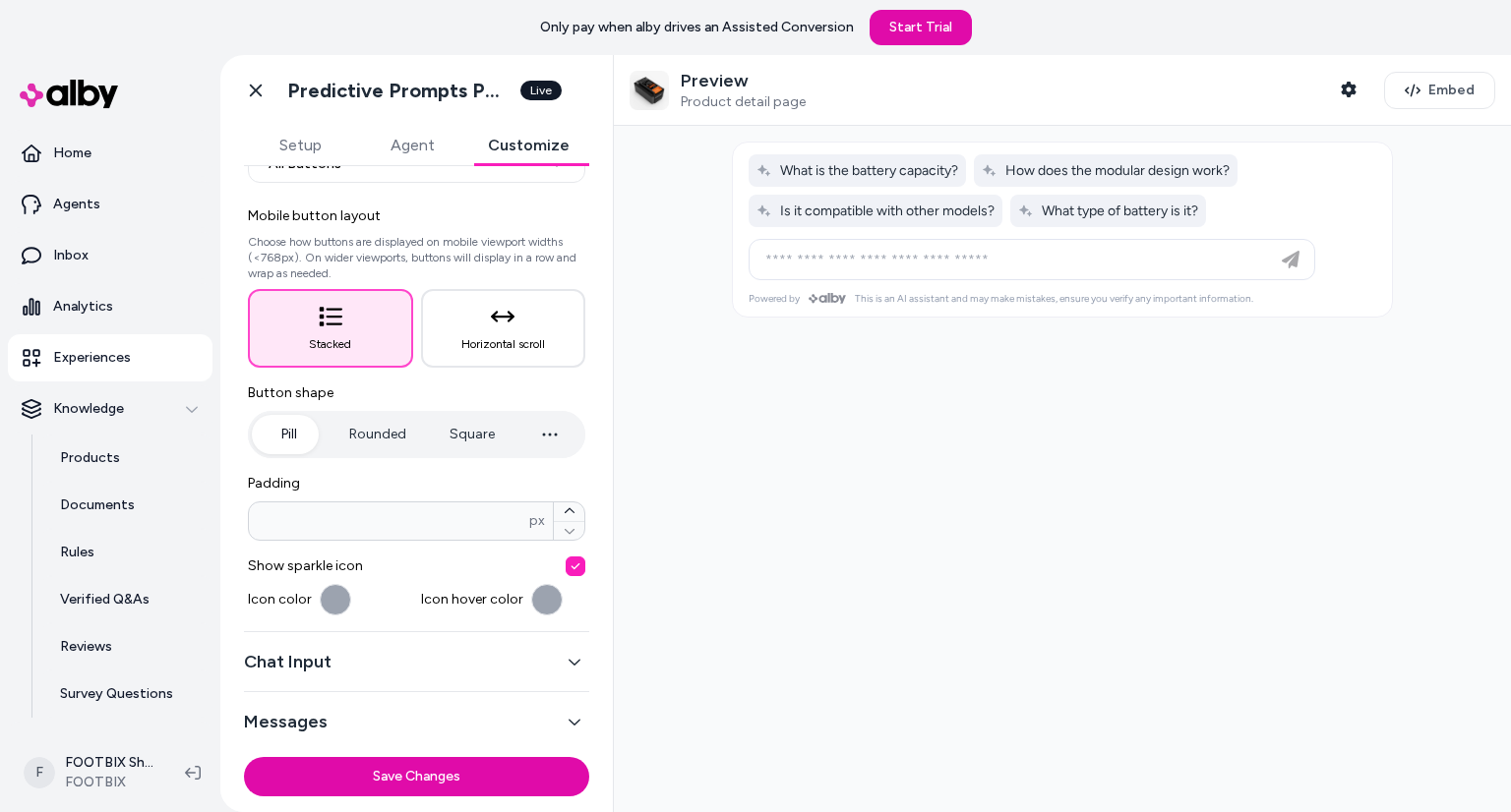
scroll to position [161, 0]
click at [546, 436] on icon "button" at bounding box center [550, 437] width 14 height 2
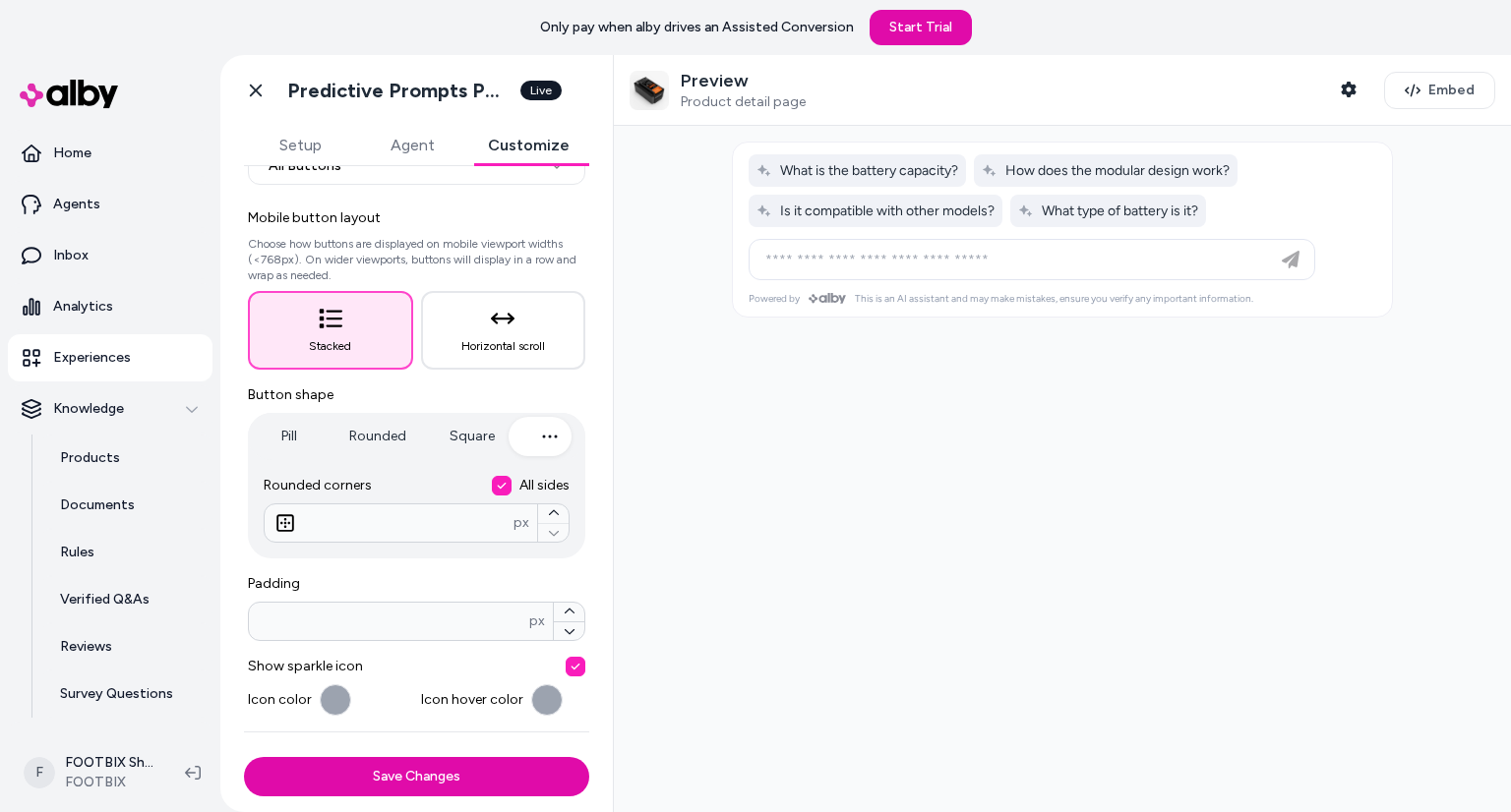
click at [282, 431] on button "Pill" at bounding box center [289, 437] width 73 height 40
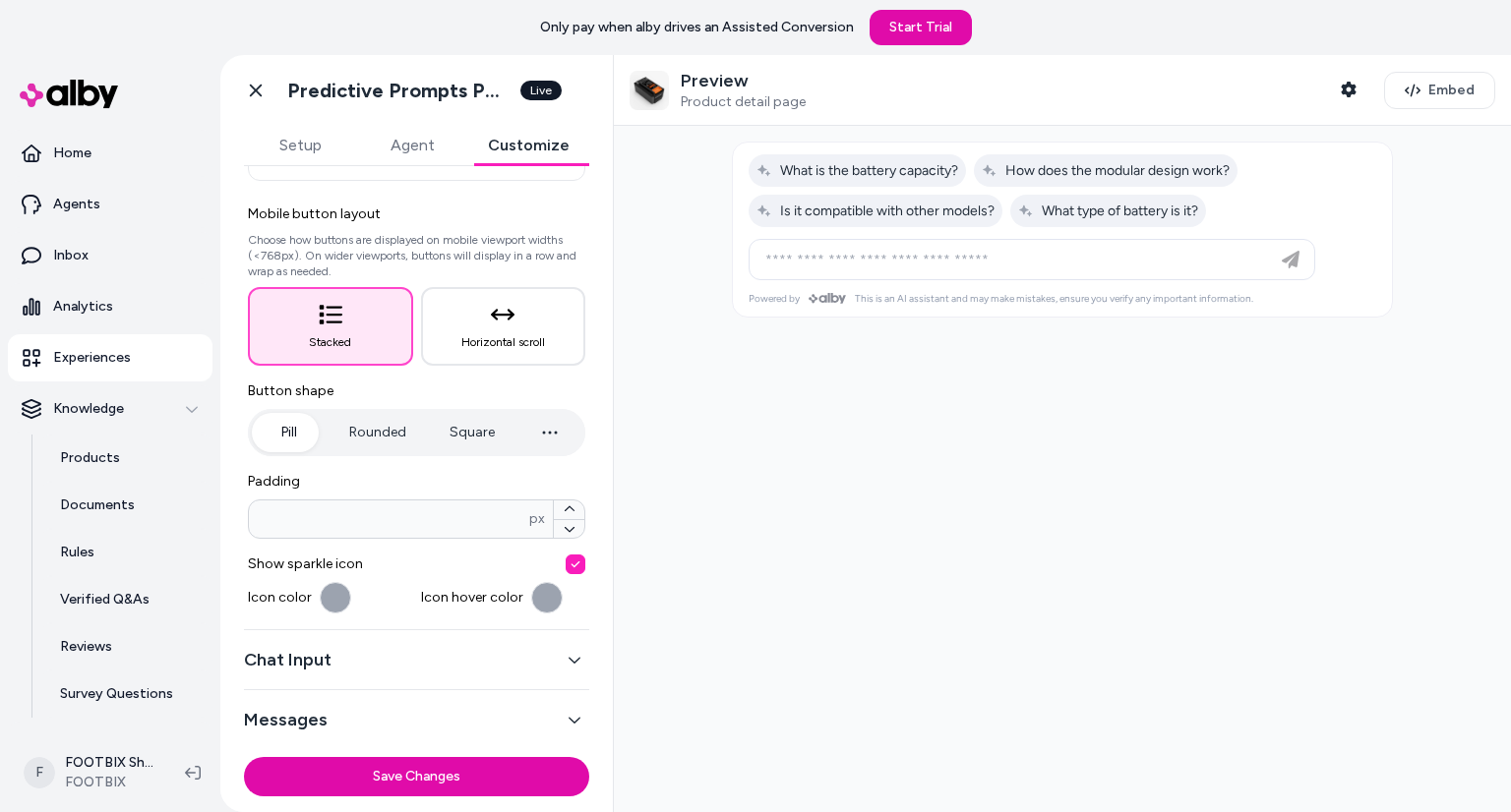
scroll to position [165, 0]
click at [380, 671] on button "Chat Input" at bounding box center [417, 660] width 345 height 28
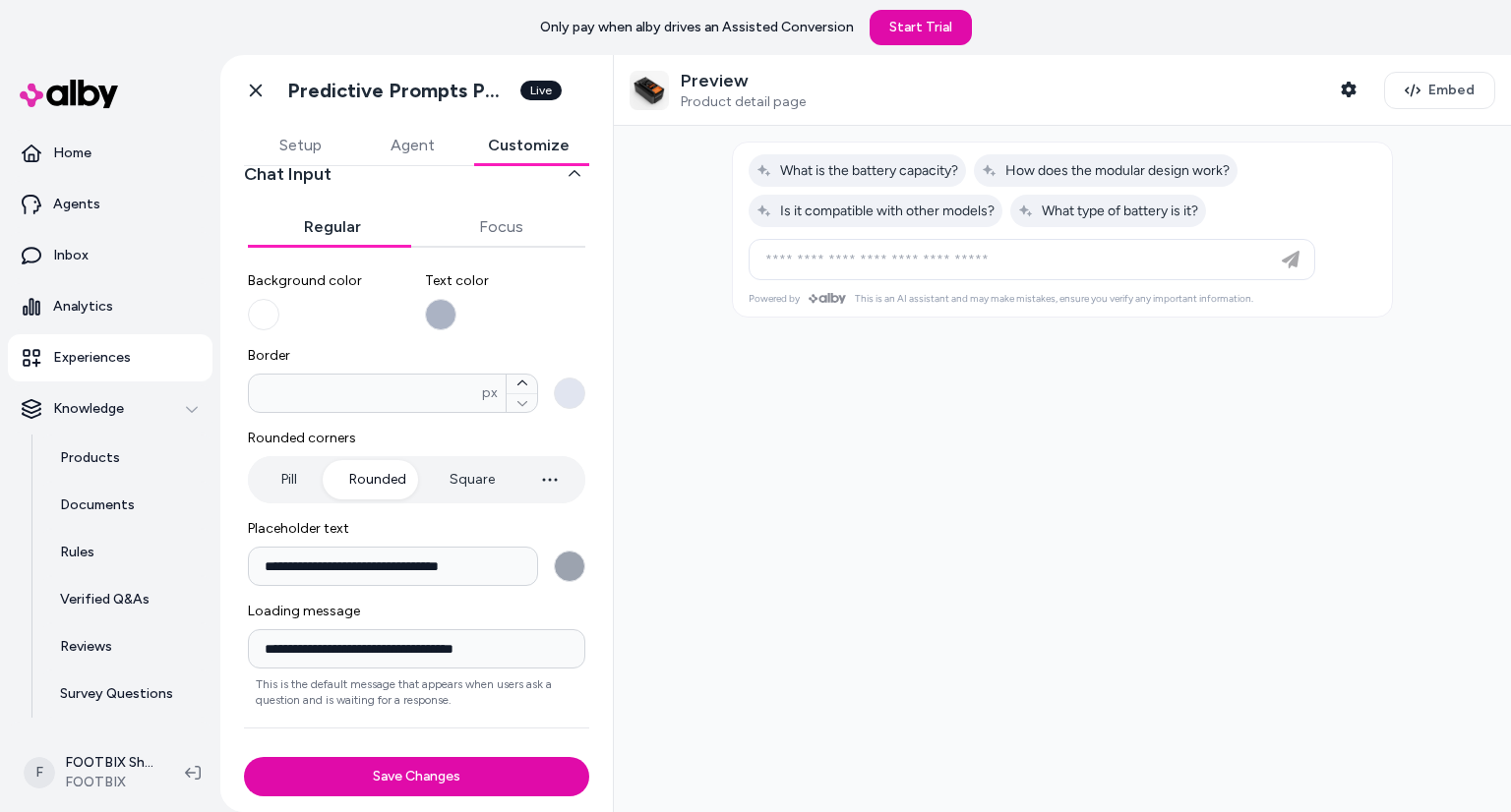
click at [305, 483] on button "Pill" at bounding box center [289, 480] width 73 height 40
click at [367, 477] on button "Rounded" at bounding box center [377, 480] width 96 height 40
click at [303, 482] on button "Pill" at bounding box center [289, 480] width 73 height 40
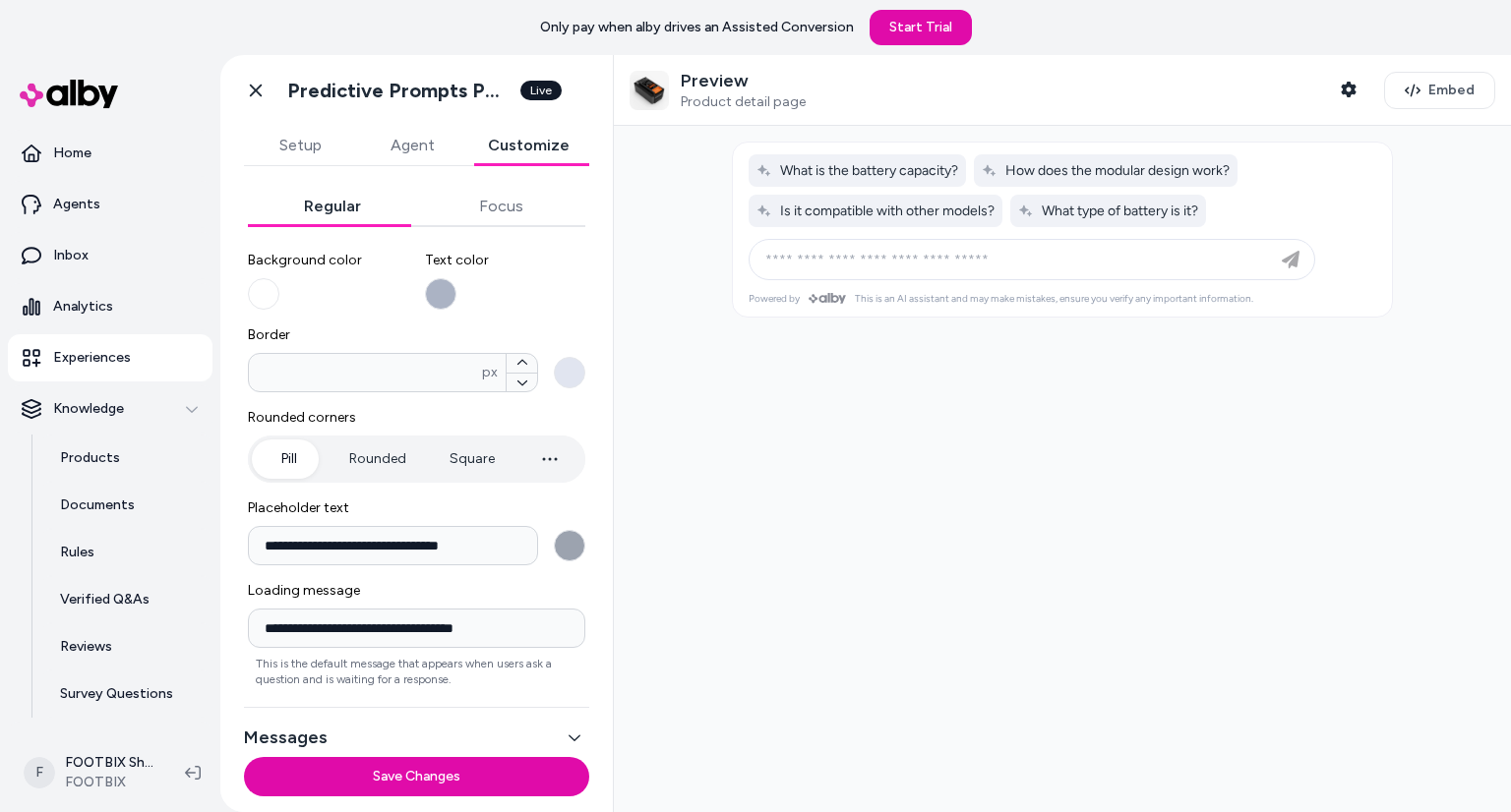
scroll to position [184, 0]
click at [357, 454] on button "Rounded" at bounding box center [377, 462] width 96 height 40
click at [274, 467] on button "Pill" at bounding box center [289, 462] width 73 height 40
click at [378, 462] on button "Rounded" at bounding box center [377, 462] width 96 height 40
click at [438, 464] on button "Square" at bounding box center [472, 462] width 84 height 40
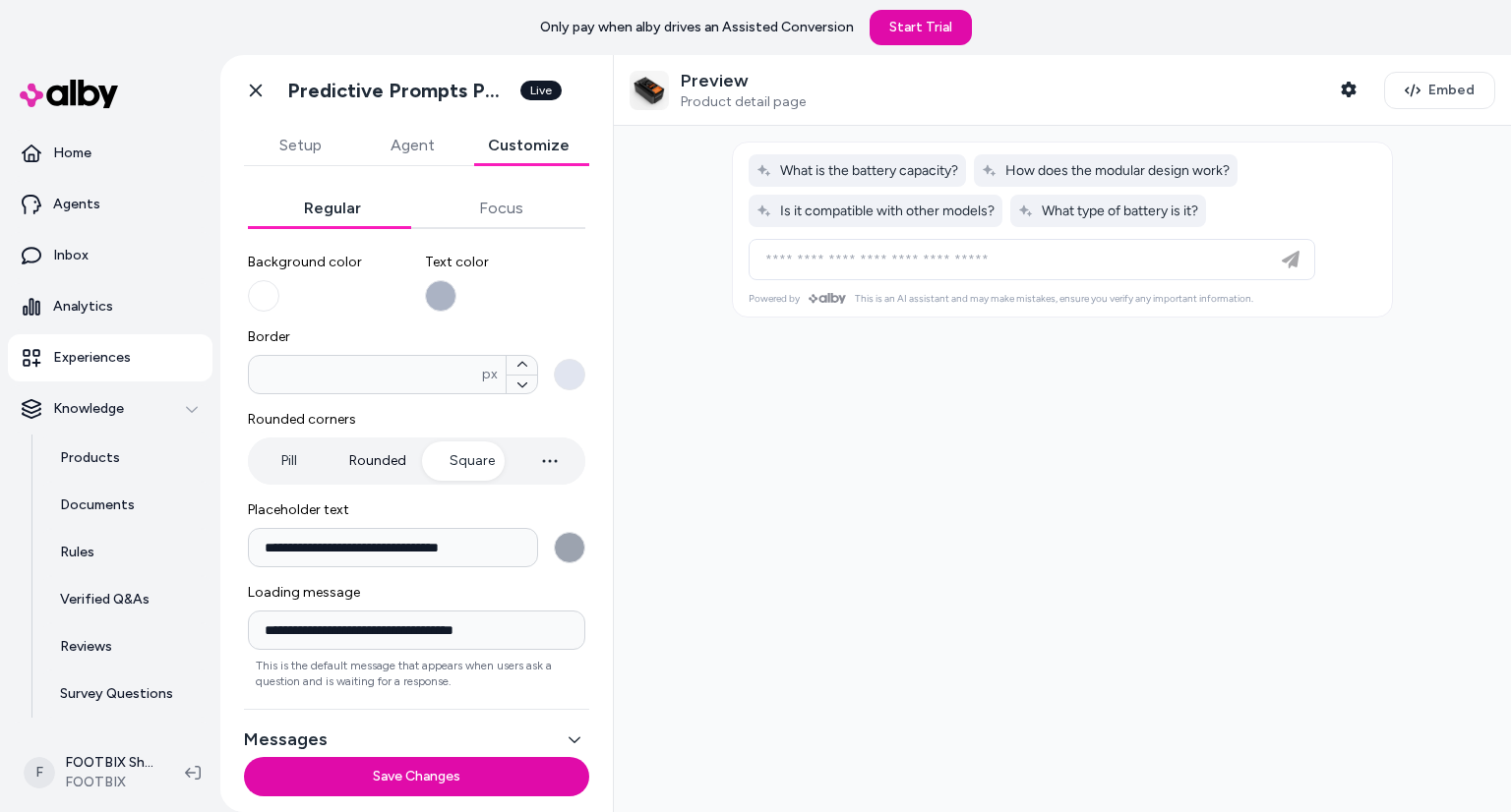
click at [355, 462] on button "Rounded" at bounding box center [377, 462] width 96 height 40
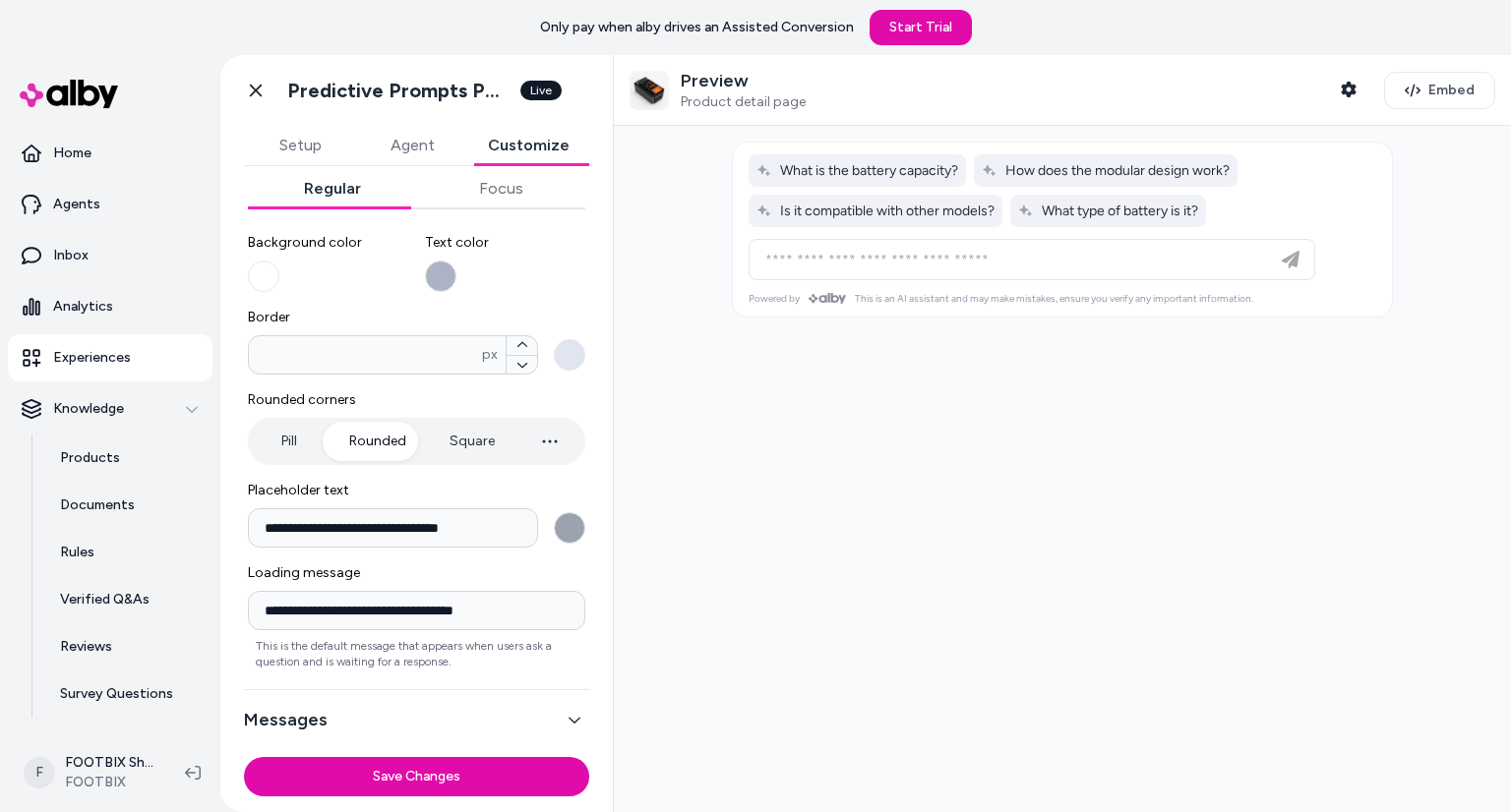
scroll to position [203, 0]
click at [460, 717] on button "Messages" at bounding box center [417, 721] width 345 height 28
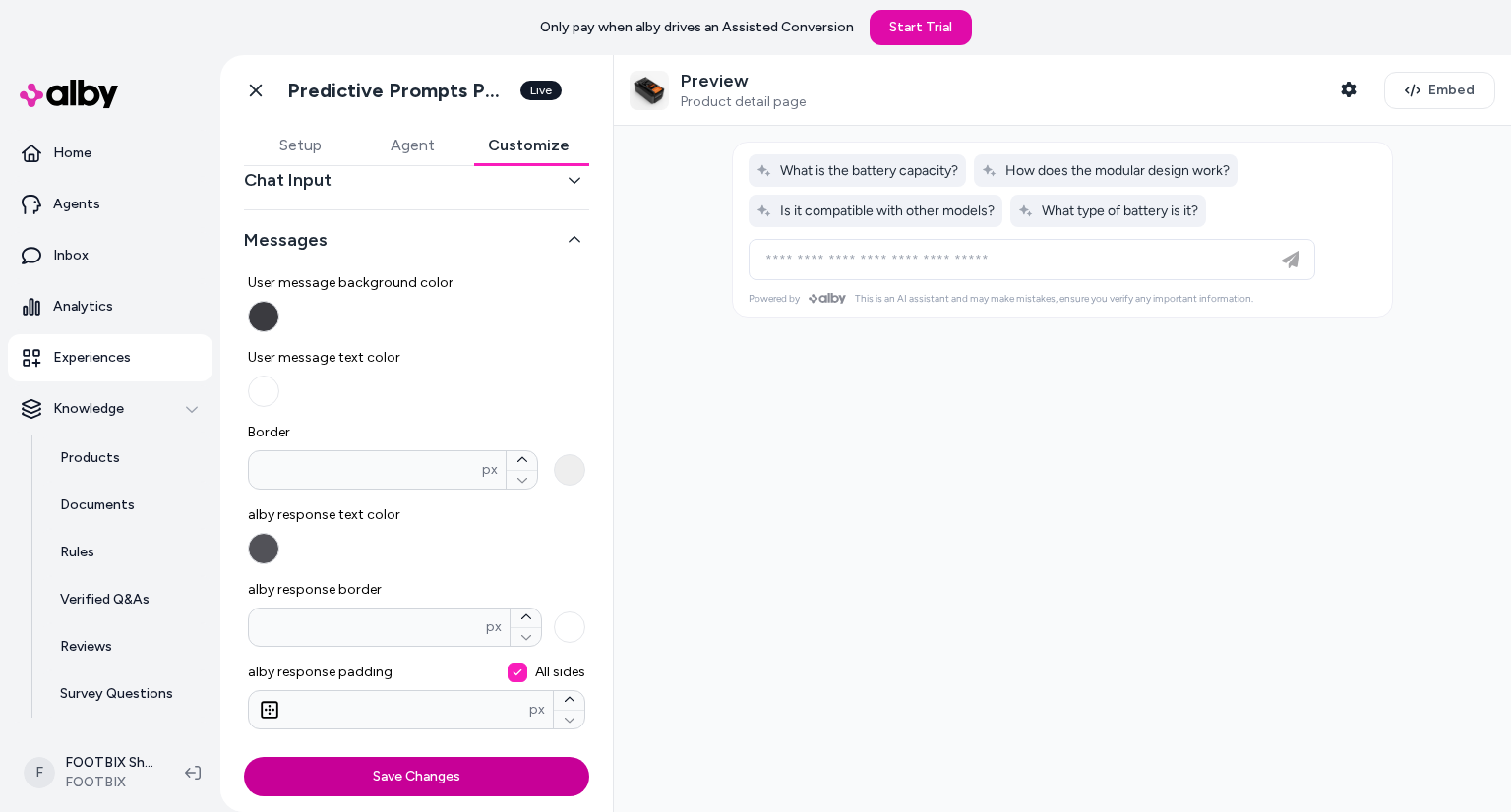
click at [419, 757] on button "Save Changes" at bounding box center [417, 777] width 345 height 40
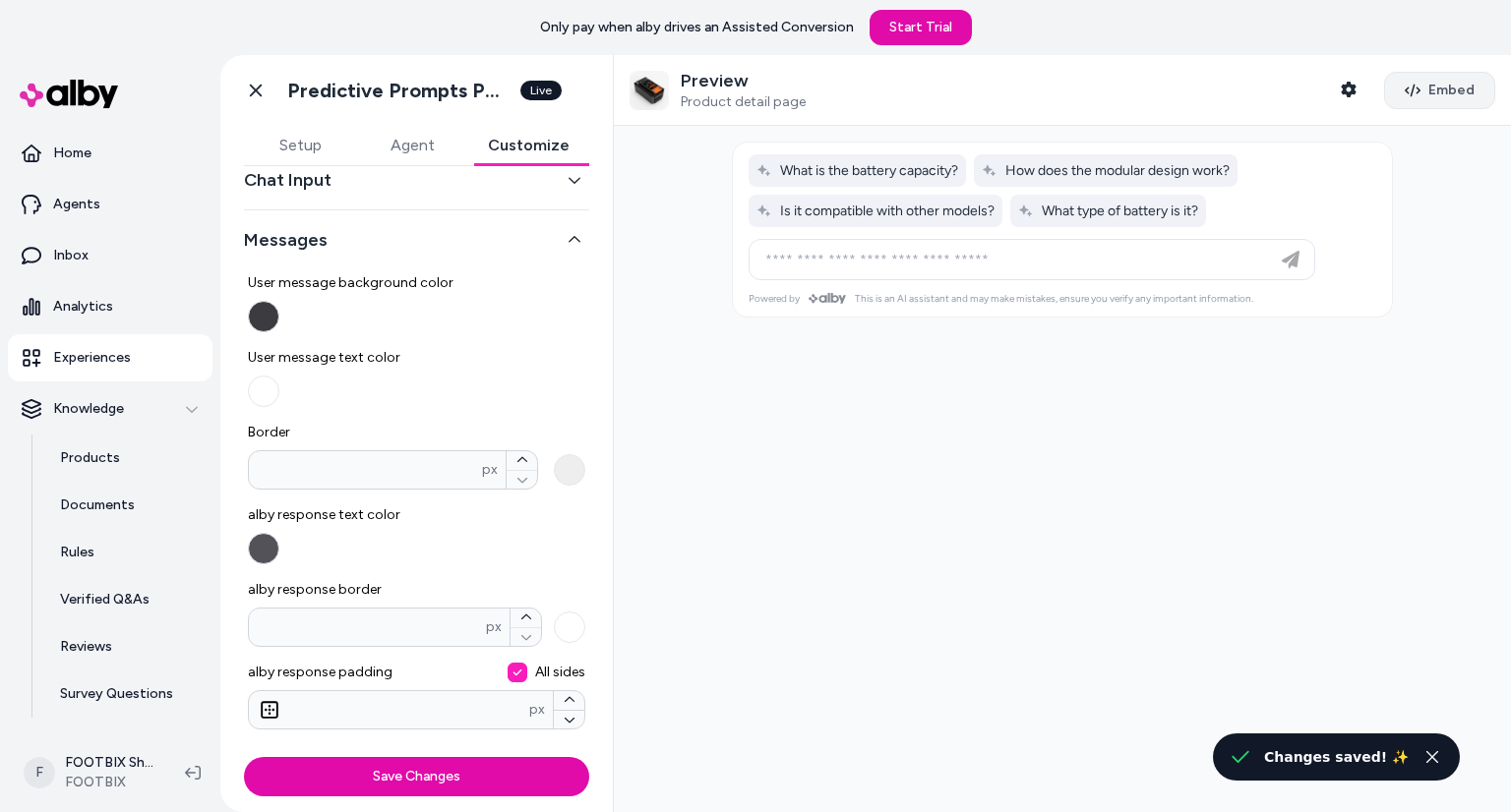
click at [1435, 99] on span "Embed" at bounding box center [1450, 90] width 47 height 20
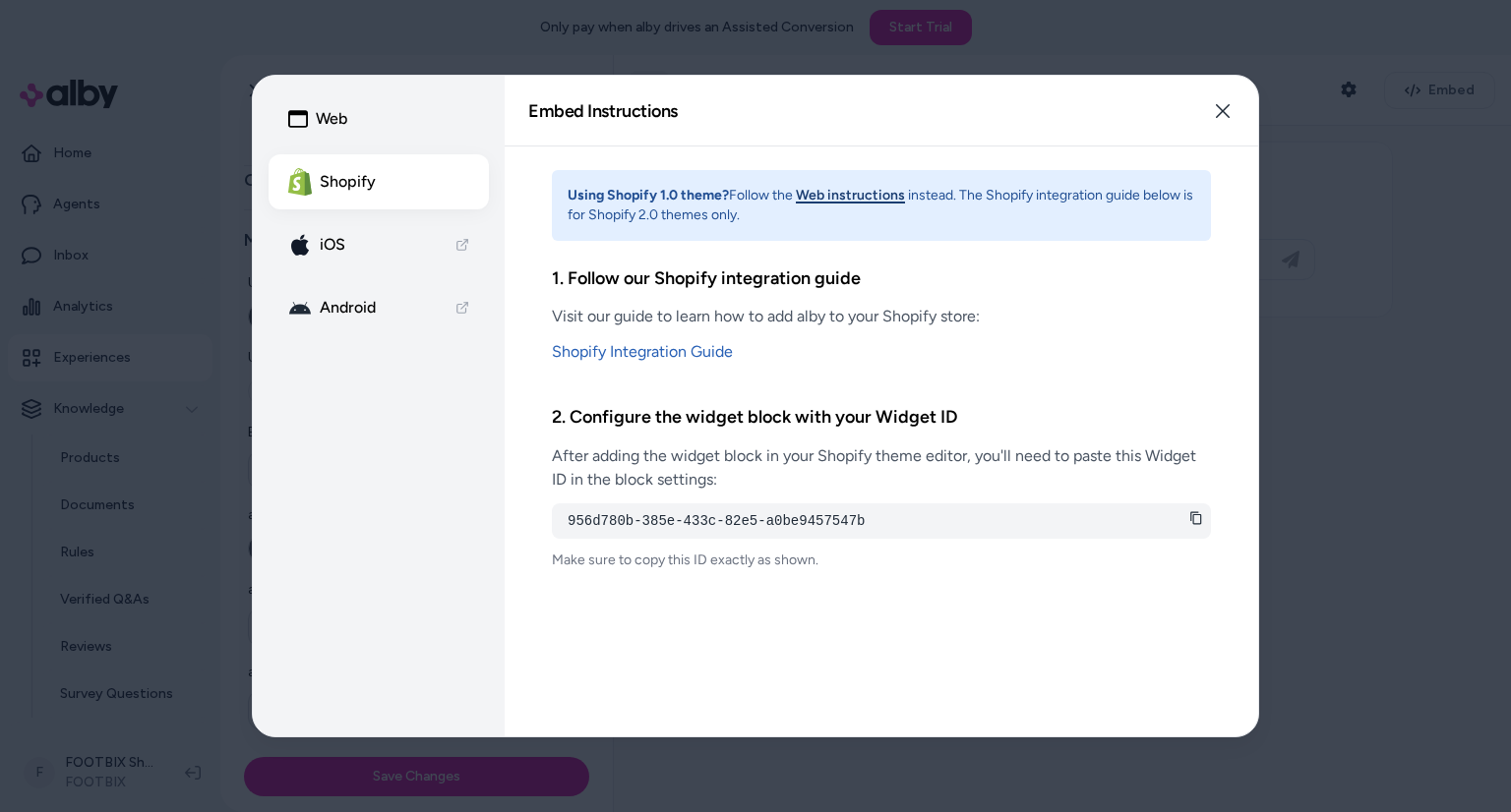
click at [361, 243] on link "iOS" at bounding box center [378, 244] width 220 height 55
click at [657, 355] on link "Shopify Integration Guide" at bounding box center [882, 352] width 659 height 24
